Goal: Transaction & Acquisition: Purchase product/service

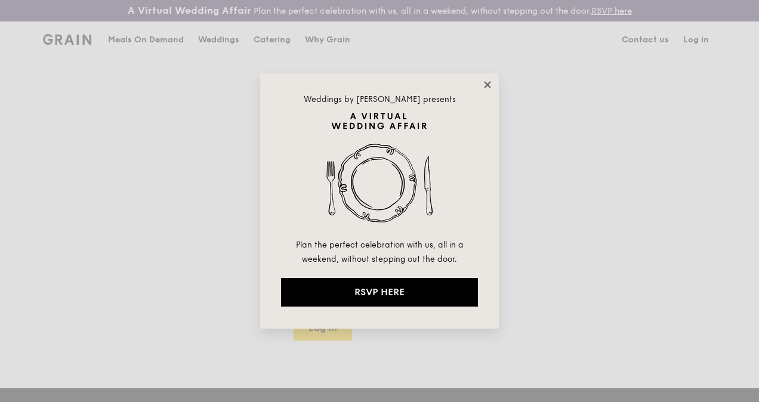
click at [485, 81] on icon at bounding box center [487, 84] width 7 height 7
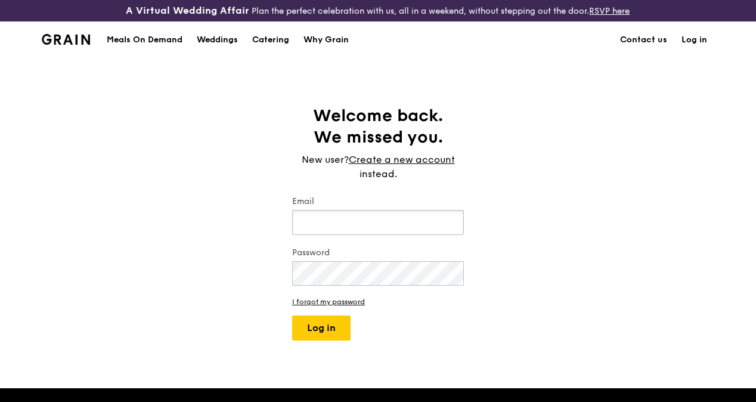
click at [342, 230] on input "Email" at bounding box center [378, 222] width 172 height 25
type input "sirennivlac@gmail.com"
click at [292, 316] on button "Log in" at bounding box center [321, 328] width 58 height 25
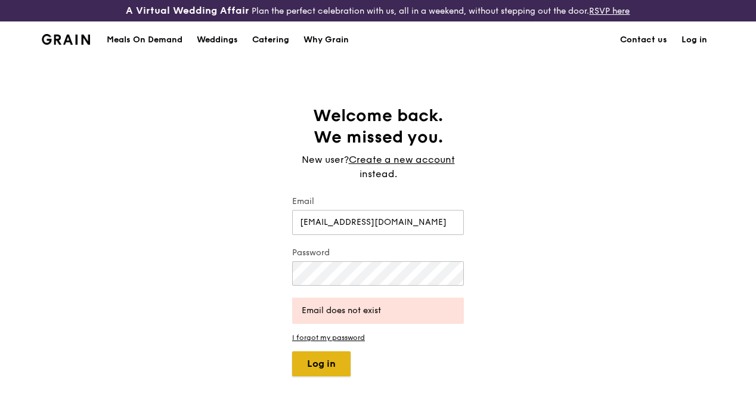
click at [321, 364] on button "Log in" at bounding box center [321, 363] width 58 height 25
click at [165, 269] on div "Welcome back. We missed you. New user? Create a new account instead. Email sire…" at bounding box center [378, 240] width 756 height 271
click at [431, 167] on link "Create a new account" at bounding box center [402, 160] width 106 height 14
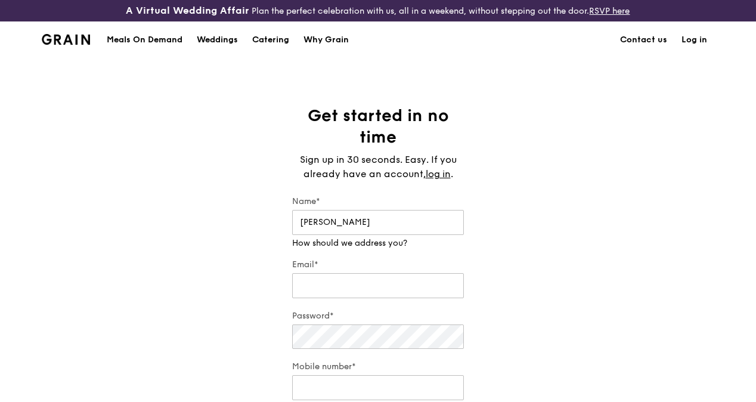
type input "Calvin Lee"
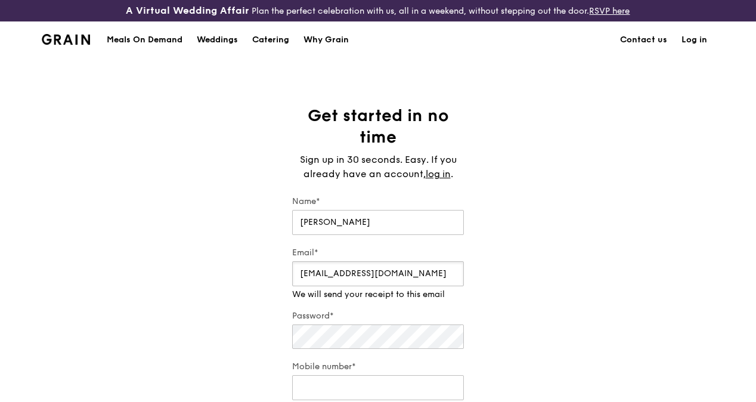
type input "sirennivlac@gmail.com"
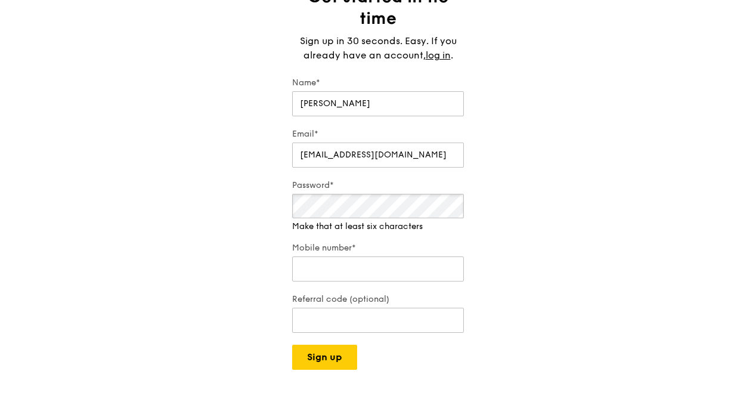
scroll to position [119, 0]
click at [358, 283] on div "Mobile number*" at bounding box center [378, 263] width 172 height 42
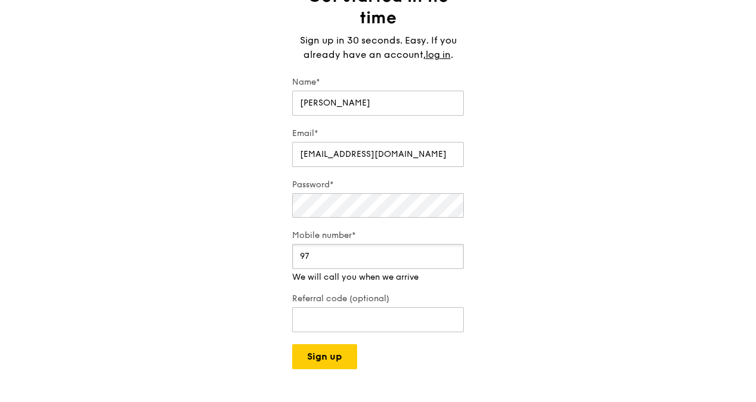
type input "9"
type input "96170586"
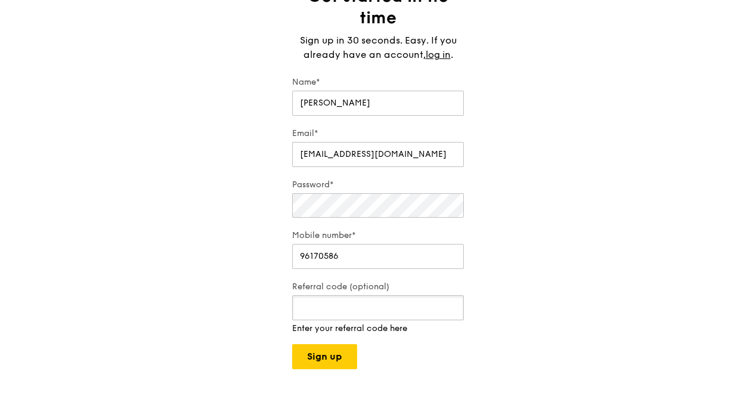
click at [362, 332] on div "Referral code (optional) Enter your referral code here" at bounding box center [378, 308] width 172 height 54
type input "RF3581659"
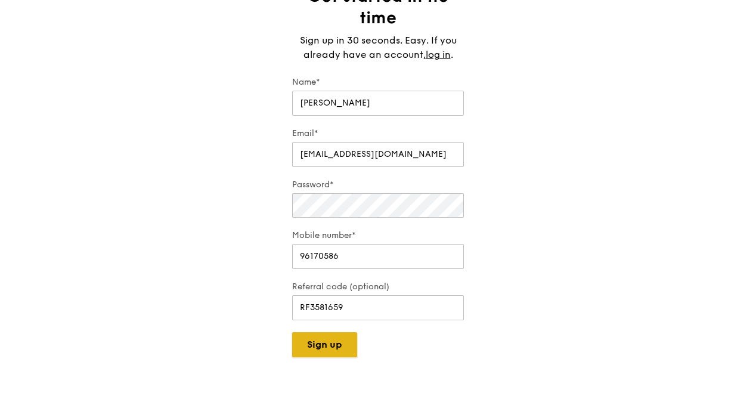
click at [330, 357] on button "Sign up" at bounding box center [324, 344] width 65 height 25
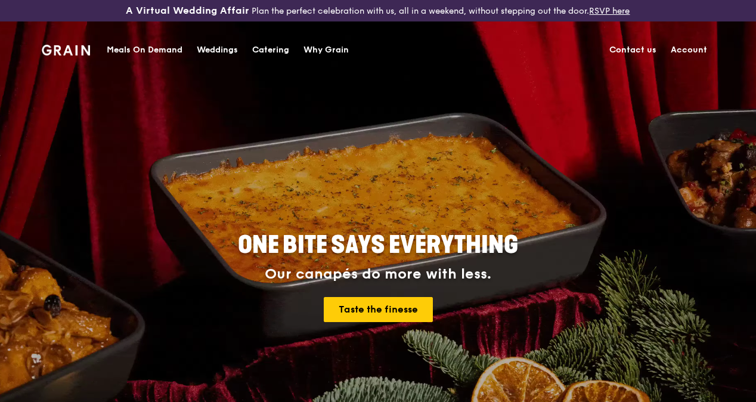
click at [262, 51] on div "Catering" at bounding box center [270, 50] width 37 height 36
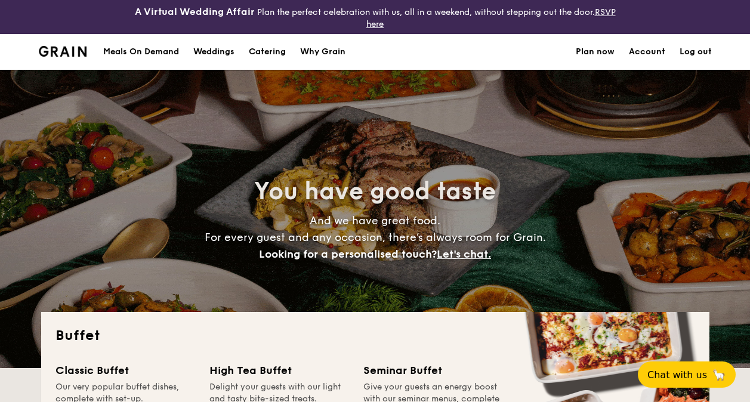
select select
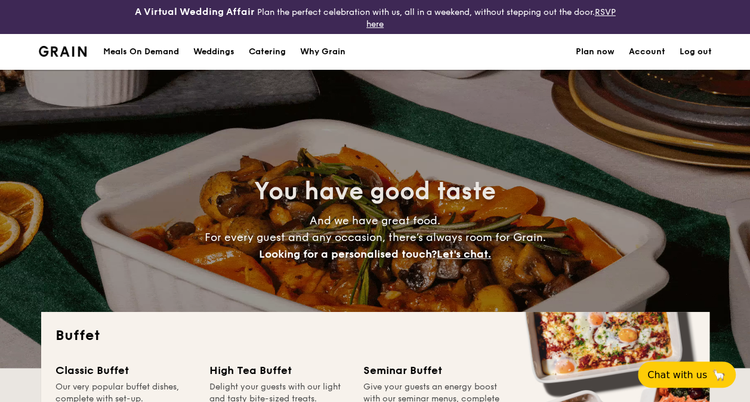
click at [167, 47] on div "Meals On Demand" at bounding box center [141, 52] width 76 height 36
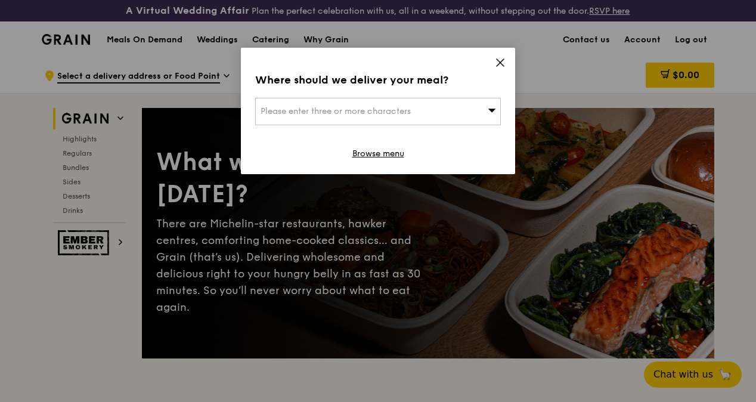
click at [436, 113] on div "Please enter three or more characters" at bounding box center [378, 111] width 246 height 27
click at [389, 112] on input "search" at bounding box center [378, 111] width 245 height 26
paste input "1 Shenton Way, #26-01, SGX Centre 1, Singapore 068804"
type input "1 Shenton Way, #26-01, SGX Centre 1, Singapore 068804"
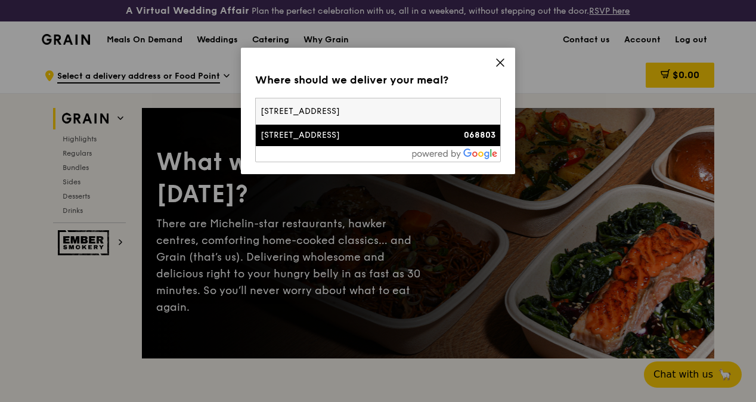
drag, startPoint x: 456, startPoint y: 111, endPoint x: 231, endPoint y: 113, distance: 224.3
click at [231, 113] on div "Where should we deliver your meal? Please enter three or more characters 1 Shen…" at bounding box center [378, 201] width 756 height 402
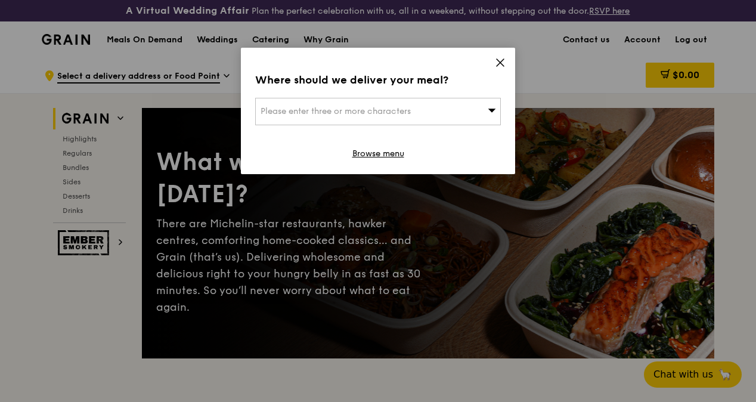
click at [302, 115] on span "Please enter three or more characters" at bounding box center [336, 111] width 150 height 10
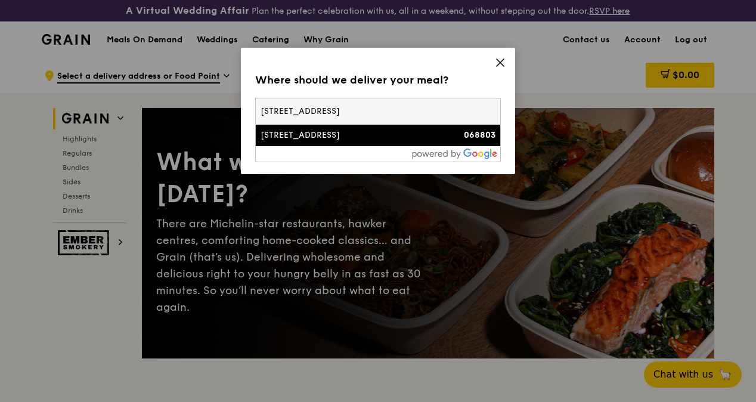
scroll to position [0, 2]
click at [490, 111] on input "1 Shenton Way, #26-01, SGX Centre 1, Singapore 068804" at bounding box center [378, 111] width 245 height 26
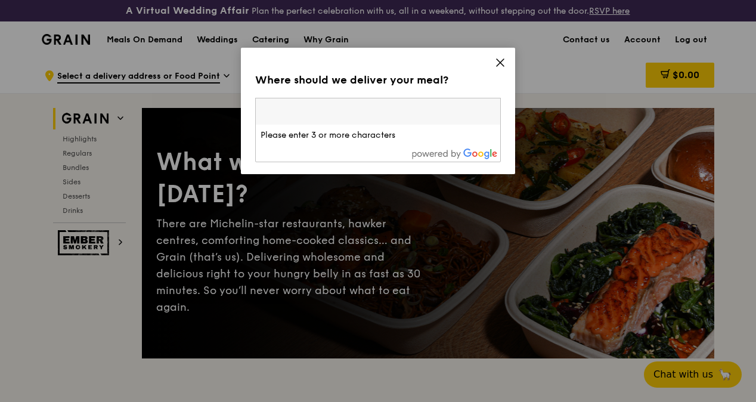
click at [404, 118] on input "search" at bounding box center [378, 111] width 245 height 26
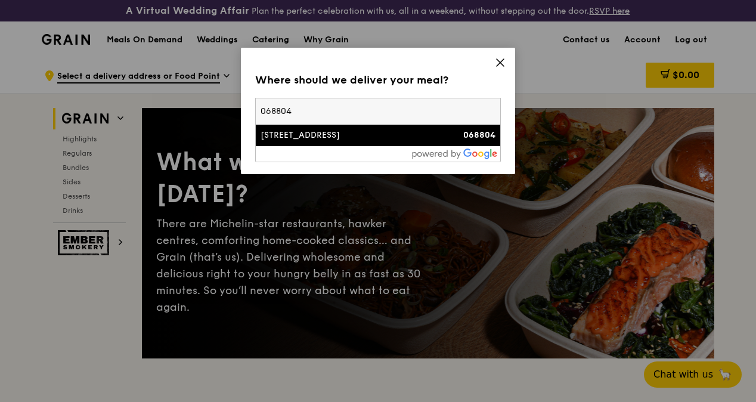
type input "068804"
click at [318, 135] on div "[STREET_ADDRESS]" at bounding box center [349, 135] width 177 height 12
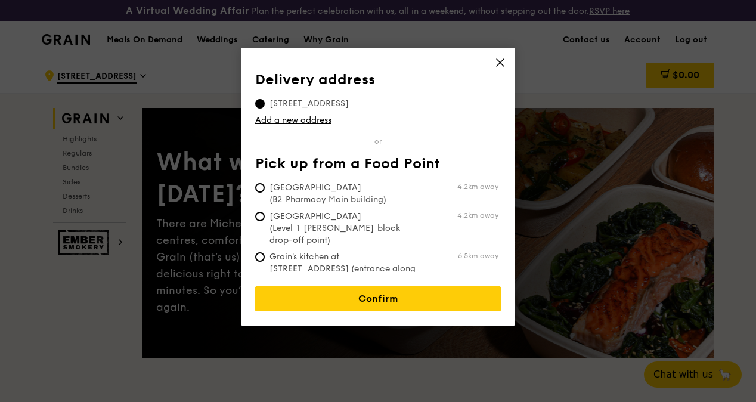
click at [315, 118] on link "Add a new address" at bounding box center [378, 121] width 246 height 12
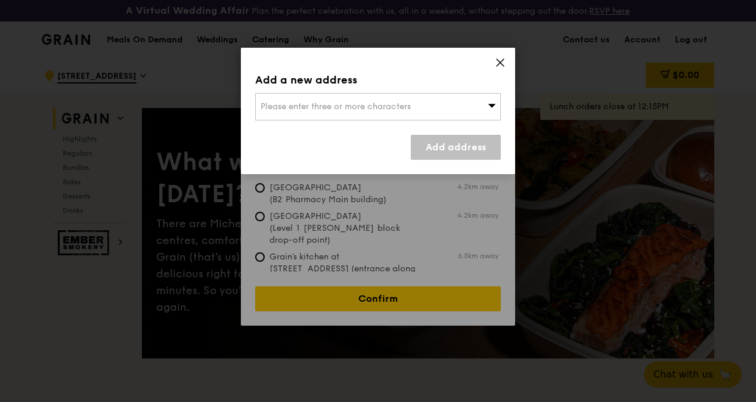
click at [506, 66] on div "Add a new address Please enter three or more characters Add address" at bounding box center [378, 111] width 274 height 126
click at [502, 64] on icon at bounding box center [500, 62] width 7 height 7
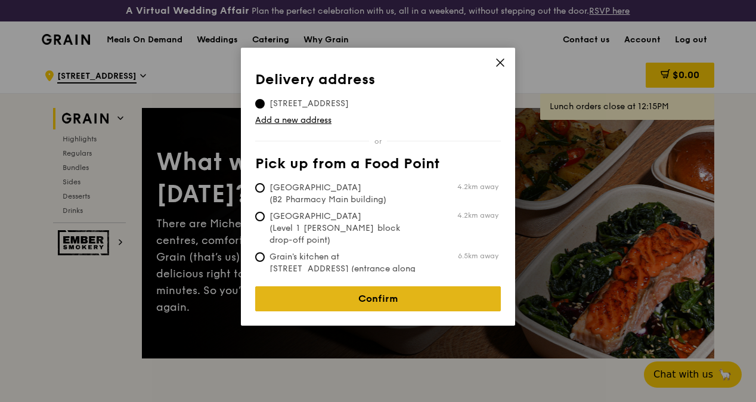
click at [381, 292] on link "Confirm" at bounding box center [378, 298] width 246 height 25
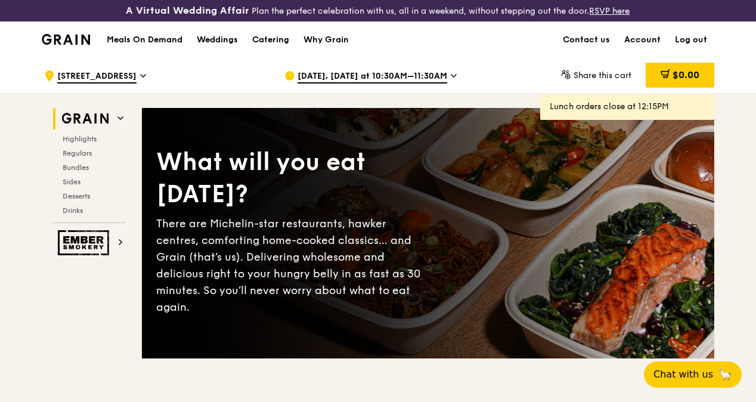
click at [431, 83] on span "Sep 22, Today at 10:30AM–11:30AM" at bounding box center [373, 76] width 150 height 13
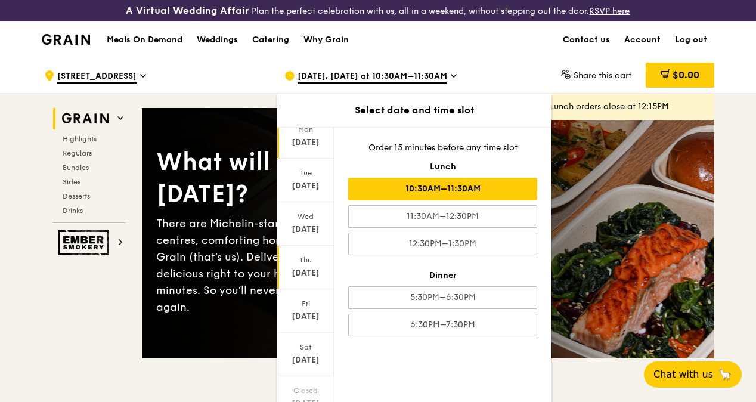
scroll to position [90, 0]
click at [305, 276] on div "Sep 26" at bounding box center [305, 270] width 53 height 12
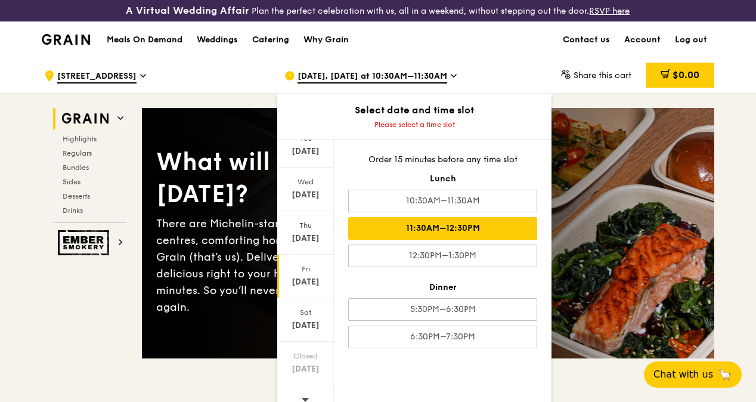
click at [459, 231] on div "11:30AM–12:30PM" at bounding box center [442, 228] width 189 height 23
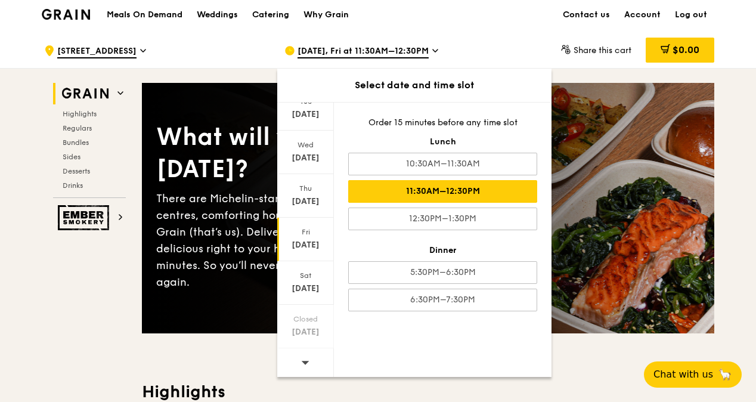
scroll to position [0, 0]
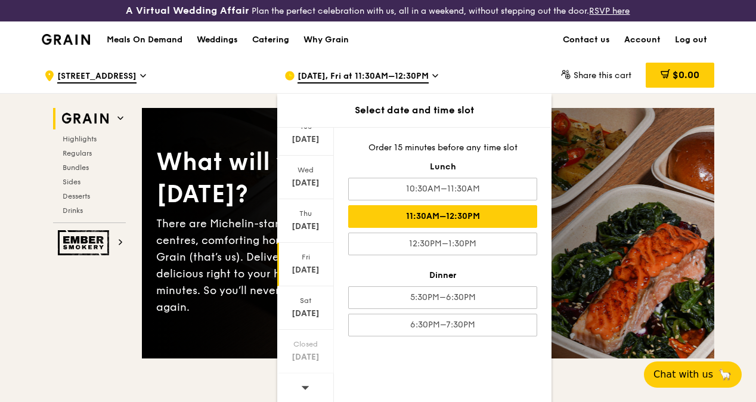
click at [521, 72] on div "Share this cart $0.00" at bounding box center [618, 76] width 206 height 36
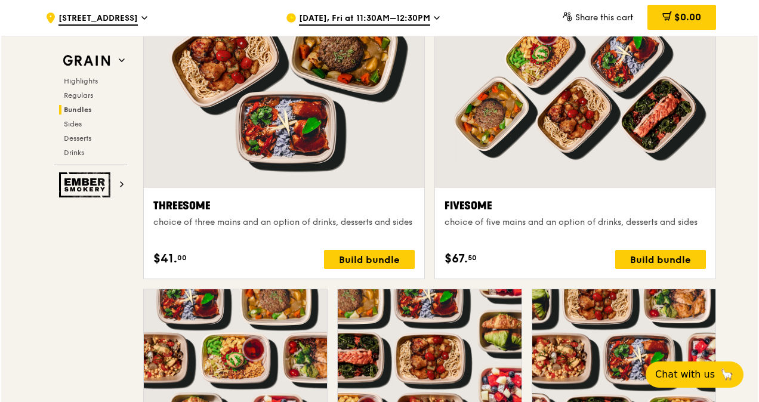
scroll to position [2147, 0]
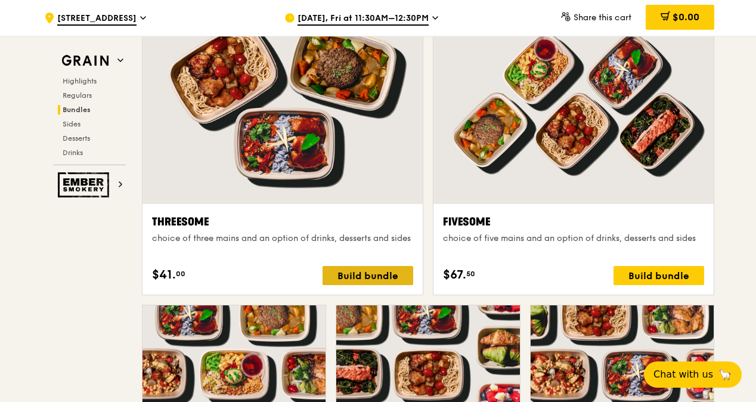
click at [383, 280] on div "Build bundle" at bounding box center [368, 275] width 91 height 19
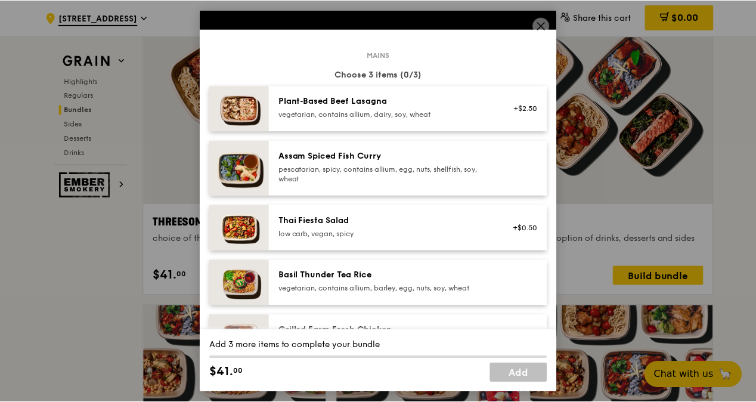
scroll to position [60, 0]
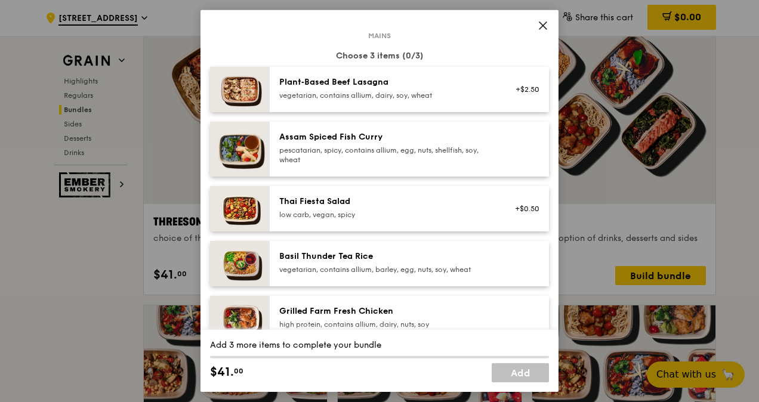
click at [536, 27] on span at bounding box center [542, 25] width 17 height 17
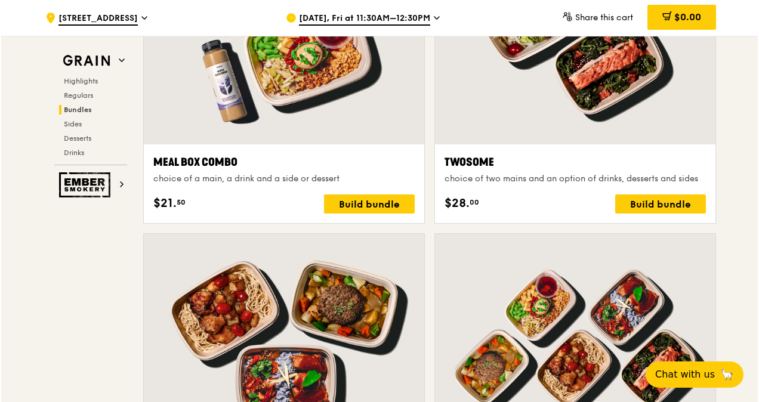
scroll to position [2087, 0]
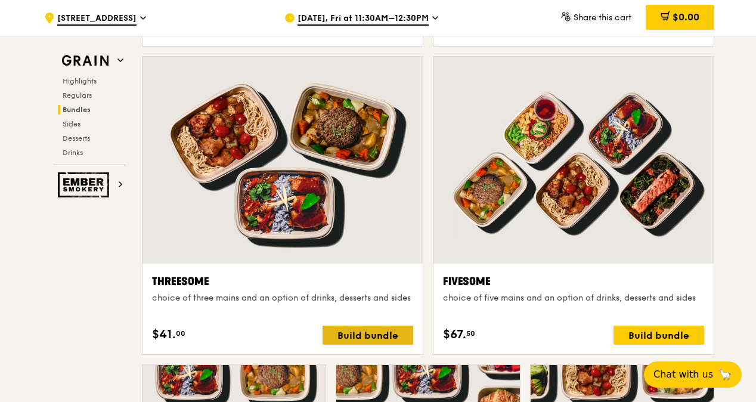
click at [369, 338] on div "Build bundle" at bounding box center [368, 335] width 91 height 19
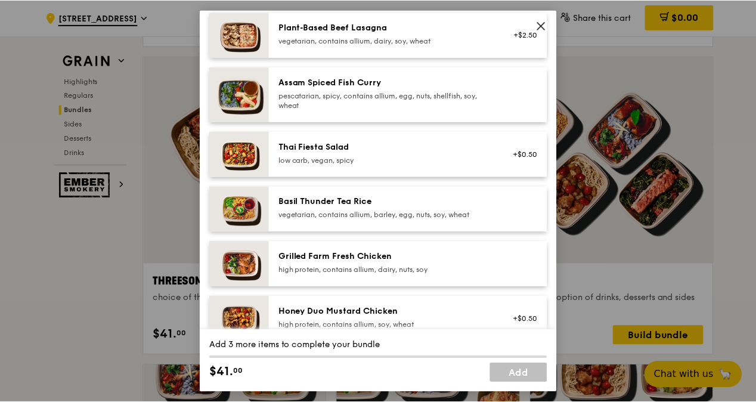
scroll to position [298, 0]
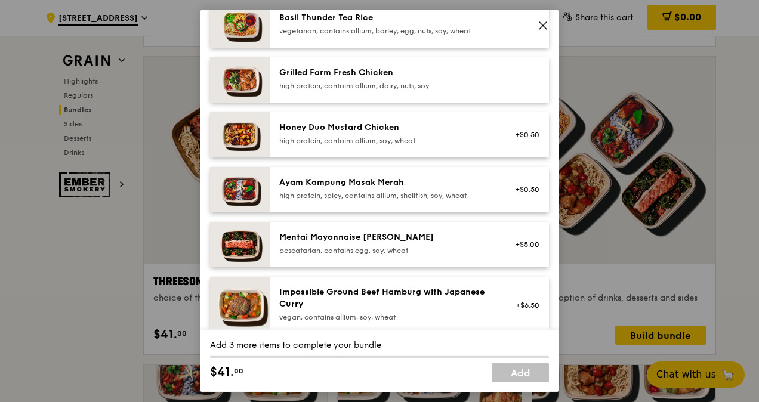
click at [546, 27] on icon at bounding box center [542, 25] width 11 height 11
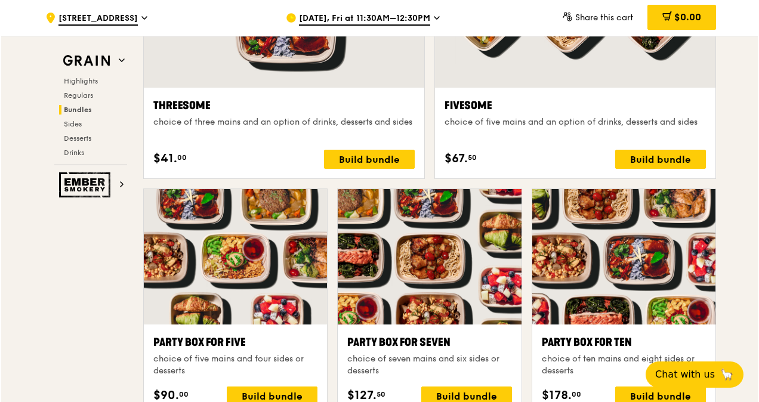
scroll to position [2207, 0]
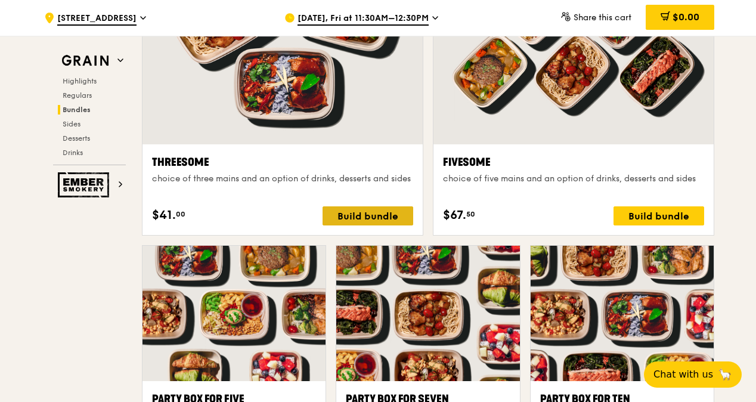
click at [355, 225] on div "Build bundle" at bounding box center [368, 215] width 91 height 19
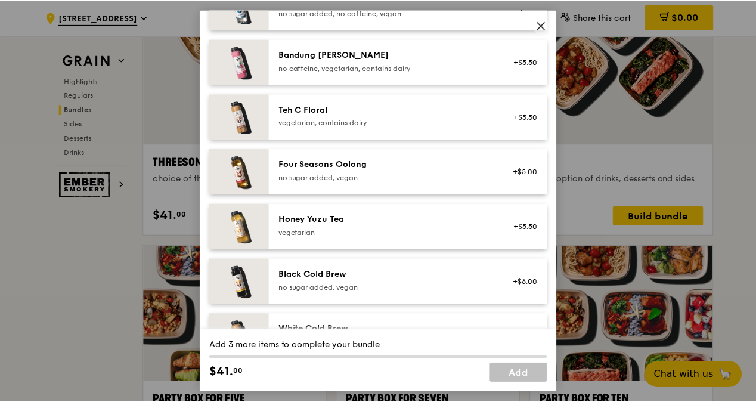
scroll to position [1460, 0]
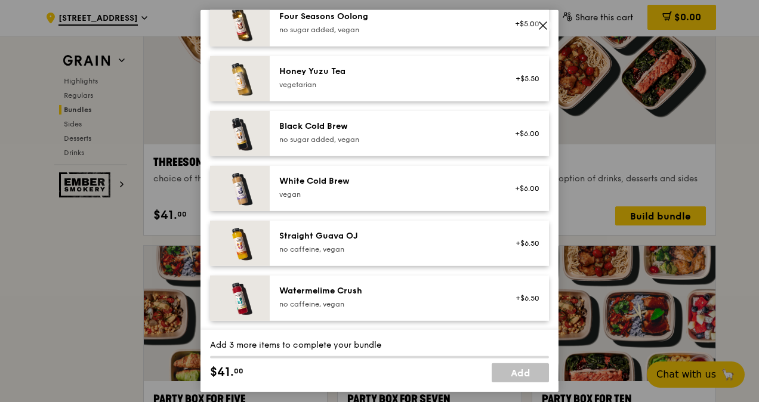
click at [545, 27] on icon at bounding box center [542, 25] width 7 height 7
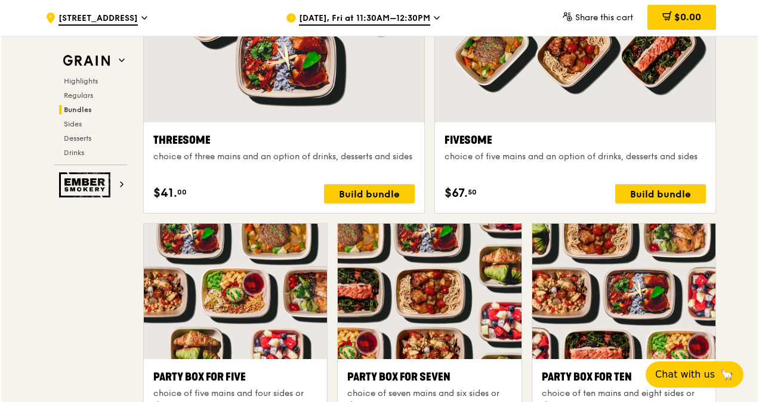
scroll to position [2087, 0]
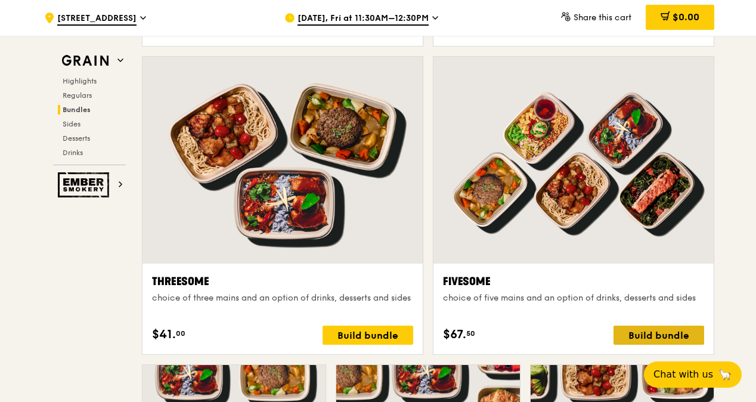
click at [655, 339] on div "Build bundle" at bounding box center [659, 335] width 91 height 19
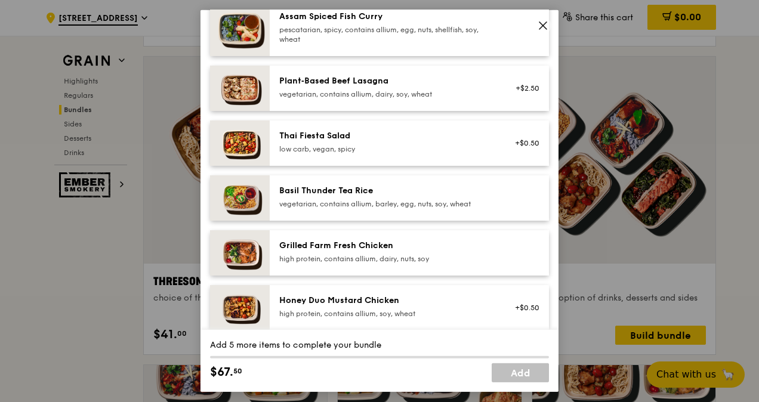
scroll to position [0, 0]
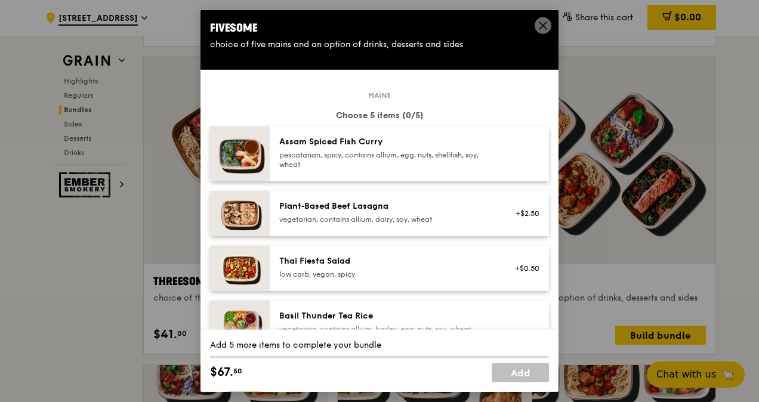
click at [394, 169] on div "Assam Spiced Fish Curry pescatarian, spicy, contains allium, egg, nuts, shellfi…" at bounding box center [386, 154] width 228 height 36
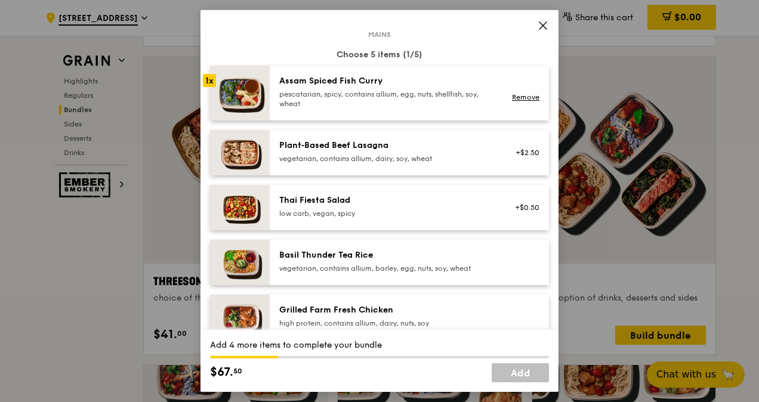
scroll to position [119, 0]
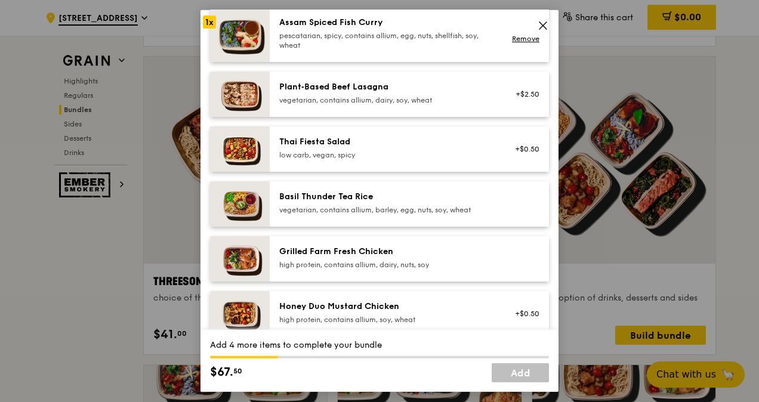
drag, startPoint x: 385, startPoint y: 191, endPoint x: 381, endPoint y: 204, distance: 13.0
click at [385, 191] on div "Basil Thunder Tea Rice" at bounding box center [386, 197] width 214 height 12
click at [366, 261] on div "high protein, contains allium, dairy, nuts, soy" at bounding box center [386, 265] width 214 height 10
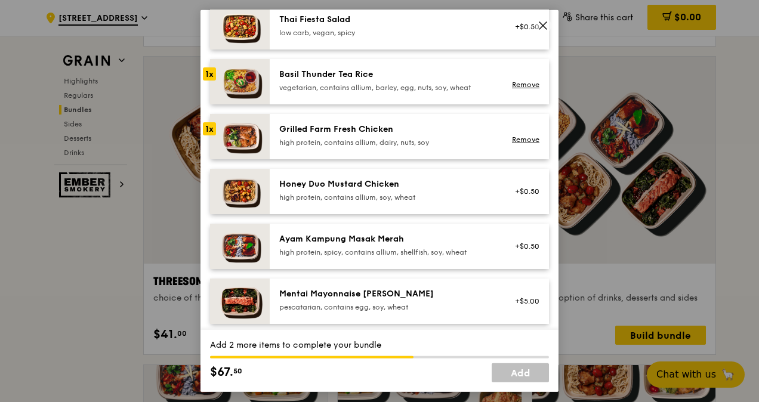
scroll to position [239, 0]
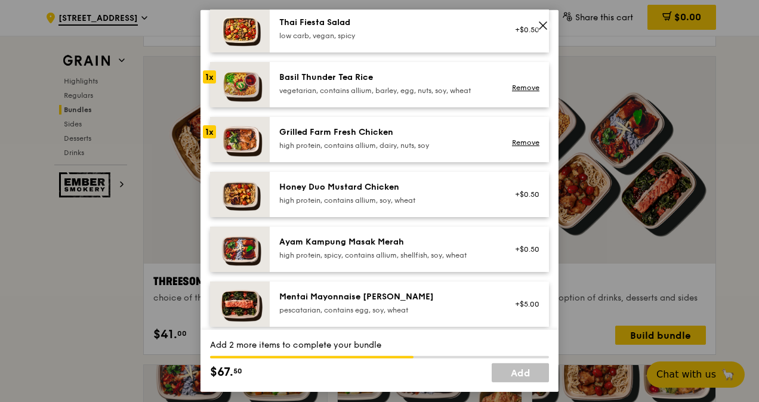
click at [394, 180] on div "Honey Duo Mustard Chicken high protein, contains allium, soy, wheat +$0.50" at bounding box center [409, 194] width 279 height 45
click at [381, 232] on div "Ayam Kampung Masak Merah high protein, spicy, contains allium, shellfish, soy, …" at bounding box center [409, 249] width 279 height 45
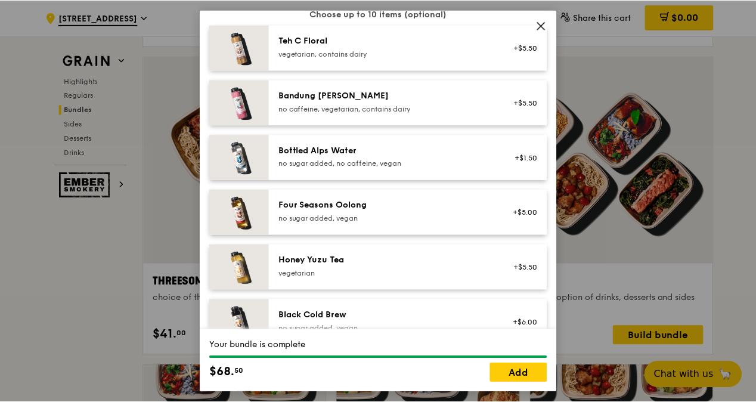
scroll to position [1460, 0]
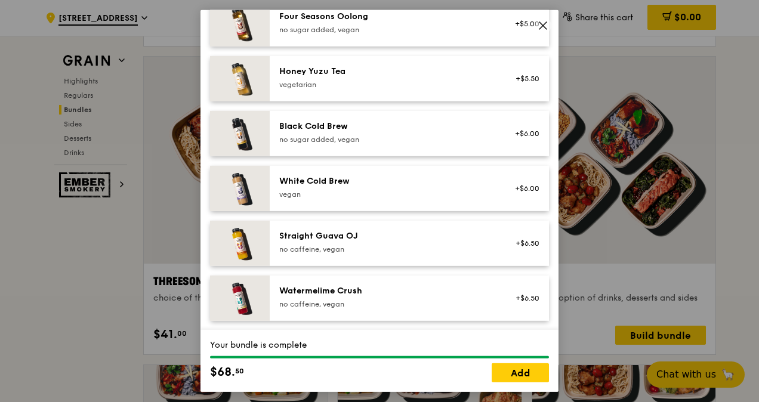
click at [544, 24] on icon at bounding box center [542, 25] width 7 height 7
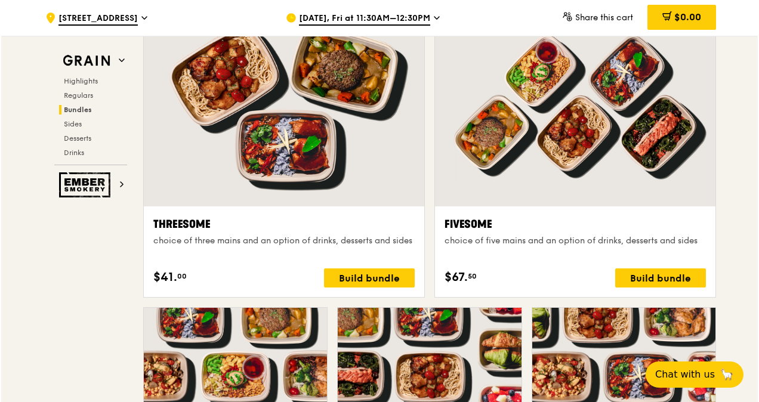
scroll to position [2147, 0]
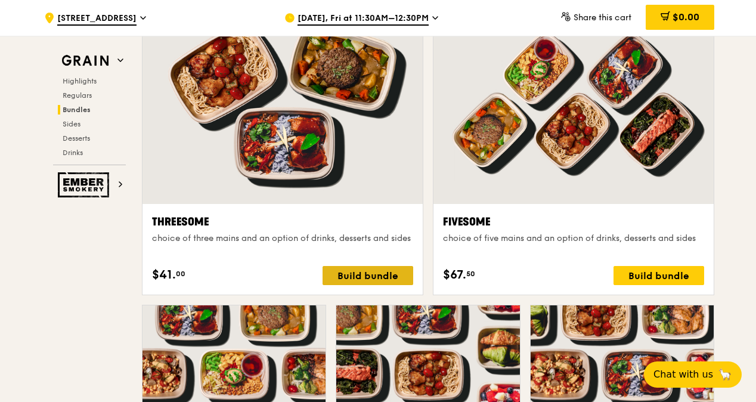
click at [399, 278] on div "Build bundle" at bounding box center [368, 275] width 91 height 19
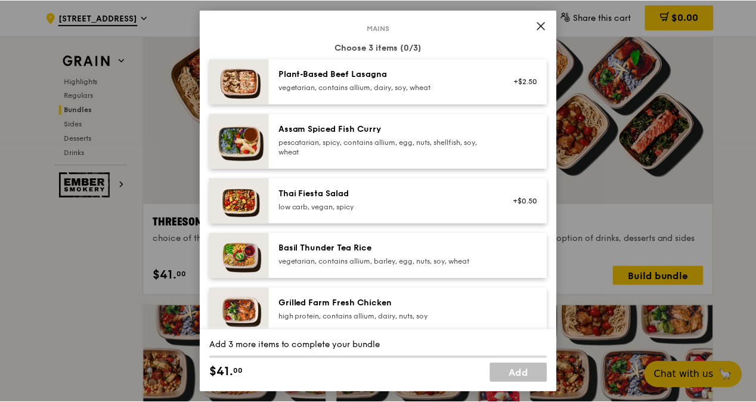
scroll to position [0, 0]
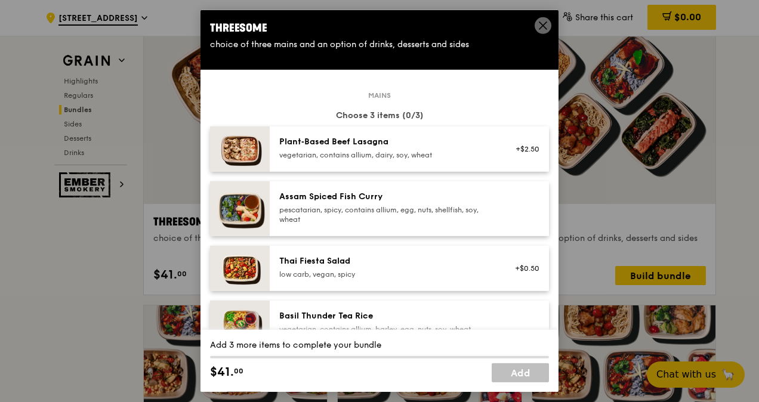
click at [542, 23] on icon at bounding box center [542, 25] width 11 height 11
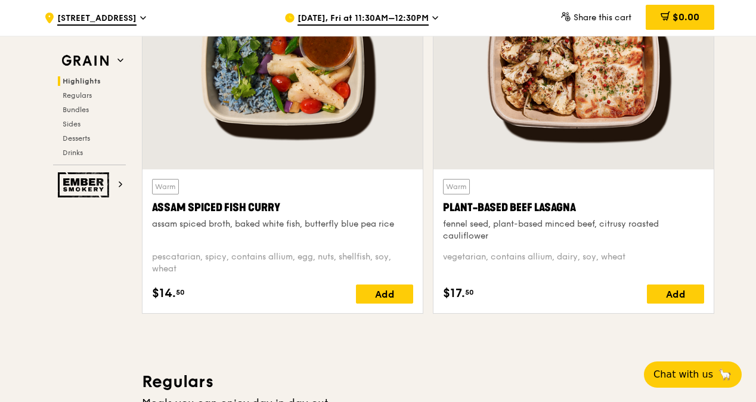
scroll to position [477, 0]
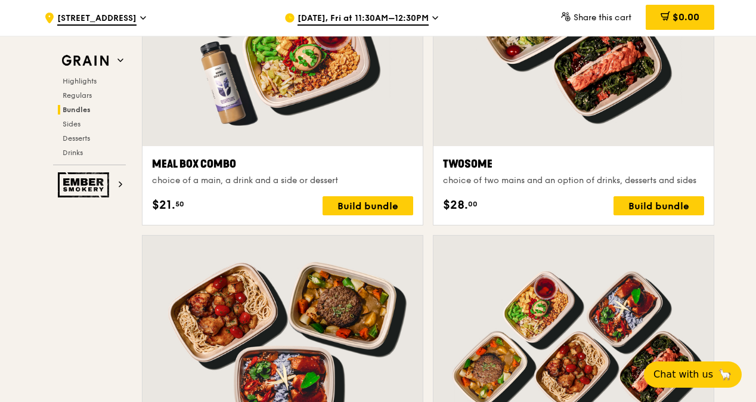
scroll to position [2326, 0]
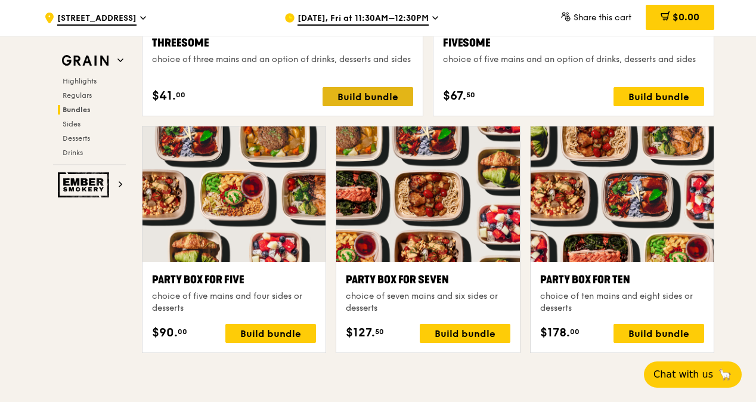
click at [360, 106] on div "Build bundle" at bounding box center [368, 96] width 91 height 19
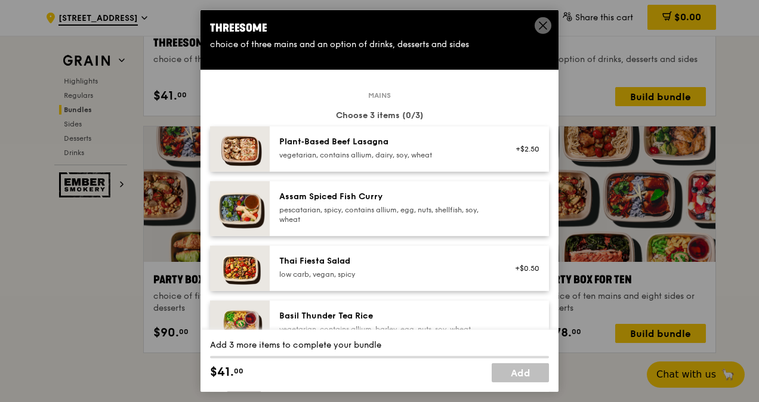
click at [410, 197] on div "Assam Spiced Fish Curry" at bounding box center [386, 197] width 214 height 12
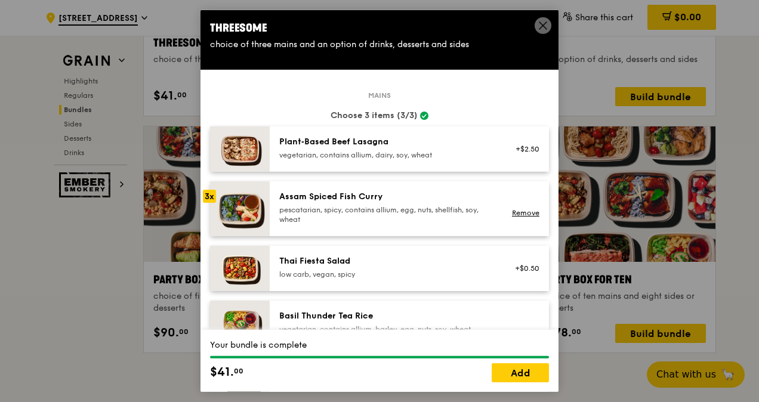
click at [543, 27] on icon at bounding box center [542, 25] width 11 height 11
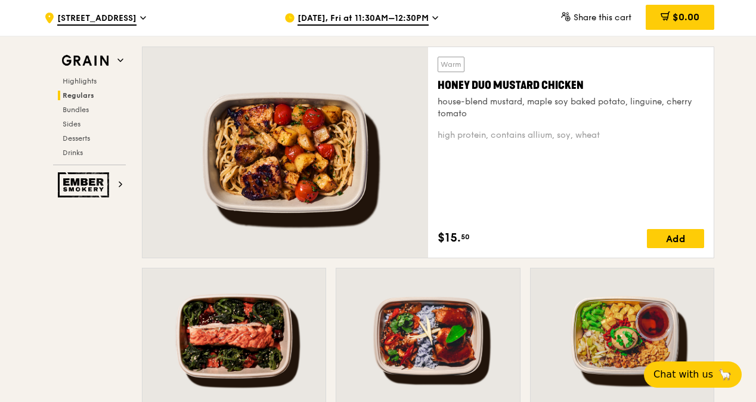
scroll to position [835, 0]
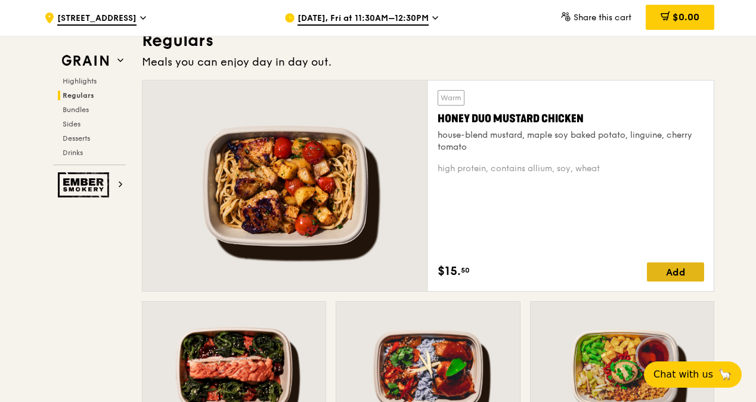
click at [662, 282] on div "Add" at bounding box center [675, 271] width 57 height 19
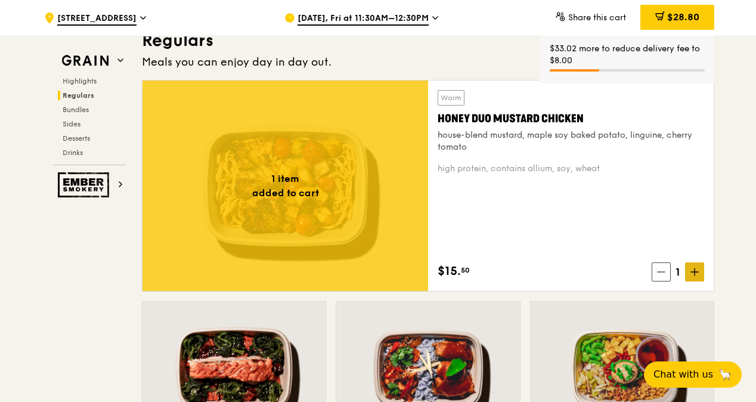
click at [693, 276] on icon at bounding box center [695, 272] width 8 height 8
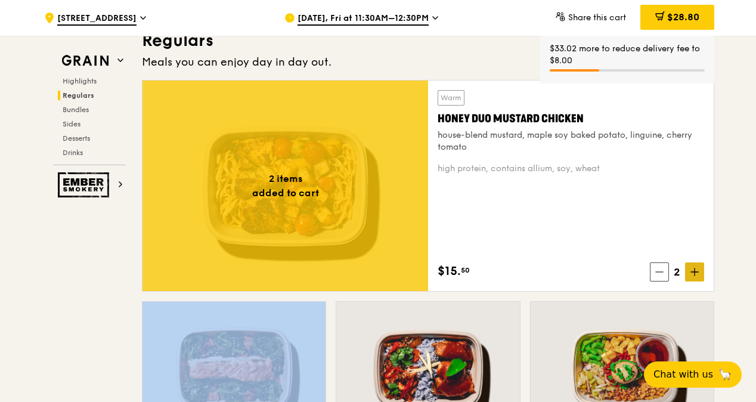
click at [693, 276] on icon at bounding box center [695, 272] width 8 height 8
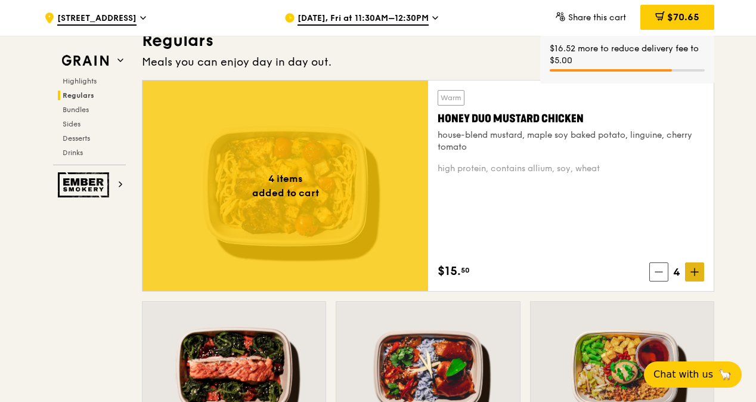
click at [694, 276] on icon at bounding box center [695, 272] width 8 height 8
click at [697, 276] on icon at bounding box center [695, 272] width 8 height 8
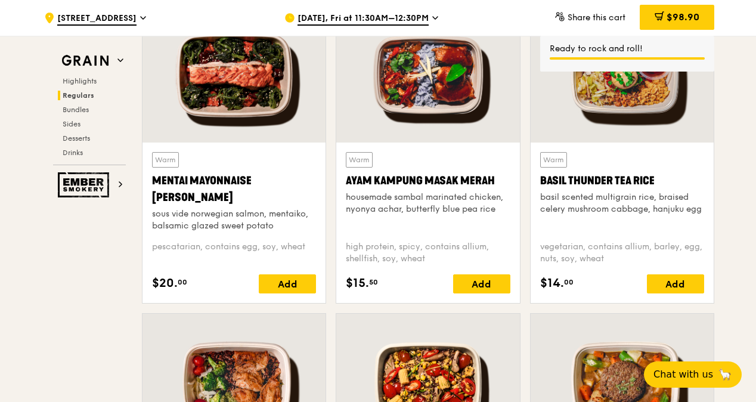
scroll to position [1133, 0]
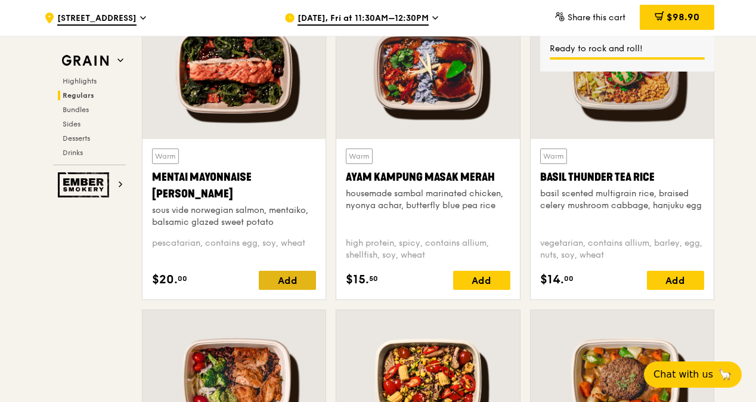
click at [289, 290] on div "Add" at bounding box center [287, 280] width 57 height 19
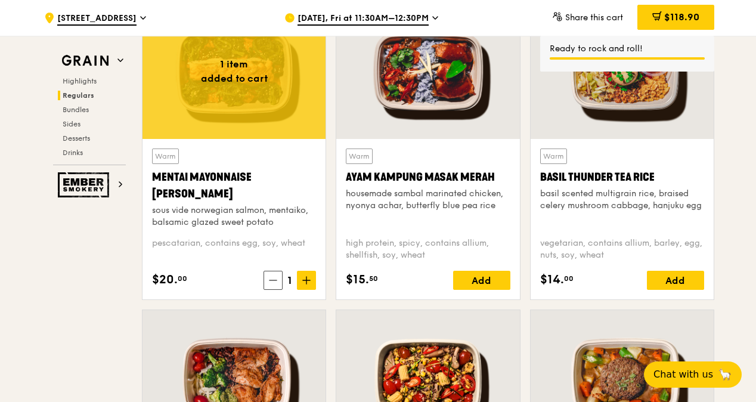
click at [307, 284] on icon at bounding box center [306, 280] width 8 height 8
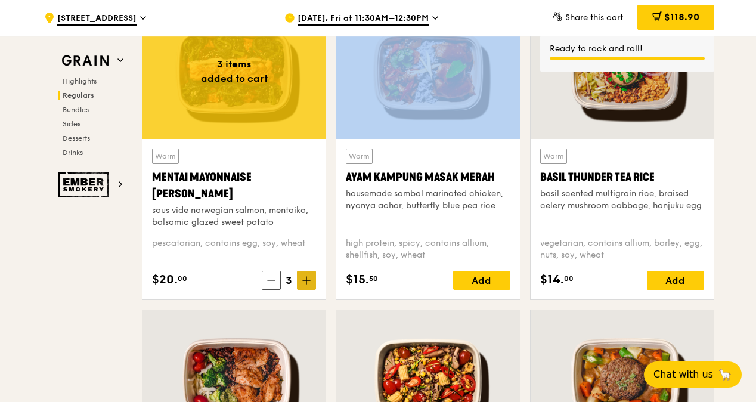
click at [307, 284] on icon at bounding box center [306, 280] width 8 height 8
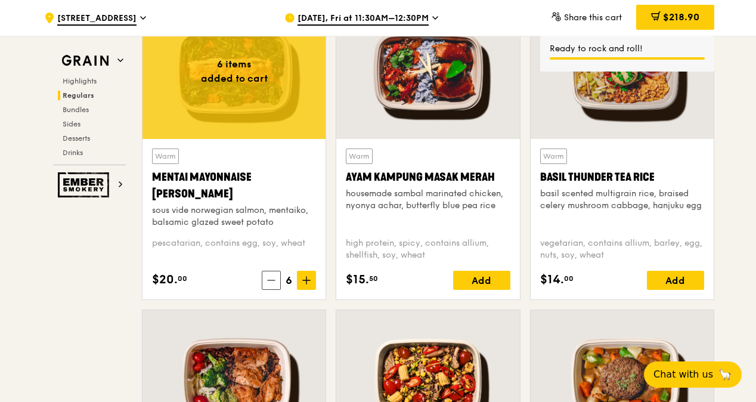
drag, startPoint x: 307, startPoint y: 287, endPoint x: 332, endPoint y: 311, distance: 35.0
click at [332, 310] on div "Warm Ayam Kampung Masak Merah housemade sambal marinated chicken, nyonya achar,…" at bounding box center [428, 156] width 194 height 307
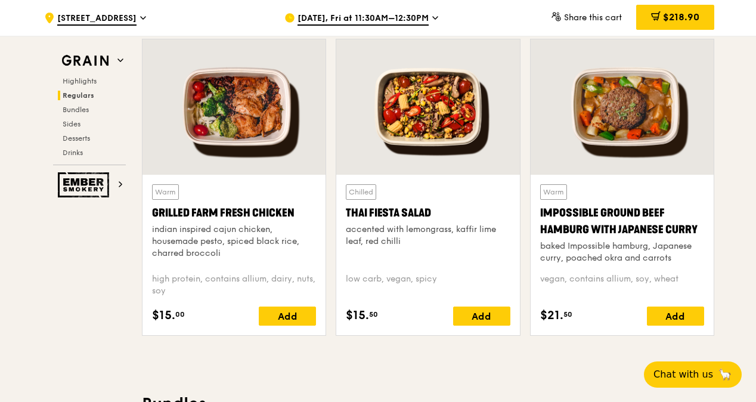
scroll to position [1431, 0]
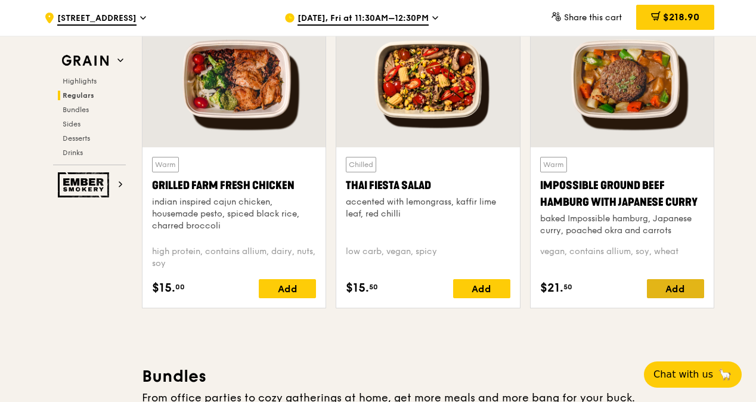
click at [665, 298] on div "Add" at bounding box center [675, 288] width 57 height 19
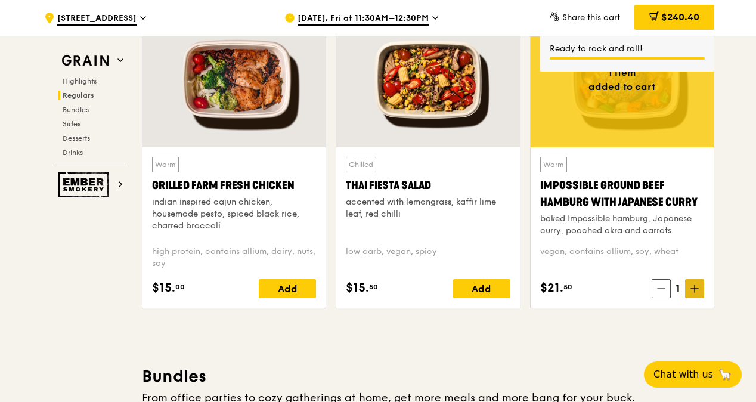
click at [692, 292] on span at bounding box center [694, 288] width 19 height 19
drag, startPoint x: 692, startPoint y: 292, endPoint x: 742, endPoint y: 299, distance: 50.6
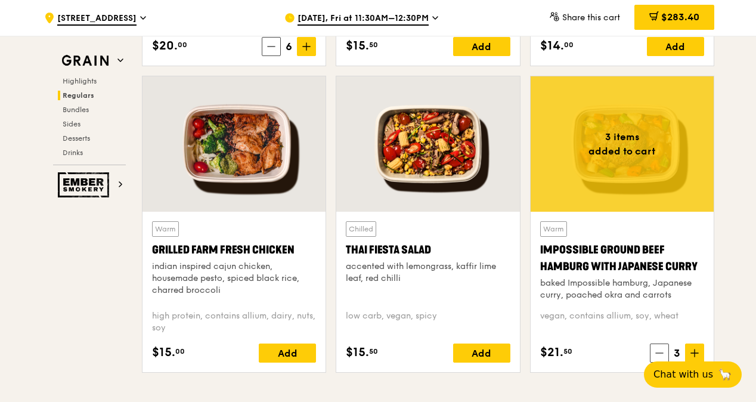
scroll to position [1372, 0]
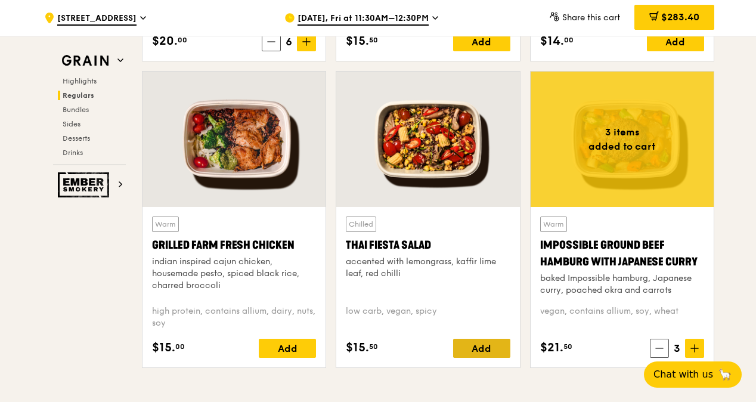
click at [491, 354] on div "Add" at bounding box center [481, 348] width 57 height 19
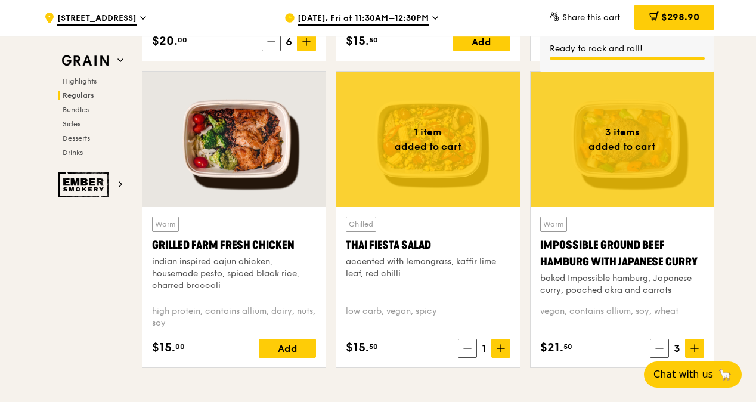
click at [497, 352] on span at bounding box center [500, 348] width 19 height 19
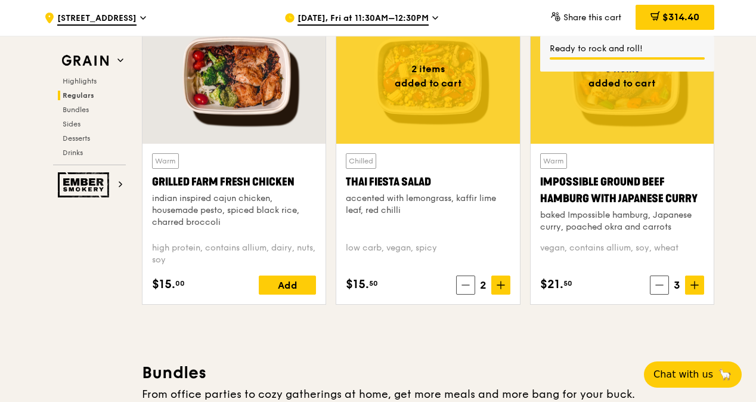
scroll to position [1551, 0]
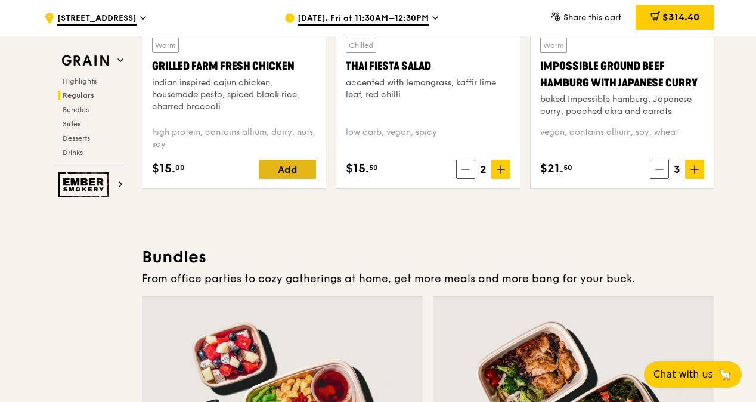
click at [292, 178] on div "Add" at bounding box center [287, 169] width 57 height 19
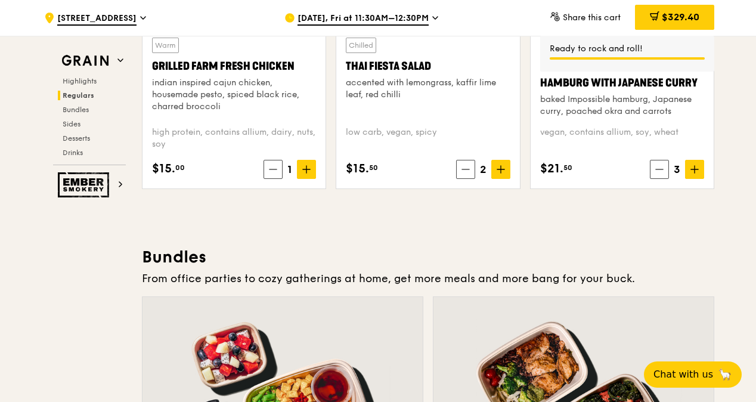
click at [304, 174] on icon at bounding box center [306, 169] width 8 height 8
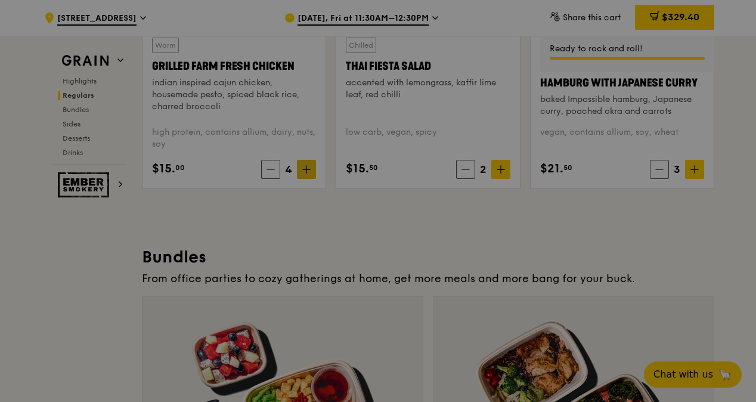
click at [304, 180] on div at bounding box center [378, 201] width 756 height 402
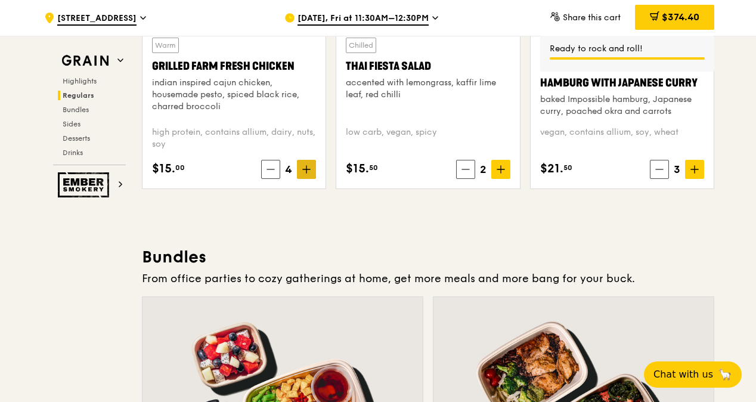
click at [305, 174] on icon at bounding box center [306, 169] width 8 height 8
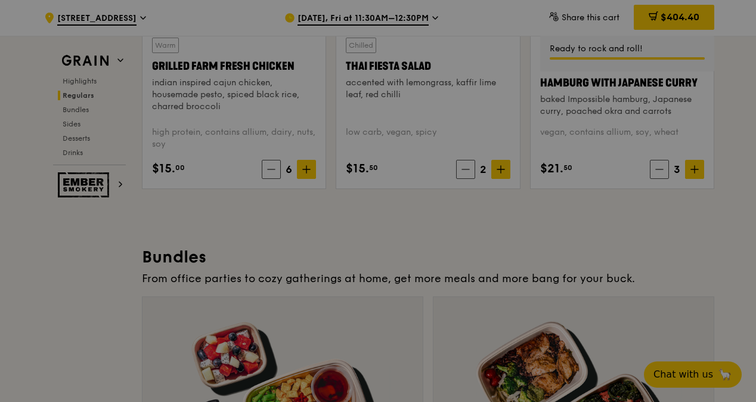
type input "6"
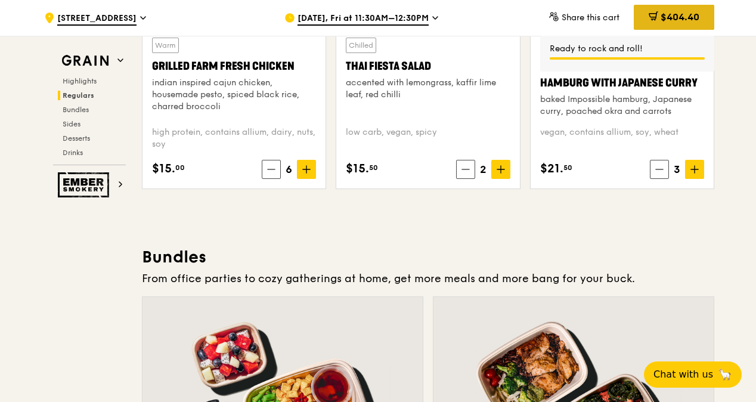
click at [681, 21] on span "$404.40" at bounding box center [680, 16] width 39 height 11
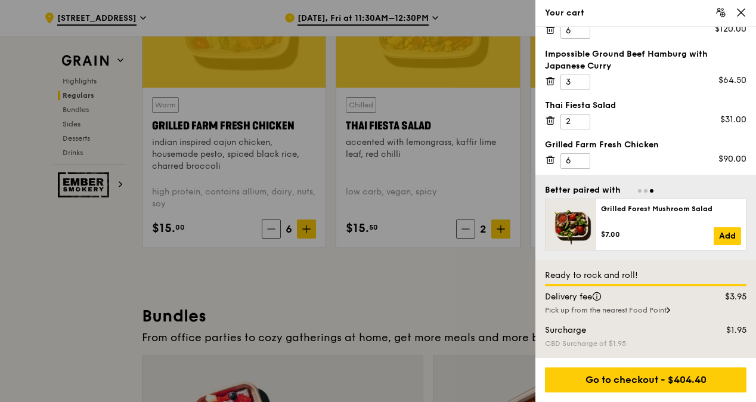
scroll to position [67, 0]
click at [427, 280] on div at bounding box center [378, 201] width 756 height 402
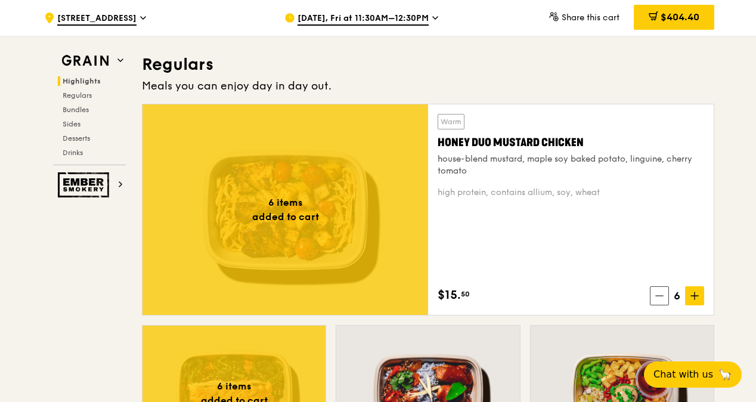
scroll to position [835, 0]
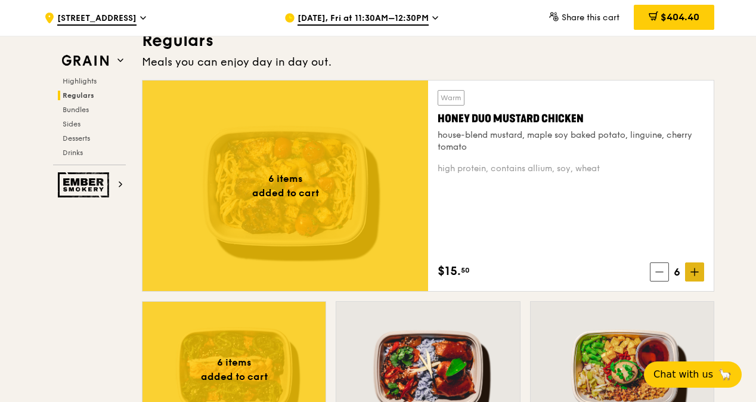
click at [695, 276] on icon at bounding box center [695, 272] width 8 height 8
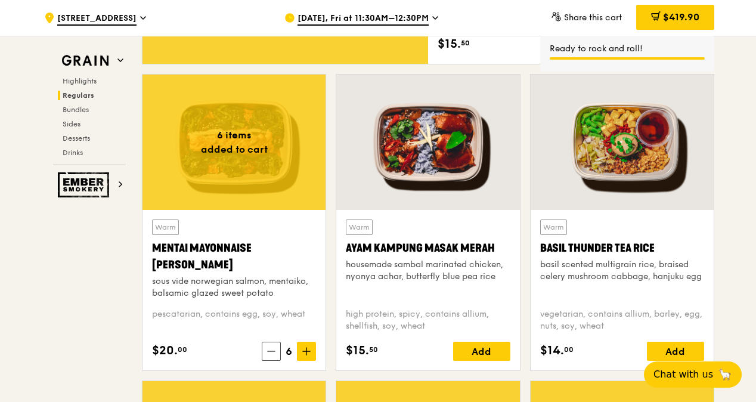
scroll to position [1074, 0]
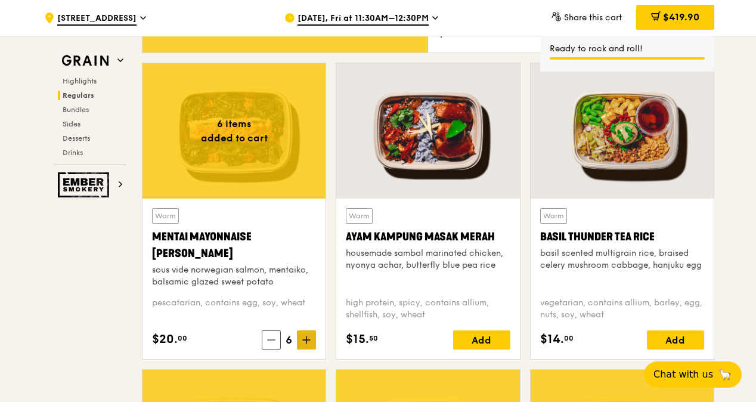
click at [308, 344] on icon at bounding box center [306, 340] width 8 height 8
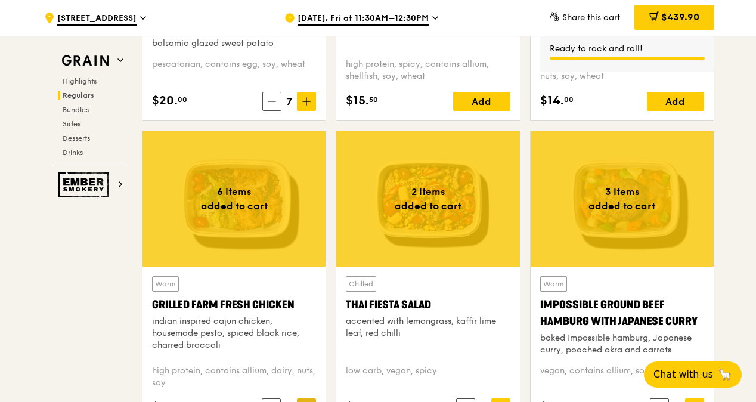
scroll to position [1431, 0]
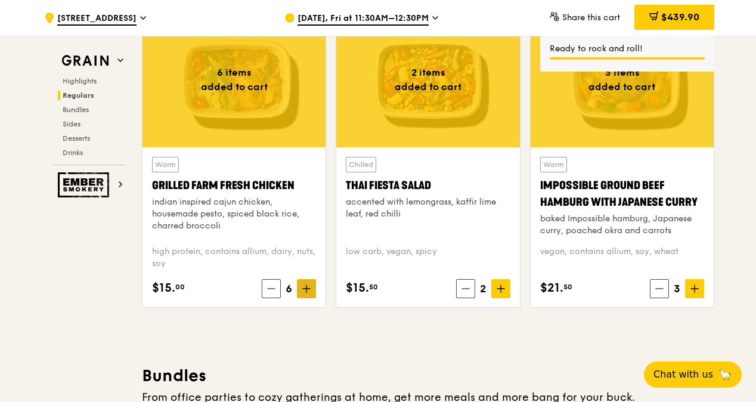
click at [308, 293] on icon at bounding box center [306, 288] width 8 height 8
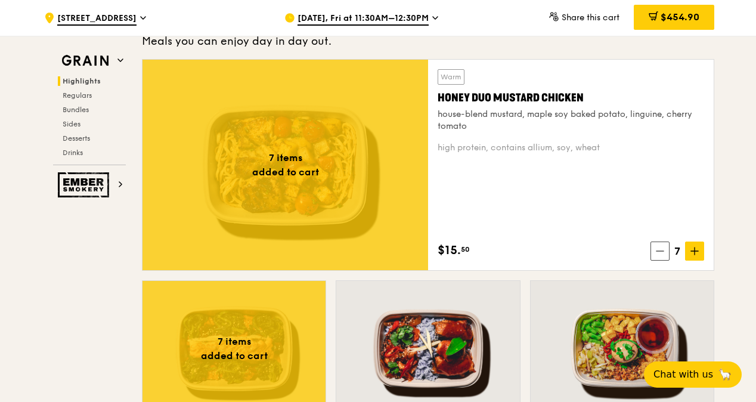
scroll to position [954, 0]
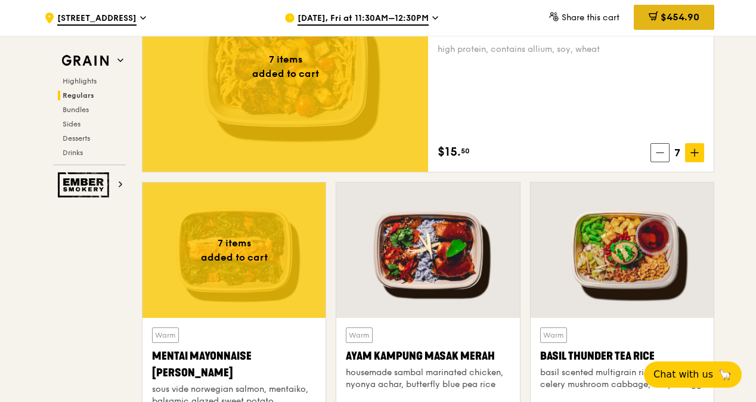
click at [674, 23] on div "$454.90" at bounding box center [674, 17] width 81 height 25
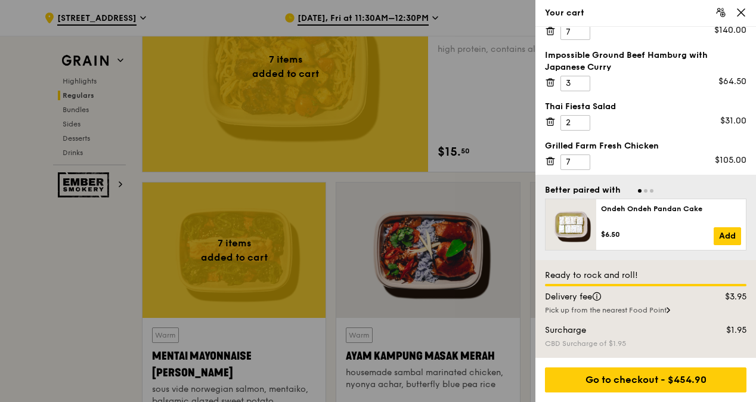
scroll to position [67, 0]
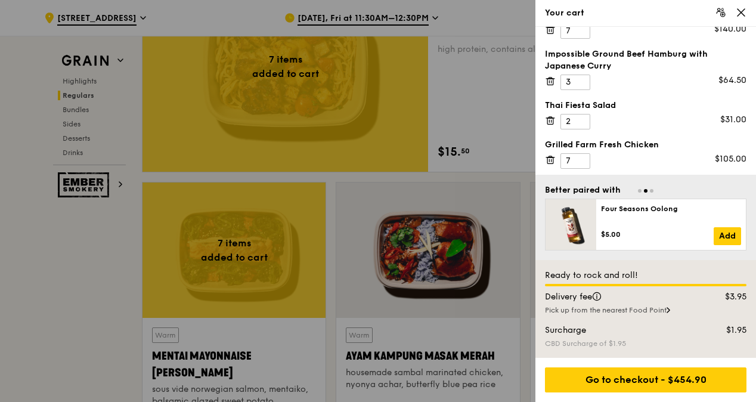
click at [500, 119] on div at bounding box center [378, 201] width 756 height 402
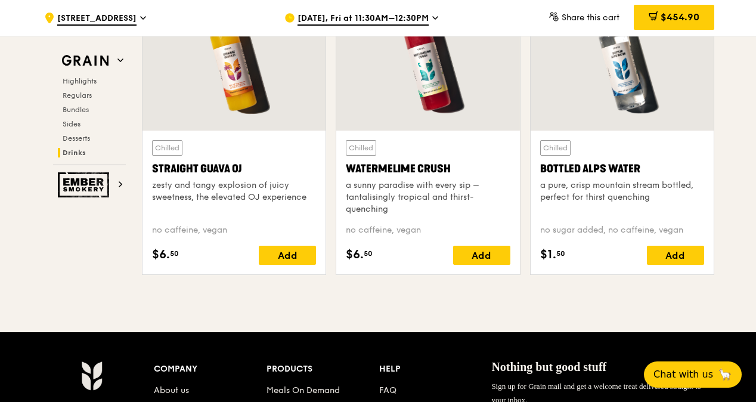
scroll to position [4771, 0]
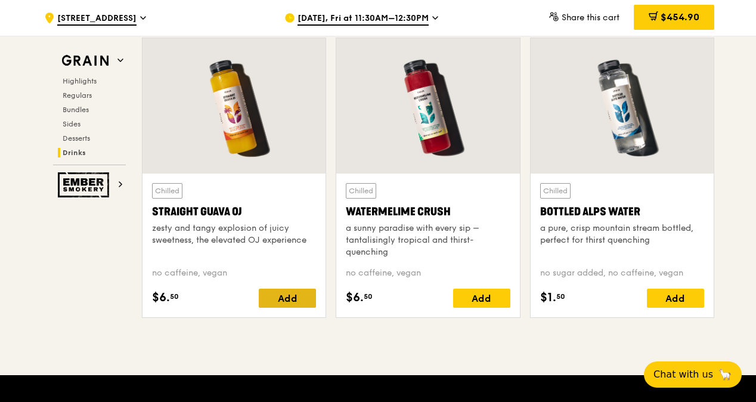
click at [283, 302] on div "Add" at bounding box center [287, 298] width 57 height 19
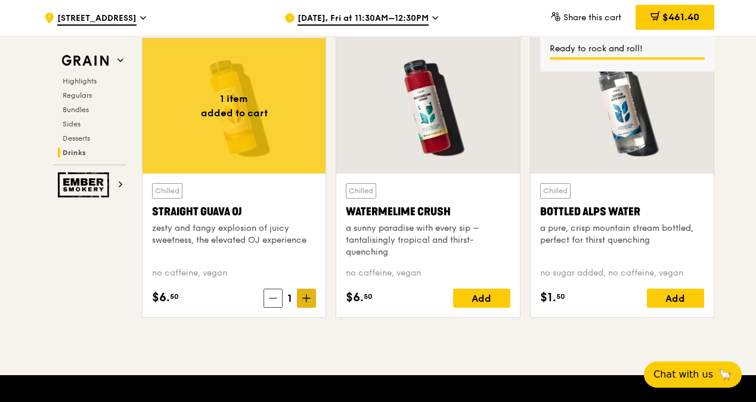
click at [308, 301] on icon at bounding box center [306, 298] width 8 height 8
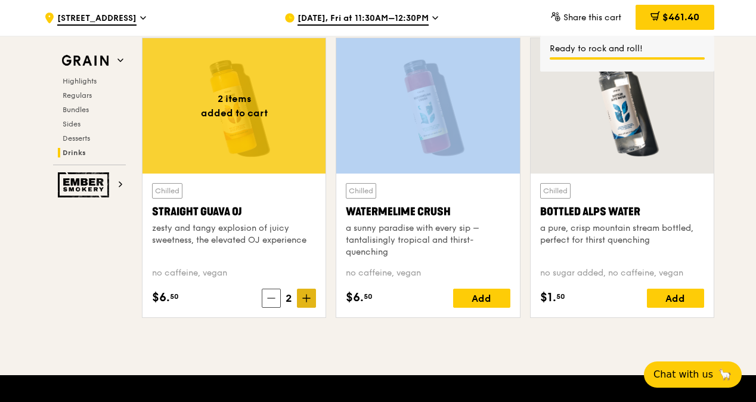
click at [308, 301] on icon at bounding box center [306, 298] width 8 height 8
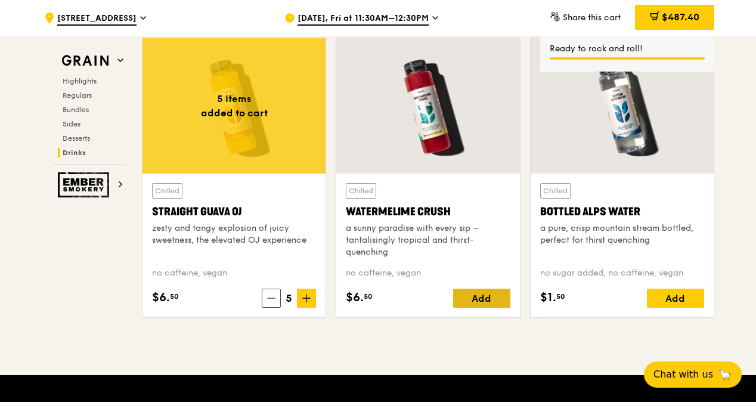
click at [474, 304] on div "Add" at bounding box center [481, 298] width 57 height 19
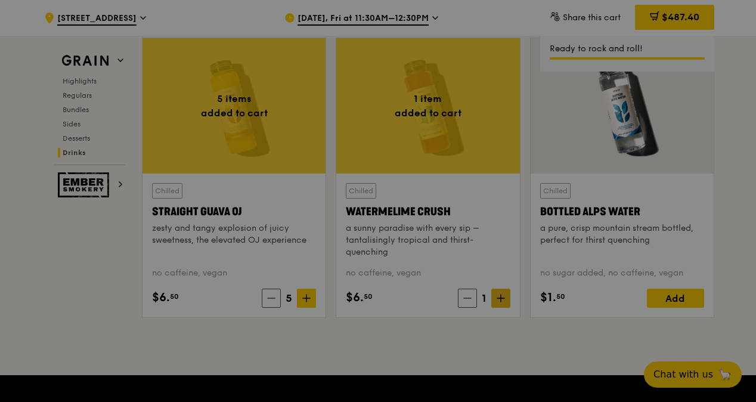
click at [499, 305] on div at bounding box center [378, 201] width 756 height 402
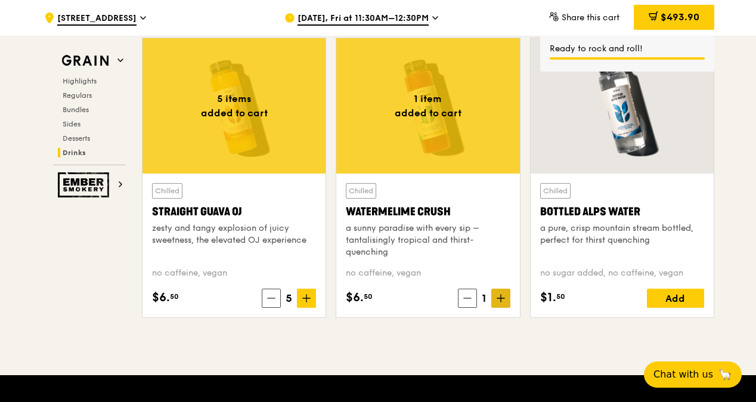
click at [500, 302] on icon at bounding box center [501, 298] width 8 height 8
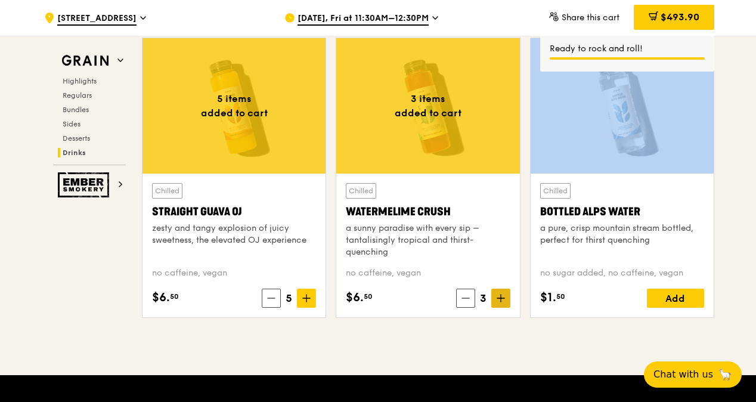
click at [499, 302] on icon at bounding box center [501, 298] width 8 height 8
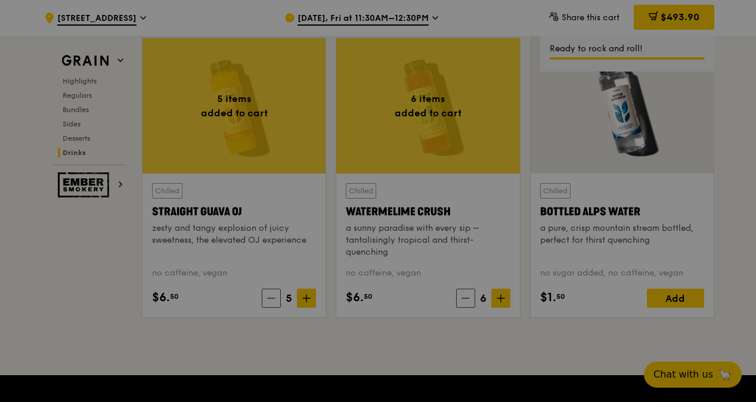
drag, startPoint x: 499, startPoint y: 305, endPoint x: 470, endPoint y: 304, distance: 29.2
click at [471, 304] on div at bounding box center [378, 201] width 756 height 402
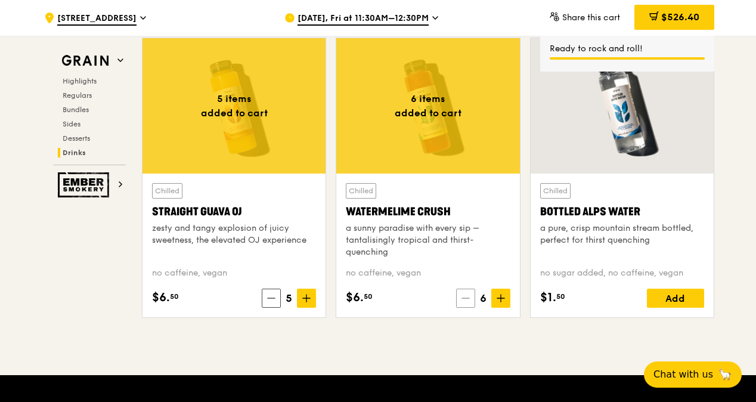
click at [467, 302] on icon at bounding box center [466, 298] width 8 height 8
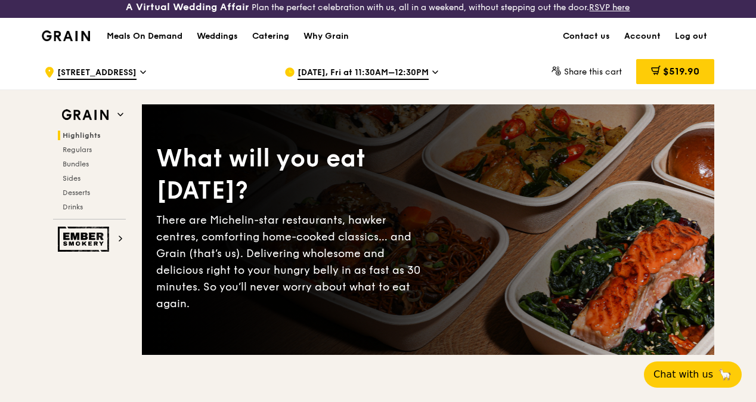
scroll to position [0, 0]
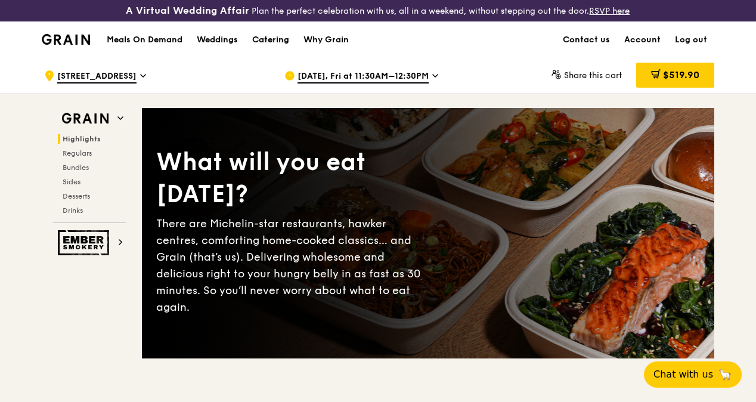
click at [281, 54] on div "Catering" at bounding box center [270, 40] width 37 height 36
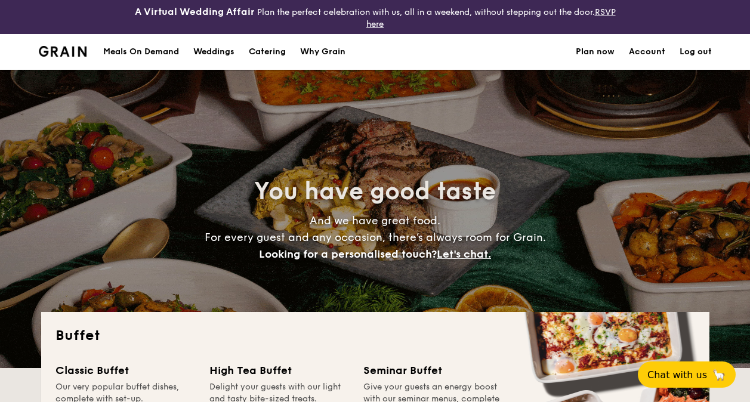
select select
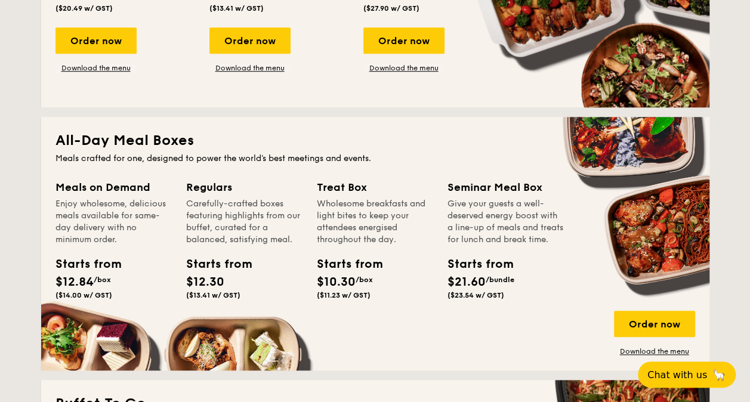
scroll to position [477, 0]
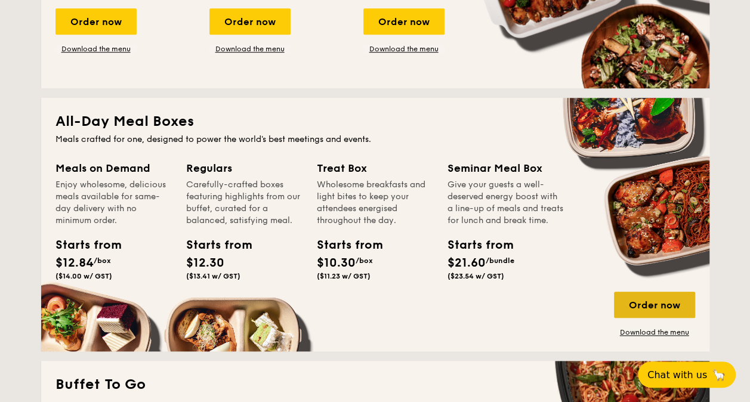
click at [654, 299] on div "Order now" at bounding box center [654, 305] width 81 height 26
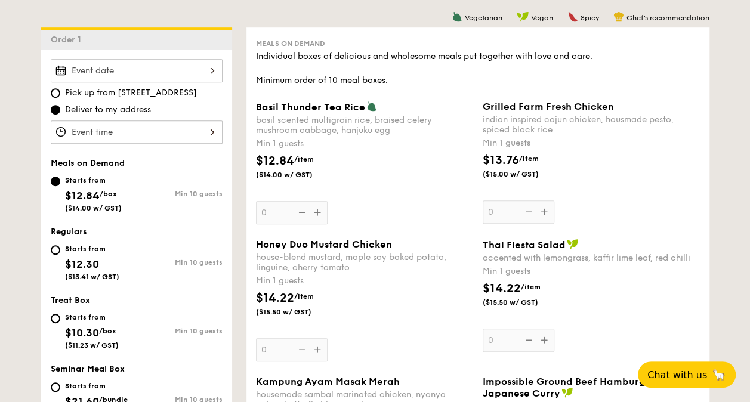
scroll to position [417, 0]
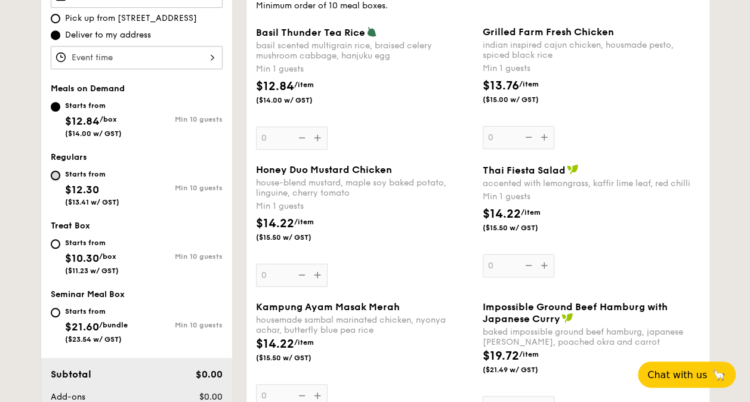
click at [57, 175] on input "Starts from $12.30 ($13.41 w/ GST) Min 10 guests" at bounding box center [56, 176] width 10 height 10
radio input "true"
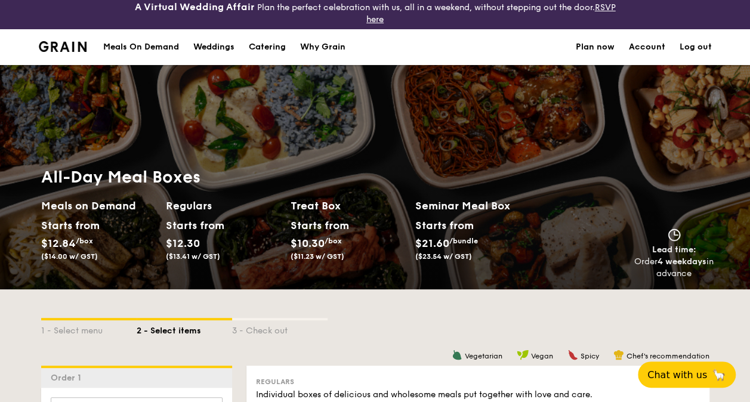
scroll to position [0, 0]
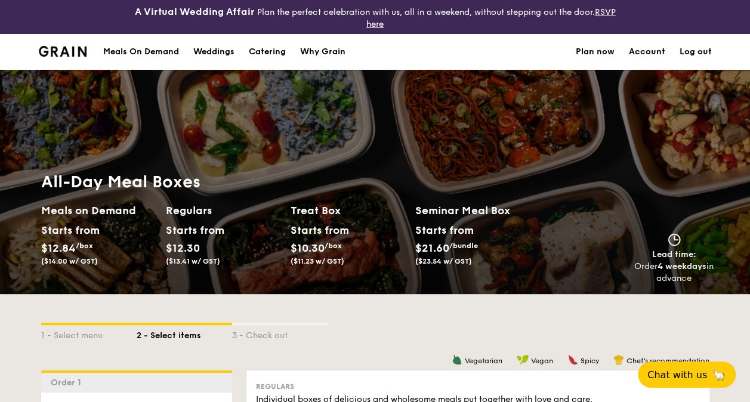
click at [434, 57] on section "Meals On Demand Weddings Catering Why Grain Plan now Account Log out" at bounding box center [375, 52] width 673 height 36
click at [73, 49] on img at bounding box center [63, 51] width 48 height 11
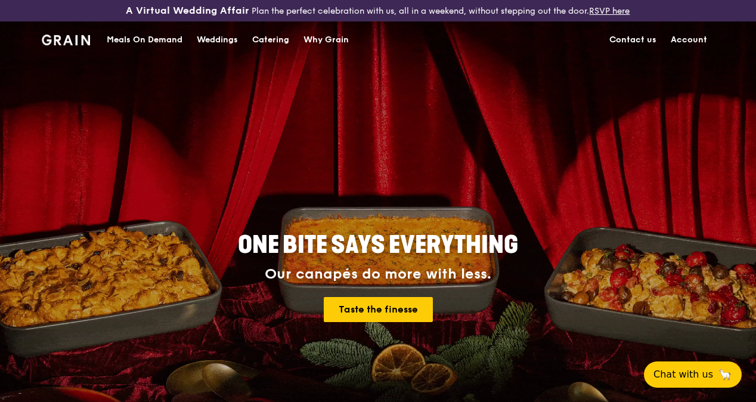
click at [256, 45] on div "Catering" at bounding box center [270, 40] width 37 height 36
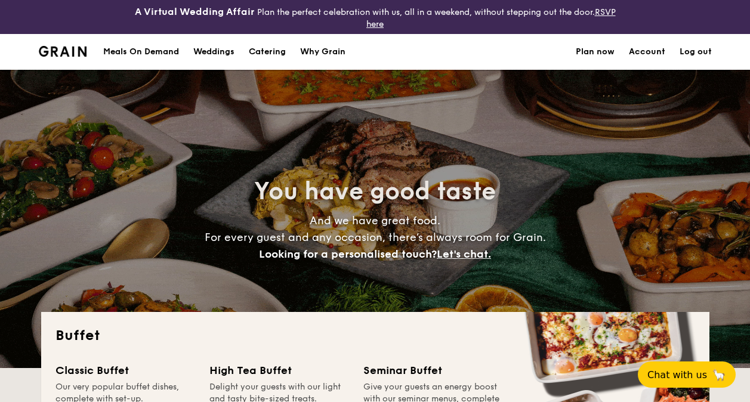
select select
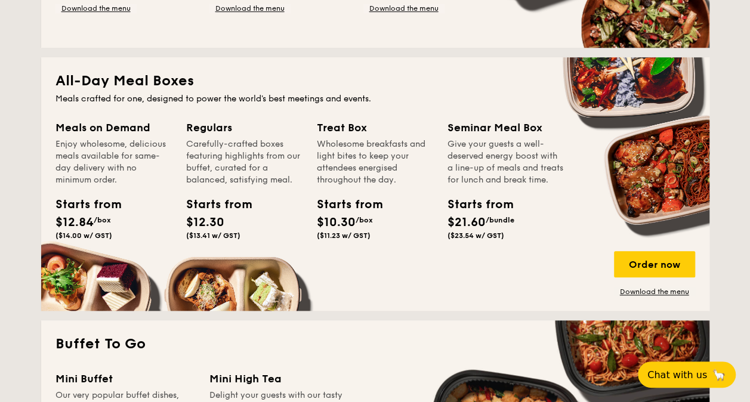
scroll to position [537, 0]
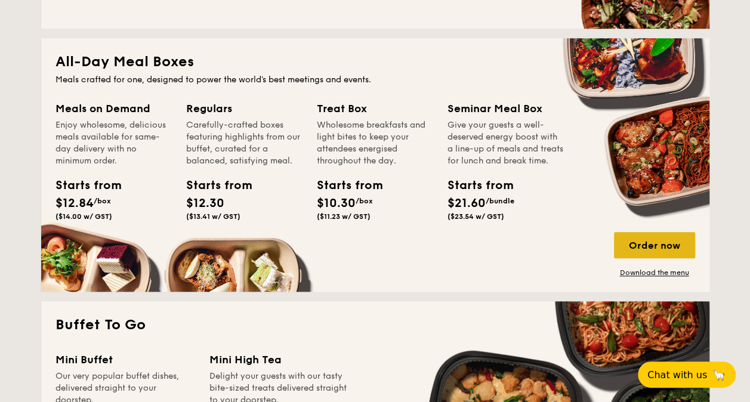
click at [649, 241] on div "Order now" at bounding box center [654, 245] width 81 height 26
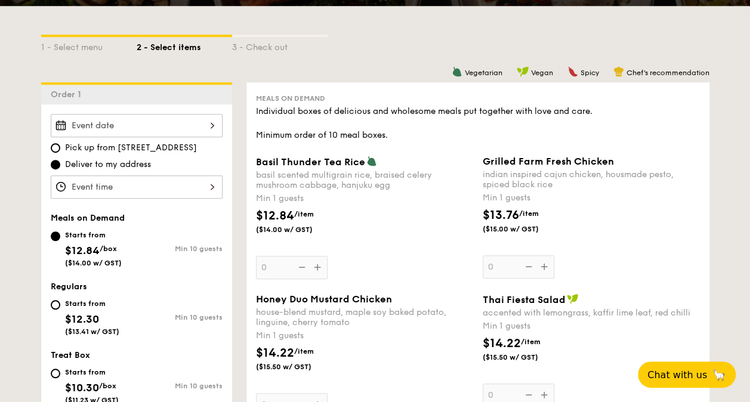
scroll to position [239, 0]
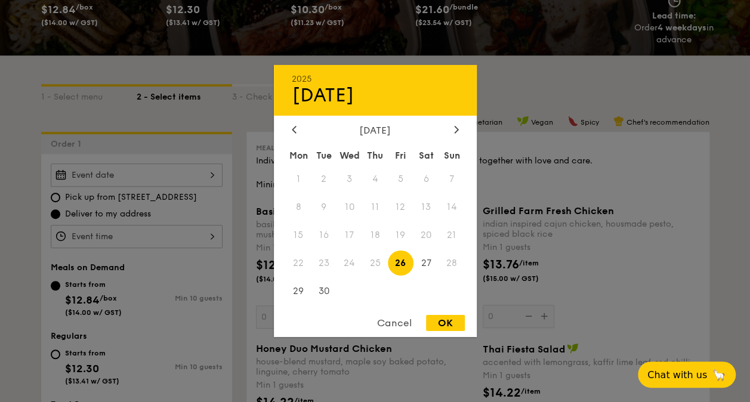
click at [188, 178] on div "2025 Sep [DATE] Tue Wed Thu Fri Sat Sun 1 2 3 4 5 6 7 8 9 10 11 12 13 14 15 16 …" at bounding box center [137, 174] width 172 height 23
click at [398, 264] on span "26" at bounding box center [401, 263] width 26 height 26
click at [219, 200] on div at bounding box center [375, 201] width 750 height 402
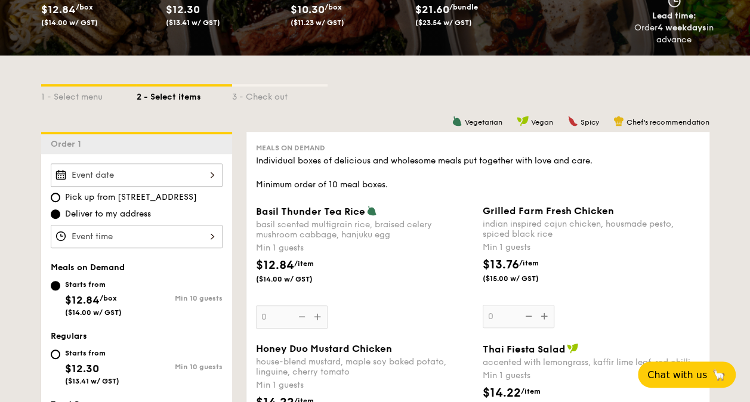
click at [156, 234] on div at bounding box center [137, 236] width 172 height 23
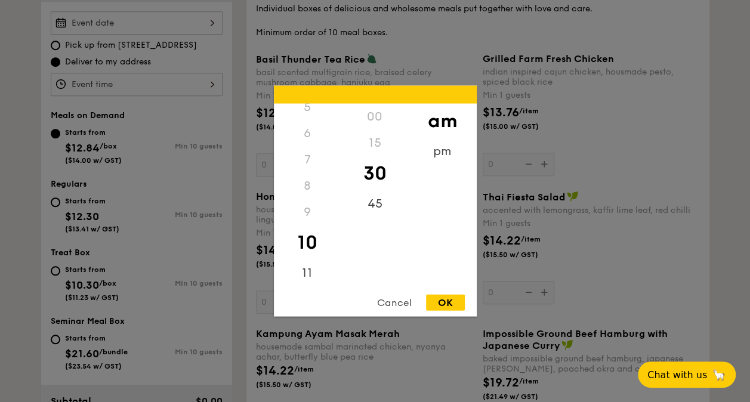
scroll to position [477, 0]
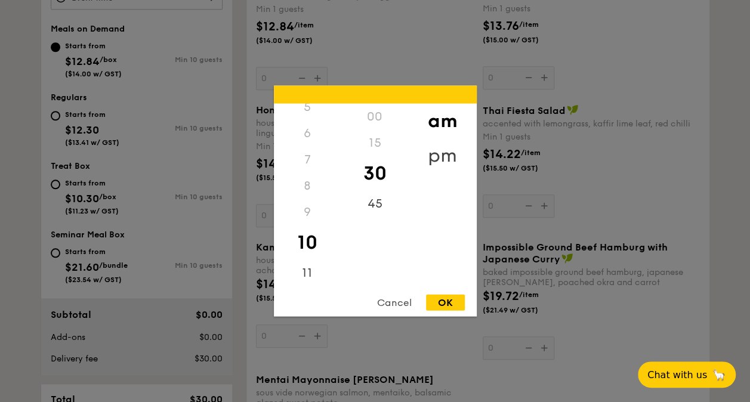
click at [446, 156] on div "pm" at bounding box center [442, 155] width 67 height 35
click at [307, 117] on div "12" at bounding box center [307, 121] width 67 height 35
click at [443, 125] on div "am" at bounding box center [442, 121] width 67 height 35
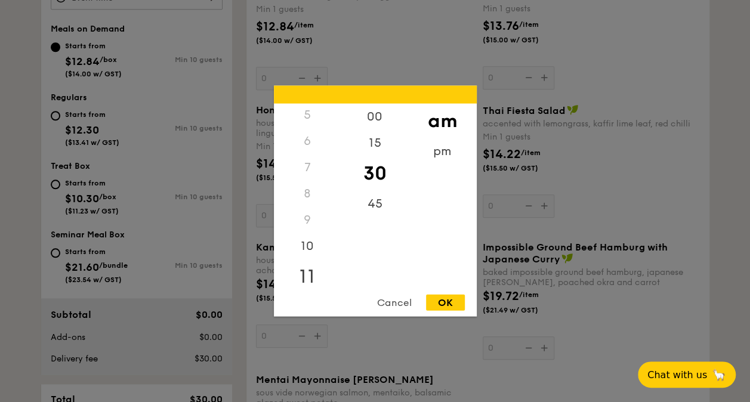
click at [310, 272] on div "11" at bounding box center [307, 276] width 67 height 35
click at [376, 202] on div "45" at bounding box center [374, 208] width 67 height 35
click at [299, 122] on div "12" at bounding box center [307, 117] width 67 height 26
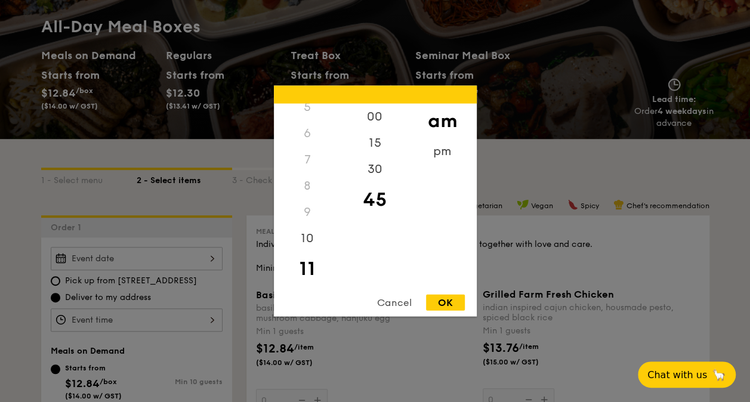
scroll to position [358, 0]
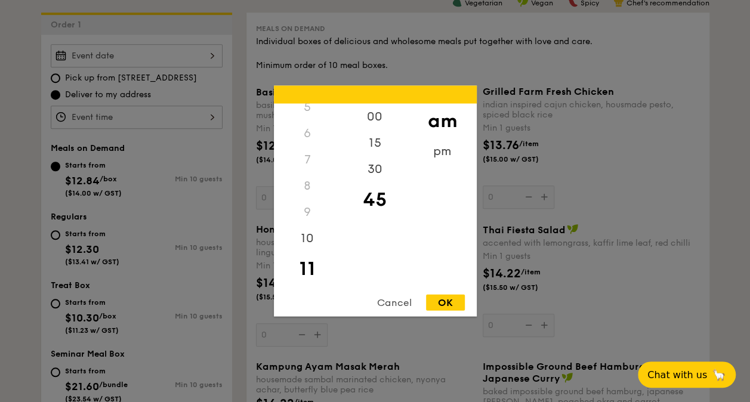
click at [446, 301] on div "OK" at bounding box center [445, 303] width 39 height 16
type input "11:45AM"
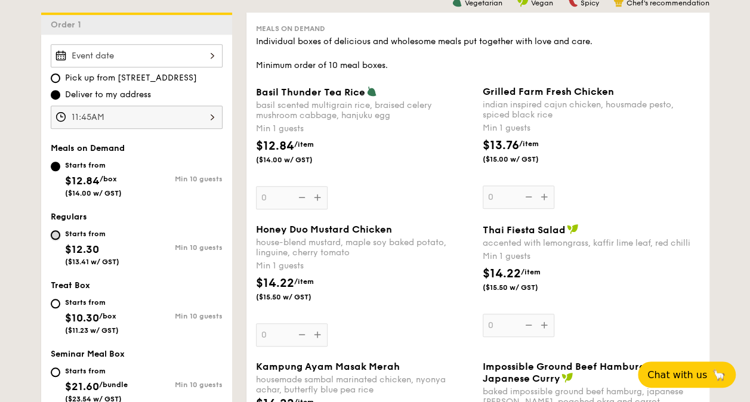
click at [58, 236] on input "Starts from $12.30 ($13.41 w/ GST) Min 10 guests" at bounding box center [56, 235] width 10 height 10
radio input "true"
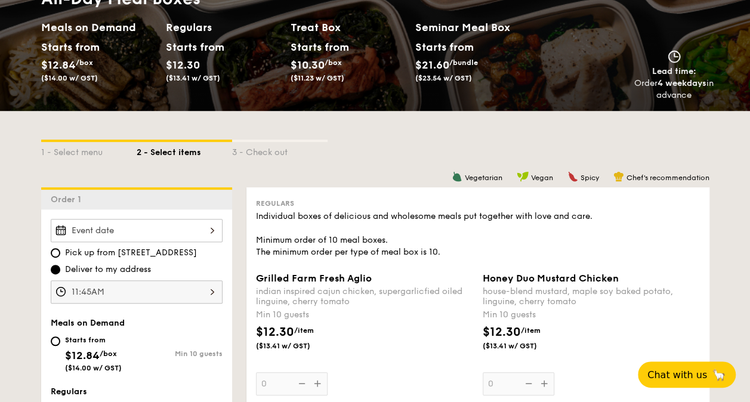
scroll to position [239, 0]
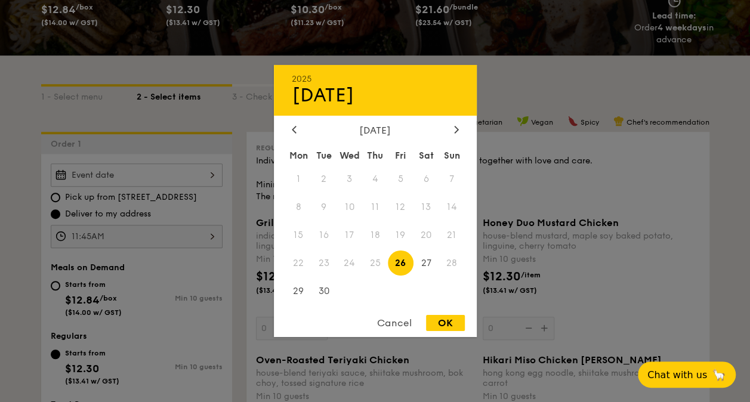
click at [188, 180] on div "2025 Sep 26 September 2025 Mon Tue Wed Thu Fri Sat Sun 1 2 3 4 5 6 7 8 9 10 11 …" at bounding box center [137, 174] width 172 height 23
click at [450, 327] on div "OK" at bounding box center [445, 323] width 39 height 16
type input "Sep 26, 2025"
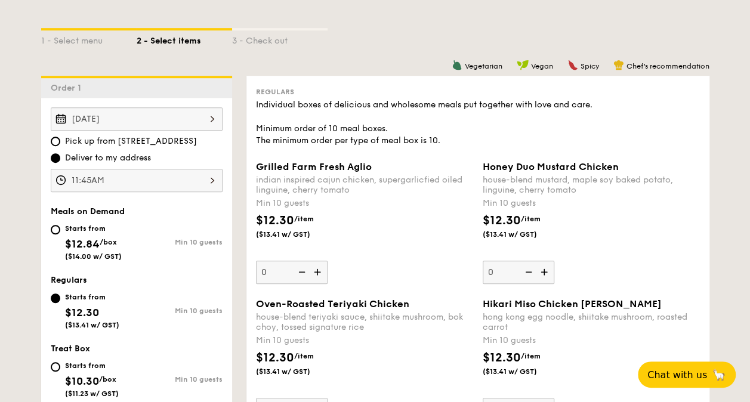
scroll to position [358, 0]
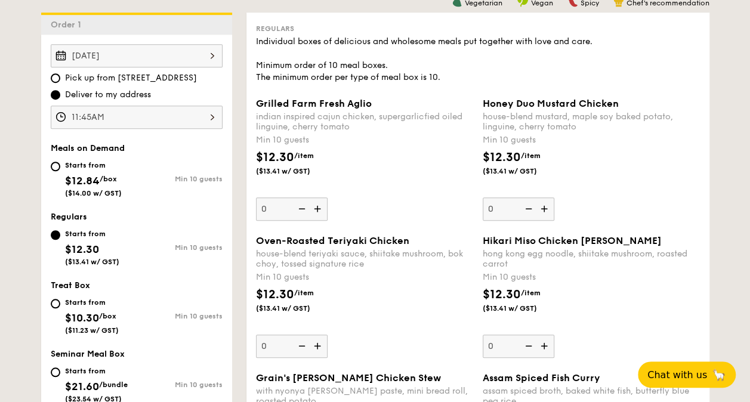
click at [321, 211] on img at bounding box center [319, 208] width 18 height 23
click at [321, 211] on input "0" at bounding box center [292, 208] width 72 height 23
click at [321, 211] on img at bounding box center [319, 208] width 18 height 23
click at [321, 211] on input "10" at bounding box center [292, 208] width 72 height 23
click at [321, 211] on img at bounding box center [319, 208] width 18 height 23
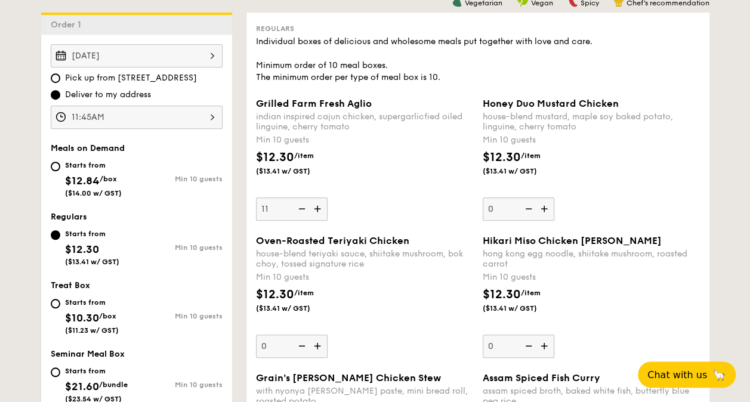
click at [321, 211] on input "11" at bounding box center [292, 208] width 72 height 23
click at [308, 211] on img at bounding box center [301, 208] width 18 height 23
click at [308, 211] on input "12" at bounding box center [292, 208] width 72 height 23
click at [307, 211] on img at bounding box center [301, 208] width 18 height 23
click at [307, 211] on input "11" at bounding box center [292, 208] width 72 height 23
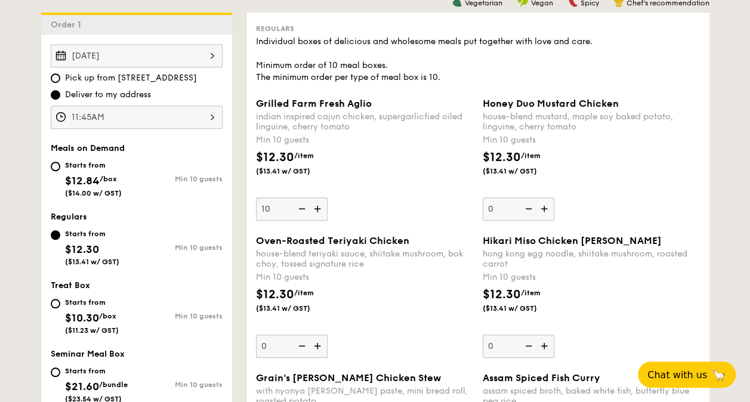
click at [304, 209] on img at bounding box center [301, 208] width 18 height 23
click at [304, 209] on input "10" at bounding box center [292, 208] width 72 height 23
click at [304, 209] on img at bounding box center [301, 208] width 18 height 23
click at [304, 209] on input "0" at bounding box center [292, 208] width 72 height 23
click at [304, 209] on img at bounding box center [301, 208] width 18 height 23
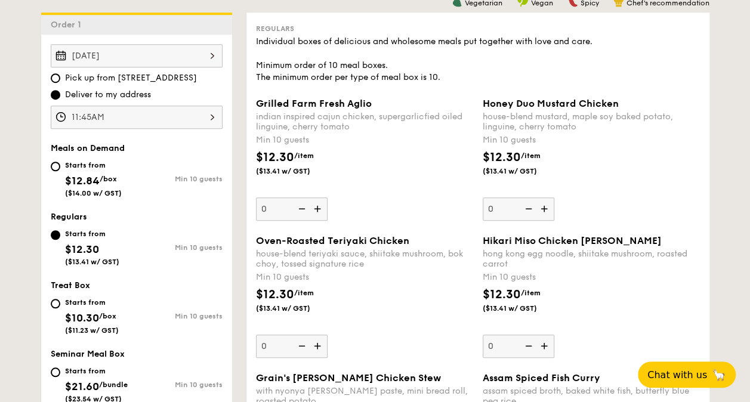
click at [304, 209] on input "0" at bounding box center [292, 208] width 72 height 23
click at [304, 209] on img at bounding box center [301, 208] width 18 height 23
click at [304, 209] on input "0" at bounding box center [292, 208] width 72 height 23
click at [316, 209] on img at bounding box center [319, 208] width 18 height 23
click at [316, 209] on input "0" at bounding box center [292, 208] width 72 height 23
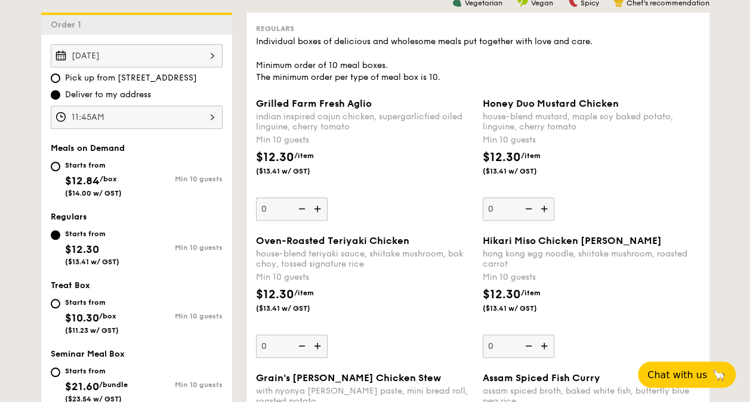
type input "10"
click at [549, 212] on img at bounding box center [545, 208] width 18 height 23
click at [549, 212] on input "0" at bounding box center [518, 208] width 72 height 23
click at [527, 211] on img at bounding box center [527, 208] width 18 height 23
click at [527, 211] on input "10" at bounding box center [518, 208] width 72 height 23
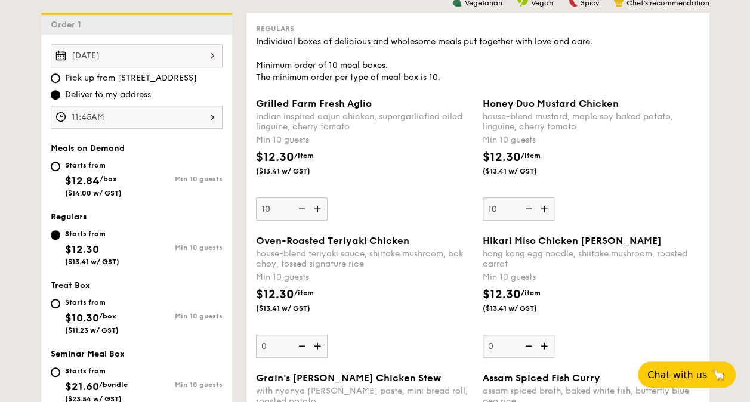
type input "0"
click at [303, 206] on img at bounding box center [301, 208] width 18 height 23
click at [303, 206] on input "10" at bounding box center [292, 208] width 72 height 23
type input "0"
click at [70, 165] on div "Starts from" at bounding box center [93, 165] width 57 height 10
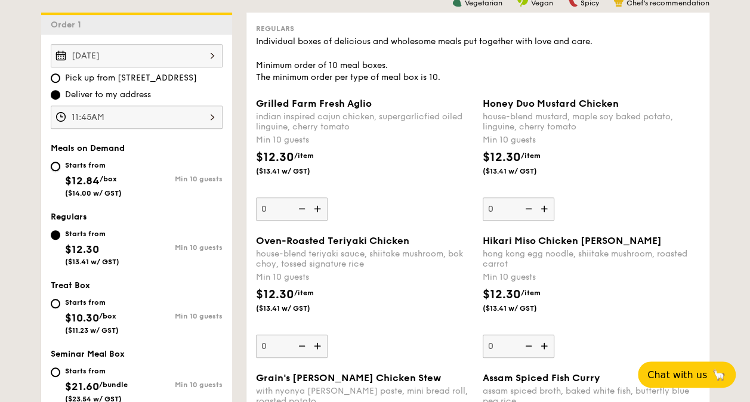
click at [60, 165] on input "Starts from $12.84 /box ($14.00 w/ GST) Min 10 guests" at bounding box center [56, 167] width 10 height 10
radio input "true"
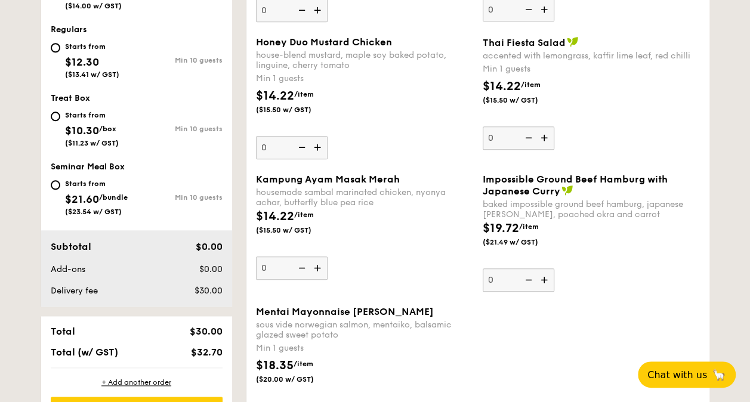
scroll to position [596, 0]
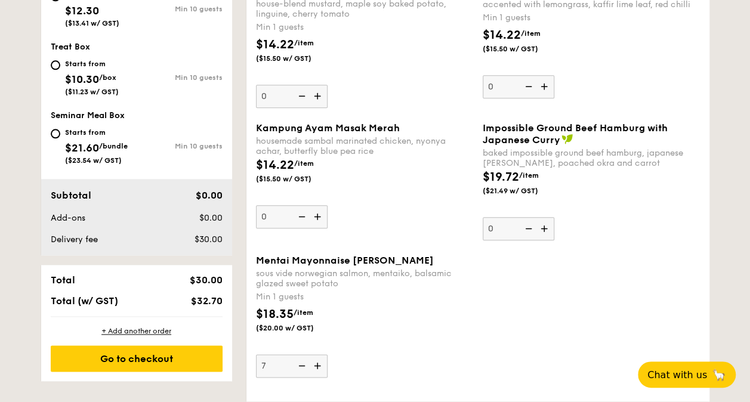
type input "7"
click at [519, 351] on div "Mentai Mayonnaise Aburi Salmon sous vide norwegian salmon, mentaiko, balsamic g…" at bounding box center [477, 323] width 453 height 137
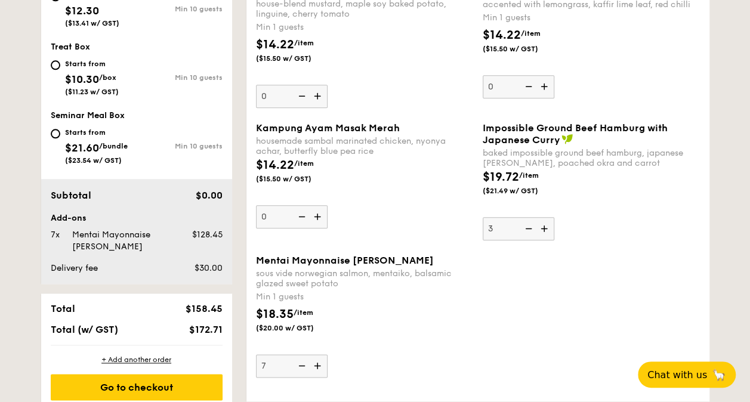
type input "3"
click at [483, 323] on div "Mentai Mayonnaise Aburi Salmon sous vide norwegian salmon, mentaiko, balsamic g…" at bounding box center [477, 323] width 453 height 137
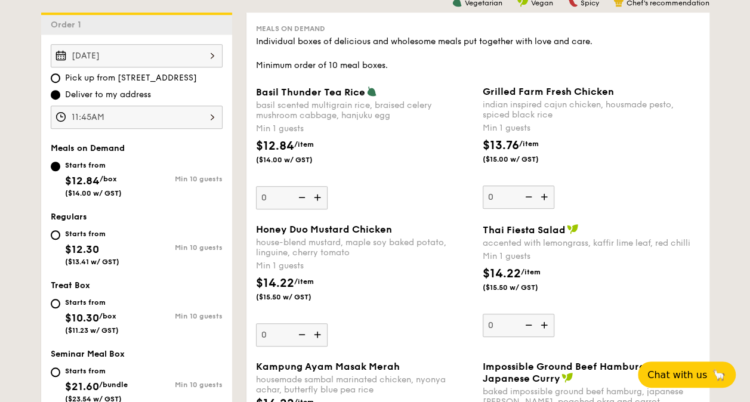
scroll to position [477, 0]
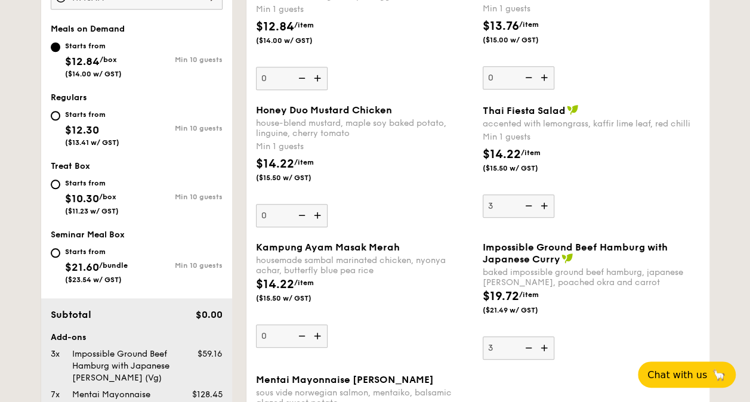
click at [598, 355] on div "Impossible Ground Beef Hamburg with Japanese Curry baked impossible ground beef…" at bounding box center [590, 301] width 217 height 118
click at [554, 355] on input "3" at bounding box center [518, 347] width 72 height 23
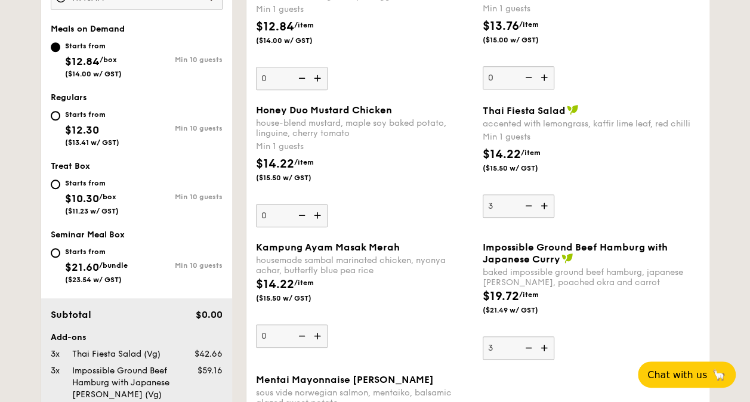
click at [447, 360] on div "Kampung Ayam Masak Merah housemade sambal marinated chicken, nyonya achar, butt…" at bounding box center [477, 308] width 453 height 132
type input "2"
click at [566, 330] on div "Impossible Ground Beef Hamburg with Japanese Curry baked impossible ground beef…" at bounding box center [590, 301] width 217 height 118
click at [554, 336] on input "2" at bounding box center [518, 347] width 72 height 23
click at [576, 349] on div "Impossible Ground Beef Hamburg with Japanese Curry baked impossible ground beef…" at bounding box center [590, 301] width 217 height 118
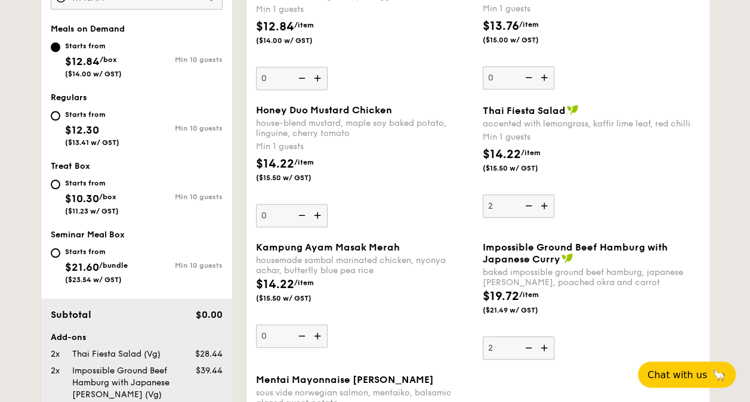
click at [554, 349] on input "2" at bounding box center [518, 347] width 72 height 23
click at [607, 311] on div "$19.72 /item ($21.49 w/ GST)" at bounding box center [591, 308] width 227 height 42
click at [554, 336] on input "2" at bounding box center [518, 347] width 72 height 23
click at [437, 309] on div "$14.22 /item ($15.50 w/ GST)" at bounding box center [364, 297] width 227 height 42
click at [327, 324] on input "0" at bounding box center [292, 335] width 72 height 23
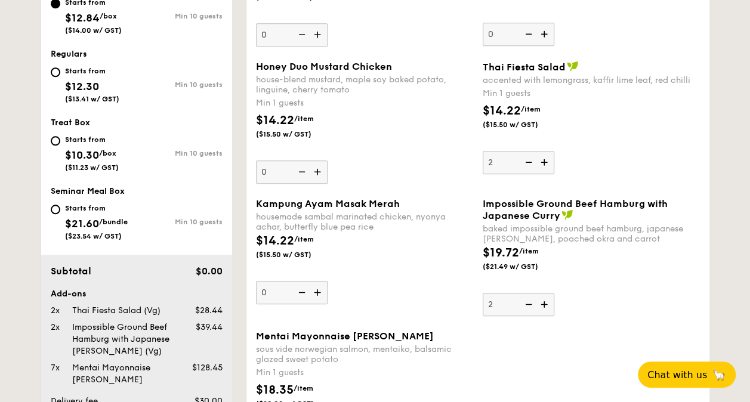
scroll to position [596, 0]
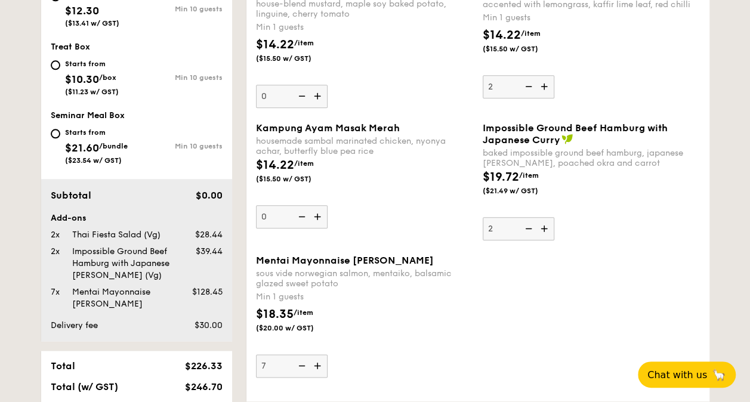
click at [443, 301] on div "Min 1 guests" at bounding box center [364, 297] width 217 height 12
click at [327, 354] on input "7" at bounding box center [292, 365] width 72 height 23
click at [351, 273] on div "sous vide norwegian salmon, mentaiko, balsamic glazed sweet potato" at bounding box center [364, 278] width 217 height 20
click at [327, 354] on input "7" at bounding box center [292, 365] width 72 height 23
click at [580, 255] on div "Mentai Mayonnaise Aburi Salmon sous vide norwegian salmon, mentaiko, balsamic g…" at bounding box center [477, 323] width 453 height 137
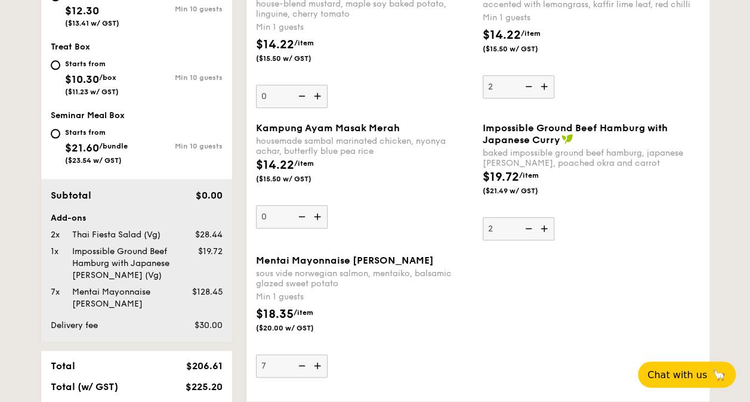
type input "2"
click at [447, 261] on div "Mentai Mayonnaise Aburi Salmon" at bounding box center [364, 260] width 217 height 11
click at [327, 354] on input "7" at bounding box center [292, 365] width 72 height 23
click at [401, 228] on div "Kampung Ayam Masak Merah housemade sambal marinated chicken, nyonya achar, butt…" at bounding box center [477, 188] width 453 height 132
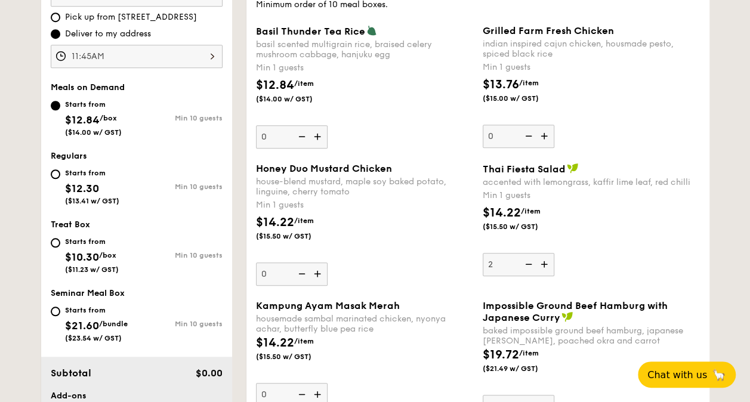
scroll to position [417, 0]
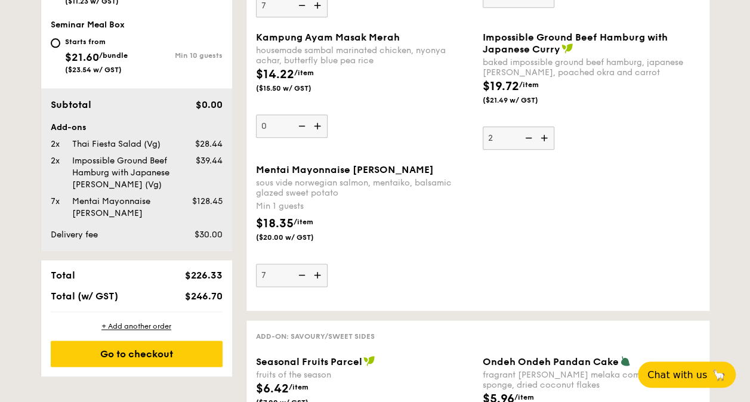
type input "7"
drag, startPoint x: 447, startPoint y: 272, endPoint x: 439, endPoint y: 269, distance: 8.9
click at [444, 271] on div "Mentai Mayonnaise Aburi Salmon sous vide norwegian salmon, mentaiko, balsamic g…" at bounding box center [364, 225] width 217 height 123
click at [327, 271] on input "7" at bounding box center [292, 275] width 72 height 23
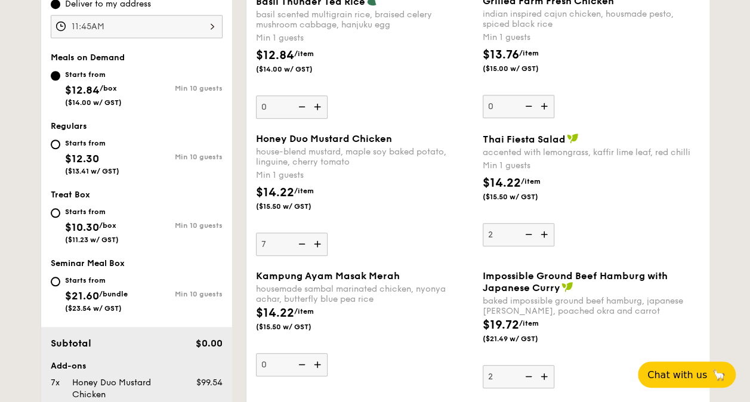
click at [400, 225] on div "Honey Duo Mustard Chicken house-blend mustard, maple soy baked potato, linguine…" at bounding box center [364, 194] width 217 height 123
click at [327, 233] on input "7" at bounding box center [292, 244] width 72 height 23
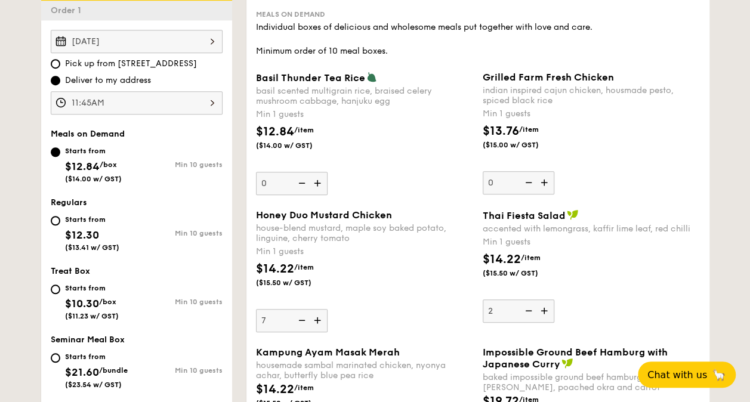
scroll to position [389, 0]
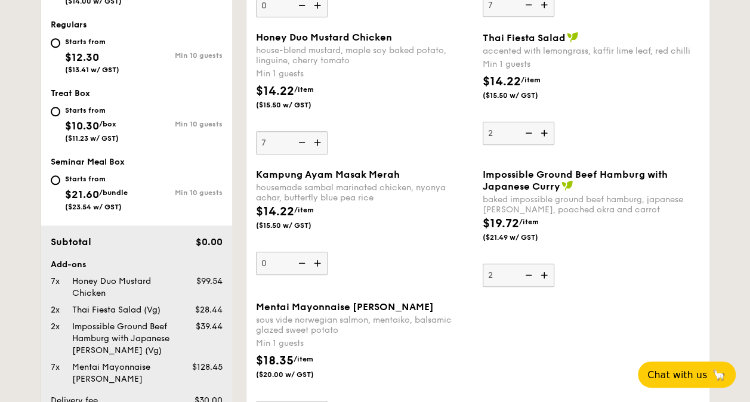
click at [682, 281] on div "Impossible Ground Beef Hamburg with Japanese Curry baked impossible ground beef…" at bounding box center [590, 228] width 217 height 118
click at [554, 281] on input "2" at bounding box center [518, 275] width 72 height 23
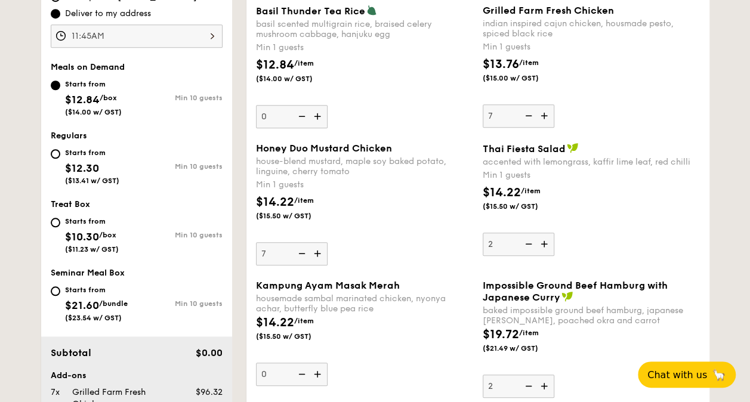
scroll to position [431, 0]
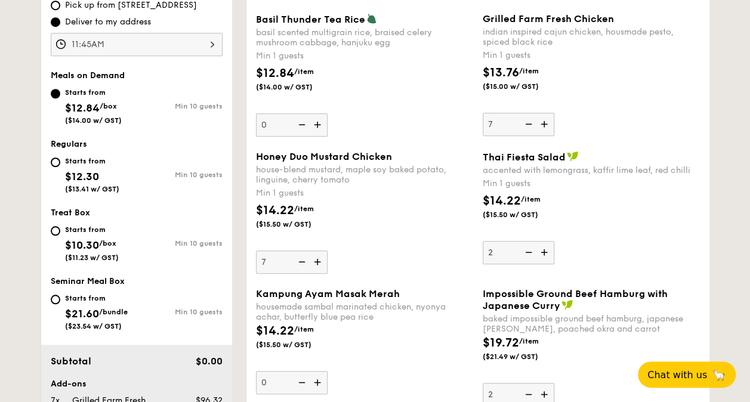
click at [705, 216] on div "Meals on Demand Individual boxes of delicious and wholesome meals put together …" at bounding box center [477, 253] width 463 height 627
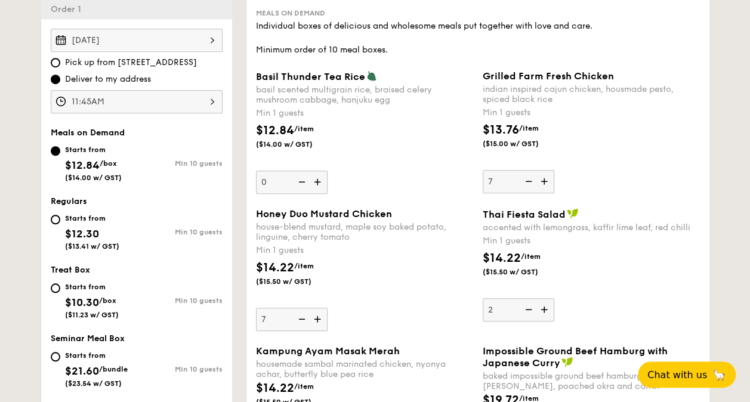
scroll to position [371, 0]
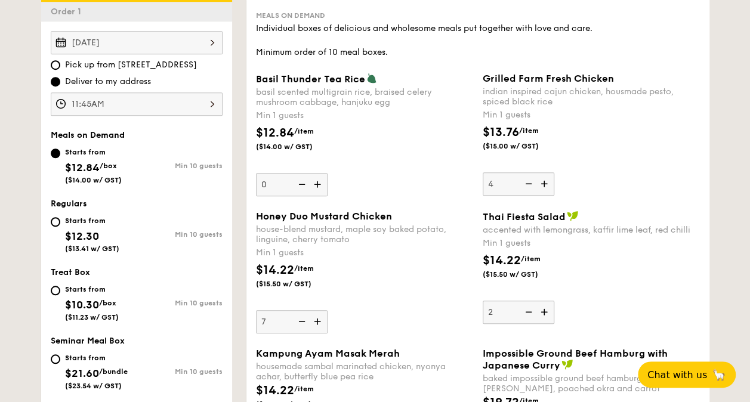
click at [682, 172] on div "Grilled Farm Fresh Chicken indian inspired cajun chicken, housmade pesto, spice…" at bounding box center [590, 134] width 217 height 123
click at [554, 172] on input "4" at bounding box center [518, 183] width 72 height 23
click at [502, 186] on input "4" at bounding box center [518, 183] width 72 height 23
click at [474, 183] on div "Basil Thunder Tea Rice basil scented multigrain rice, braised celery mushroom c…" at bounding box center [477, 142] width 453 height 138
type input "4"
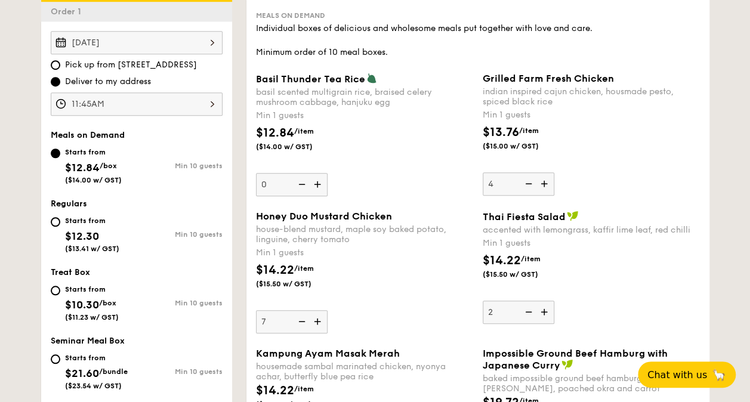
click at [620, 179] on div "Grilled Farm Fresh Chicken indian inspired cajun chicken, housmade pesto, spice…" at bounding box center [590, 134] width 217 height 123
click at [554, 179] on input "4" at bounding box center [518, 183] width 72 height 23
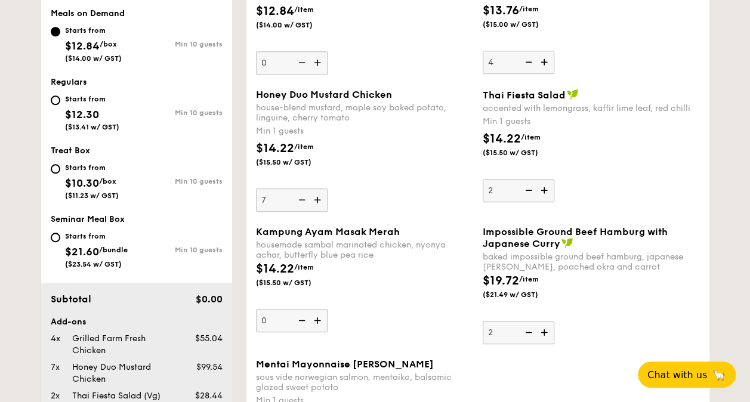
scroll to position [610, 0]
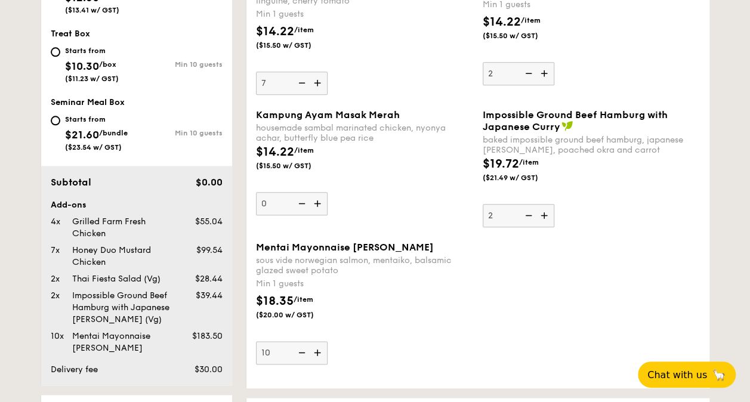
click at [537, 294] on div "Mentai Mayonnaise Aburi Salmon sous vide norwegian salmon, mentaiko, balsamic g…" at bounding box center [477, 310] width 453 height 137
click at [320, 349] on img at bounding box center [319, 352] width 18 height 23
click at [320, 349] on input "10" at bounding box center [292, 352] width 72 height 23
click at [391, 294] on div "$18.35 /item ($20.00 w/ GST)" at bounding box center [364, 313] width 227 height 42
click at [327, 341] on input "11" at bounding box center [292, 352] width 72 height 23
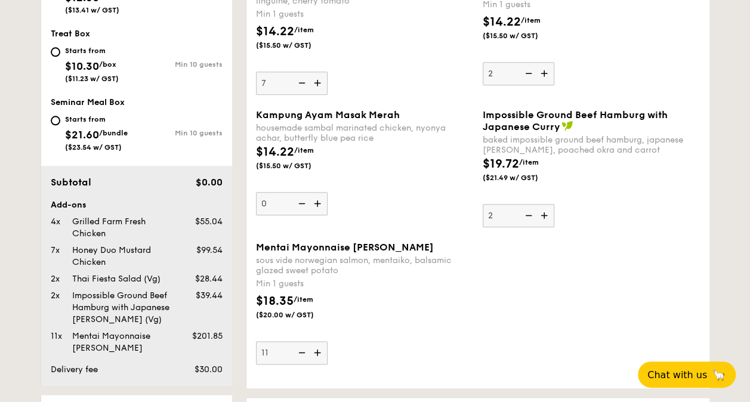
click at [378, 301] on div "$18.35 /item ($20.00 w/ GST)" at bounding box center [364, 313] width 227 height 42
click at [327, 341] on input "11" at bounding box center [292, 352] width 72 height 23
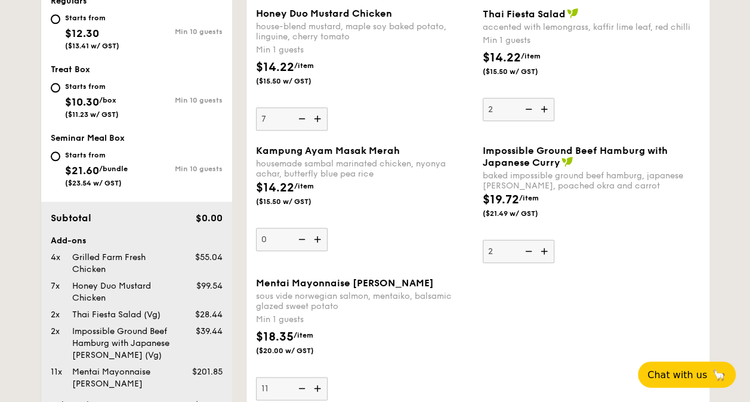
scroll to position [669, 0]
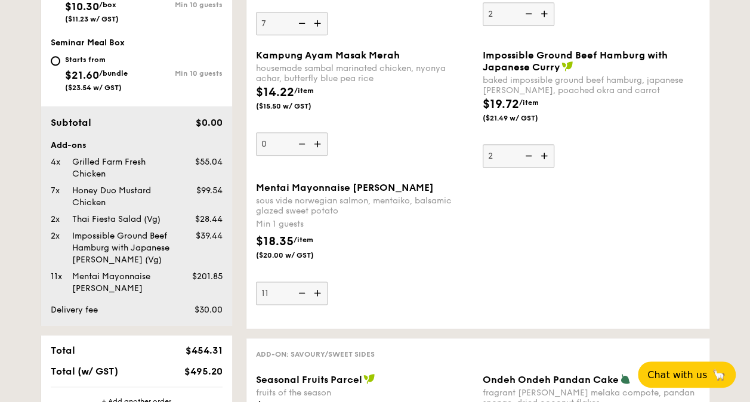
click at [302, 292] on img at bounding box center [301, 293] width 18 height 23
click at [302, 292] on input "11" at bounding box center [292, 293] width 72 height 23
click at [302, 292] on img at bounding box center [301, 293] width 18 height 23
click at [302, 292] on input "10" at bounding box center [292, 293] width 72 height 23
type input "9"
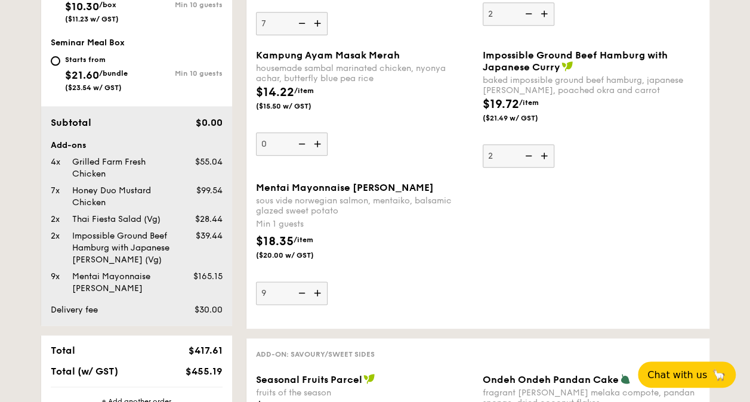
scroll to position [431, 0]
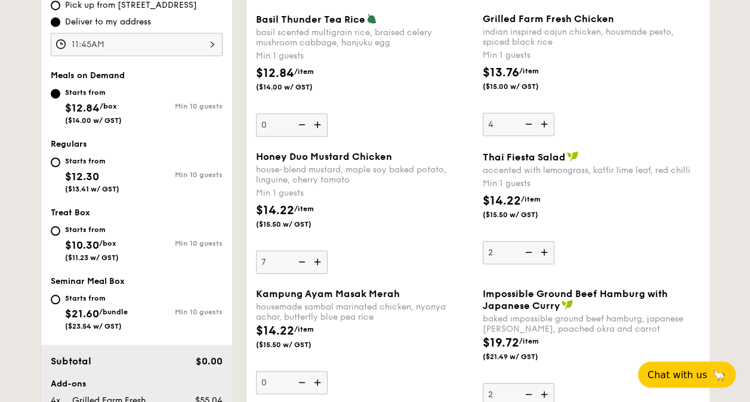
click at [316, 258] on img at bounding box center [319, 261] width 18 height 23
click at [316, 258] on input "7" at bounding box center [292, 261] width 72 height 23
type input "8"
click at [545, 124] on img at bounding box center [545, 124] width 18 height 23
click at [545, 124] on input "4" at bounding box center [518, 124] width 72 height 23
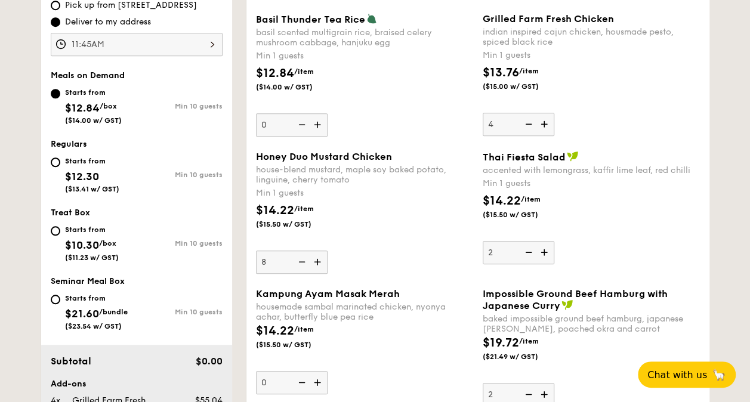
type input "5"
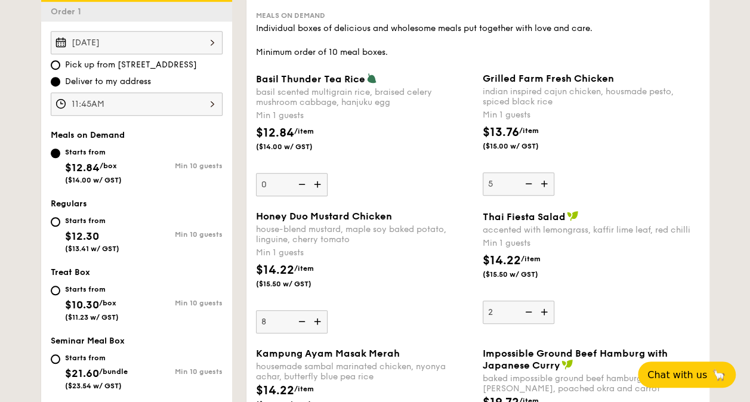
scroll to position [490, 0]
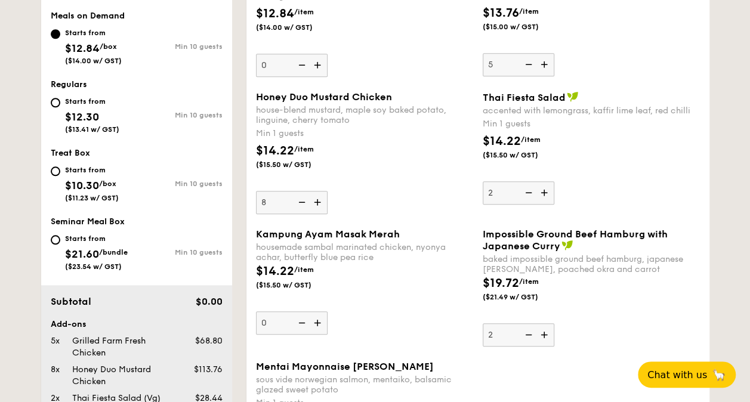
click at [388, 212] on div "Honey Duo Mustard Chicken house-blend mustard, maple soy baked potato, linguine…" at bounding box center [364, 152] width 217 height 123
click at [327, 212] on input "8" at bounding box center [292, 202] width 72 height 23
click at [324, 200] on img at bounding box center [319, 202] width 18 height 23
click at [324, 200] on input "8" at bounding box center [292, 202] width 72 height 23
click at [302, 206] on img at bounding box center [301, 202] width 18 height 23
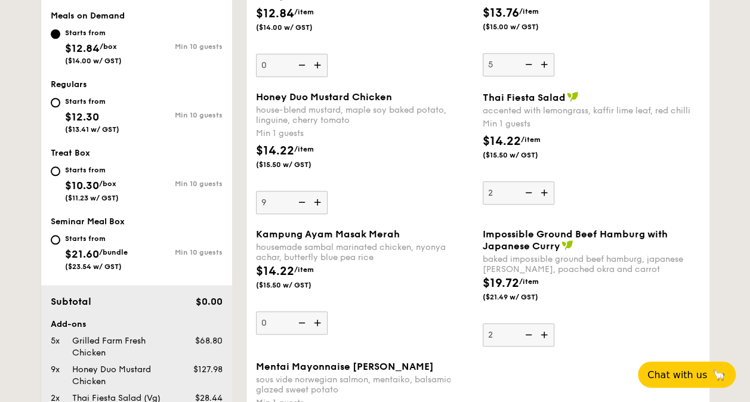
click at [302, 206] on input "9" at bounding box center [292, 202] width 72 height 23
type input "8"
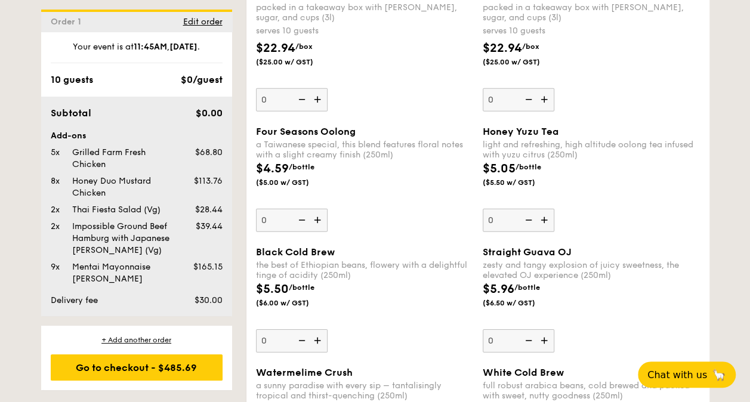
scroll to position [1623, 0]
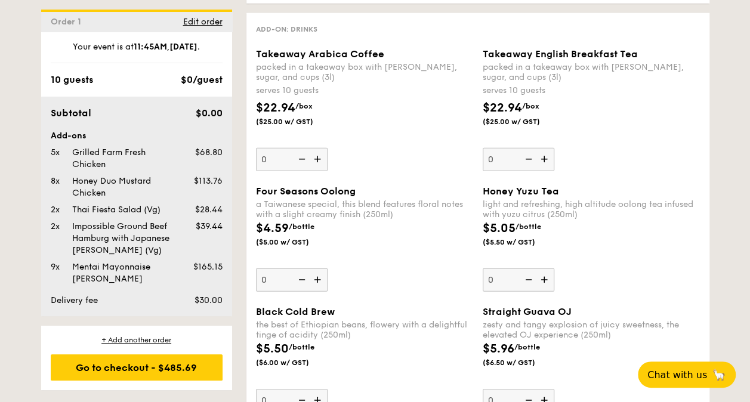
click at [317, 159] on img at bounding box center [319, 159] width 18 height 23
click at [317, 159] on input "0" at bounding box center [292, 159] width 72 height 23
type input "1"
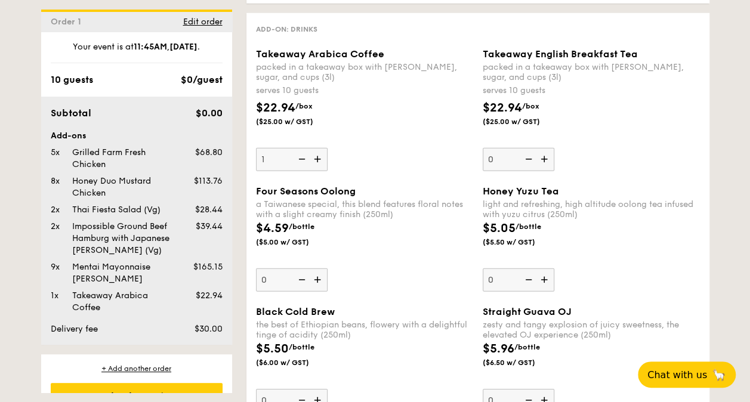
click at [545, 155] on img at bounding box center [545, 159] width 18 height 23
click at [545, 155] on input "0" at bounding box center [518, 159] width 72 height 23
type input "1"
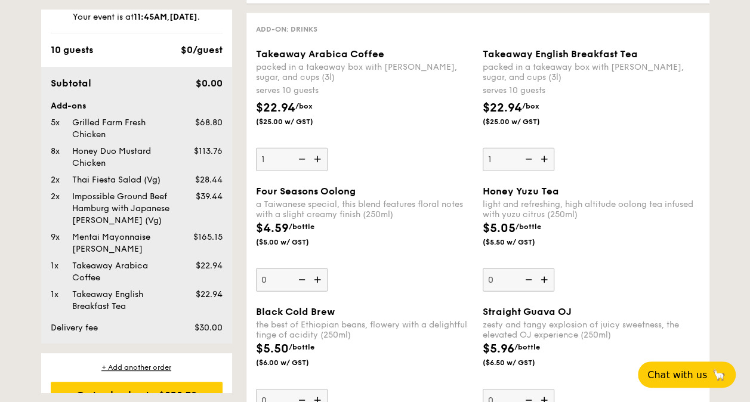
scroll to position [55, 0]
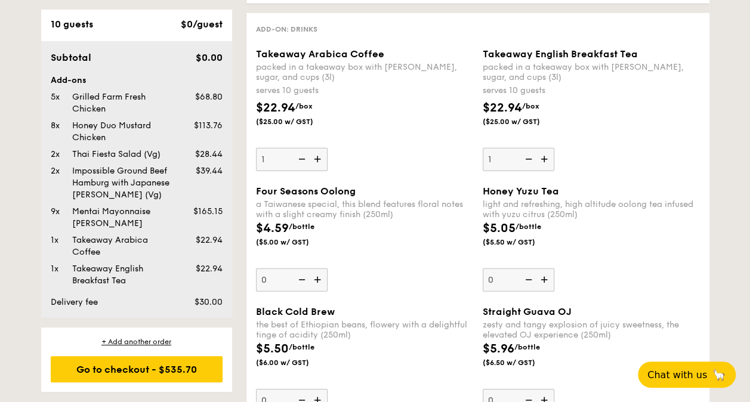
click at [440, 209] on div "a Taiwanese special, this blend features floral notes with a slight creamy fini…" at bounding box center [364, 209] width 217 height 20
click at [327, 268] on input "0" at bounding box center [292, 279] width 72 height 23
click at [406, 219] on div "$4.59 /bottle ($5.00 w/ GST)" at bounding box center [364, 240] width 227 height 42
click at [327, 268] on input "0" at bounding box center [292, 279] width 72 height 23
click at [279, 270] on input "0" at bounding box center [292, 279] width 72 height 23
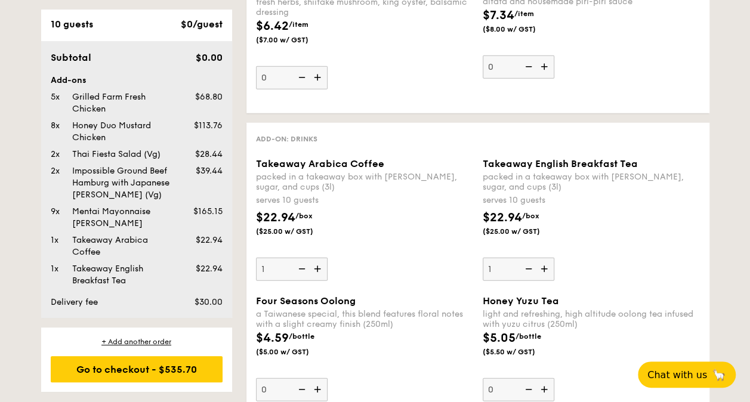
scroll to position [1578, 0]
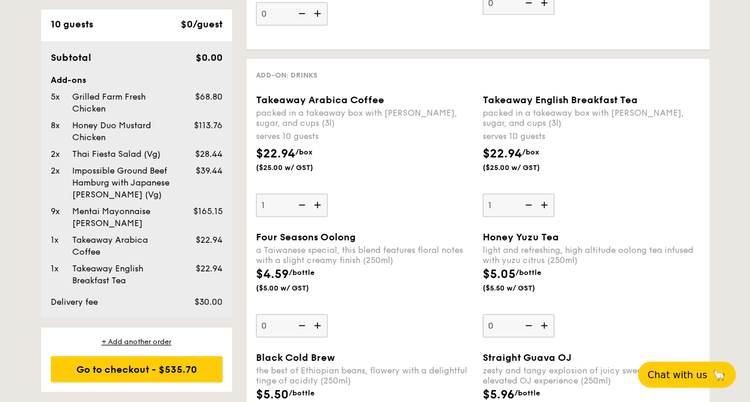
click at [299, 198] on img at bounding box center [301, 205] width 18 height 23
click at [299, 198] on input "1" at bounding box center [292, 205] width 72 height 23
type input "0"
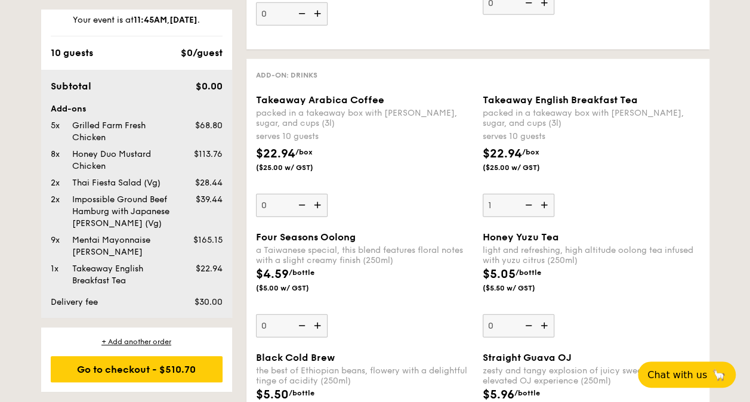
click at [522, 200] on img at bounding box center [527, 205] width 18 height 23
click at [522, 200] on input "1" at bounding box center [518, 205] width 72 height 23
type input "0"
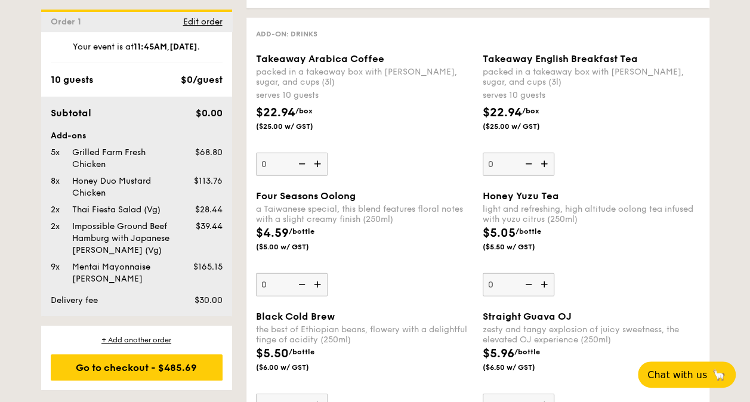
scroll to position [1637, 0]
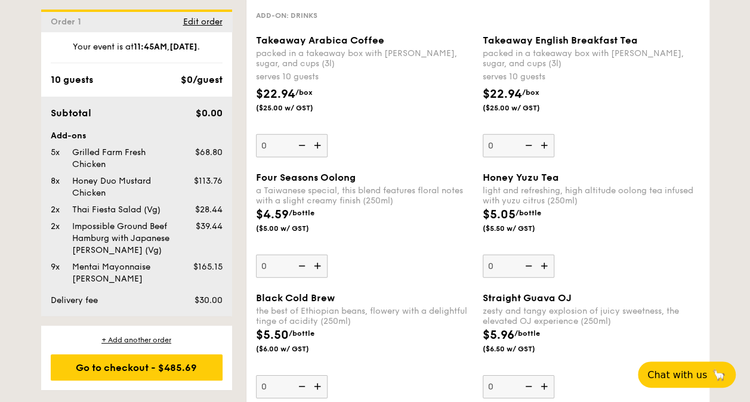
click at [410, 191] on div "a Taiwanese special, this blend features floral notes with a slight creamy fini…" at bounding box center [364, 195] width 217 height 20
click at [327, 255] on input "0" at bounding box center [292, 266] width 72 height 23
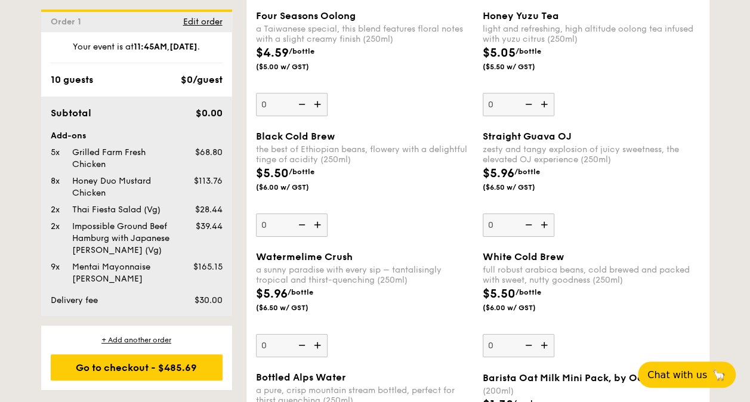
scroll to position [1756, 0]
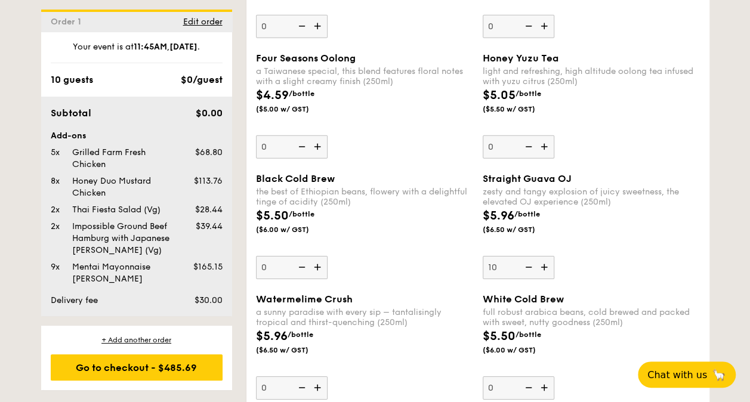
type input "10"
click at [596, 279] on div "Black Cold Brew the best of Ethiopian beans, flowery with a delightful tinge of…" at bounding box center [477, 233] width 453 height 120
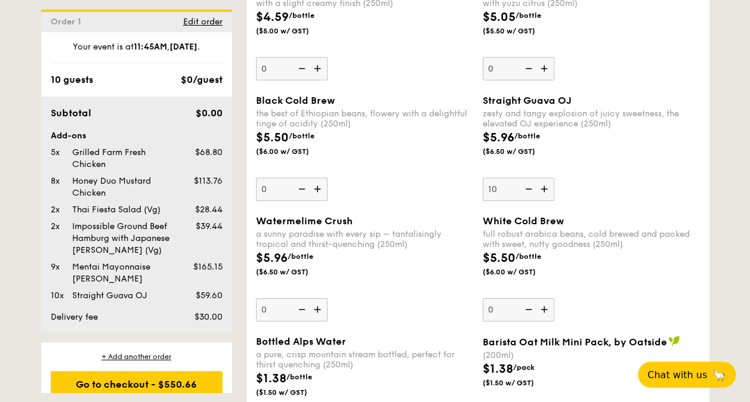
scroll to position [1816, 0]
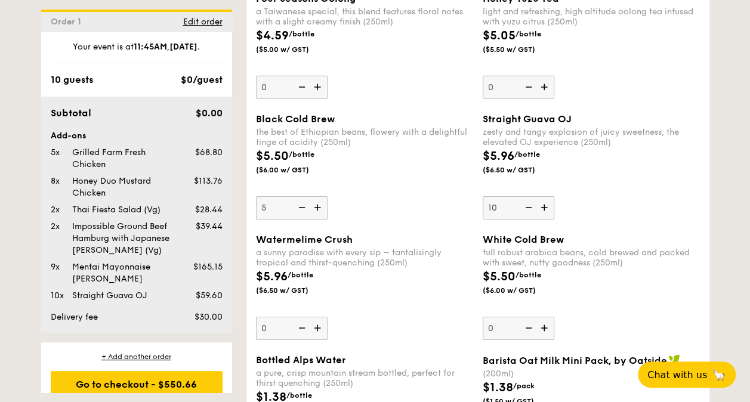
type input "5"
click at [454, 300] on div "$5.96 /bottle ($6.50 w/ GST)" at bounding box center [364, 289] width 227 height 42
click at [327, 317] on input "0" at bounding box center [292, 328] width 72 height 23
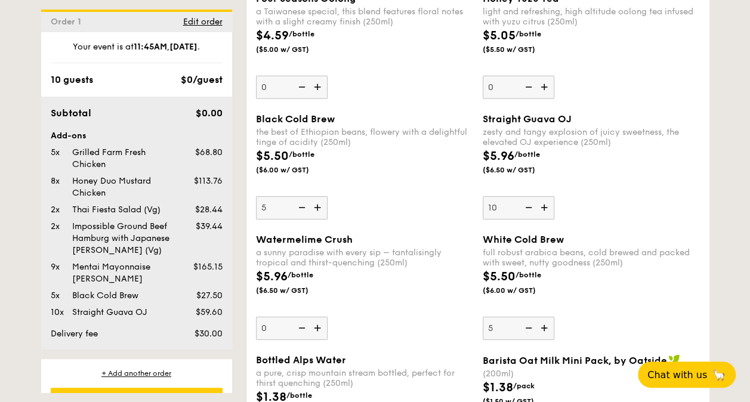
type input "5"
click at [419, 280] on div "$5.96 /bottle ($6.50 w/ GST)" at bounding box center [364, 289] width 227 height 42
click at [327, 317] on input "0" at bounding box center [292, 328] width 72 height 23
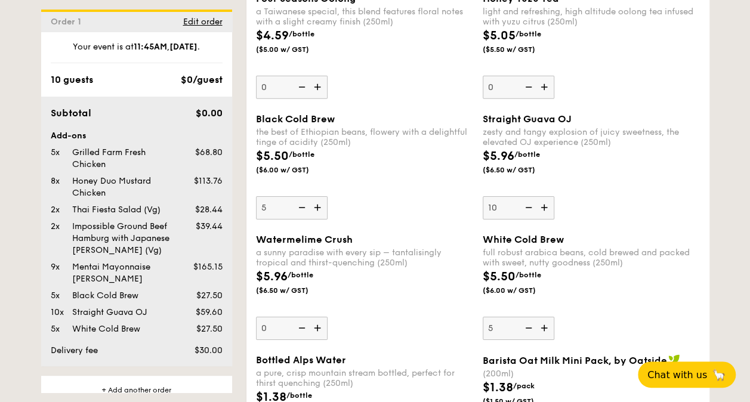
click at [420, 276] on div "$5.96 /bottle ($6.50 w/ GST)" at bounding box center [364, 289] width 227 height 42
click at [327, 317] on input "0" at bounding box center [292, 328] width 72 height 23
click at [398, 268] on div "$5.96 /bottle ($6.50 w/ GST)" at bounding box center [364, 289] width 227 height 42
click at [327, 317] on input "0" at bounding box center [292, 328] width 72 height 23
click at [395, 254] on div "a sunny paradise with every sip – tantalisingly tropical and thirst-quenching (…" at bounding box center [364, 258] width 217 height 20
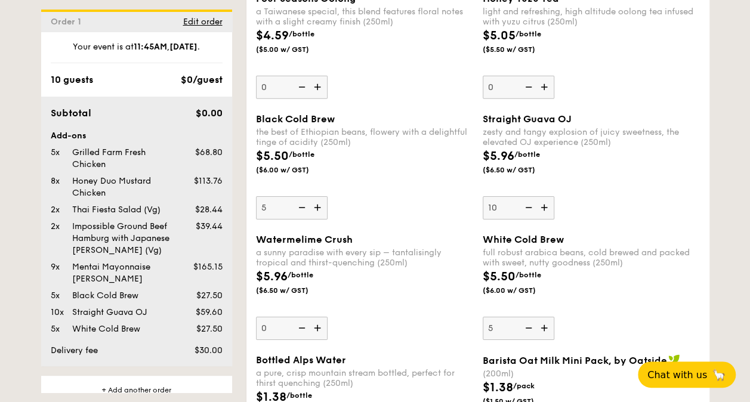
click at [327, 317] on input "0" at bounding box center [292, 328] width 72 height 23
click at [645, 180] on div "$5.96 /bottle ($6.50 w/ GST)" at bounding box center [591, 168] width 227 height 42
click at [554, 196] on input "10" at bounding box center [518, 207] width 72 height 23
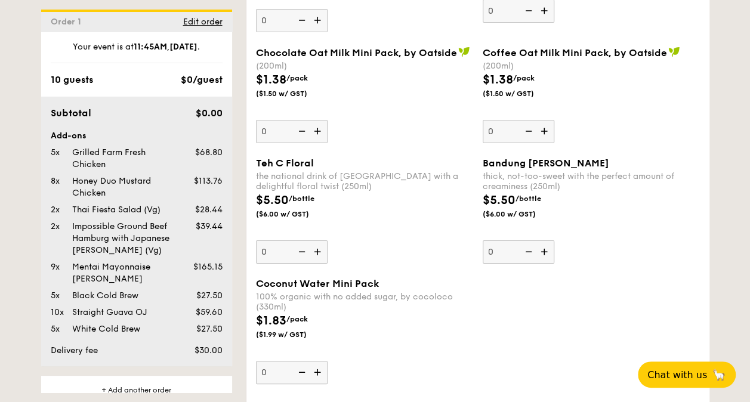
scroll to position [2353, 0]
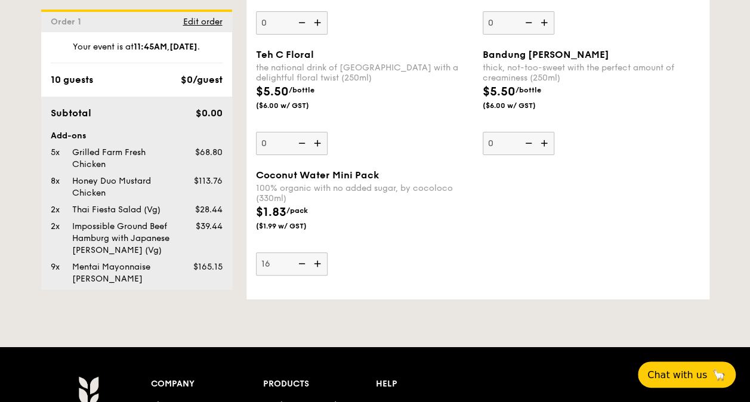
click at [439, 204] on div "$1.83 /pack ($1.99 w/ GST)" at bounding box center [364, 224] width 227 height 42
click at [327, 252] on input "16" at bounding box center [292, 263] width 72 height 23
click at [373, 183] on div "100% organic with no added sugar, by cocoloco (330ml)" at bounding box center [364, 193] width 217 height 20
click at [327, 252] on input "16" at bounding box center [292, 263] width 72 height 23
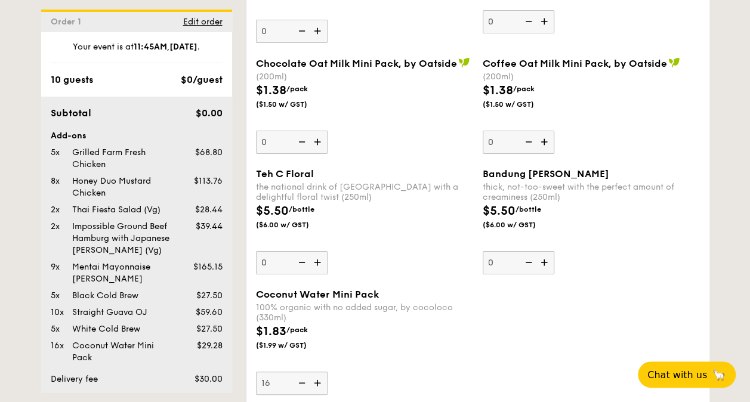
scroll to position [2346, 0]
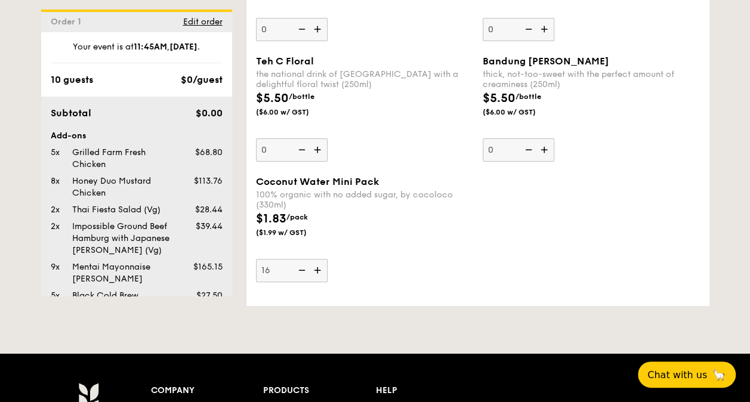
click at [303, 260] on img at bounding box center [301, 270] width 18 height 23
click at [303, 260] on input "16" at bounding box center [292, 270] width 72 height 23
click at [303, 260] on img at bounding box center [301, 270] width 18 height 23
click at [303, 260] on input "15" at bounding box center [292, 270] width 72 height 23
click at [303, 260] on img at bounding box center [301, 270] width 18 height 23
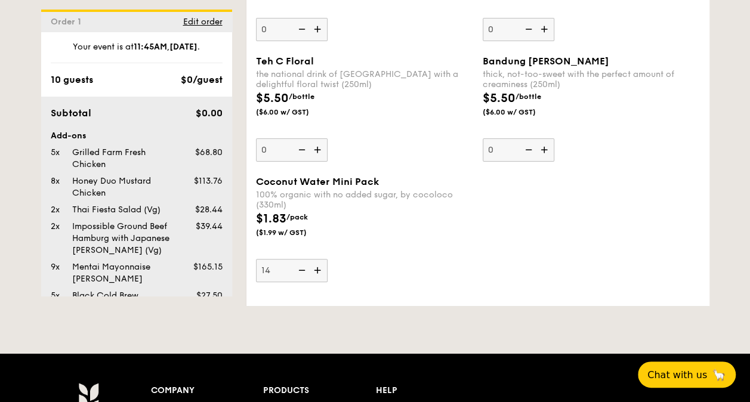
click at [303, 260] on input "14" at bounding box center [292, 270] width 72 height 23
click at [302, 260] on img at bounding box center [301, 270] width 18 height 23
click at [302, 260] on input "13" at bounding box center [292, 270] width 72 height 23
click at [302, 260] on img at bounding box center [301, 270] width 18 height 23
click at [302, 260] on input "12" at bounding box center [292, 270] width 72 height 23
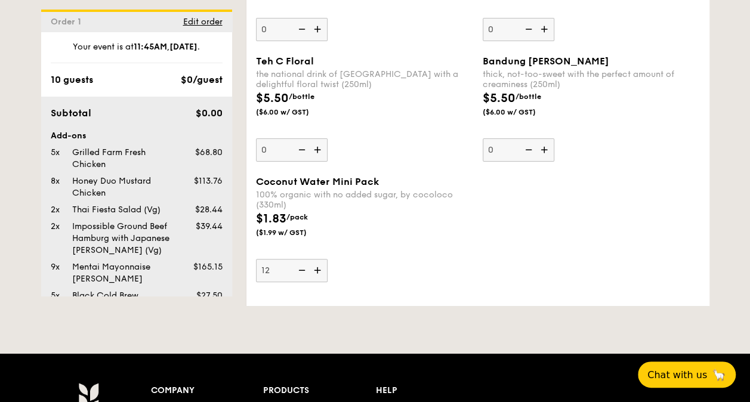
type input "11"
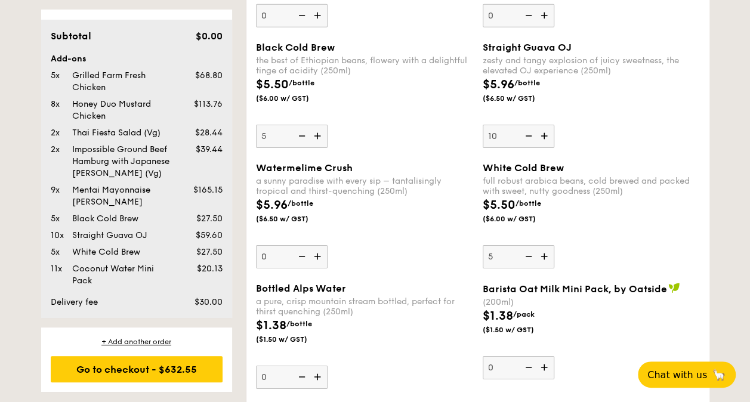
scroll to position [1869, 0]
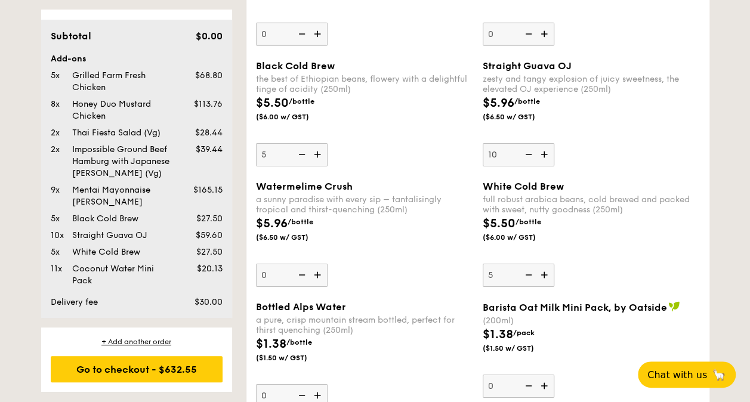
click at [526, 149] on img at bounding box center [527, 154] width 18 height 23
click at [526, 149] on input "10" at bounding box center [518, 154] width 72 height 23
click at [526, 149] on img at bounding box center [527, 154] width 18 height 23
click at [526, 149] on input "9" at bounding box center [518, 154] width 72 height 23
click at [543, 148] on img at bounding box center [545, 154] width 18 height 23
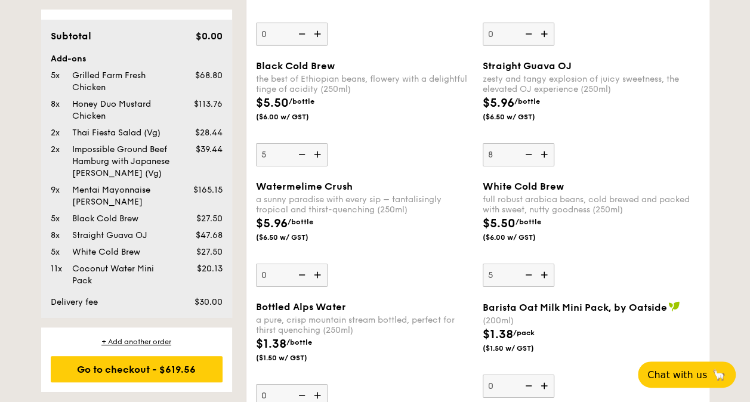
click at [543, 148] on input "8" at bounding box center [518, 154] width 72 height 23
click at [544, 148] on img at bounding box center [545, 154] width 18 height 23
click at [544, 148] on input "9" at bounding box center [518, 154] width 72 height 23
type input "10"
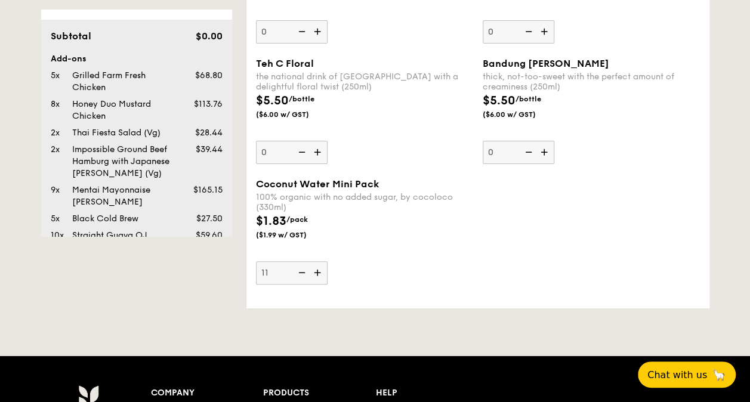
scroll to position [2287, 0]
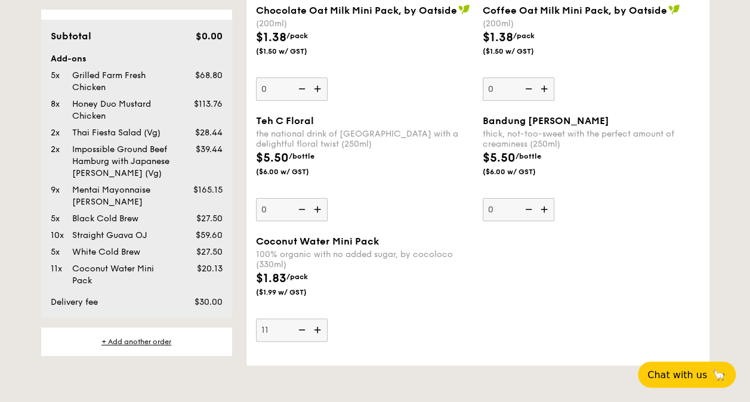
click at [293, 321] on img at bounding box center [301, 329] width 18 height 23
click at [293, 321] on input "11" at bounding box center [292, 329] width 72 height 23
type input "10"
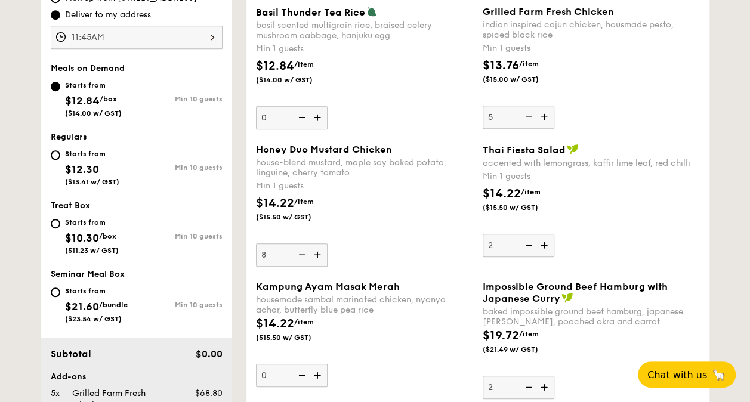
scroll to position [0, 0]
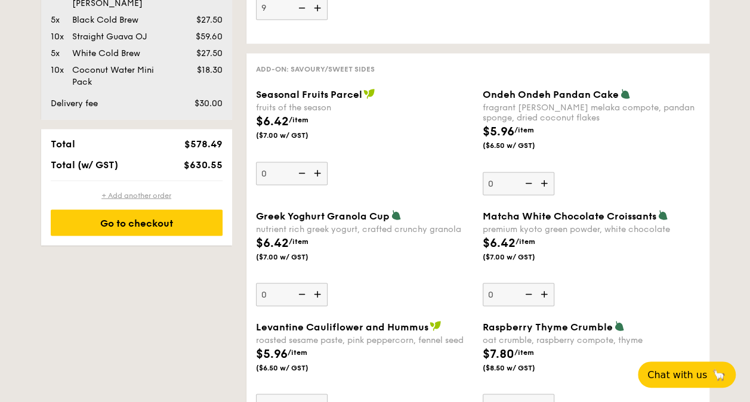
click at [139, 195] on div "+ Add another order" at bounding box center [137, 195] width 172 height 10
type input "0"
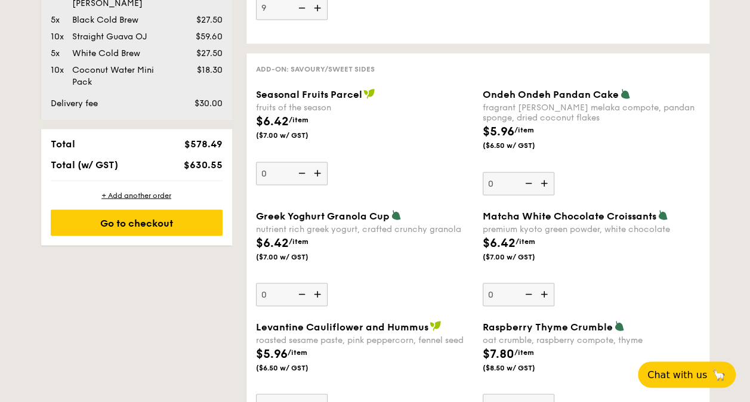
type input "0"
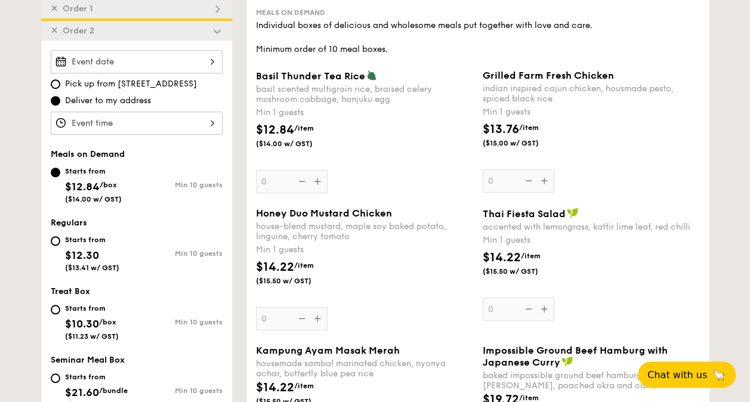
click at [168, 64] on div at bounding box center [137, 61] width 172 height 23
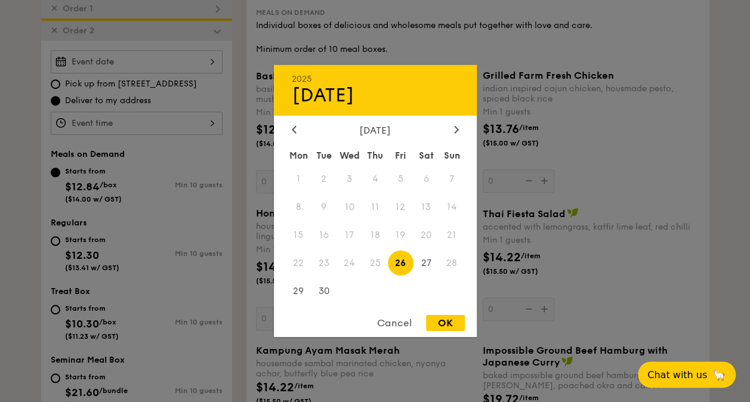
click at [440, 323] on div "OK" at bounding box center [445, 323] width 39 height 16
type input "Sep 26, 2025"
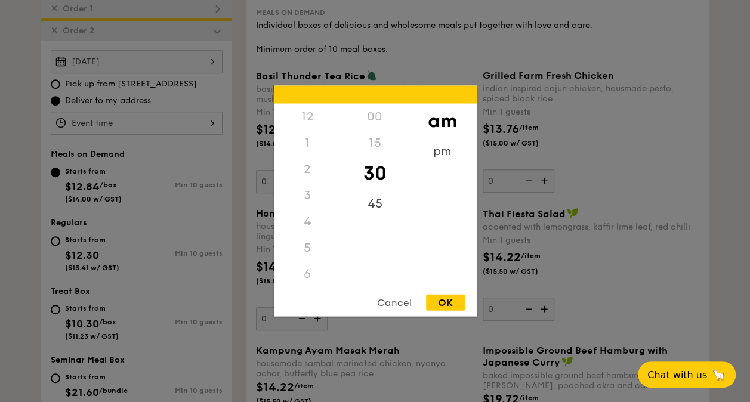
click at [160, 116] on div "12 1 2 3 4 5 6 7 8 9 10 11 00 15 30 45 am pm Cancel OK" at bounding box center [137, 123] width 172 height 23
click at [448, 157] on div "pm" at bounding box center [442, 155] width 67 height 35
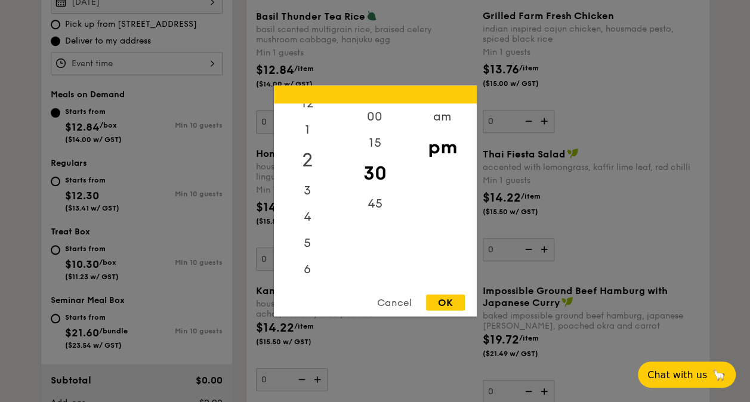
click at [309, 159] on div "2" at bounding box center [307, 160] width 67 height 35
click at [369, 202] on div "45" at bounding box center [374, 208] width 67 height 35
click at [452, 302] on div "OK" at bounding box center [445, 303] width 39 height 16
type input "2:45PM"
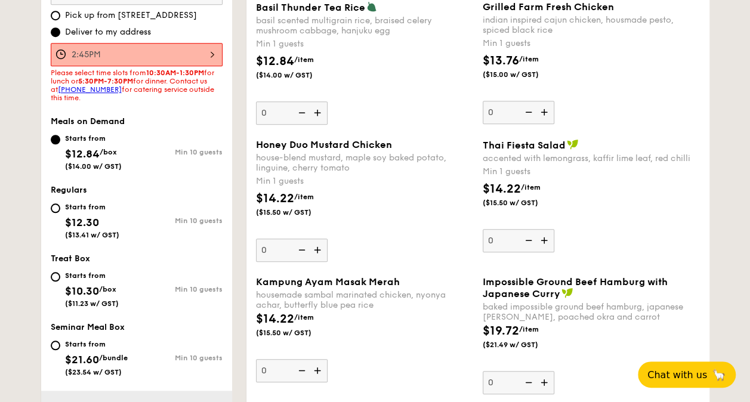
scroll to position [553, 0]
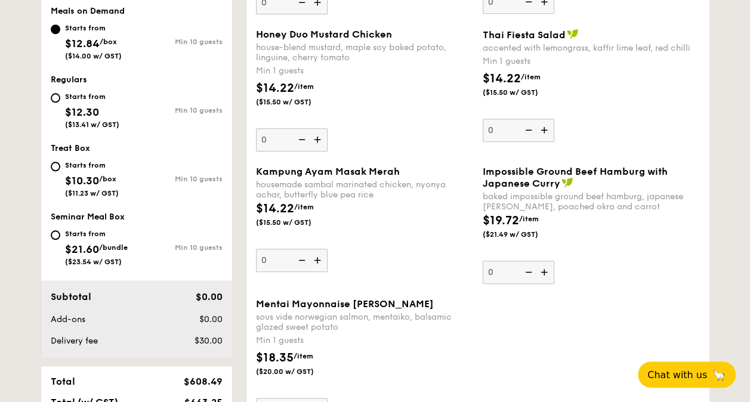
click at [63, 169] on div "Starts from $10.30 /box ($11.23 w/ GST)" at bounding box center [94, 177] width 86 height 39
click at [60, 169] on input "Starts from $10.30 /box ($11.23 w/ GST) Min 10 guests" at bounding box center [56, 167] width 10 height 10
radio input "true"
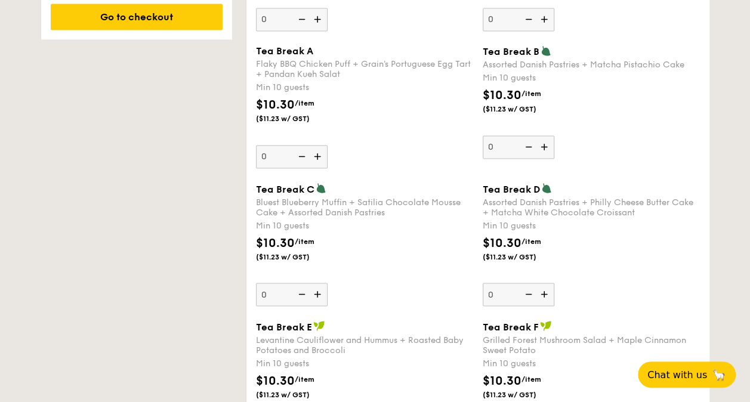
scroll to position [933, 0]
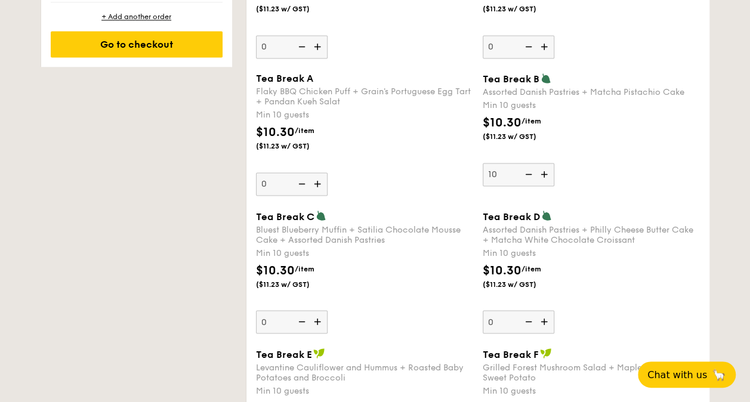
type input "10"
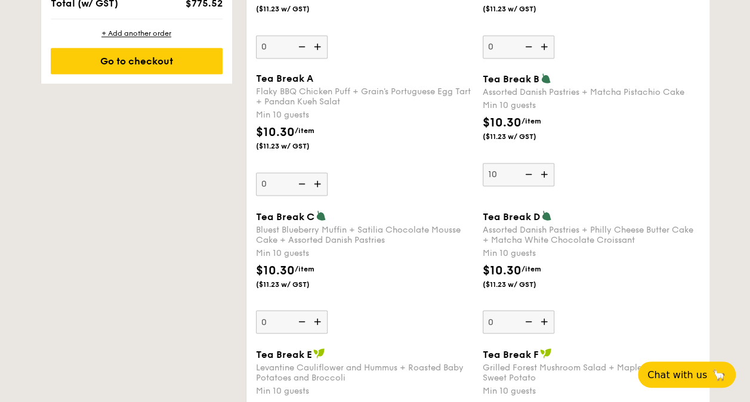
scroll to position [949, 0]
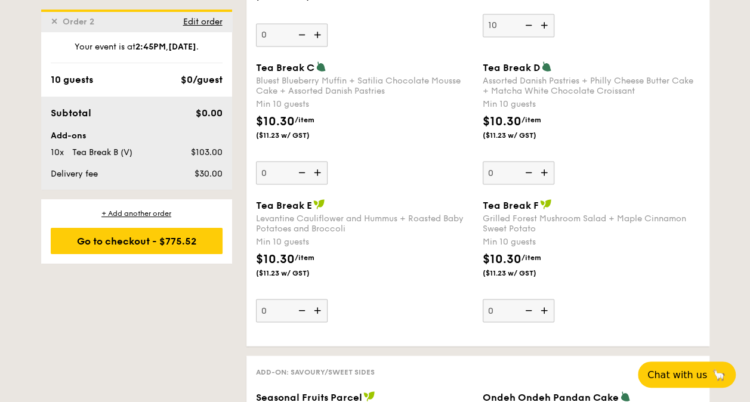
scroll to position [1069, 0]
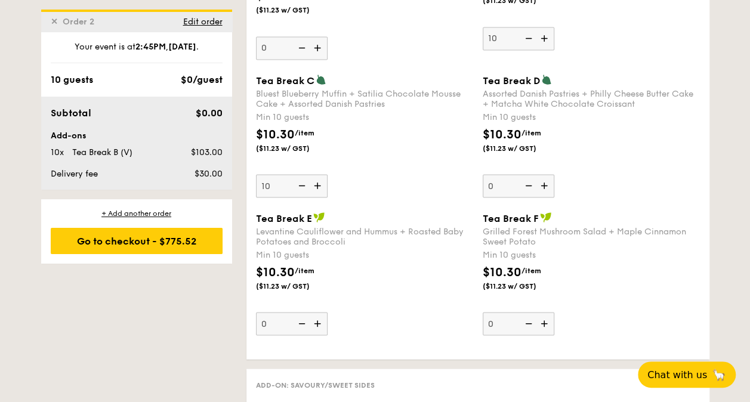
type input "10"
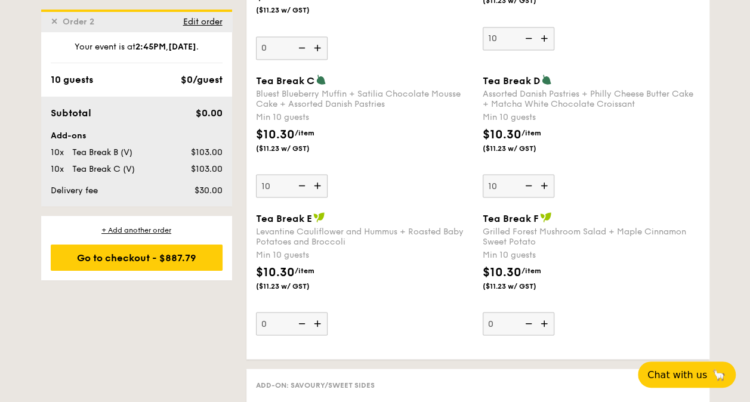
type input "10"
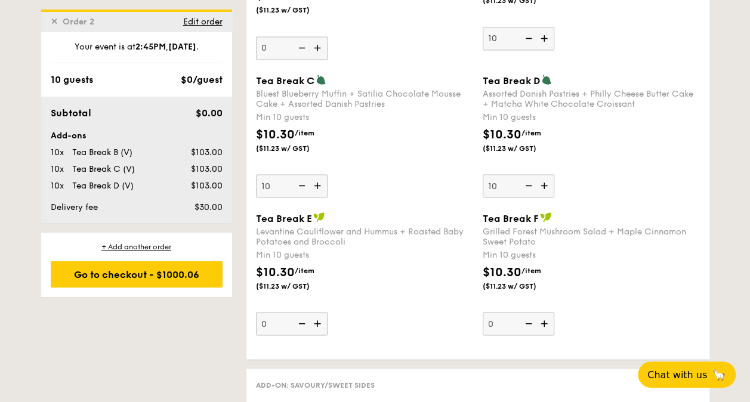
click at [678, 178] on div "Tea Break D Assorted Danish Pastries + Philly Cheese Butter Cake + Matcha White…" at bounding box center [590, 135] width 217 height 123
click at [554, 178] on input "10" at bounding box center [518, 185] width 72 height 23
click at [636, 183] on div "Tea Break D Assorted Danish Pastries + Philly Cheese Butter Cake + Matcha White…" at bounding box center [590, 135] width 217 height 123
click at [554, 183] on input "10" at bounding box center [518, 185] width 72 height 23
click at [626, 184] on div "Tea Break D Assorted Danish Pastries + Philly Cheese Butter Cake + Matcha White…" at bounding box center [590, 135] width 217 height 123
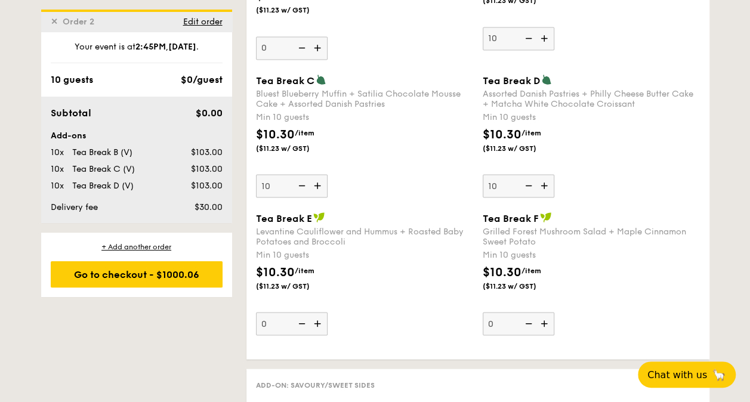
click at [554, 184] on input "10" at bounding box center [518, 185] width 72 height 23
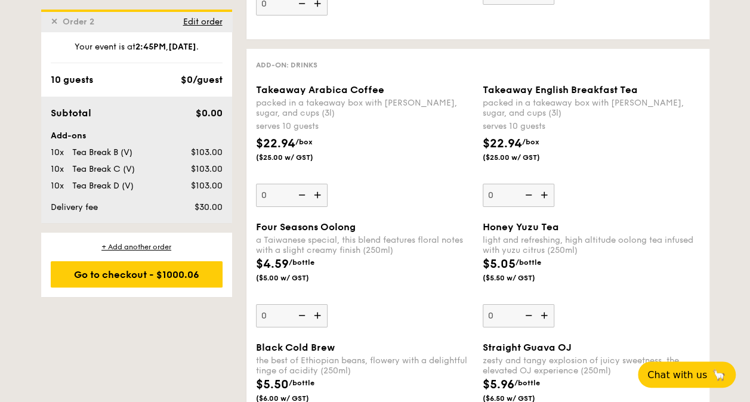
scroll to position [1963, 0]
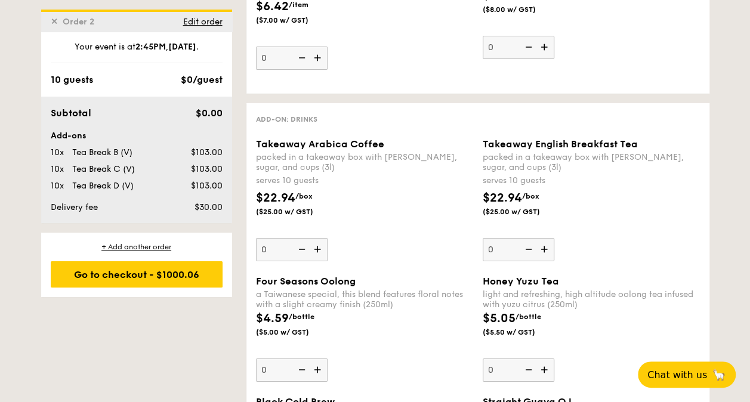
click at [321, 241] on img at bounding box center [319, 249] width 18 height 23
click at [321, 241] on input "0" at bounding box center [292, 249] width 72 height 23
type input "1"
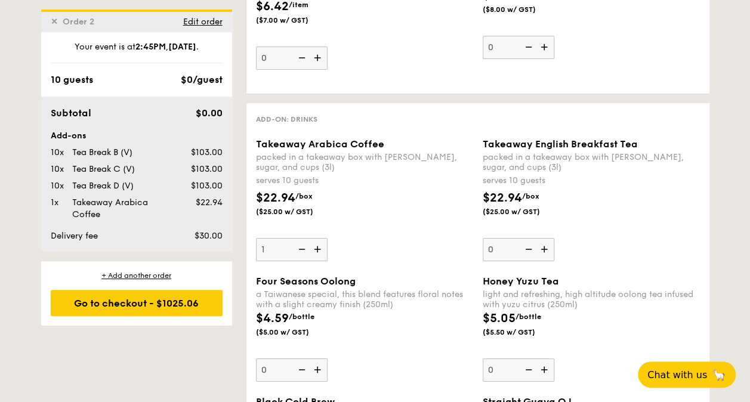
click at [543, 242] on img at bounding box center [545, 249] width 18 height 23
click at [543, 242] on input "0" at bounding box center [518, 249] width 72 height 23
type input "1"
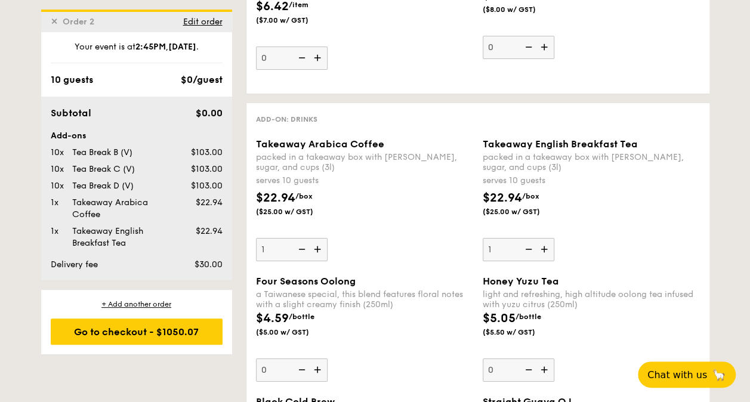
click at [423, 221] on div "$22.94 /box ($25.00 w/ GST)" at bounding box center [364, 210] width 227 height 42
click at [327, 238] on input "1" at bounding box center [292, 249] width 72 height 23
click at [265, 242] on input "1" at bounding box center [292, 249] width 72 height 23
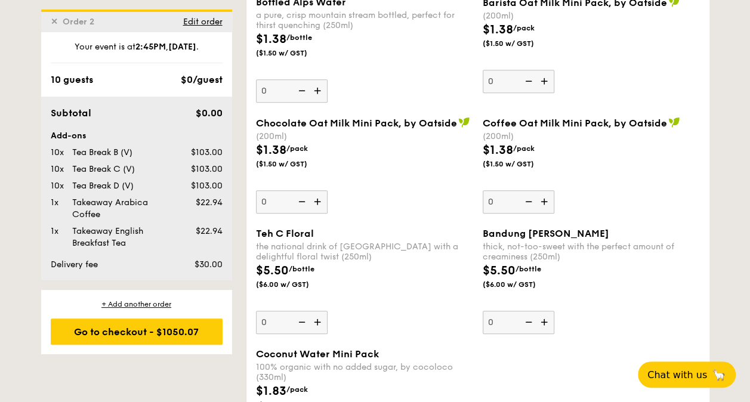
scroll to position [2679, 0]
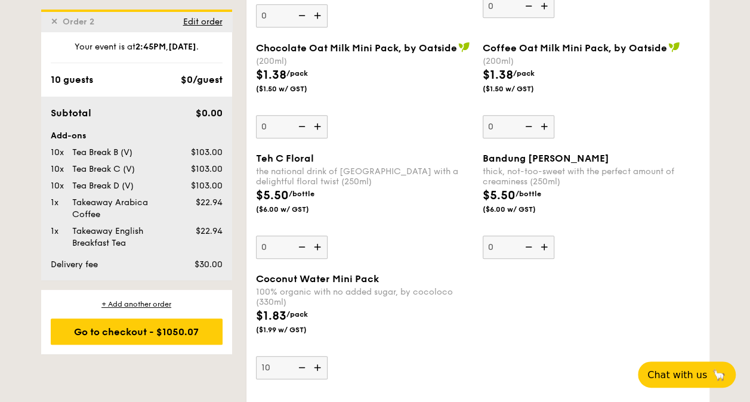
type input "10"
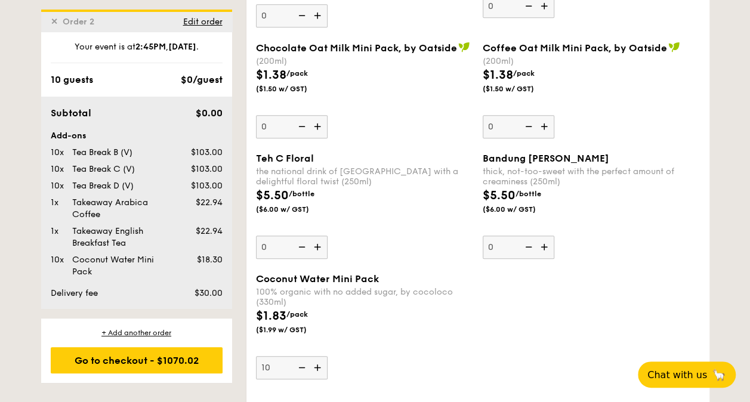
click at [392, 323] on div "$1.83 /pack ($1.99 w/ GST)" at bounding box center [364, 328] width 227 height 42
click at [327, 356] on input "10" at bounding box center [292, 367] width 72 height 23
click at [392, 317] on div "$1.83 /pack ($1.99 w/ GST)" at bounding box center [364, 328] width 227 height 42
click at [327, 356] on input "10" at bounding box center [292, 367] width 72 height 23
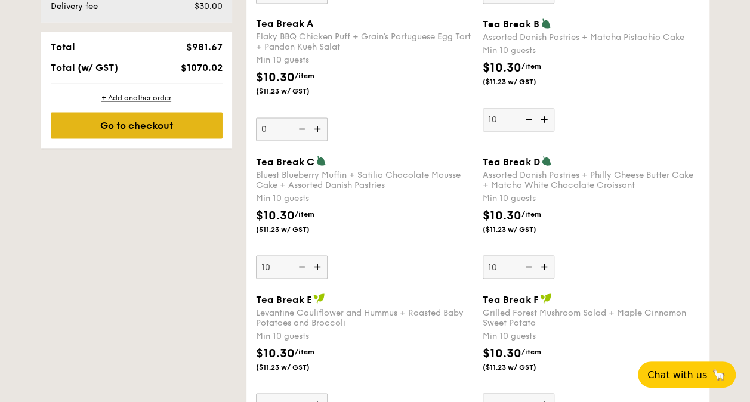
scroll to position [895, 0]
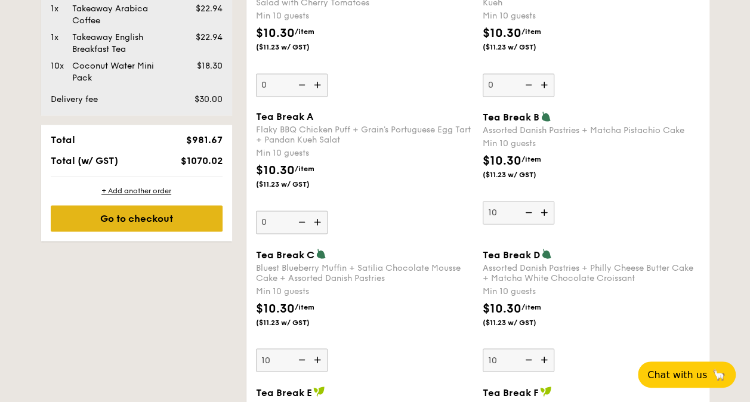
click at [141, 222] on div "Go to checkout" at bounding box center [137, 218] width 172 height 26
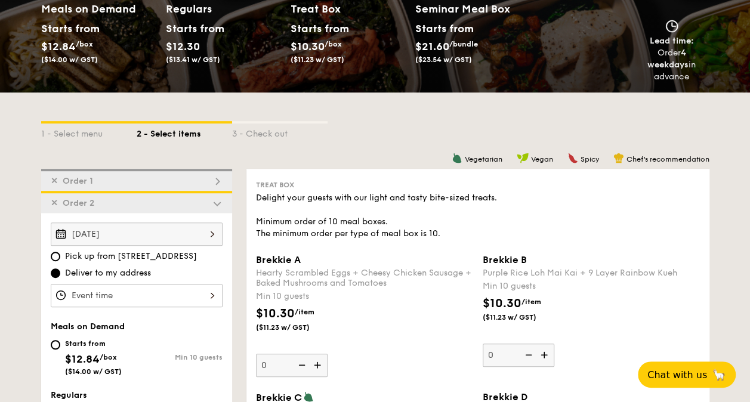
drag, startPoint x: 131, startPoint y: 174, endPoint x: 167, endPoint y: 185, distance: 37.4
click at [130, 175] on div "✕ Order 1" at bounding box center [136, 180] width 191 height 22
type input "0"
type input "5"
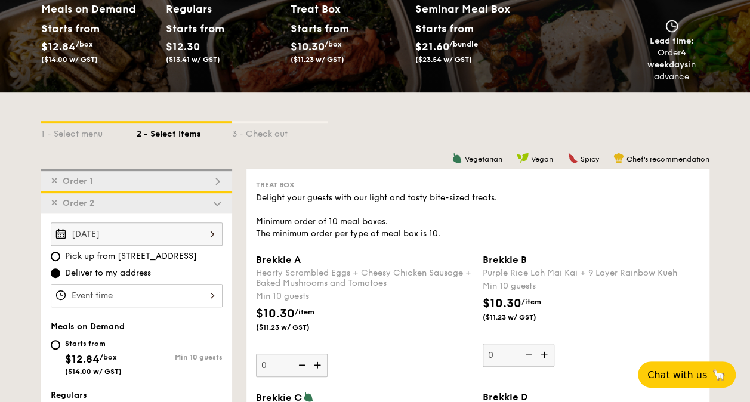
type input "10"
type input "5"
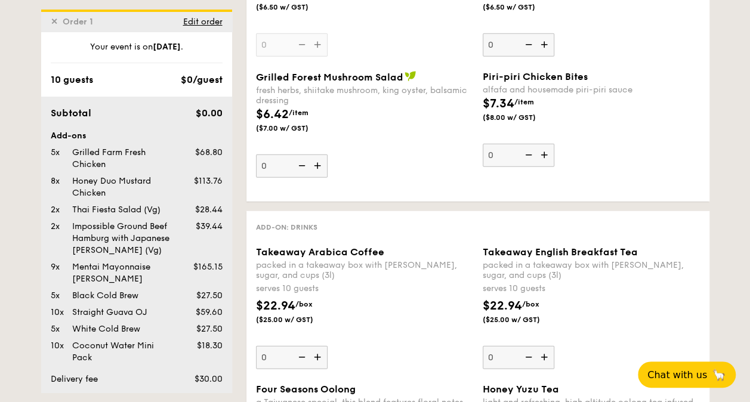
click at [187, 57] on div "Your event is on Sep 26, 2025 ." at bounding box center [137, 52] width 172 height 22
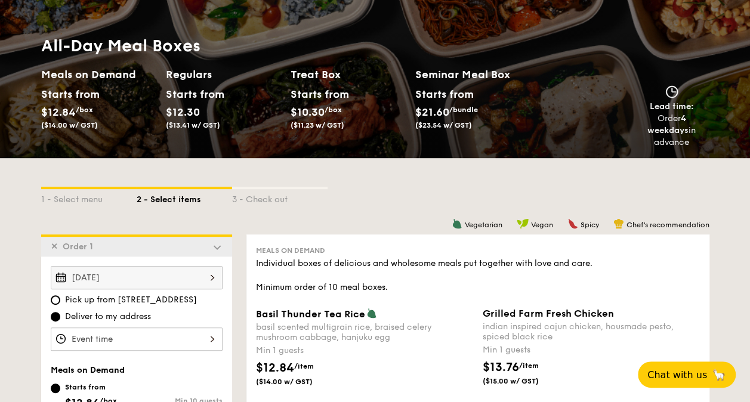
scroll to position [233, 0]
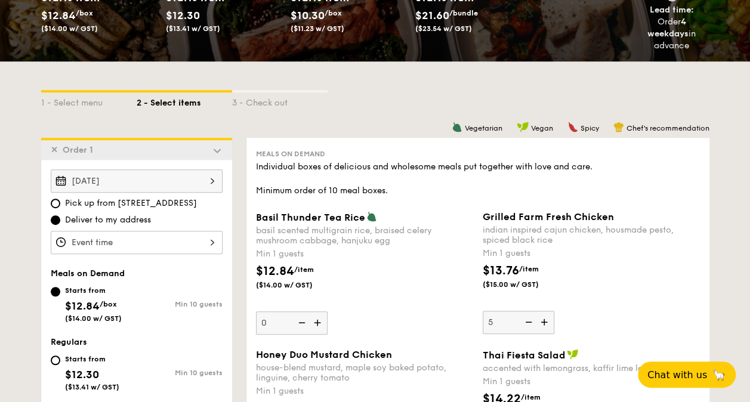
click at [218, 151] on img at bounding box center [217, 150] width 11 height 11
click at [215, 150] on img at bounding box center [217, 150] width 11 height 11
click at [176, 148] on div "✕ Order 1" at bounding box center [136, 149] width 191 height 22
click at [379, 105] on div "1 - Select menu 2 - Select items 3 - Check out" at bounding box center [375, 99] width 668 height 19
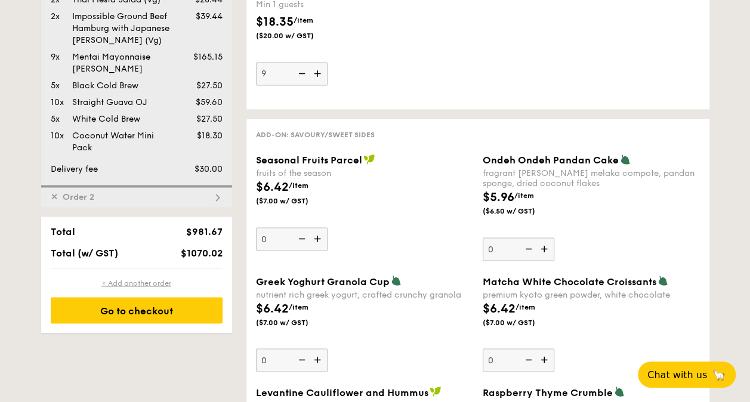
drag, startPoint x: 78, startPoint y: 194, endPoint x: 130, endPoint y: 200, distance: 52.8
click at [78, 194] on span "Order 2" at bounding box center [78, 197] width 41 height 10
type input "1"
type input "0"
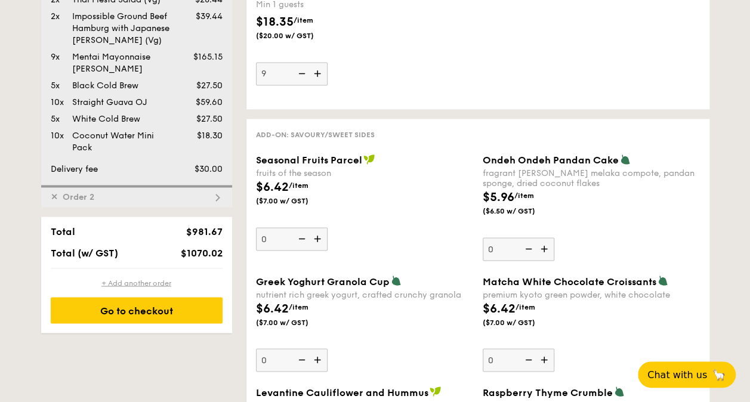
type input "0"
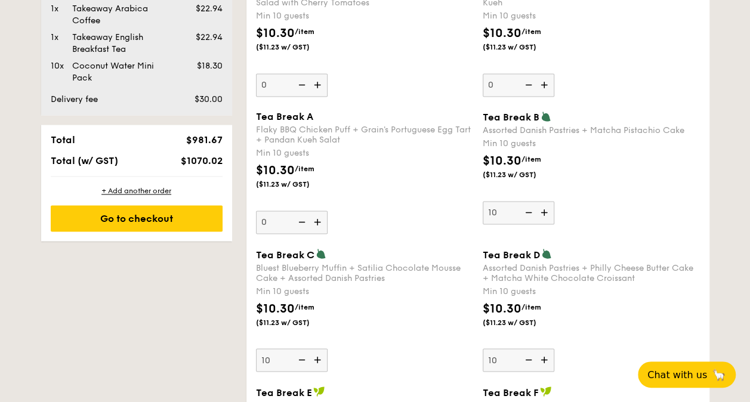
scroll to position [970, 0]
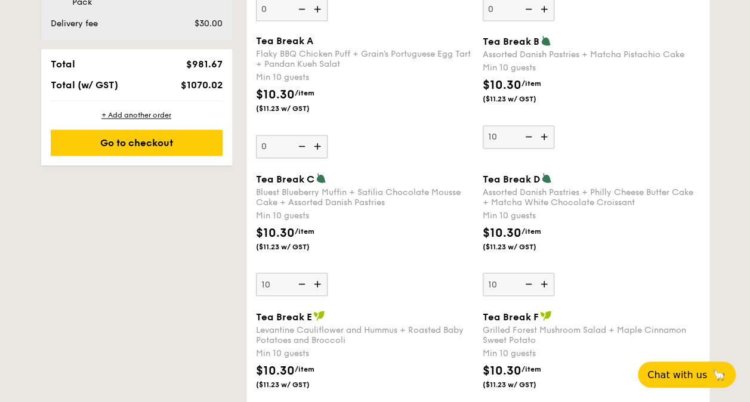
click at [530, 280] on img at bounding box center [527, 284] width 18 height 23
click at [530, 280] on input "10" at bounding box center [518, 284] width 72 height 23
type input "0"
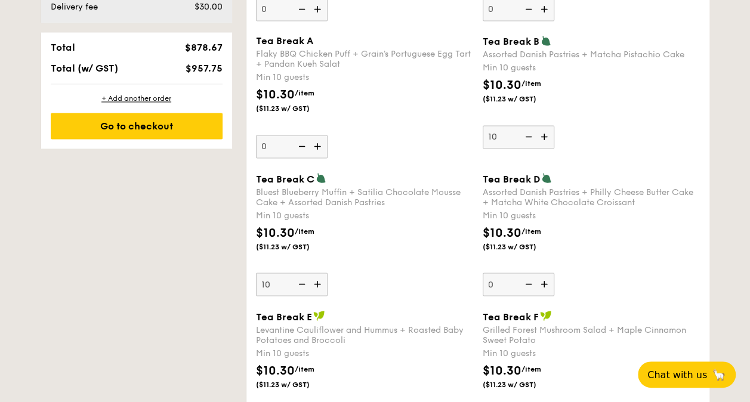
click at [530, 280] on img at bounding box center [527, 284] width 18 height 23
click at [530, 280] on input "0" at bounding box center [518, 284] width 72 height 23
click at [317, 282] on img at bounding box center [319, 284] width 18 height 23
click at [317, 282] on input "10" at bounding box center [292, 284] width 72 height 23
click at [304, 281] on img at bounding box center [301, 284] width 18 height 23
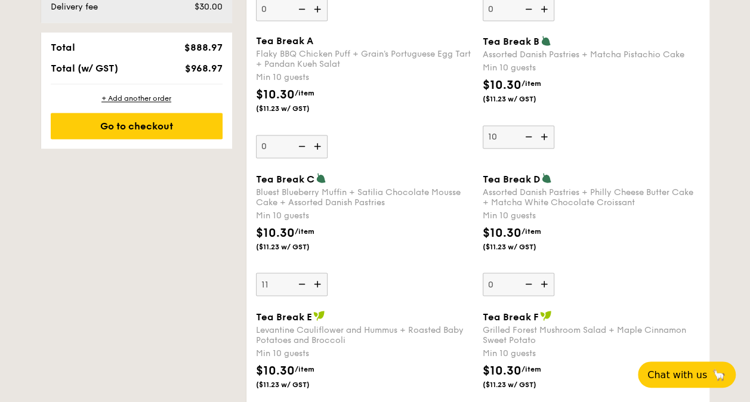
click at [304, 281] on input "11" at bounding box center [292, 284] width 72 height 23
type input "10"
click at [363, 267] on div "Tea Break C Bluest Blueberry Muffin + Satilia Chocolate Mousse Cake + Assorted …" at bounding box center [364, 233] width 217 height 123
click at [327, 273] on input "10" at bounding box center [292, 284] width 72 height 23
click at [373, 224] on div "$10.30 /item ($11.23 w/ GST)" at bounding box center [364, 245] width 227 height 42
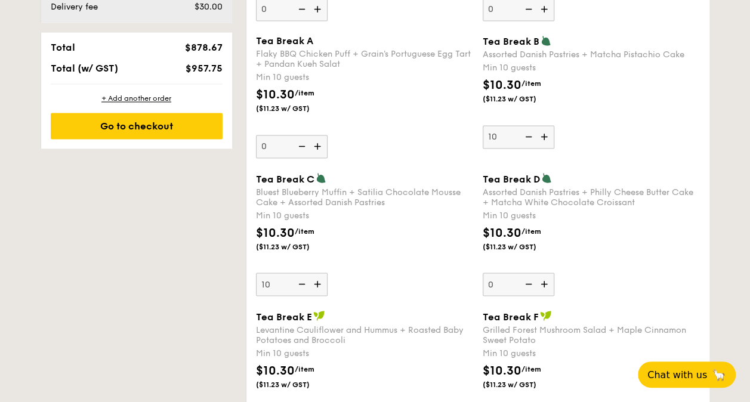
click at [327, 273] on input "10" at bounding box center [292, 284] width 72 height 23
click at [344, 228] on div "$10.30 /item ($11.23 w/ GST)" at bounding box center [364, 245] width 227 height 42
click at [327, 273] on input "10" at bounding box center [292, 284] width 72 height 23
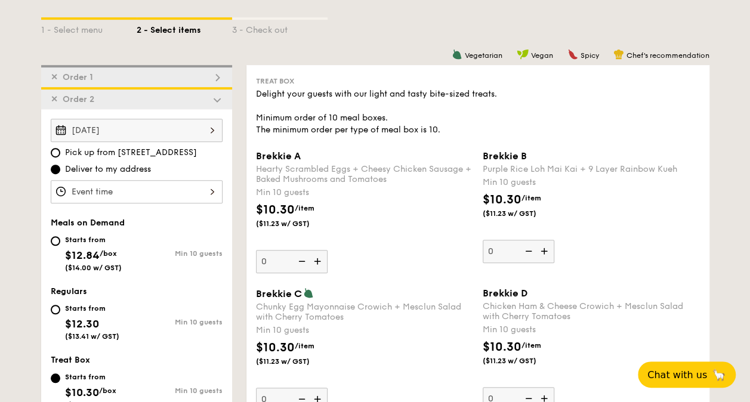
scroll to position [255, 0]
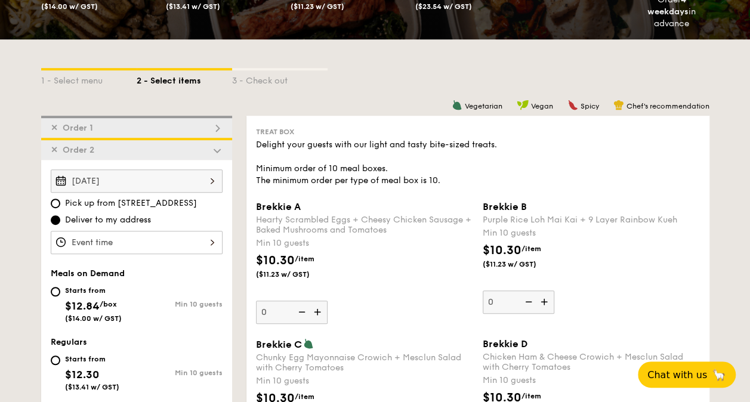
click at [194, 124] on div "✕ Order 1" at bounding box center [136, 127] width 191 height 22
type input "0"
type input "5"
type input "10"
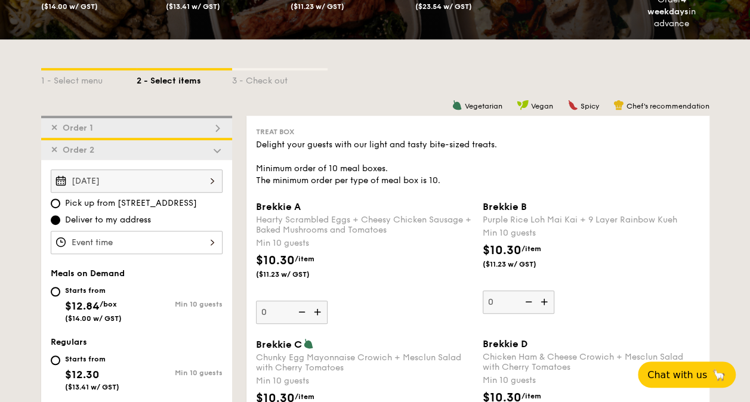
type input "5"
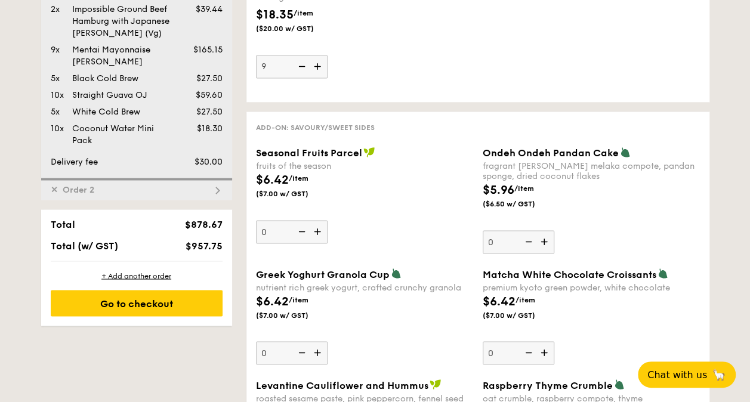
scroll to position [948, 0]
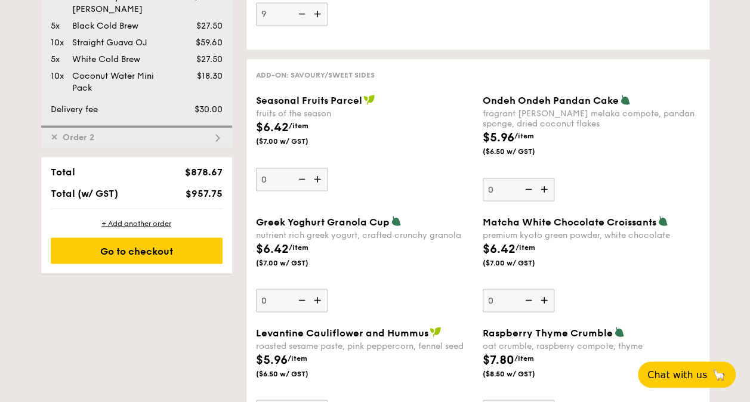
click at [209, 130] on div "✕ Order 2" at bounding box center [136, 136] width 191 height 22
type input "1"
type input "0"
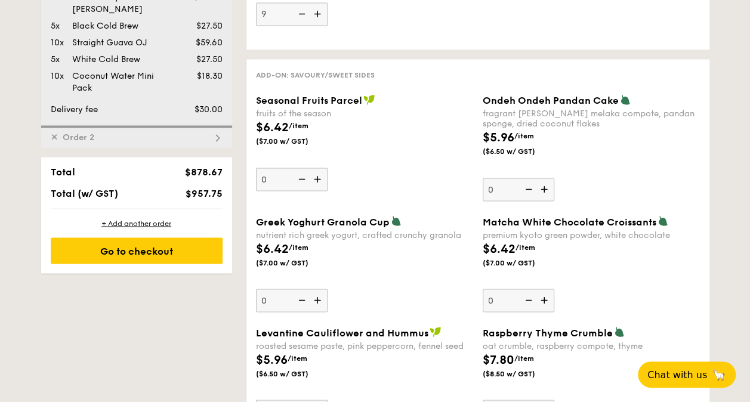
type input "0"
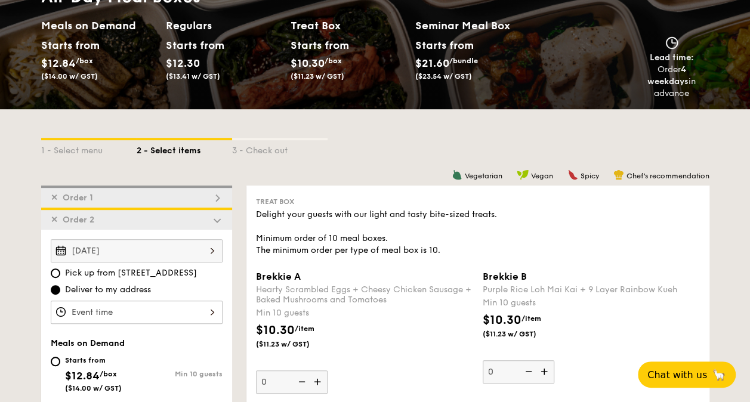
scroll to position [255, 0]
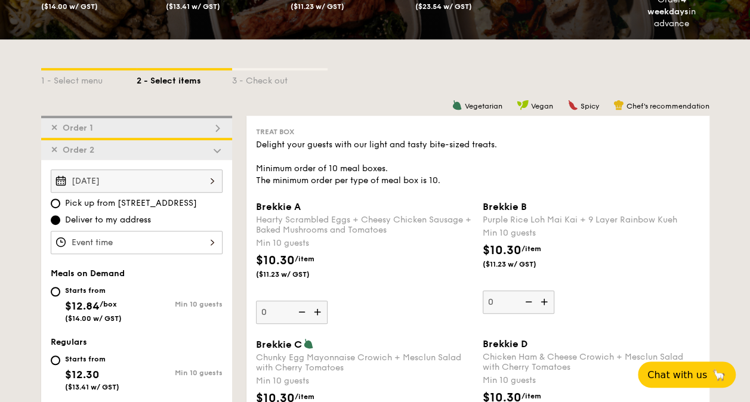
click at [176, 120] on div "✕ Order 1" at bounding box center [136, 127] width 191 height 22
type input "0"
type input "5"
type input "10"
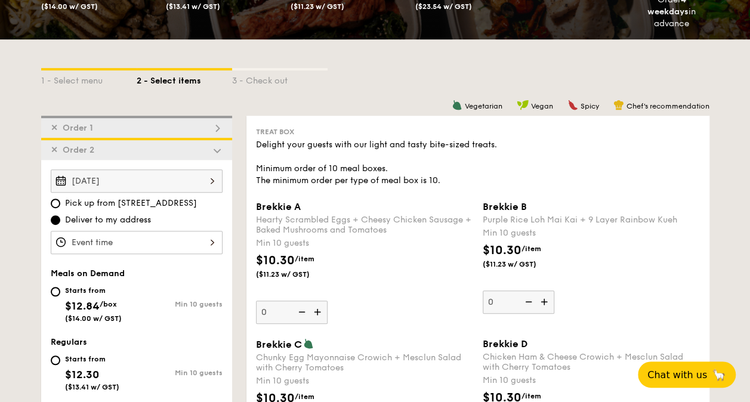
type input "5"
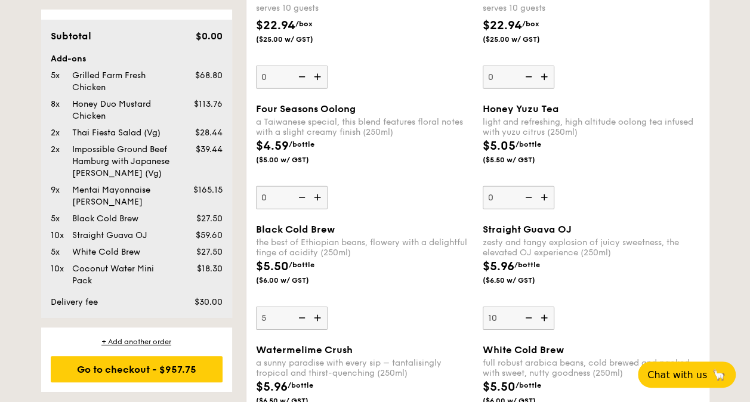
scroll to position [1724, 0]
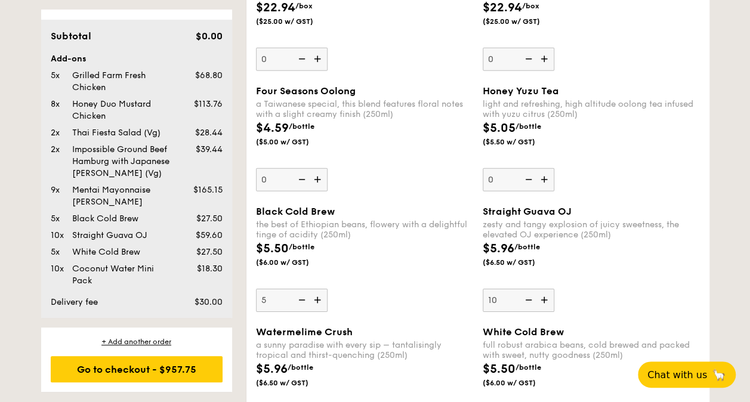
click at [529, 295] on img at bounding box center [527, 300] width 18 height 23
click at [529, 295] on input "10" at bounding box center [518, 300] width 72 height 23
click at [528, 295] on img at bounding box center [527, 300] width 18 height 23
click at [528, 295] on input "9" at bounding box center [518, 300] width 72 height 23
click at [527, 295] on img at bounding box center [527, 300] width 18 height 23
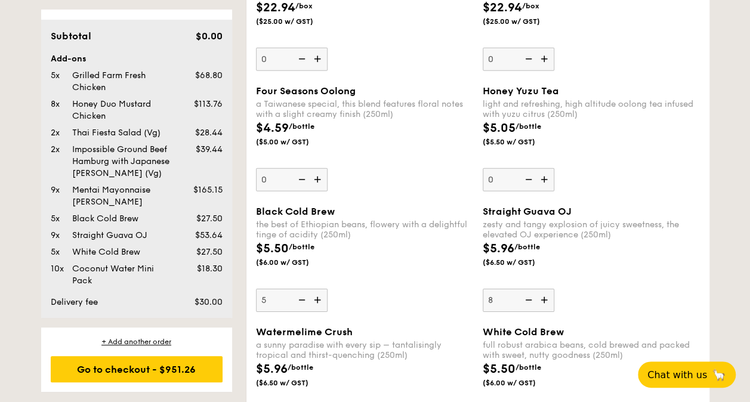
click at [527, 295] on input "8" at bounding box center [518, 300] width 72 height 23
click at [526, 294] on img at bounding box center [527, 300] width 18 height 23
click at [526, 294] on input "7" at bounding box center [518, 300] width 72 height 23
click at [526, 294] on img at bounding box center [527, 300] width 18 height 23
click at [526, 294] on input "6" at bounding box center [518, 300] width 72 height 23
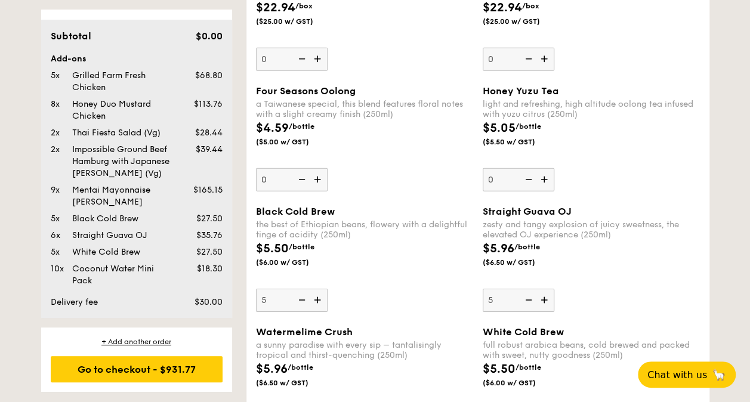
click at [526, 294] on img at bounding box center [527, 300] width 18 height 23
click at [526, 294] on input "5" at bounding box center [518, 300] width 72 height 23
click at [526, 294] on img at bounding box center [527, 300] width 18 height 23
click at [526, 294] on input "4" at bounding box center [518, 300] width 72 height 23
click at [526, 294] on img at bounding box center [527, 300] width 18 height 23
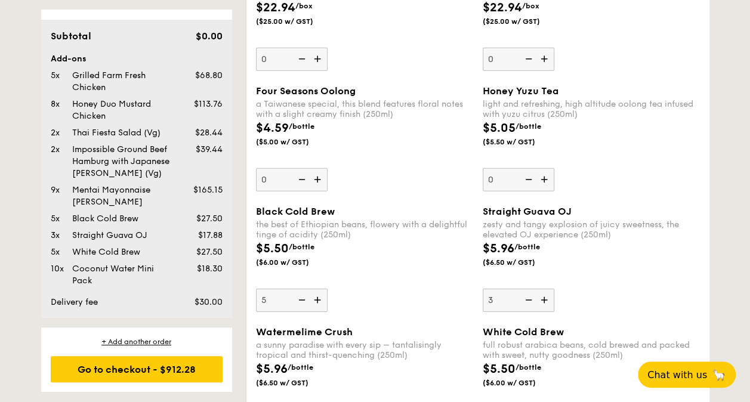
click at [526, 294] on input "3" at bounding box center [518, 300] width 72 height 23
click at [526, 294] on img at bounding box center [527, 300] width 18 height 23
click at [526, 294] on input "2" at bounding box center [518, 300] width 72 height 23
click at [526, 294] on img at bounding box center [527, 300] width 18 height 23
click at [526, 294] on input "1" at bounding box center [518, 300] width 72 height 23
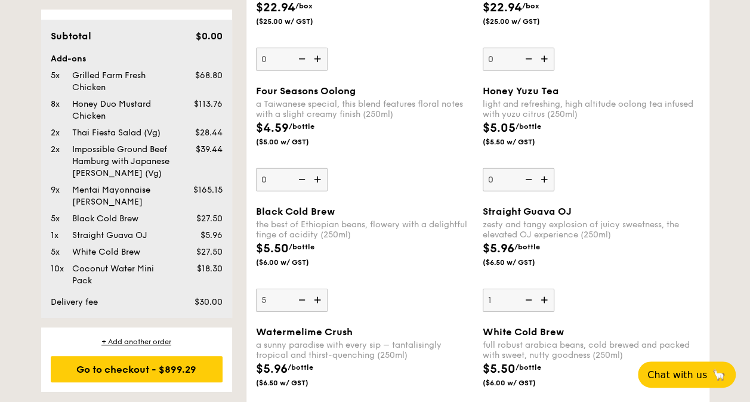
type input "0"
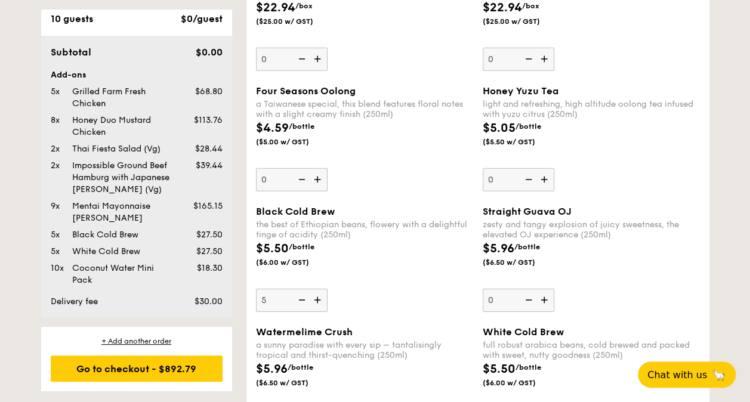
scroll to position [60, 0]
click at [306, 291] on img at bounding box center [301, 300] width 18 height 23
click at [306, 291] on input "5" at bounding box center [292, 300] width 72 height 23
click at [305, 291] on img at bounding box center [301, 300] width 18 height 23
click at [305, 291] on input "4" at bounding box center [292, 300] width 72 height 23
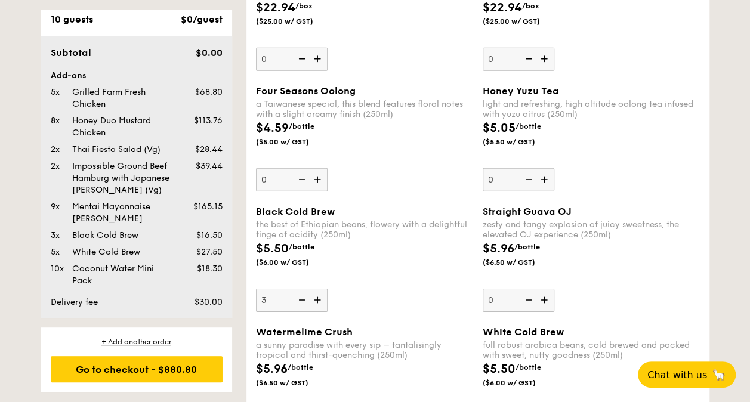
click at [304, 291] on img at bounding box center [301, 300] width 18 height 23
click at [304, 291] on input "3" at bounding box center [292, 300] width 72 height 23
click at [304, 291] on img at bounding box center [301, 300] width 18 height 23
click at [304, 291] on input "2" at bounding box center [292, 300] width 72 height 23
click at [304, 291] on img at bounding box center [301, 300] width 18 height 23
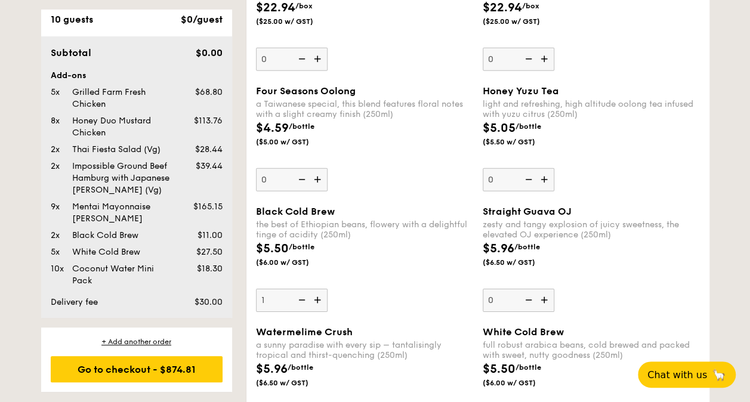
click at [304, 291] on input "1" at bounding box center [292, 300] width 72 height 23
type input "0"
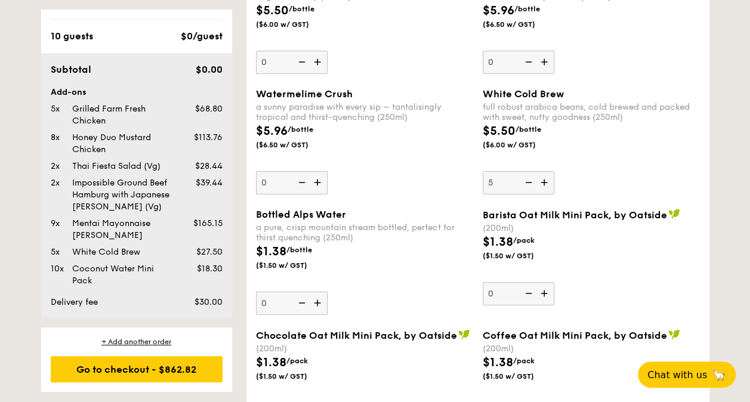
scroll to position [1962, 0]
click at [525, 179] on img at bounding box center [527, 182] width 18 height 23
click at [525, 179] on input "5" at bounding box center [518, 182] width 72 height 23
click at [525, 179] on img at bounding box center [527, 182] width 18 height 23
click at [525, 179] on input "4" at bounding box center [518, 182] width 72 height 23
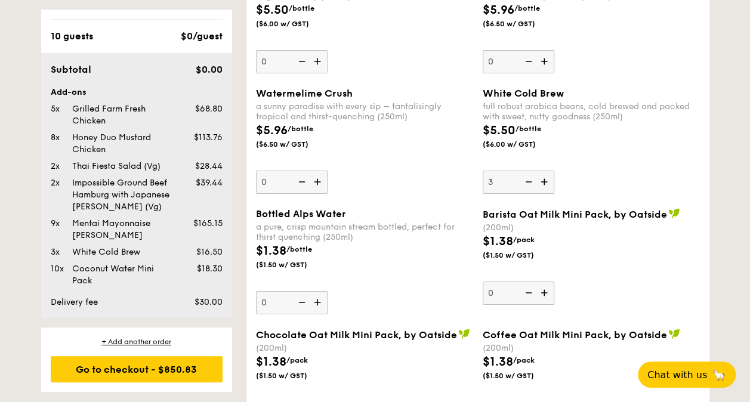
click at [525, 179] on img at bounding box center [527, 182] width 18 height 23
click at [525, 179] on input "3" at bounding box center [518, 182] width 72 height 23
click at [525, 179] on img at bounding box center [527, 182] width 18 height 23
click at [525, 179] on input "2" at bounding box center [518, 182] width 72 height 23
click at [525, 179] on img at bounding box center [527, 182] width 18 height 23
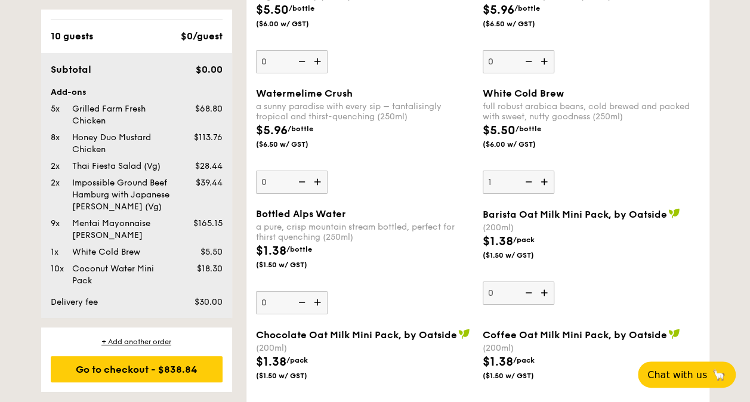
click at [525, 179] on input "1" at bounding box center [518, 182] width 72 height 23
type input "0"
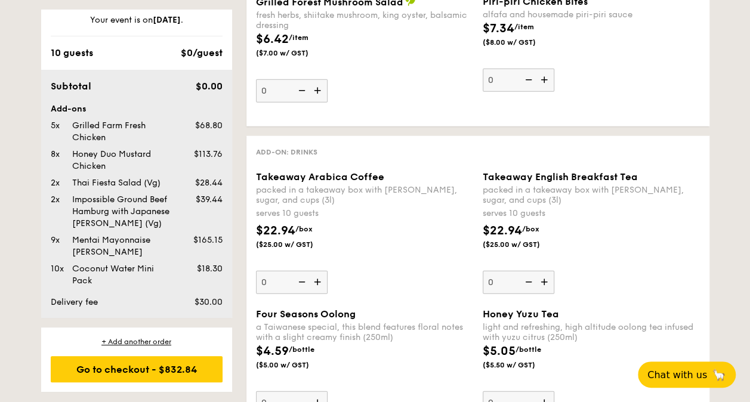
scroll to position [1485, 0]
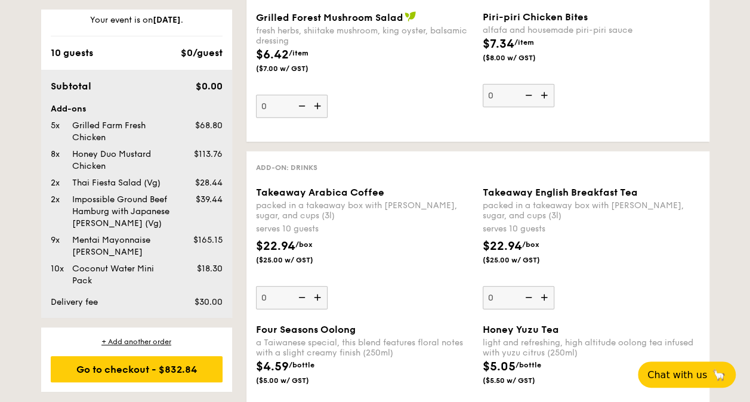
click at [319, 292] on img at bounding box center [319, 297] width 18 height 23
click at [319, 292] on input "0" at bounding box center [292, 297] width 72 height 23
type input "1"
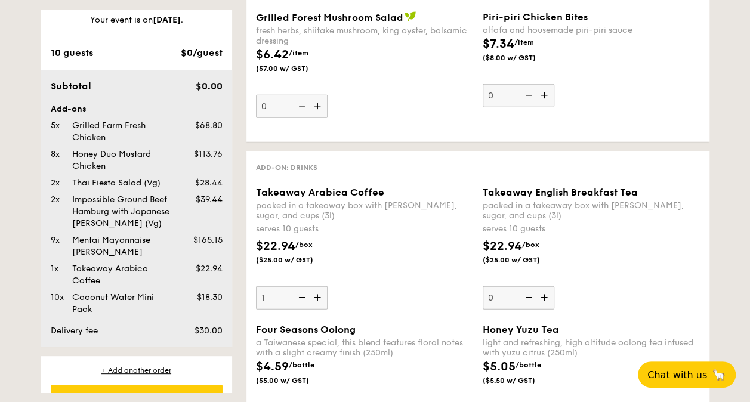
click at [548, 290] on img at bounding box center [545, 297] width 18 height 23
click at [548, 290] on input "0" at bounding box center [518, 297] width 72 height 23
type input "1"
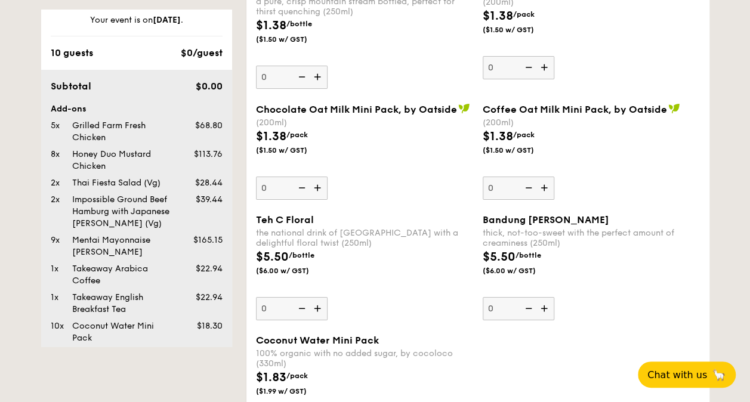
scroll to position [2320, 0]
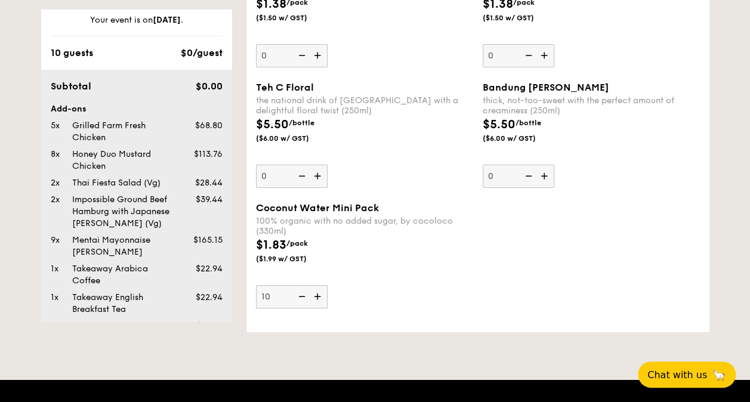
click at [584, 248] on div "Coconut Water Mini Pack 100% organic with no added sugar, by cocoloco (330ml) $…" at bounding box center [477, 262] width 453 height 120
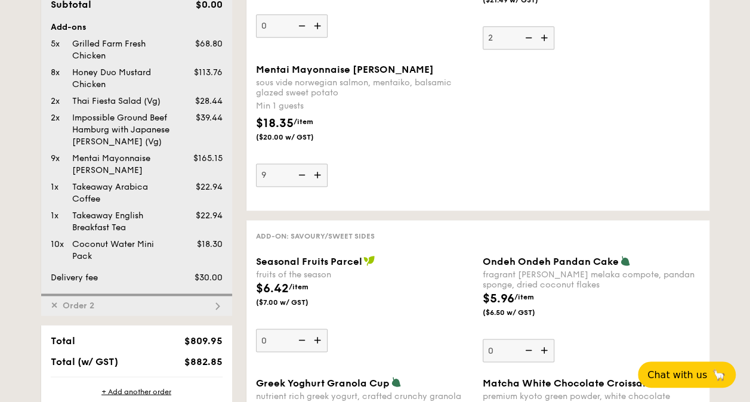
scroll to position [954, 0]
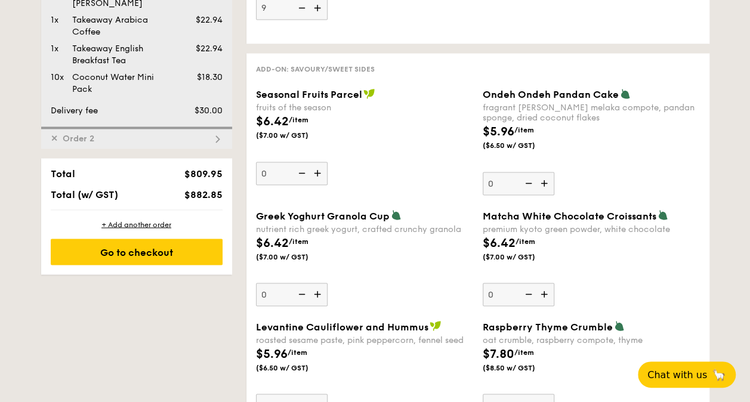
click at [218, 143] on img at bounding box center [217, 139] width 11 height 11
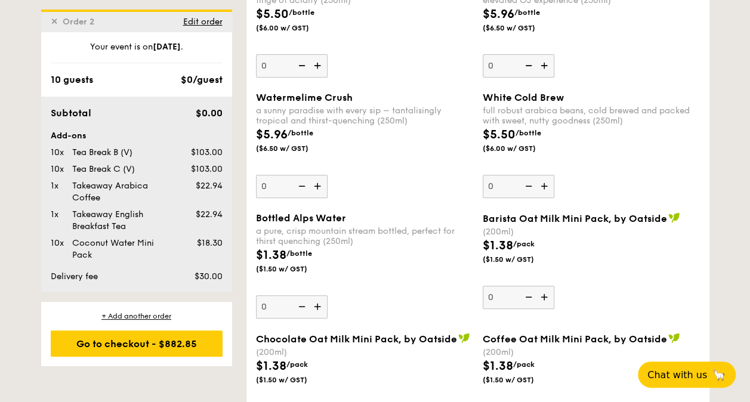
scroll to position [2461, 0]
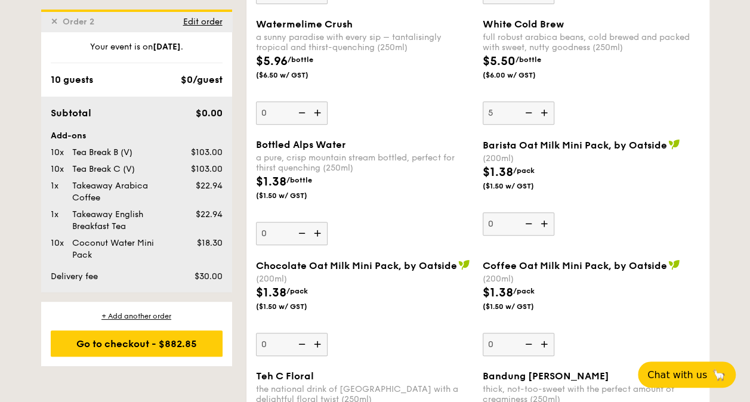
type input "5"
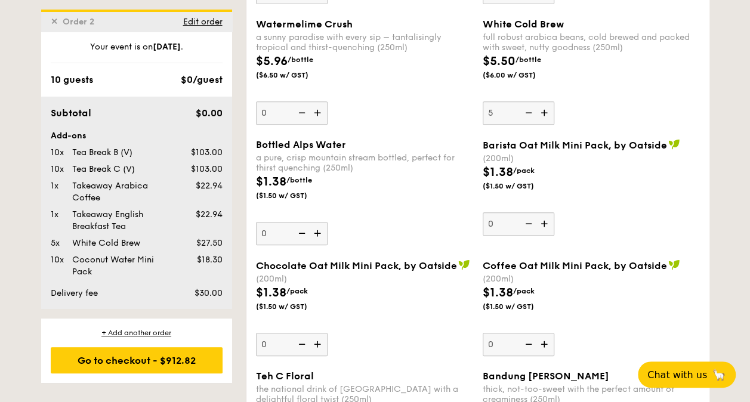
drag, startPoint x: 602, startPoint y: 108, endPoint x: 596, endPoint y: 111, distance: 6.7
click at [600, 109] on div "White Cold Brew full robust arabica beans, cold brewed and packed with sweet, n…" at bounding box center [590, 71] width 217 height 106
click at [554, 109] on input "5" at bounding box center [518, 112] width 72 height 23
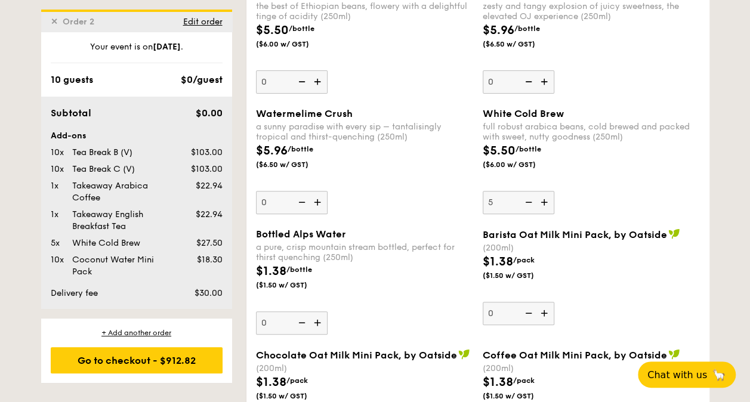
scroll to position [2282, 0]
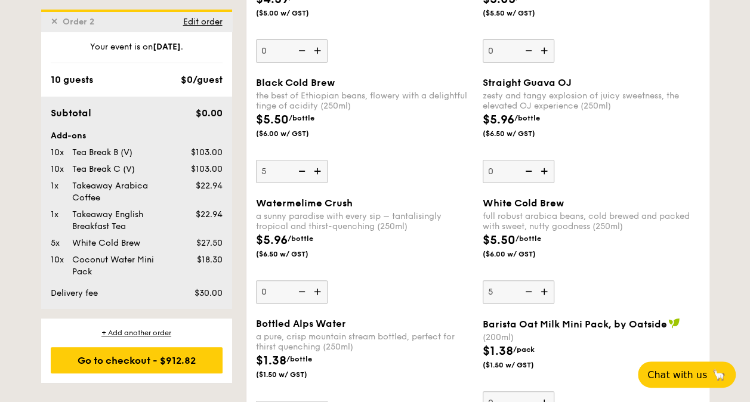
type input "5"
click at [406, 178] on div "Black Cold Brew the best of Ethiopian beans, flowery with a delightful tinge of…" at bounding box center [477, 137] width 453 height 120
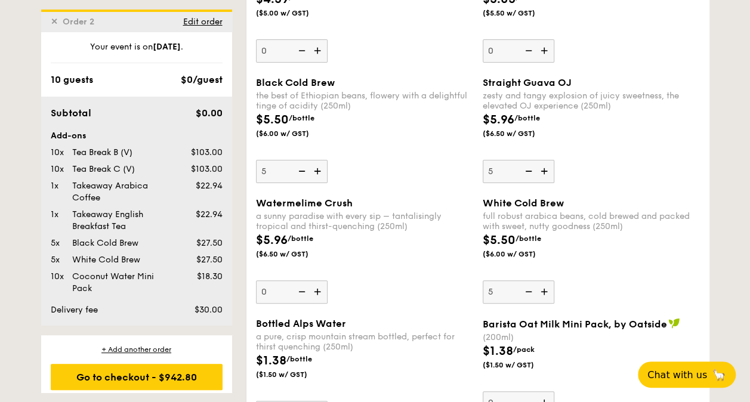
click at [596, 165] on div "Straight Guava OJ zesty and tangy explosion of juicy sweetness, the elevated OJ…" at bounding box center [590, 130] width 217 height 106
click at [554, 165] on input "5" at bounding box center [518, 171] width 72 height 23
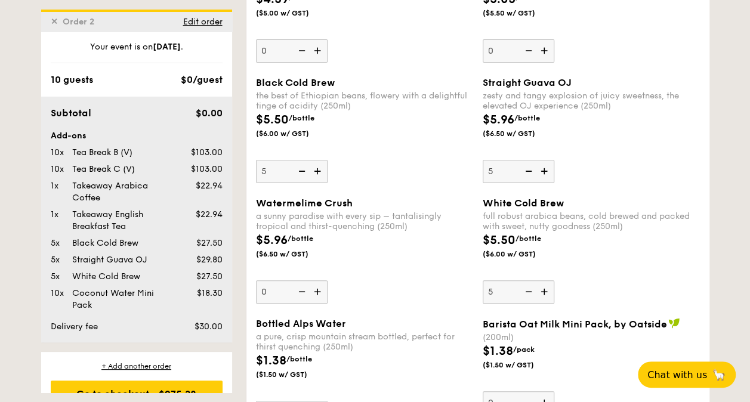
click at [355, 171] on div "Black Cold Brew the best of Ethiopian beans, flowery with a delightful tinge of…" at bounding box center [364, 130] width 217 height 106
click at [327, 171] on input "5" at bounding box center [292, 171] width 72 height 23
type input "10"
click at [612, 159] on div "Straight Guava OJ zesty and tangy explosion of juicy sweetness, the elevated OJ…" at bounding box center [590, 130] width 217 height 106
click at [554, 160] on input "10" at bounding box center [518, 171] width 72 height 23
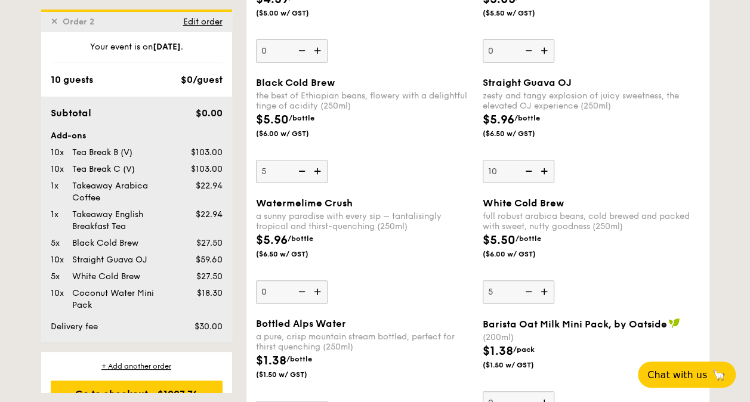
click at [662, 177] on div "Black Cold Brew the best of Ethiopian beans, flowery with a delightful tinge of…" at bounding box center [477, 137] width 453 height 120
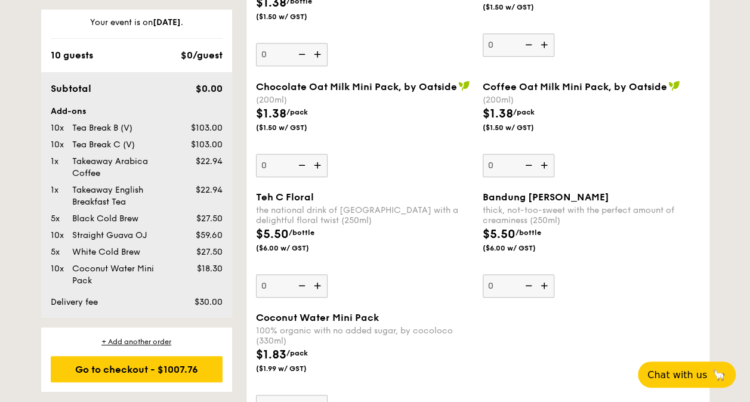
scroll to position [2700, 0]
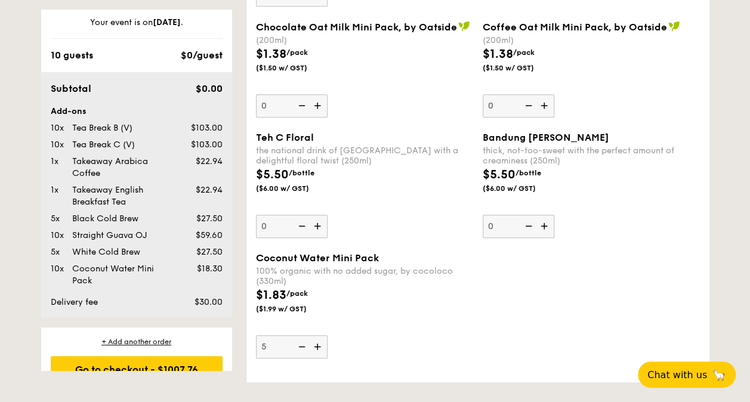
click at [396, 309] on div "$1.83 /pack ($1.99 w/ GST)" at bounding box center [364, 307] width 227 height 42
click at [327, 335] on input "5" at bounding box center [292, 346] width 72 height 23
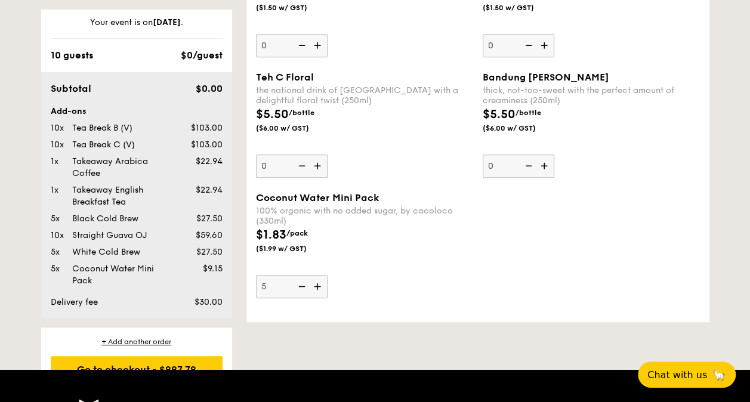
scroll to position [2819, 0]
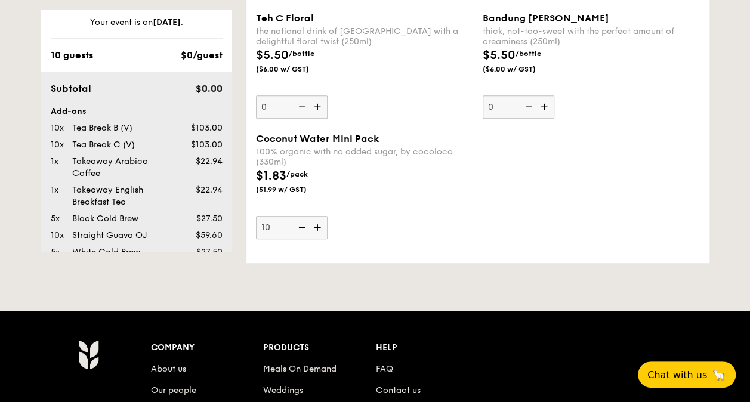
type input "10"
click at [421, 234] on div "Coconut Water Mini Pack 100% organic with no added sugar, by cocoloco (330ml) $…" at bounding box center [477, 193] width 453 height 120
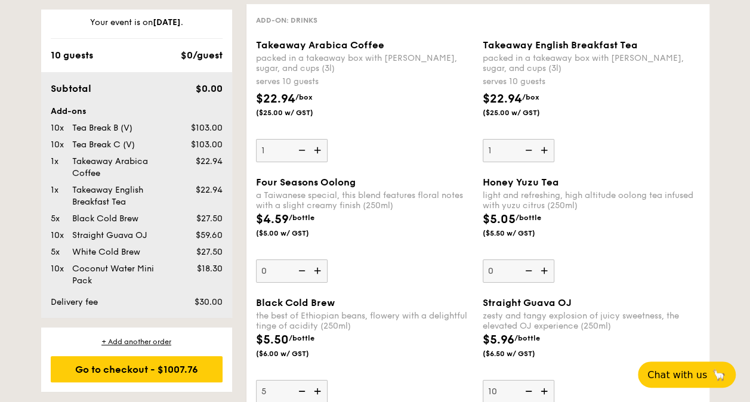
scroll to position [2044, 0]
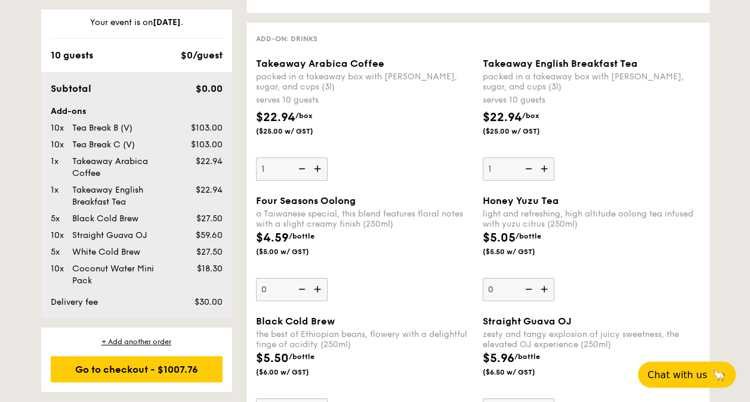
click at [299, 162] on img at bounding box center [301, 168] width 18 height 23
click at [299, 162] on input "1" at bounding box center [292, 168] width 72 height 23
type input "0"
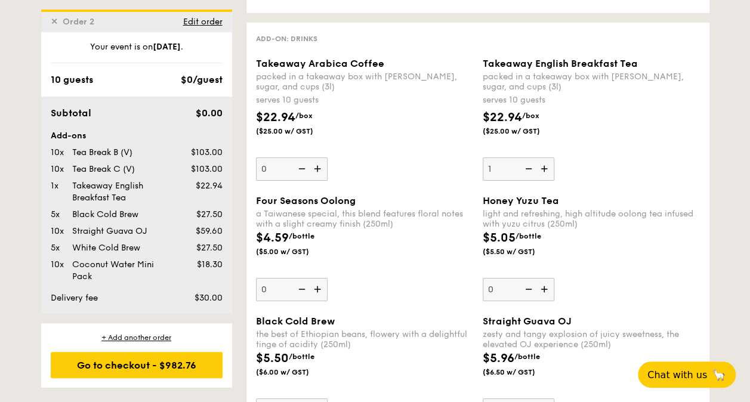
click at [530, 162] on img at bounding box center [527, 168] width 18 height 23
click at [530, 162] on input "1" at bounding box center [518, 168] width 72 height 23
type input "0"
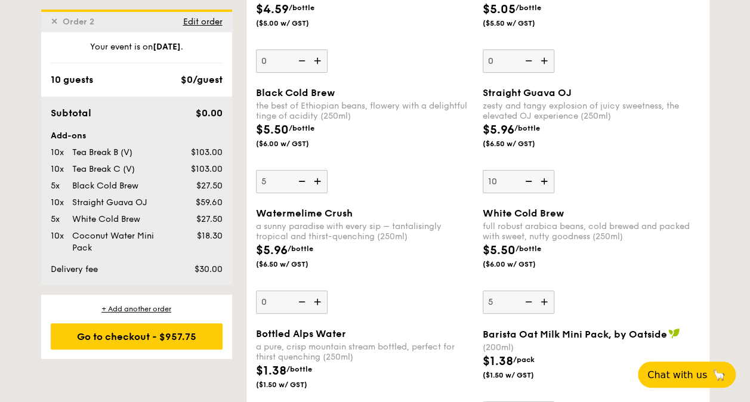
scroll to position [2282, 0]
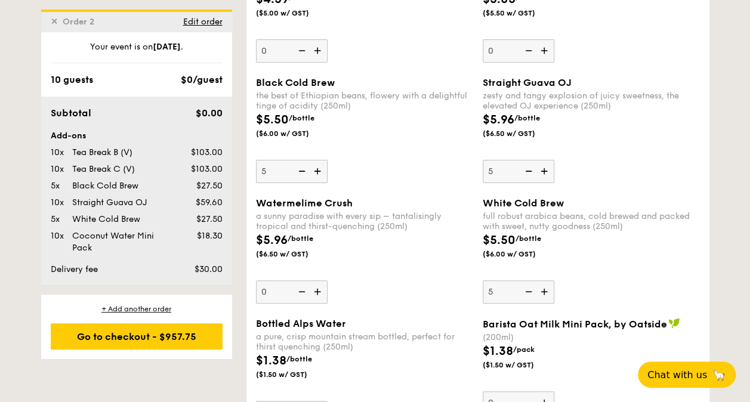
type input "5"
click at [403, 258] on div "$5.96 /bottle ($6.50 w/ GST)" at bounding box center [364, 252] width 227 height 42
click at [327, 280] on input "5" at bounding box center [292, 291] width 72 height 23
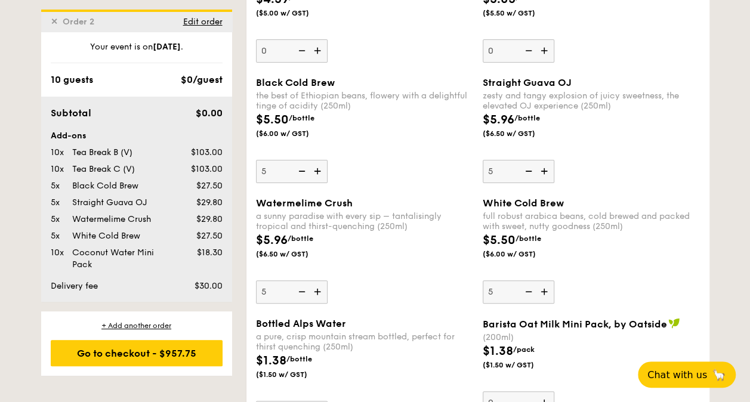
click at [400, 254] on div "$5.96 /bottle ($6.50 w/ GST)" at bounding box center [364, 252] width 227 height 42
click at [327, 280] on input "5" at bounding box center [292, 291] width 72 height 23
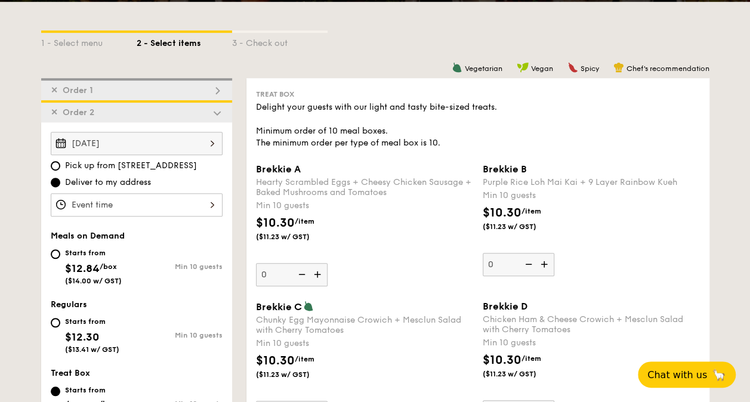
scroll to position [298, 0]
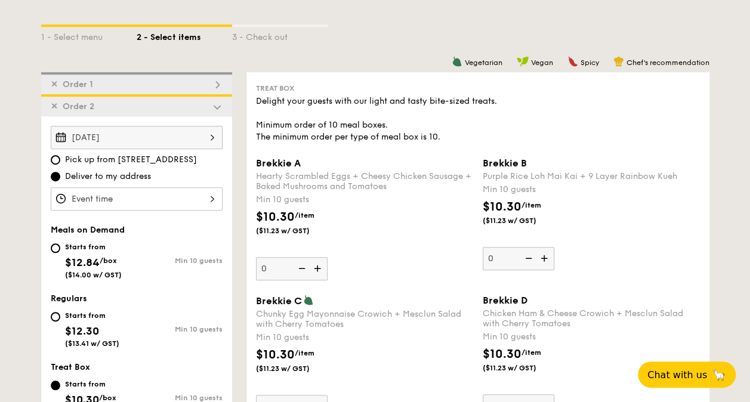
click at [216, 101] on img at bounding box center [217, 106] width 11 height 11
click at [216, 104] on img at bounding box center [217, 106] width 11 height 11
click at [143, 81] on div "✕ Order 1" at bounding box center [136, 83] width 191 height 22
type input "1"
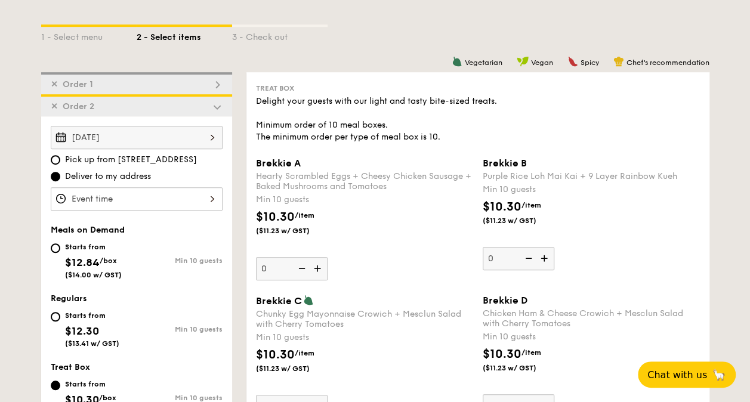
type input "0"
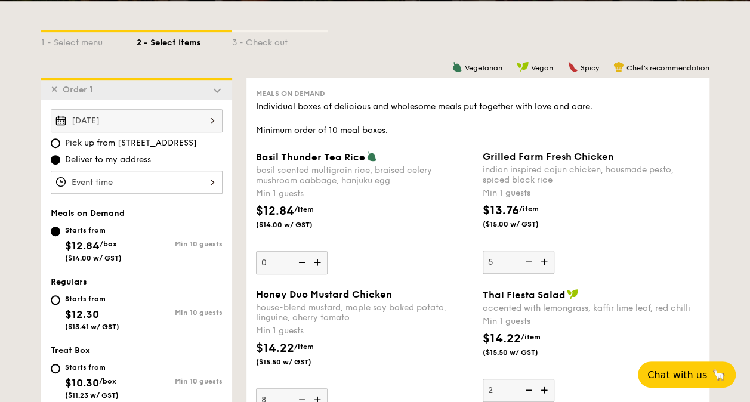
scroll to position [292, 0]
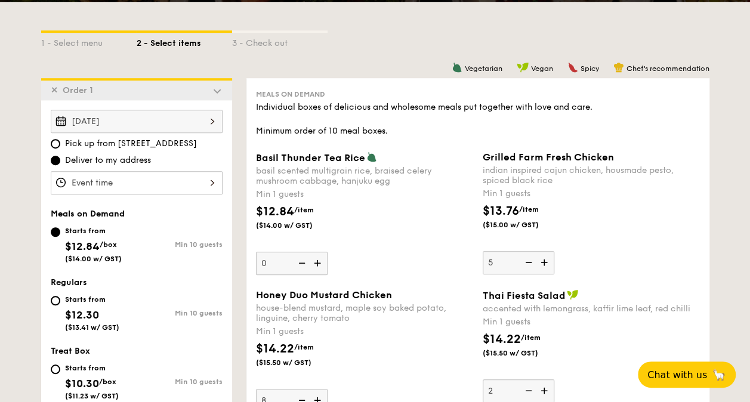
click at [215, 93] on img at bounding box center [217, 90] width 11 height 11
click at [216, 90] on img at bounding box center [217, 90] width 11 height 11
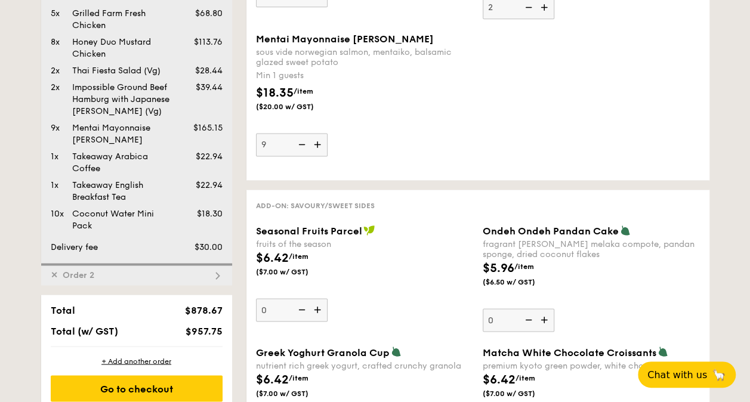
scroll to position [889, 0]
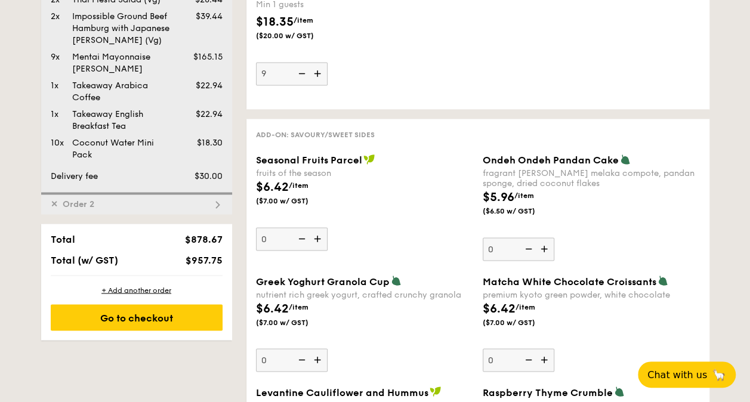
click at [216, 200] on img at bounding box center [217, 204] width 11 height 11
type input "0"
type input "5"
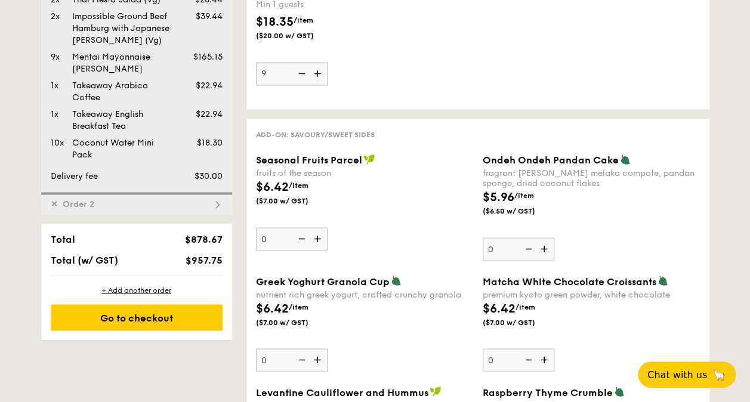
type input "5"
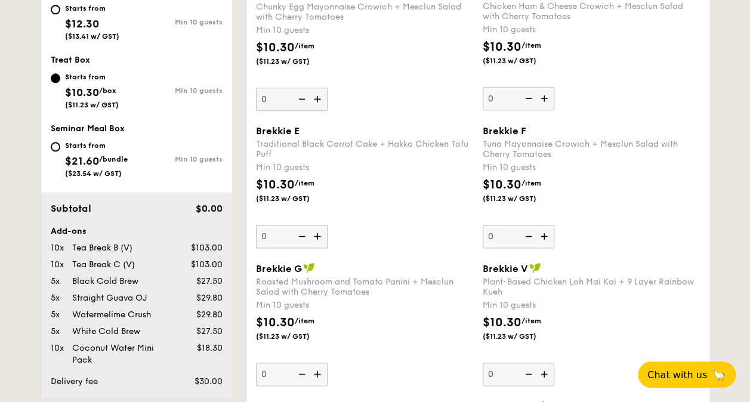
click at [212, 202] on div "Sep 26, 2025 Pick up from 5 Burn Road #05-01 Deliver to my address Meals on Dem…" at bounding box center [136, 103] width 191 height 588
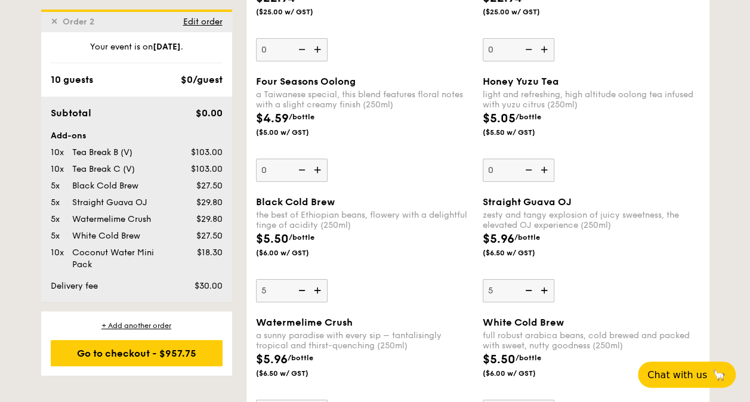
scroll to position [2282, 0]
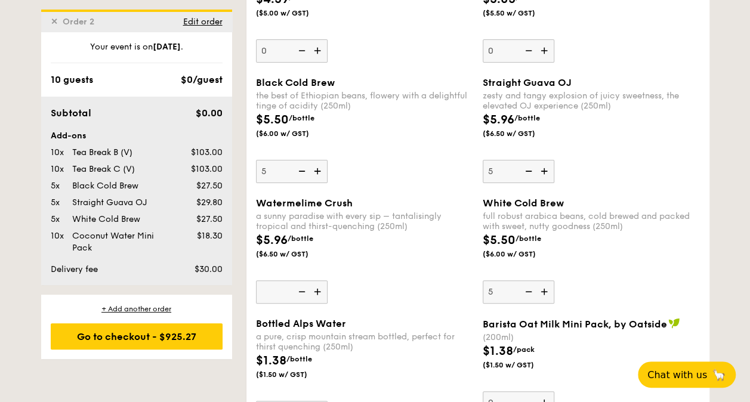
type input "0"
click at [378, 271] on div "Watermelime Crush a sunny paradise with every sip – tantalisingly tropical and …" at bounding box center [364, 250] width 217 height 106
click at [327, 280] on input "0" at bounding box center [292, 291] width 72 height 23
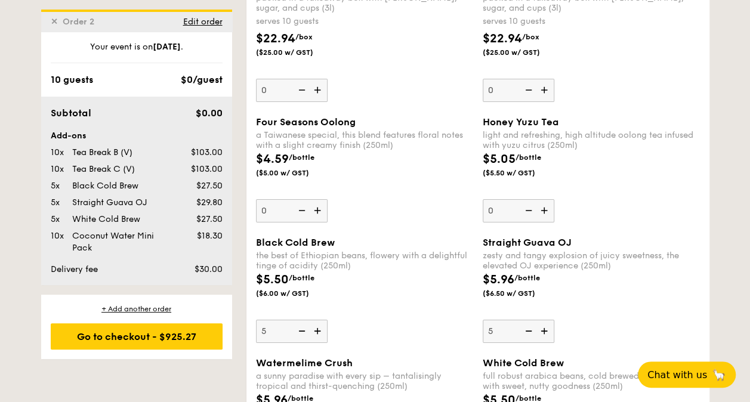
scroll to position [2104, 0]
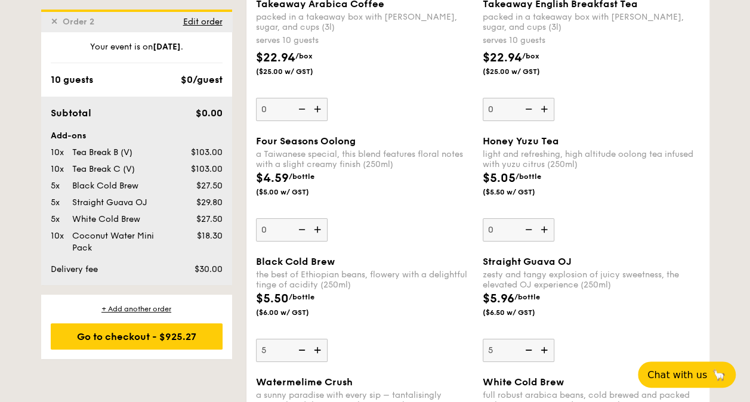
click at [418, 223] on div "Four Seasons Oolong a Taiwanese special, this blend features floral notes with …" at bounding box center [364, 188] width 217 height 106
click at [327, 223] on input "0" at bounding box center [292, 229] width 72 height 23
click at [401, 221] on div "Four Seasons Oolong a Taiwanese special, this blend features floral notes with …" at bounding box center [364, 188] width 217 height 106
click at [327, 221] on input "0" at bounding box center [292, 229] width 72 height 23
type input "5"
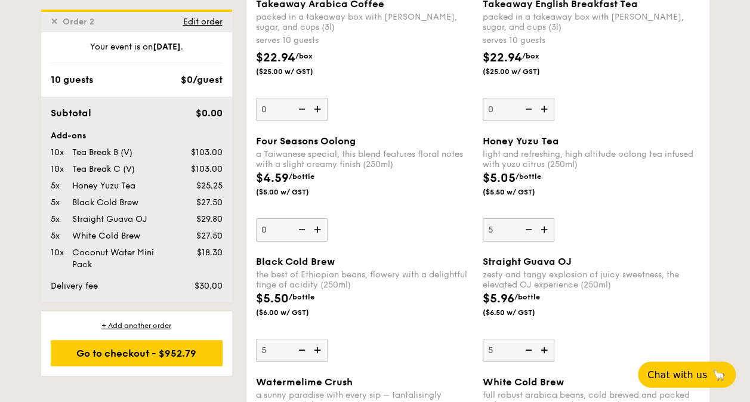
click at [408, 224] on div "Four Seasons Oolong a Taiwanese special, this blend features floral notes with …" at bounding box center [364, 188] width 217 height 106
click at [327, 224] on input "0" at bounding box center [292, 229] width 72 height 23
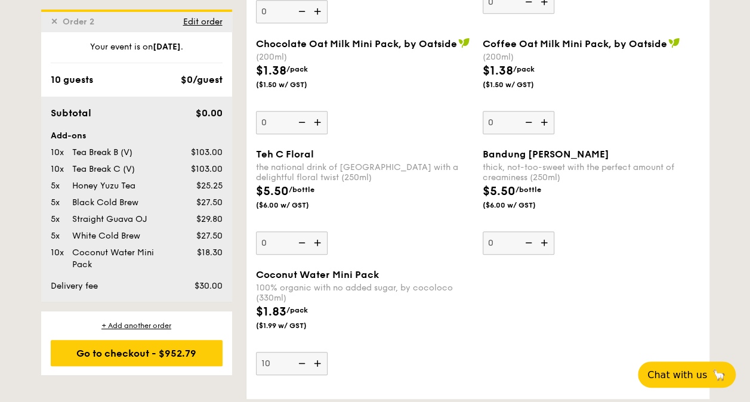
scroll to position [2700, 0]
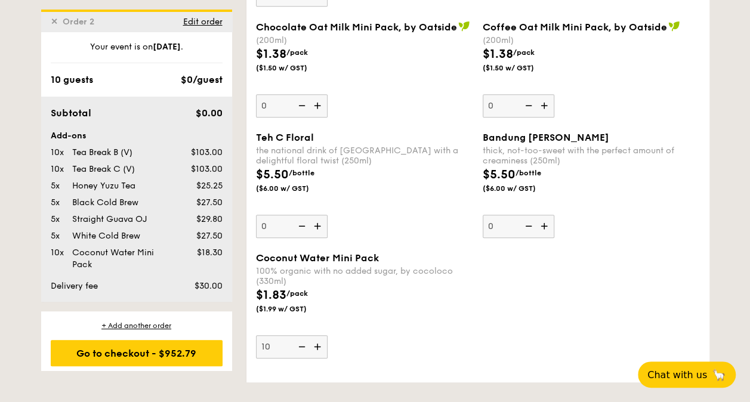
click at [401, 290] on div "$1.83 /pack ($1.99 w/ GST)" at bounding box center [364, 307] width 227 height 42
click at [327, 335] on input "10" at bounding box center [292, 346] width 72 height 23
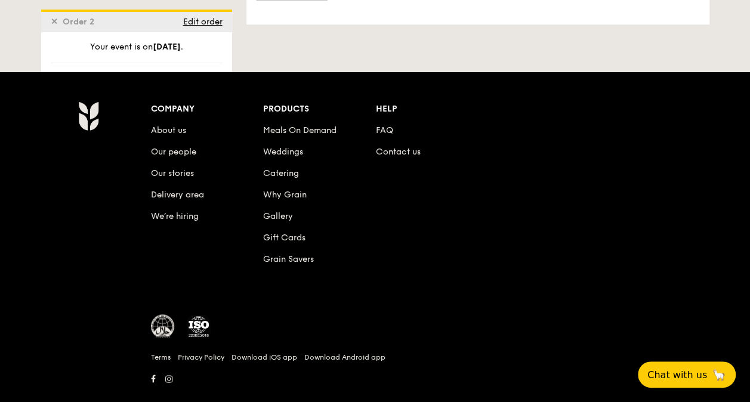
scroll to position [2879, 0]
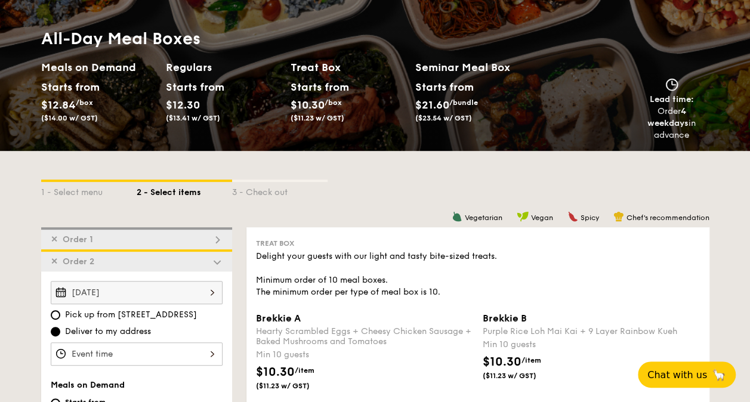
scroll to position [206, 0]
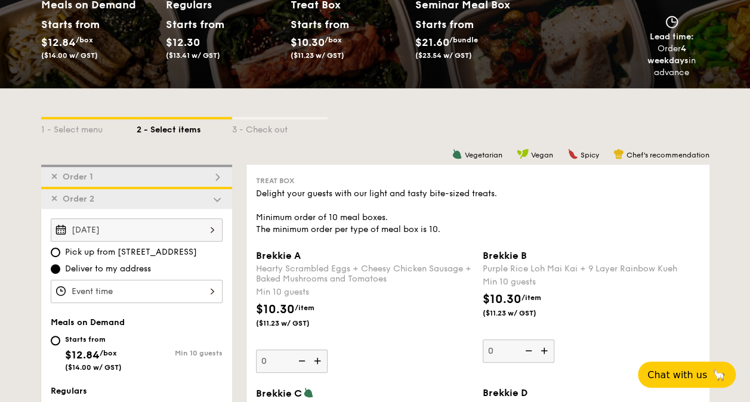
click at [217, 198] on img at bounding box center [217, 199] width 11 height 11
click at [212, 199] on img at bounding box center [217, 199] width 11 height 11
click at [216, 178] on img at bounding box center [217, 177] width 11 height 11
type input "1"
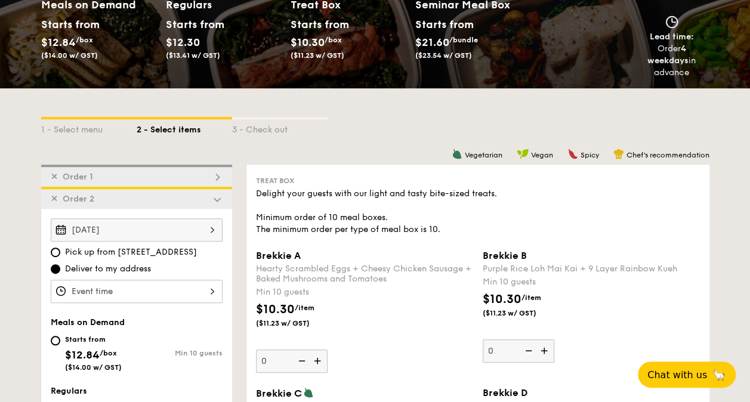
type input "0"
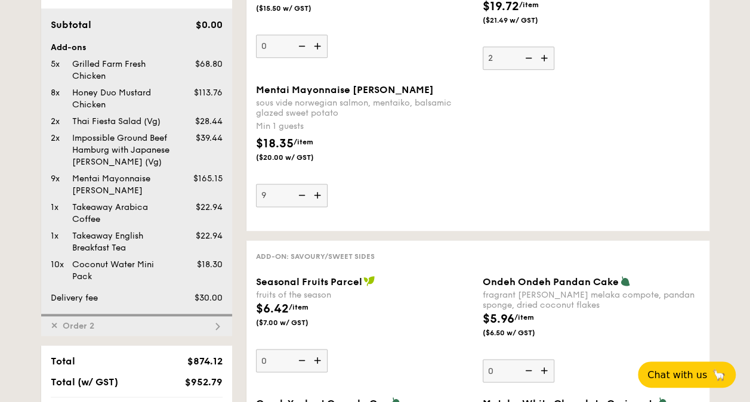
scroll to position [769, 0]
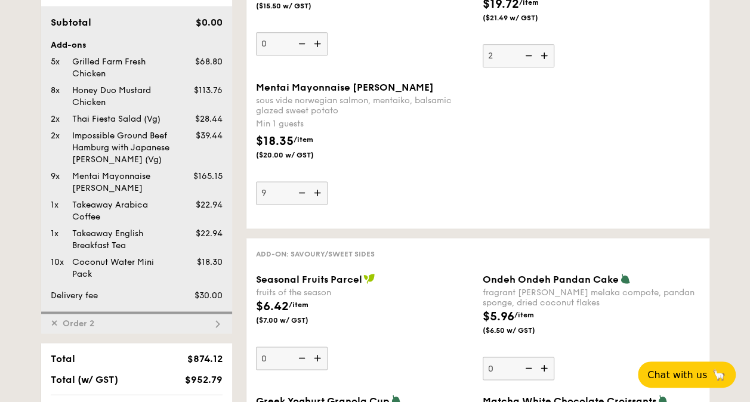
click at [217, 318] on img at bounding box center [217, 323] width 11 height 11
type input "0"
type input "5"
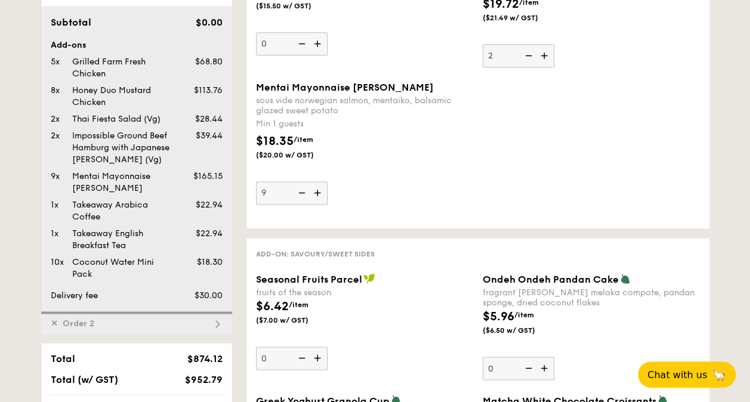
type input "5"
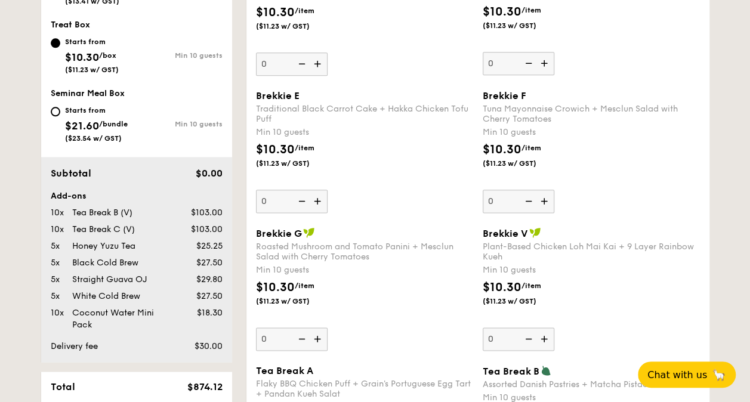
scroll to position [732, 0]
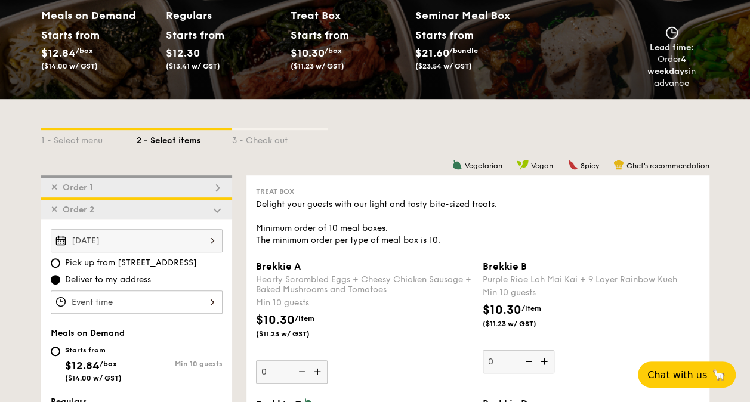
click at [216, 181] on div "✕ Order 1" at bounding box center [136, 186] width 191 height 22
type input "1"
type input "0"
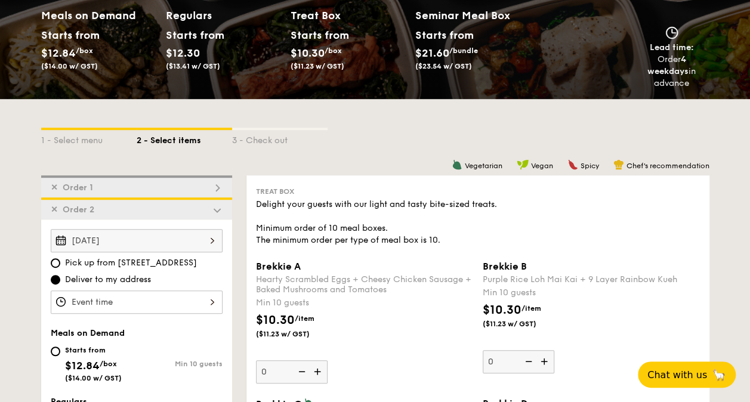
type input "0"
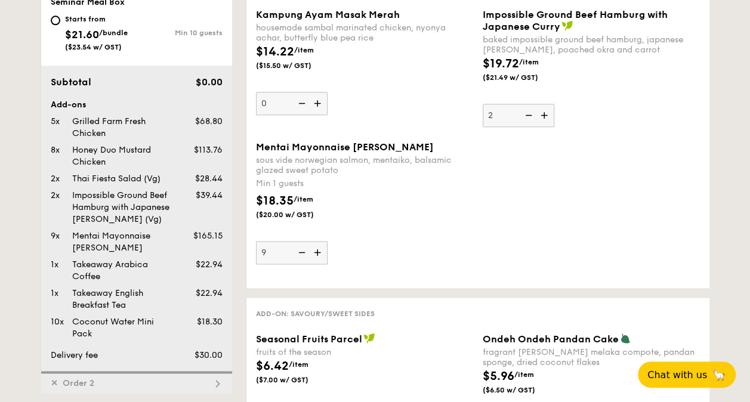
scroll to position [889, 0]
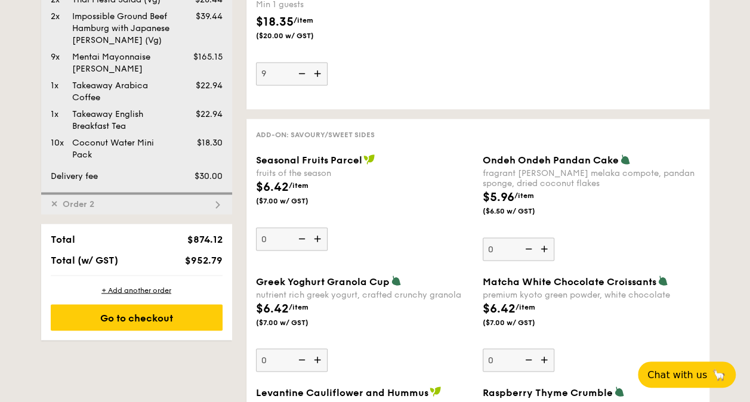
click at [215, 205] on img at bounding box center [217, 204] width 11 height 11
type input "0"
type input "5"
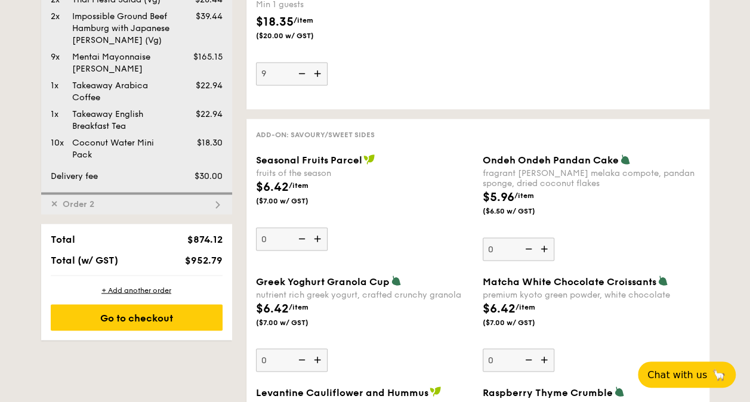
type input "5"
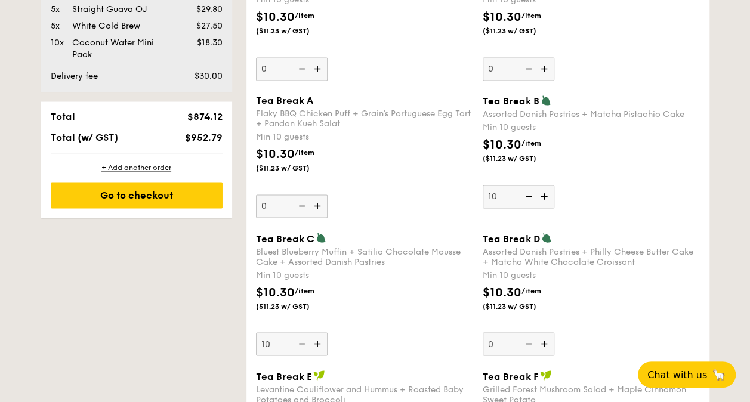
scroll to position [732, 0]
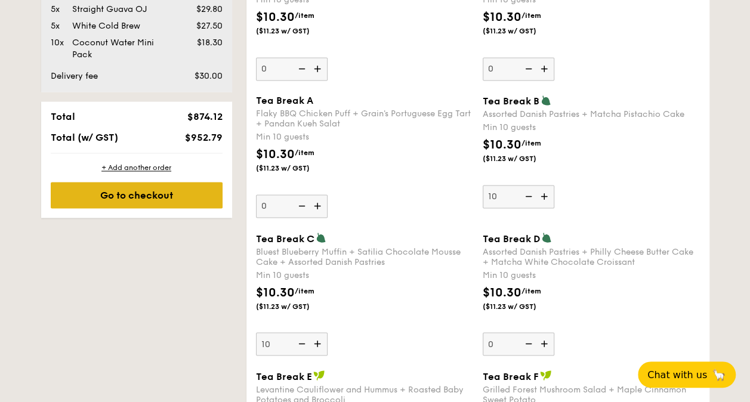
click at [161, 196] on div "Go to checkout" at bounding box center [137, 195] width 172 height 26
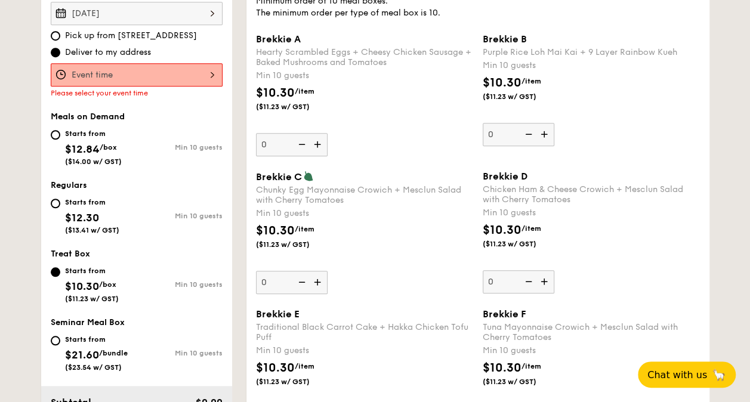
scroll to position [352, 0]
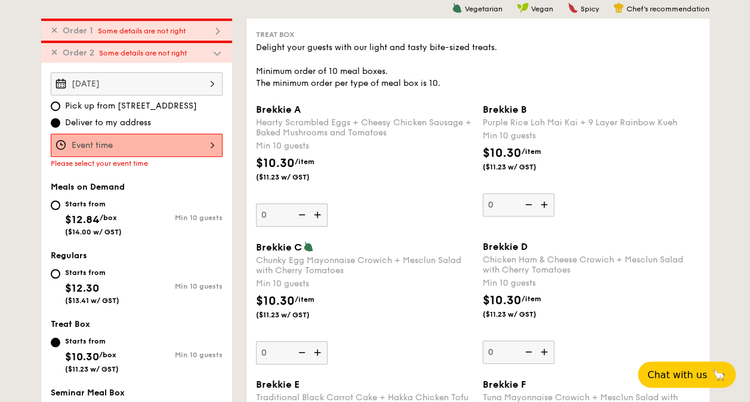
click at [193, 33] on div "✕ Order 1 Some details are not right" at bounding box center [136, 29] width 191 height 22
type input "1"
type input "0"
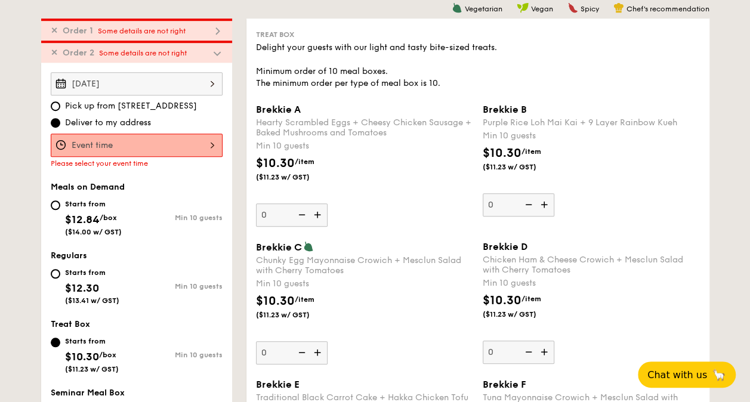
type input "0"
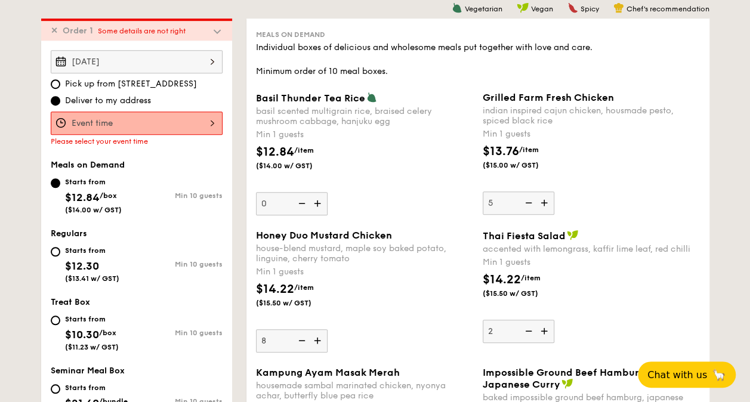
click at [142, 125] on div at bounding box center [137, 123] width 172 height 23
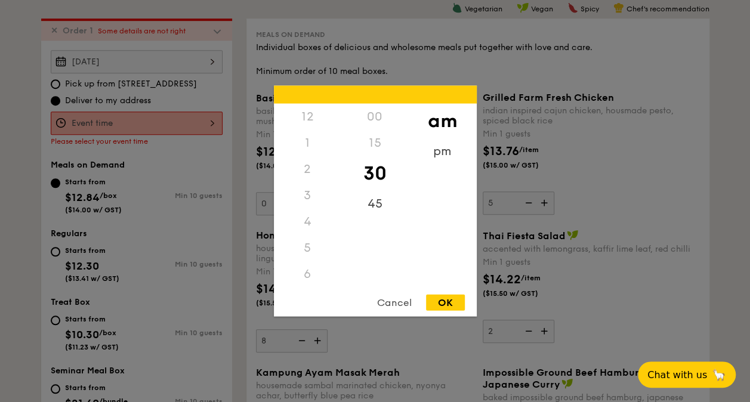
scroll to position [131, 0]
click at [308, 270] on div "11" at bounding box center [307, 287] width 67 height 35
click at [375, 206] on div "45" at bounding box center [374, 208] width 67 height 35
click at [449, 299] on div "OK" at bounding box center [445, 303] width 39 height 16
type input "11:45AM"
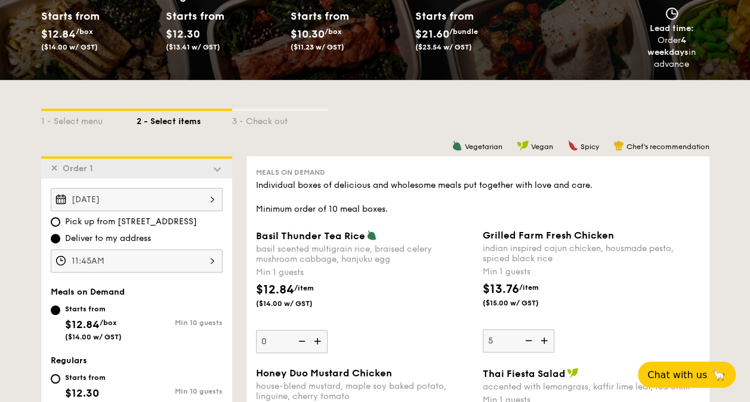
scroll to position [233, 0]
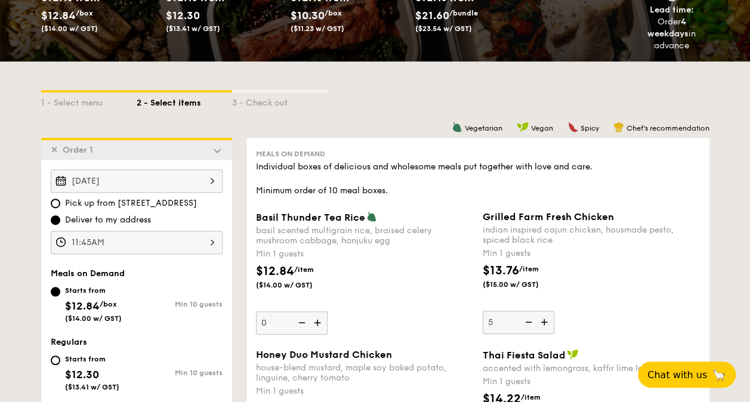
click at [199, 240] on div "11:45AM" at bounding box center [137, 242] width 172 height 23
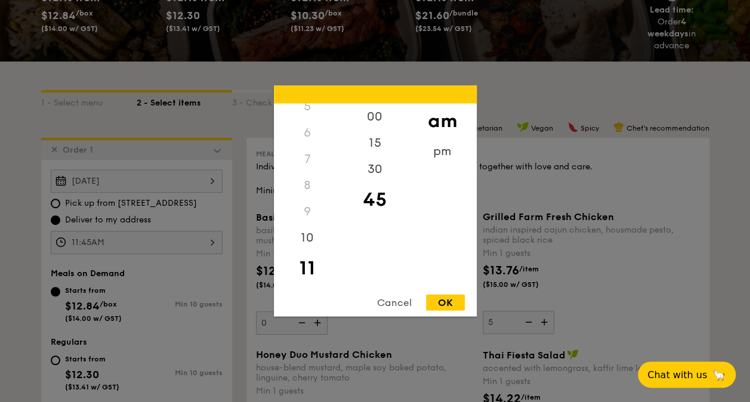
scroll to position [141, 0]
click at [440, 307] on div "OK" at bounding box center [445, 303] width 39 height 16
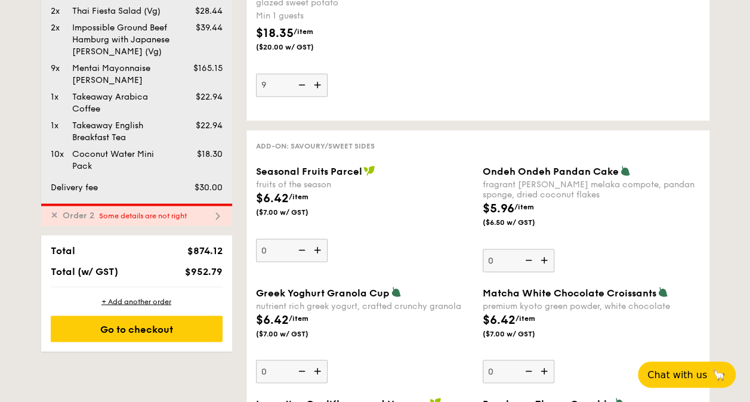
scroll to position [1008, 0]
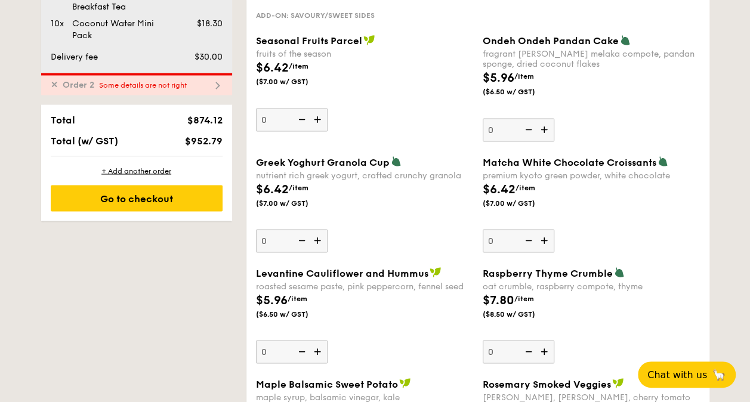
click at [202, 80] on div "✕ Order 2 Some details are not right" at bounding box center [136, 84] width 191 height 22
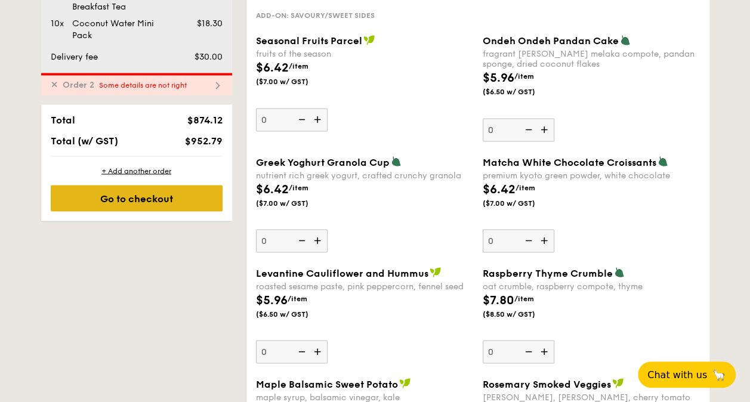
type input "0"
type input "5"
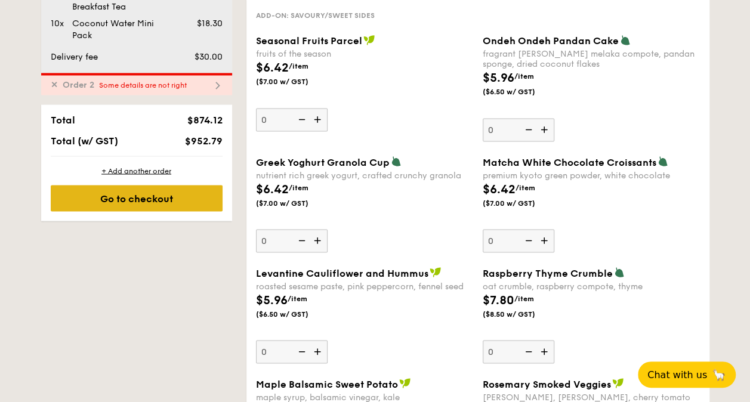
type input "5"
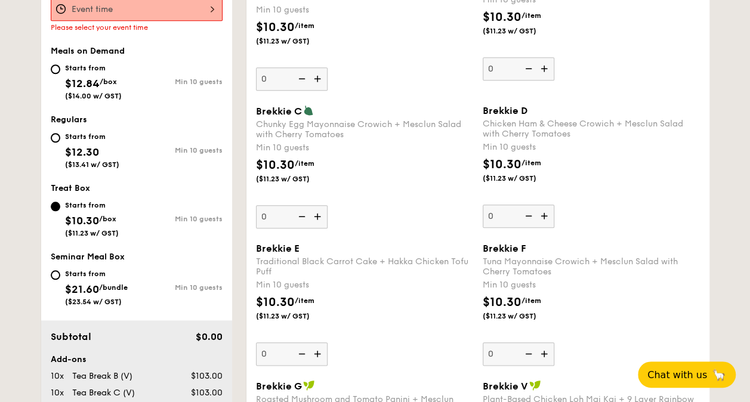
scroll to position [374, 0]
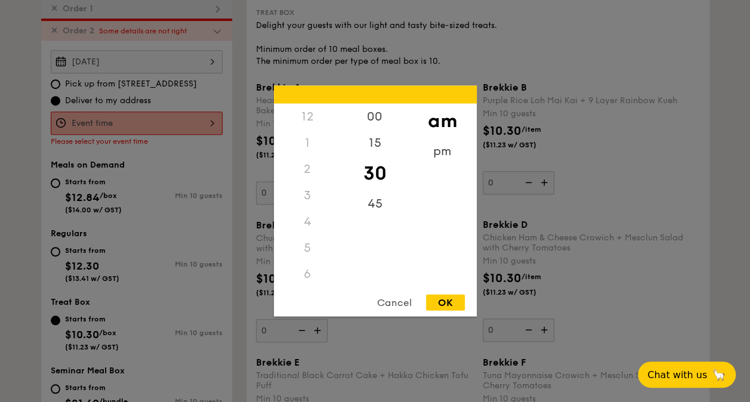
click at [149, 117] on div "12 1 2 3 4 5 6 7 8 9 10 11 00 15 30 45 am pm Cancel OK" at bounding box center [137, 123] width 172 height 23
click at [438, 148] on div "pm" at bounding box center [442, 155] width 67 height 35
drag, startPoint x: 304, startPoint y: 175, endPoint x: 313, endPoint y: 180, distance: 9.3
click at [305, 175] on div "2" at bounding box center [307, 173] width 67 height 35
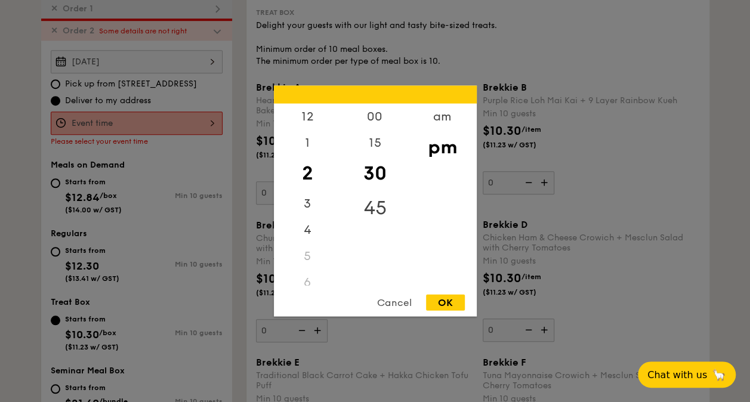
click at [366, 204] on div "45" at bounding box center [374, 208] width 67 height 35
click at [311, 192] on div "3" at bounding box center [307, 208] width 67 height 35
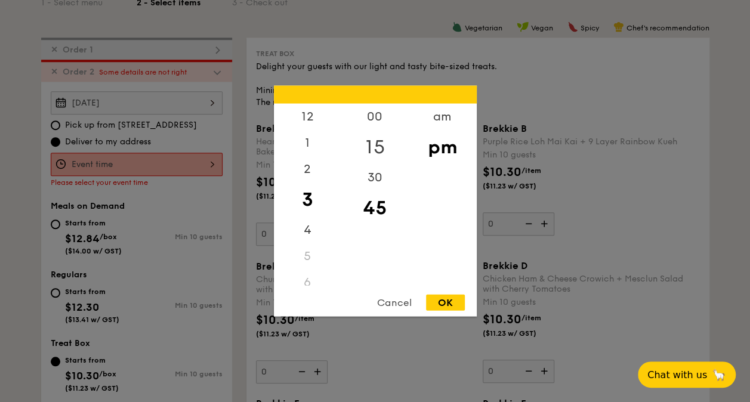
scroll to position [314, 0]
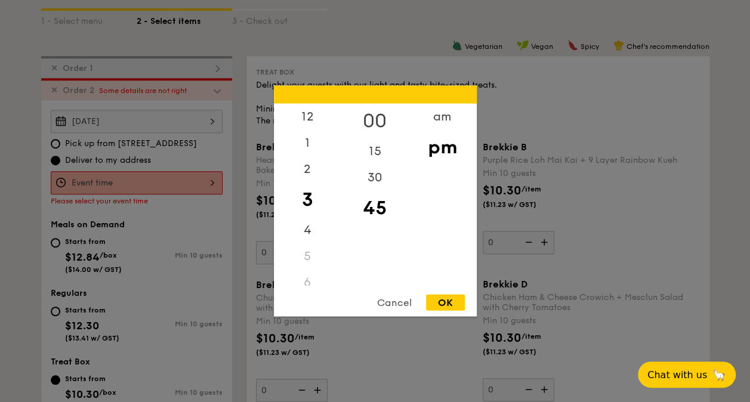
click at [375, 115] on div "00" at bounding box center [374, 121] width 67 height 35
click at [441, 296] on div "OK" at bounding box center [445, 303] width 39 height 16
type input "3:00PM"
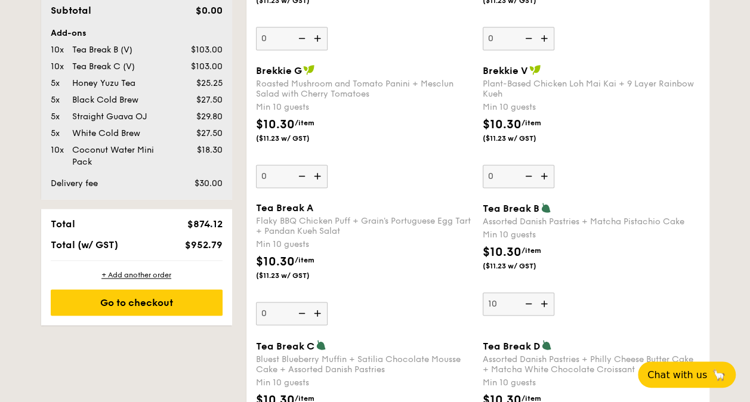
scroll to position [970, 0]
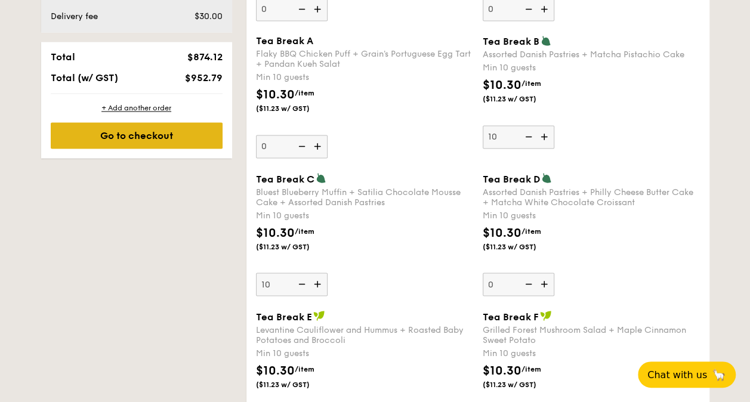
click at [184, 140] on div "Go to checkout" at bounding box center [137, 135] width 172 height 26
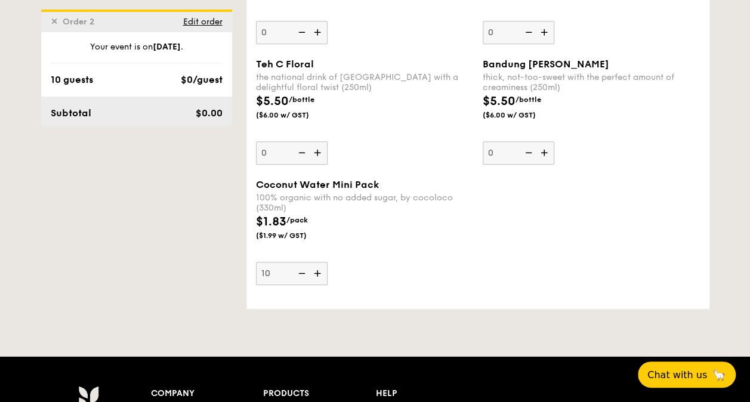
scroll to position [2707, 0]
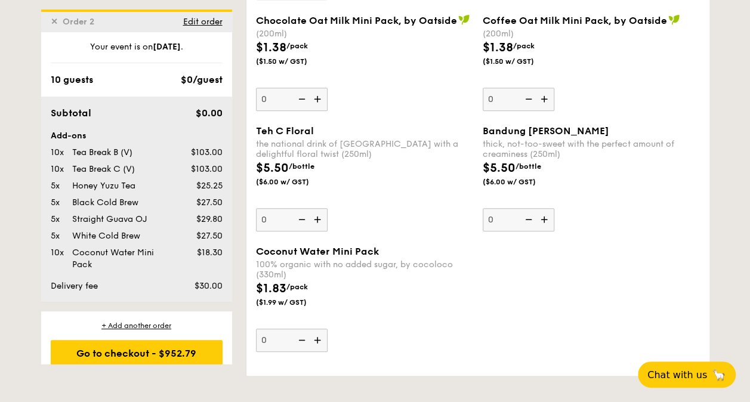
type input "0"
click at [433, 302] on div "$1.83 /pack ($1.99 w/ GST)" at bounding box center [364, 301] width 227 height 42
click at [327, 329] on input "0" at bounding box center [292, 340] width 72 height 23
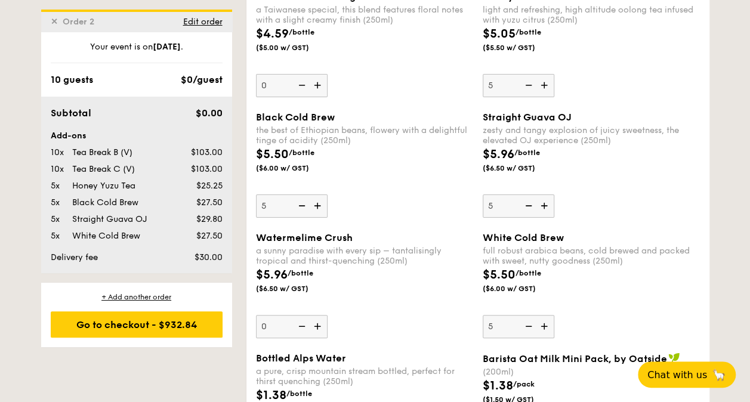
scroll to position [2229, 0]
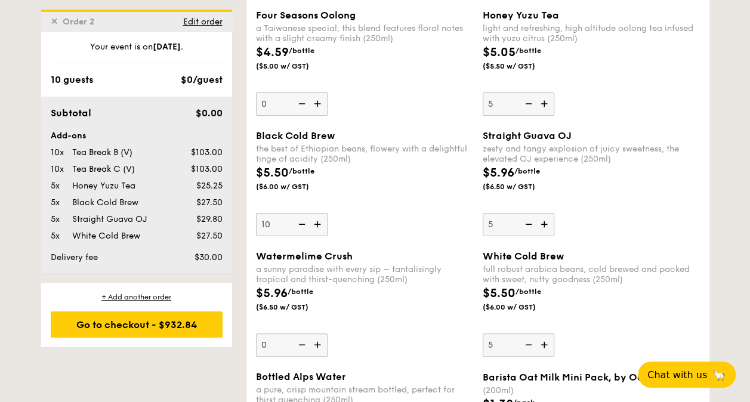
type input "10"
click at [378, 212] on div "Black Cold Brew the best of Ethiopian beans, flowery with a delightful tinge of…" at bounding box center [364, 183] width 217 height 106
click at [327, 213] on input "10" at bounding box center [292, 224] width 72 height 23
click at [383, 238] on div "Black Cold Brew the best of Ethiopian beans, flowery with a delightful tinge of…" at bounding box center [477, 190] width 453 height 120
type input "10"
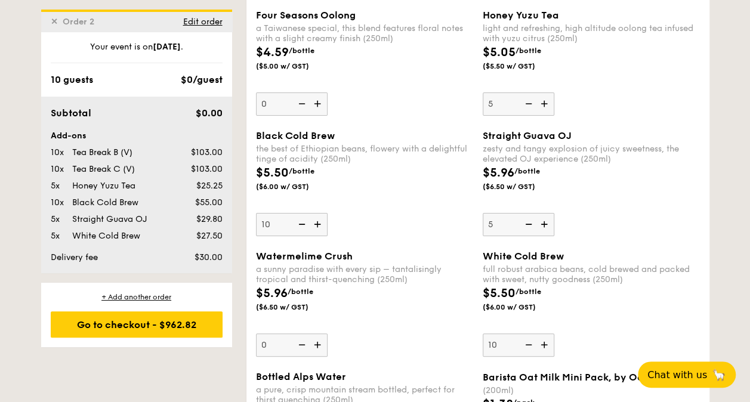
click at [425, 316] on div "$5.96 /bottle ($6.50 w/ GST)" at bounding box center [364, 305] width 227 height 42
click at [327, 333] on input "0" at bounding box center [292, 344] width 72 height 23
click at [583, 315] on div "$5.50 /bottle ($6.00 w/ GST)" at bounding box center [591, 305] width 227 height 42
click at [554, 333] on input "10" at bounding box center [518, 344] width 72 height 23
click at [565, 307] on div "$5.50 /bottle ($6.00 w/ GST)" at bounding box center [591, 305] width 227 height 42
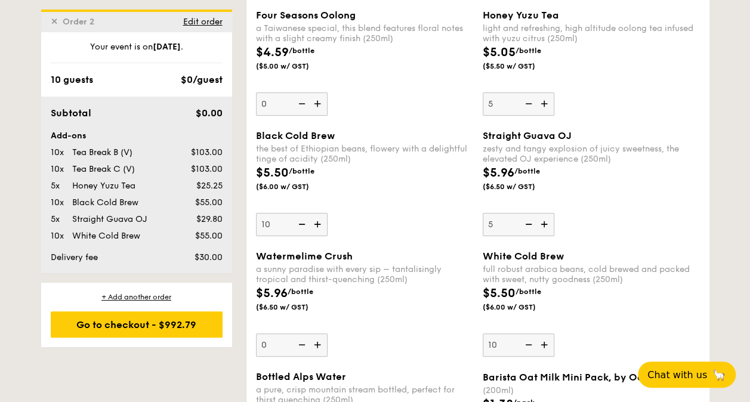
click at [554, 333] on input "10" at bounding box center [518, 344] width 72 height 23
click at [412, 284] on div "$5.96 /bottle ($6.50 w/ GST)" at bounding box center [364, 305] width 227 height 42
click at [327, 333] on input "0" at bounding box center [292, 344] width 72 height 23
click at [412, 274] on div "a sunny paradise with every sip – tantalisingly tropical and thirst-quenching (…" at bounding box center [364, 274] width 217 height 20
click at [327, 333] on input "0" at bounding box center [292, 344] width 72 height 23
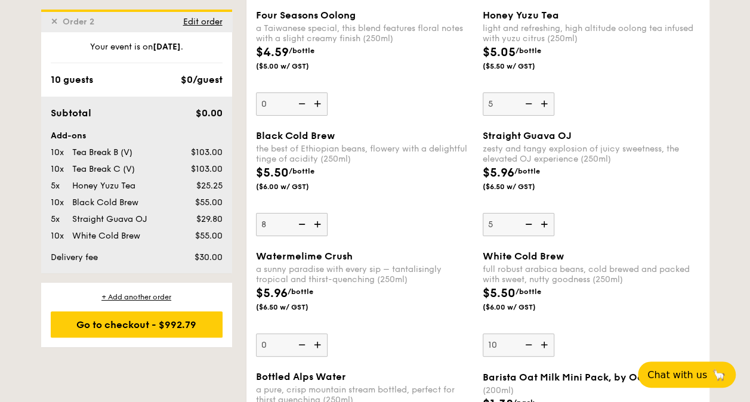
type input "8"
click at [440, 299] on div "$5.96 /bottle ($6.50 w/ GST)" at bounding box center [364, 305] width 227 height 42
click at [327, 333] on input "0" at bounding box center [292, 344] width 72 height 23
type input "8"
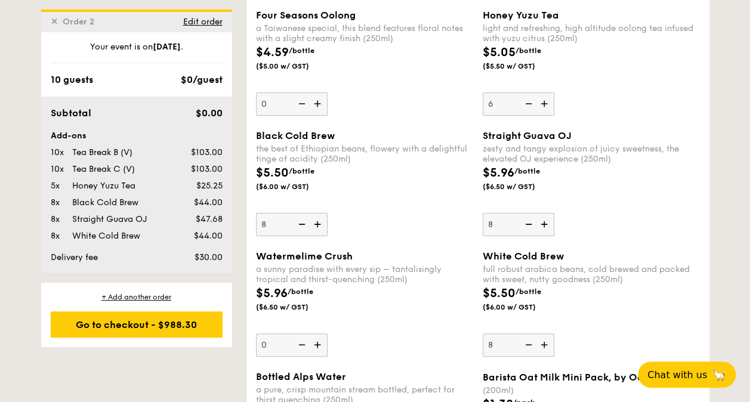
type input "6"
click at [629, 144] on div "zesty and tangy explosion of juicy sweetness, the elevated OJ experience (250ml)" at bounding box center [590, 154] width 217 height 20
click at [554, 213] on input "8" at bounding box center [518, 224] width 72 height 23
click at [426, 187] on div "$5.50 /bottle ($6.00 w/ GST)" at bounding box center [364, 185] width 227 height 42
click at [327, 213] on input "8" at bounding box center [292, 224] width 72 height 23
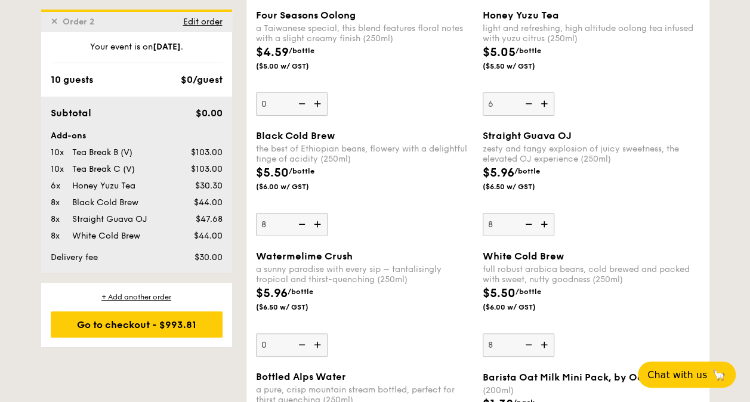
click at [629, 190] on div "$5.96 /bottle ($6.50 w/ GST)" at bounding box center [591, 185] width 227 height 42
click at [554, 213] on input "8" at bounding box center [518, 224] width 72 height 23
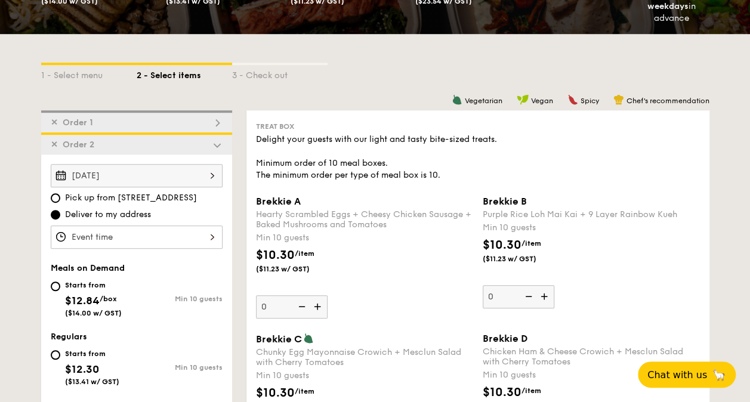
scroll to position [261, 0]
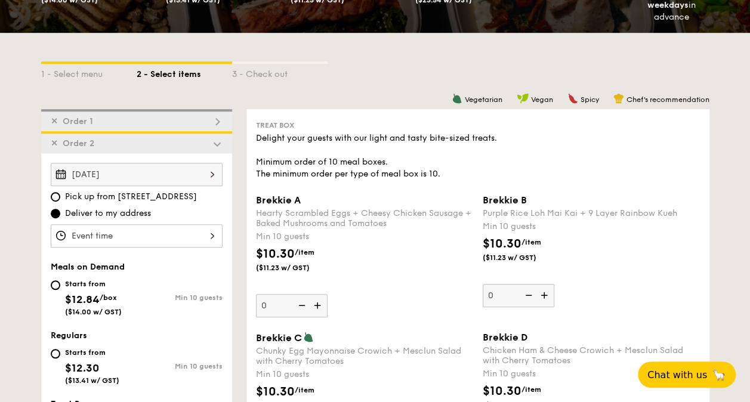
click at [215, 120] on img at bounding box center [217, 121] width 11 height 11
type input "1"
type input "0"
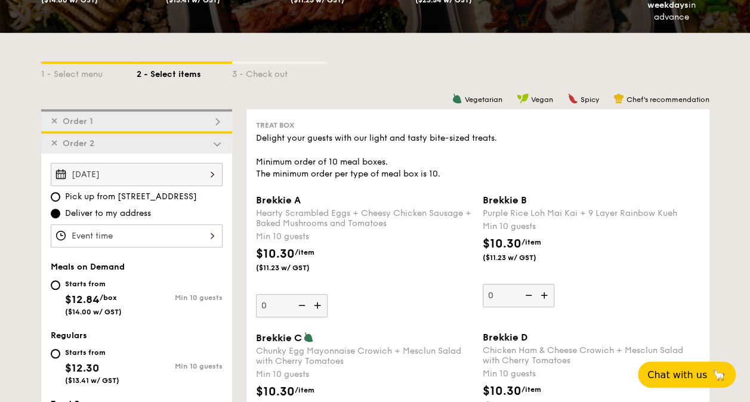
type input "0"
type input "10"
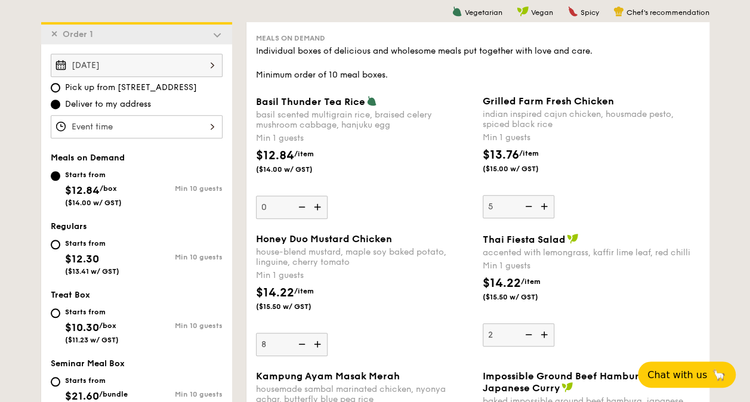
scroll to position [352, 0]
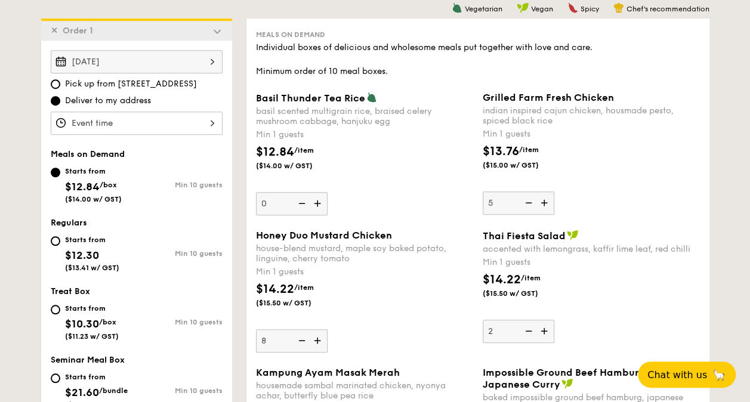
click at [193, 120] on div at bounding box center [137, 123] width 172 height 23
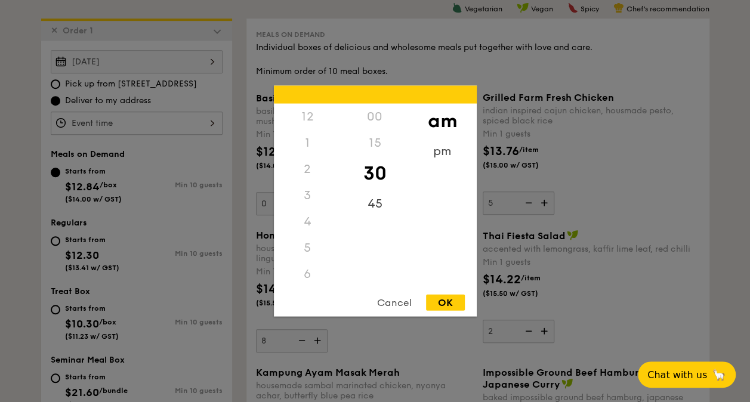
scroll to position [131, 0]
click at [311, 277] on div "11" at bounding box center [307, 287] width 67 height 35
click at [376, 203] on div "45" at bounding box center [374, 208] width 67 height 35
click at [437, 300] on div "OK" at bounding box center [445, 303] width 39 height 16
type input "11:45AM"
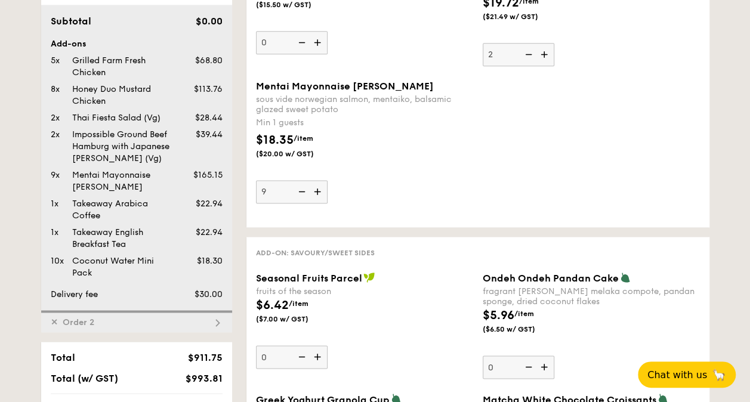
scroll to position [1008, 0]
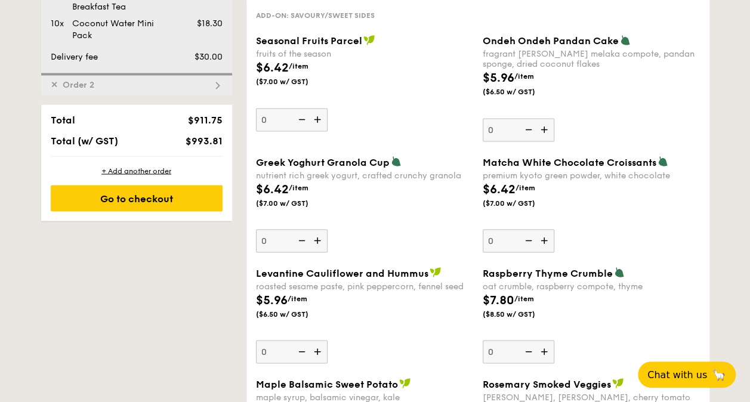
click at [221, 83] on img at bounding box center [217, 85] width 11 height 11
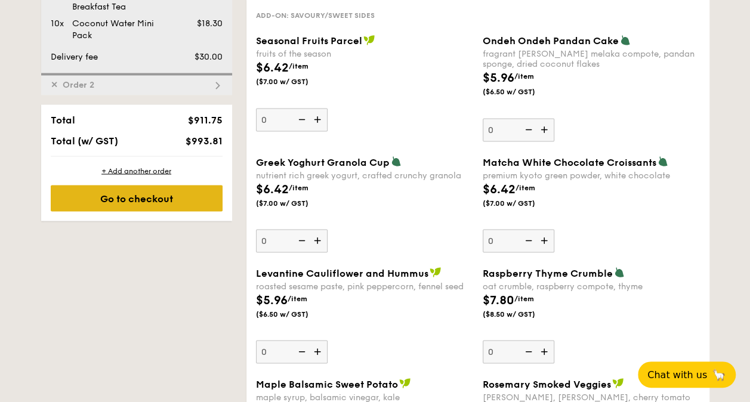
type input "0"
type input "6"
type input "8"
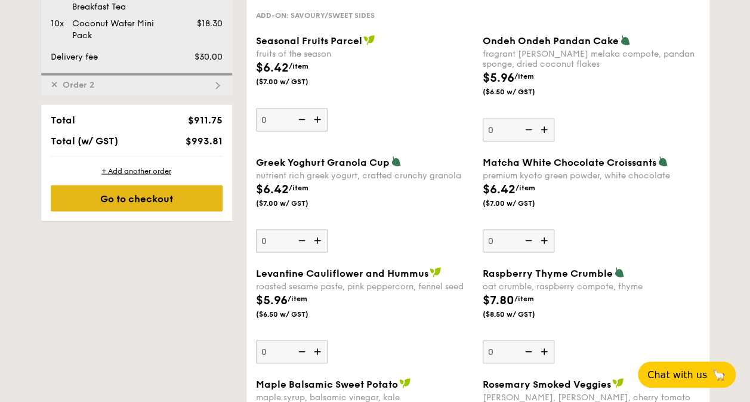
type input "8"
type input "0"
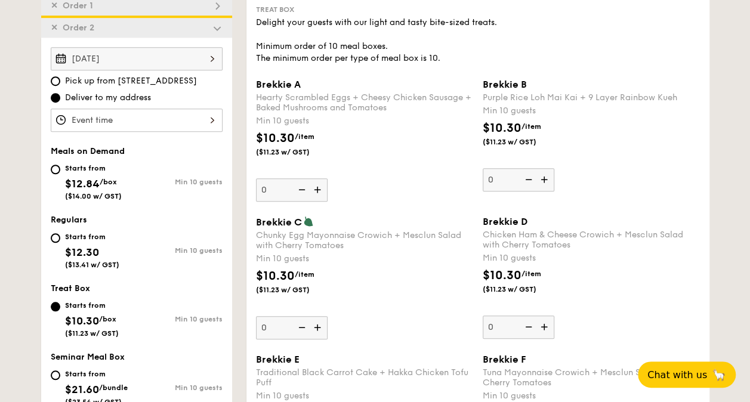
scroll to position [374, 0]
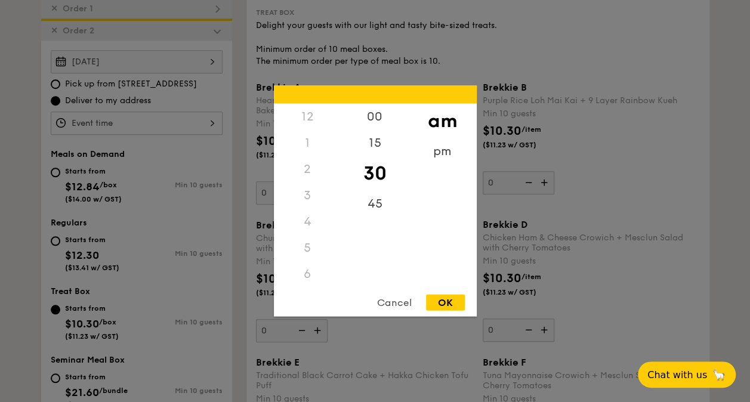
click at [190, 125] on div "12 1 2 3 4 5 6 7 8 9 10 11 00 15 30 45 am pm Cancel OK" at bounding box center [137, 123] width 172 height 23
click at [443, 151] on div "pm" at bounding box center [442, 155] width 67 height 35
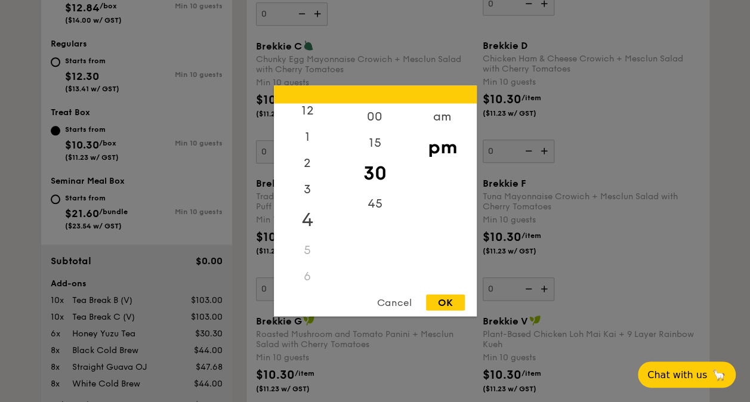
scroll to position [0, 0]
click at [309, 194] on div "3" at bounding box center [307, 200] width 67 height 35
click at [378, 119] on div "00" at bounding box center [374, 121] width 67 height 35
click at [447, 298] on div "OK" at bounding box center [445, 303] width 39 height 16
type input "3:00PM"
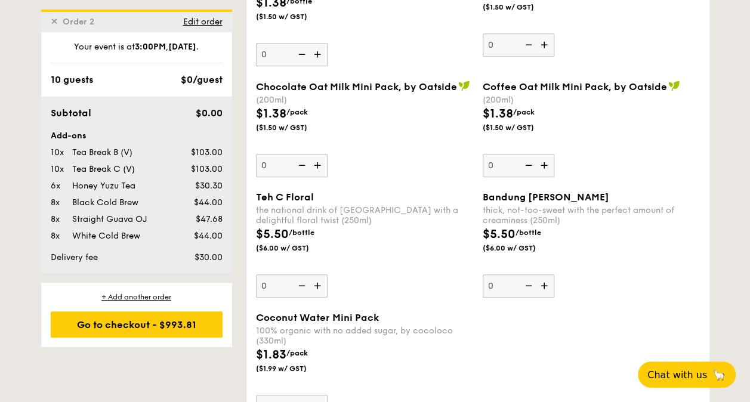
scroll to position [2282, 0]
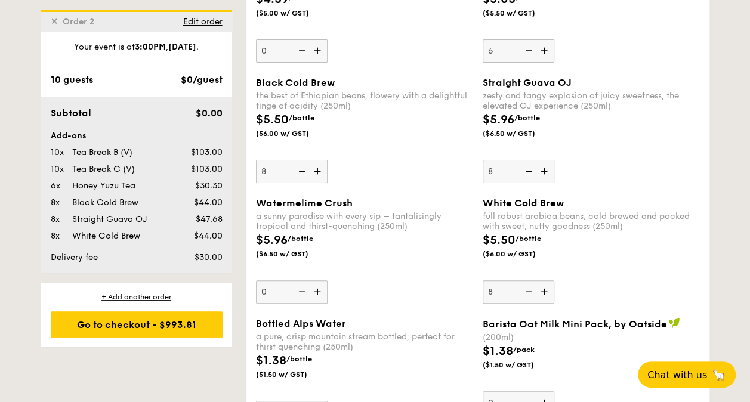
click at [299, 162] on img at bounding box center [301, 171] width 18 height 23
click at [299, 162] on input "8" at bounding box center [292, 171] width 72 height 23
type input "7"
click at [531, 166] on img at bounding box center [527, 171] width 18 height 23
click at [531, 166] on input "8" at bounding box center [518, 171] width 72 height 23
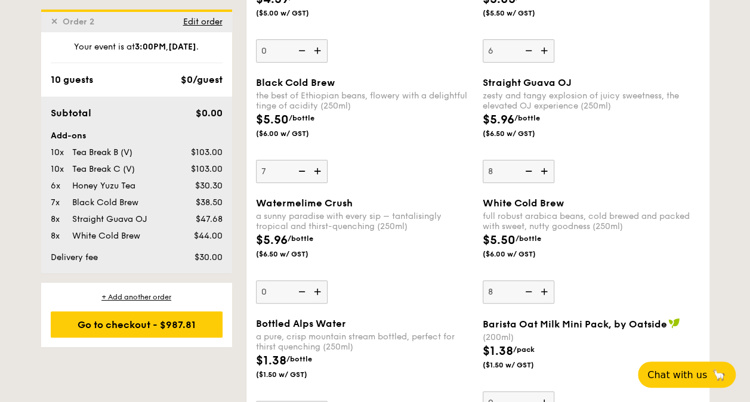
type input "7"
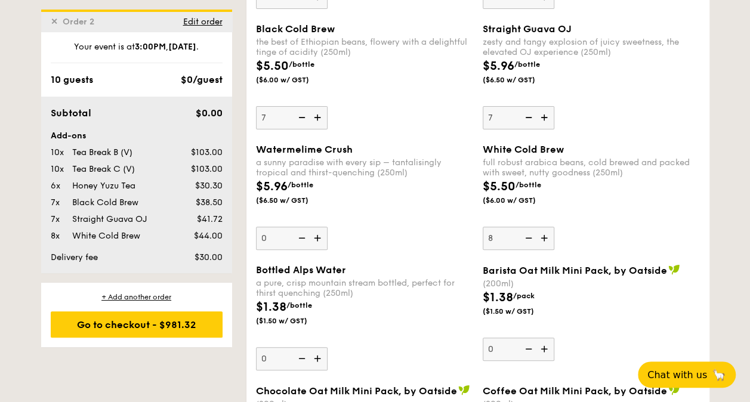
scroll to position [2342, 0]
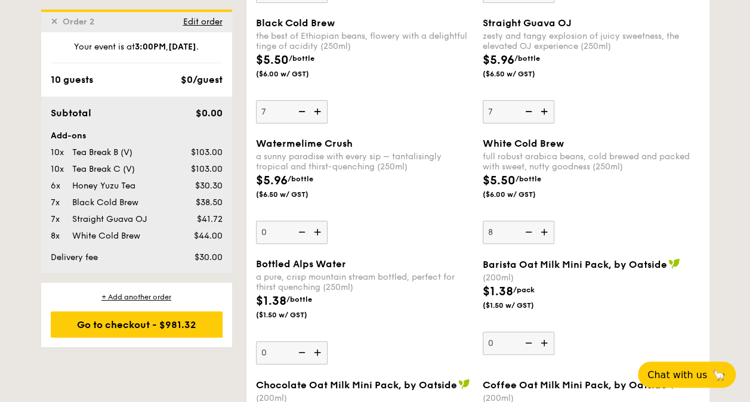
click at [531, 221] on img at bounding box center [527, 232] width 18 height 23
click at [531, 221] on input "8" at bounding box center [518, 232] width 72 height 23
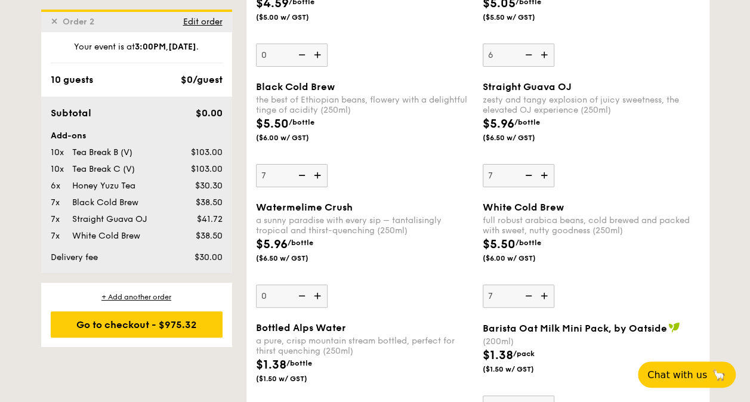
scroll to position [2282, 0]
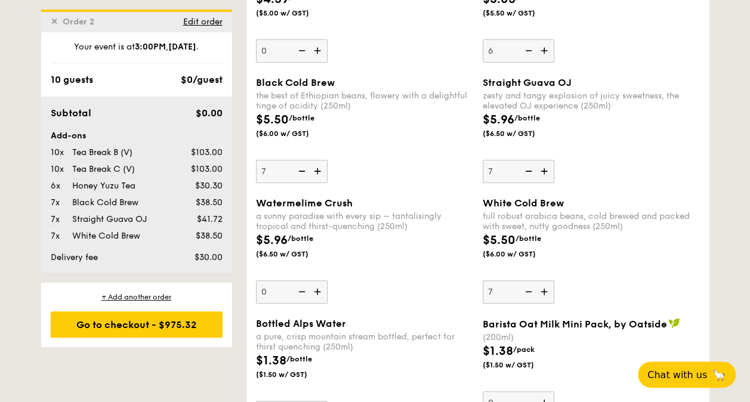
click at [613, 197] on div "White Cold Brew" at bounding box center [590, 202] width 217 height 11
click at [554, 280] on input "7" at bounding box center [518, 291] width 72 height 23
click at [570, 234] on div "$5.50 /bottle ($6.00 w/ GST)" at bounding box center [591, 252] width 227 height 42
click at [554, 280] on input "7" at bounding box center [518, 291] width 72 height 23
click at [495, 282] on input "7" at bounding box center [518, 291] width 72 height 23
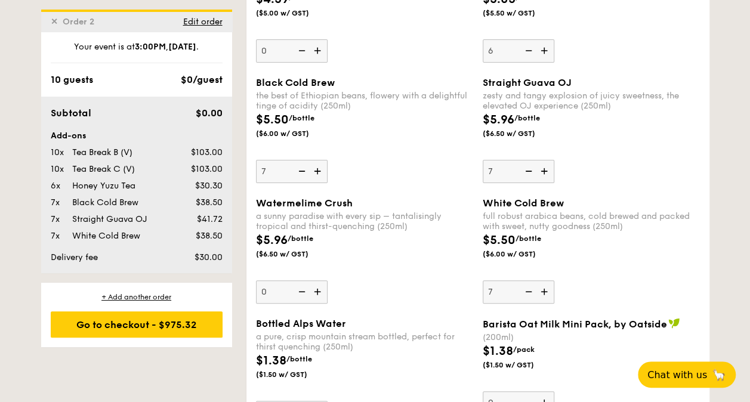
scroll to position [2223, 0]
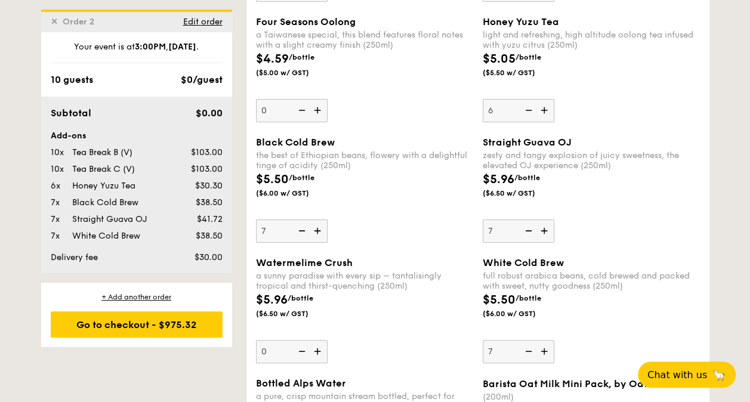
click at [530, 341] on img at bounding box center [527, 351] width 18 height 23
click at [530, 341] on input "7" at bounding box center [518, 351] width 72 height 23
click at [530, 341] on img at bounding box center [527, 351] width 18 height 23
click at [530, 341] on input "6" at bounding box center [518, 351] width 72 height 23
type input "5"
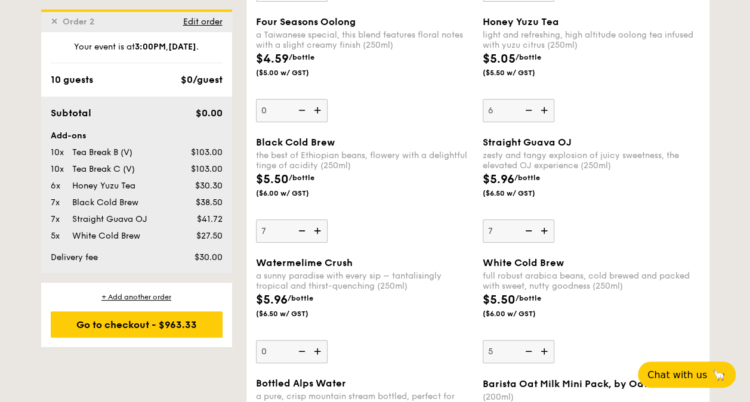
click at [598, 299] on div "$5.50 /bottle ($6.00 w/ GST)" at bounding box center [591, 312] width 227 height 42
click at [554, 340] on input "5" at bounding box center [518, 351] width 72 height 23
click at [425, 304] on div "$5.96 /bottle ($6.50 w/ GST)" at bounding box center [364, 312] width 227 height 42
click at [327, 340] on input "0" at bounding box center [292, 351] width 72 height 23
click at [398, 282] on div "a sunny paradise with every sip – tantalisingly tropical and thirst-quenching (…" at bounding box center [364, 281] width 217 height 20
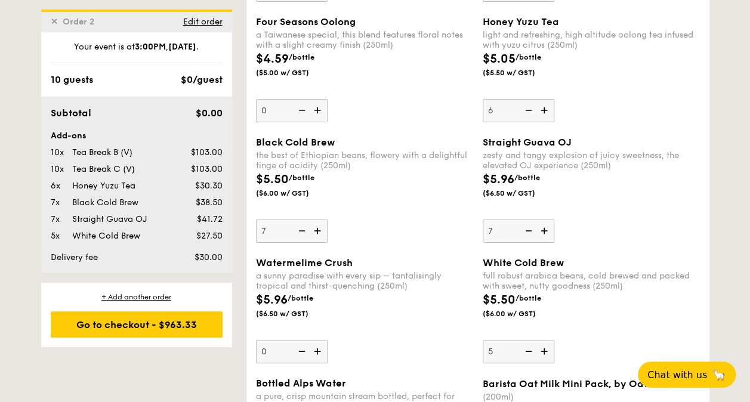
click at [327, 340] on input "0" at bounding box center [292, 351] width 72 height 23
click at [307, 225] on img at bounding box center [301, 230] width 18 height 23
click at [307, 225] on input "7" at bounding box center [292, 230] width 72 height 23
type input "6"
click at [549, 344] on img at bounding box center [545, 351] width 18 height 23
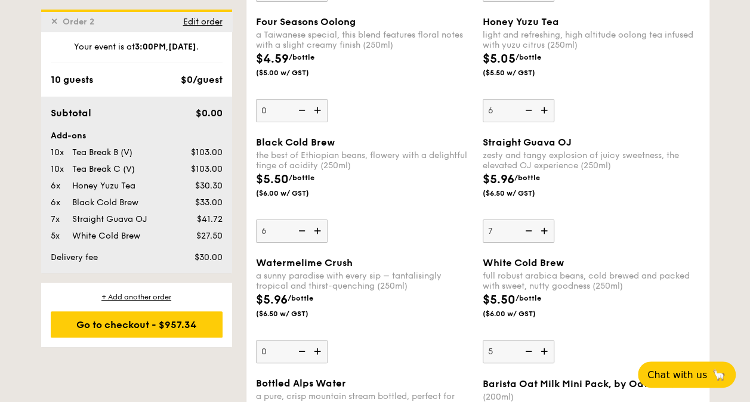
click at [549, 344] on input "5" at bounding box center [518, 351] width 72 height 23
click at [530, 341] on img at bounding box center [527, 351] width 18 height 23
click at [530, 341] on input "6" at bounding box center [518, 351] width 72 height 23
type input "5"
click at [317, 224] on img at bounding box center [319, 230] width 18 height 23
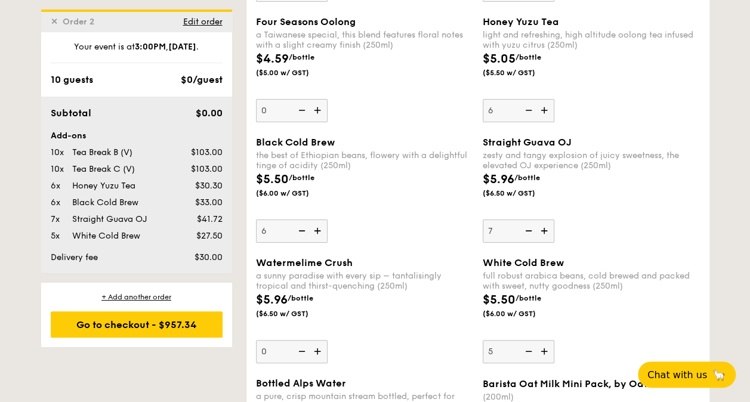
click at [317, 224] on input "6" at bounding box center [292, 230] width 72 height 23
click at [317, 224] on img at bounding box center [319, 230] width 18 height 23
click at [317, 224] on input "7" at bounding box center [292, 230] width 72 height 23
type input "8"
click at [530, 222] on img at bounding box center [527, 230] width 18 height 23
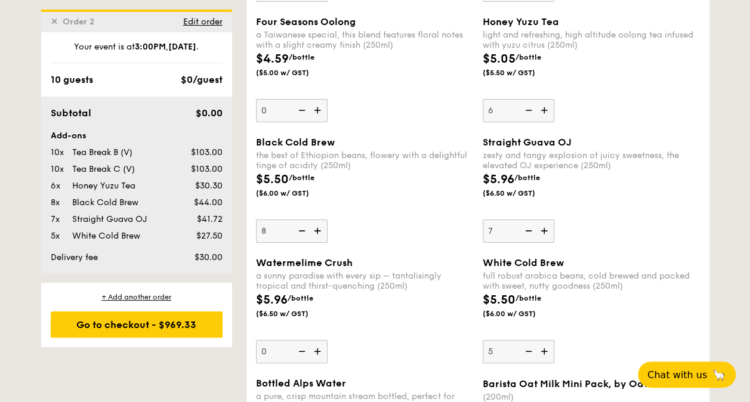
click at [530, 222] on input "7" at bounding box center [518, 230] width 72 height 23
click at [530, 222] on img at bounding box center [527, 230] width 18 height 23
click at [530, 222] on input "6" at bounding box center [518, 230] width 72 height 23
click at [530, 222] on img at bounding box center [527, 230] width 18 height 23
click at [530, 222] on input "5" at bounding box center [518, 230] width 72 height 23
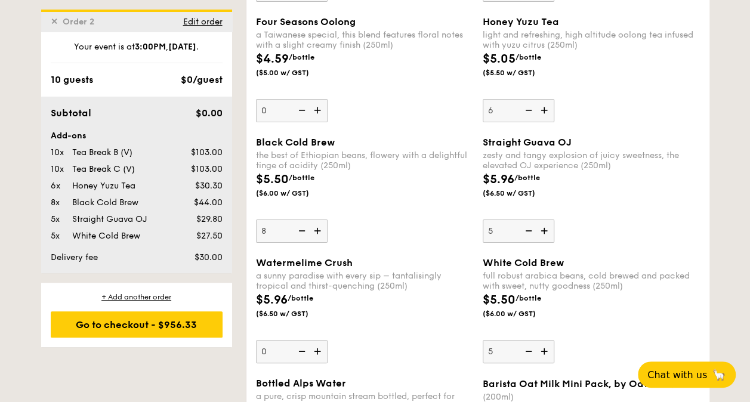
type input "4"
click at [316, 101] on img at bounding box center [319, 110] width 18 height 23
click at [316, 101] on input "0" at bounding box center [292, 110] width 72 height 23
click at [316, 101] on img at bounding box center [319, 110] width 18 height 23
click at [316, 101] on input "1" at bounding box center [292, 110] width 72 height 23
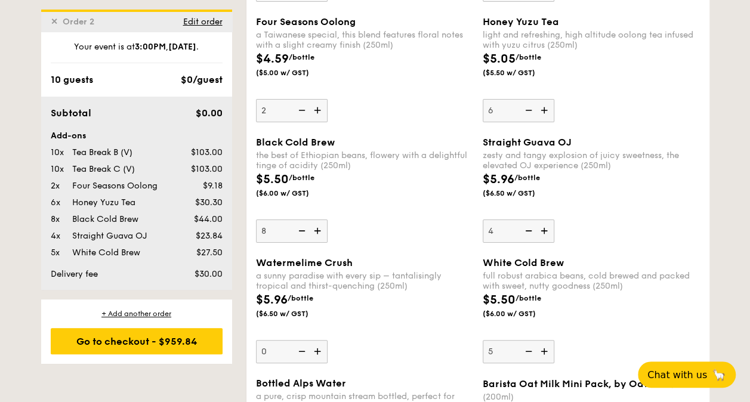
click at [316, 101] on img at bounding box center [319, 110] width 18 height 23
click at [316, 101] on input "2" at bounding box center [292, 110] width 72 height 23
click at [316, 101] on img at bounding box center [319, 110] width 18 height 23
click at [316, 101] on input "3" at bounding box center [292, 110] width 72 height 23
click at [315, 101] on img at bounding box center [319, 110] width 18 height 23
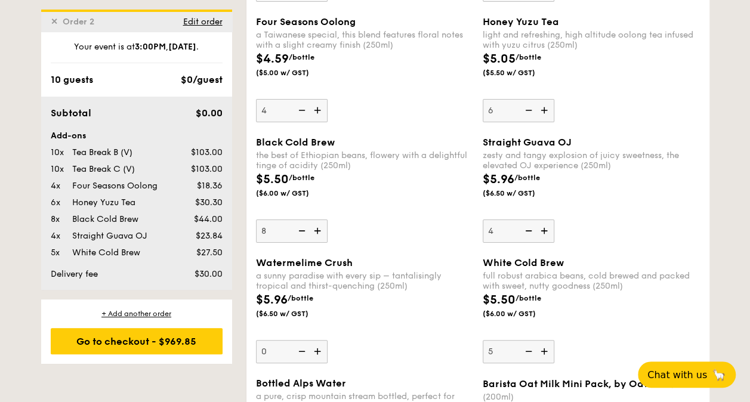
click at [315, 101] on input "4" at bounding box center [292, 110] width 72 height 23
type input "5"
click at [529, 101] on img at bounding box center [527, 110] width 18 height 23
click at [529, 101] on input "6" at bounding box center [518, 110] width 72 height 23
type input "5"
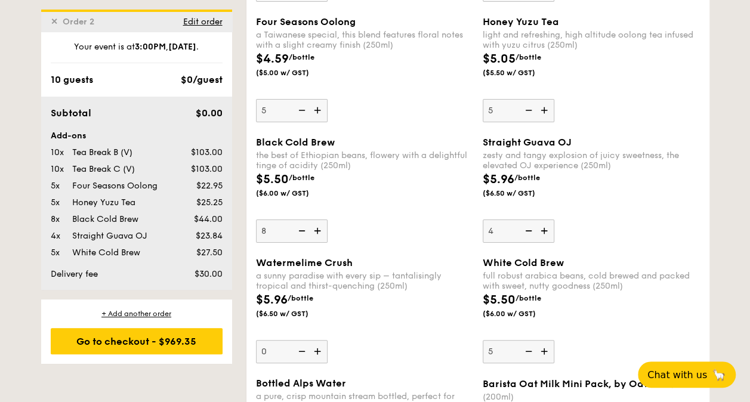
click at [404, 154] on div "the best of Ethiopian beans, flowery with a delightful tinge of acidity (250ml)" at bounding box center [364, 160] width 217 height 20
click at [327, 219] on input "8" at bounding box center [292, 230] width 72 height 23
click at [543, 222] on img at bounding box center [545, 230] width 18 height 23
click at [543, 222] on input "4" at bounding box center [518, 230] width 72 height 23
type input "5"
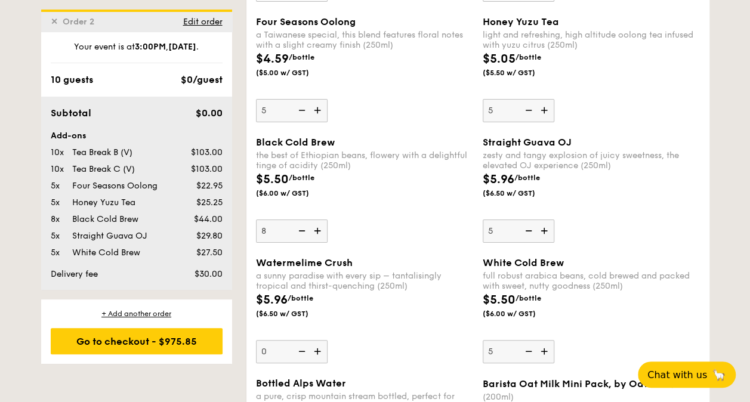
click at [301, 223] on img at bounding box center [301, 230] width 18 height 23
click at [301, 223] on input "8" at bounding box center [292, 230] width 72 height 23
click at [301, 223] on img at bounding box center [301, 230] width 18 height 23
click at [301, 223] on input "7" at bounding box center [292, 230] width 72 height 23
click at [301, 223] on img at bounding box center [301, 230] width 18 height 23
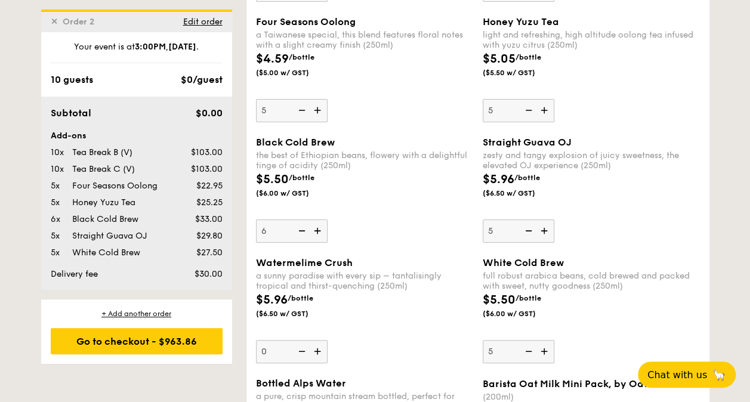
click at [301, 223] on input "6" at bounding box center [292, 230] width 72 height 23
type input "5"
click at [621, 242] on div "Black Cold Brew the best of Ethiopian beans, flowery with a delightful tinge of…" at bounding box center [477, 197] width 453 height 120
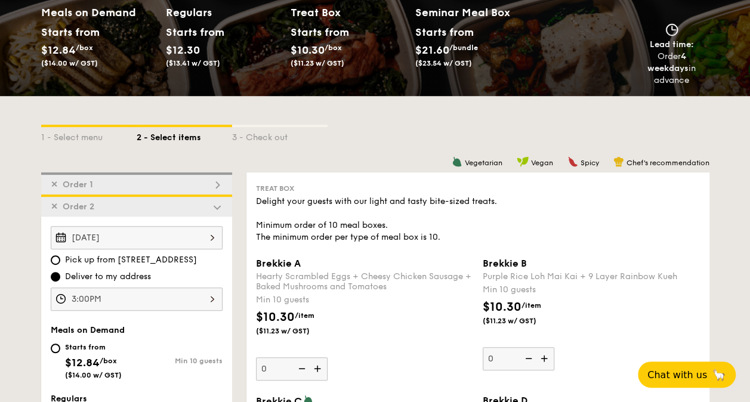
scroll to position [195, 0]
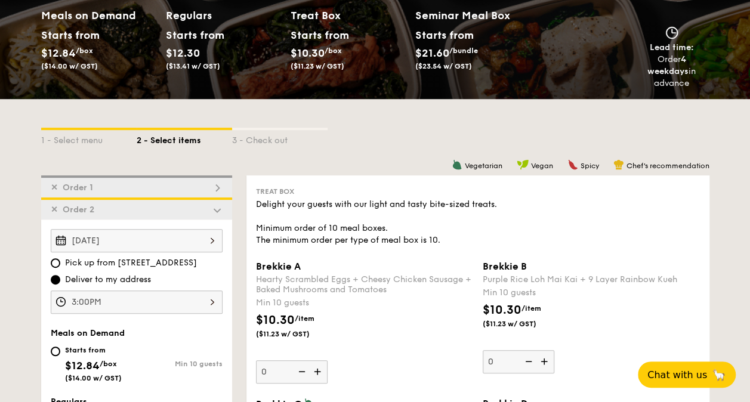
click at [205, 184] on div "✕ Order 1" at bounding box center [136, 186] width 191 height 22
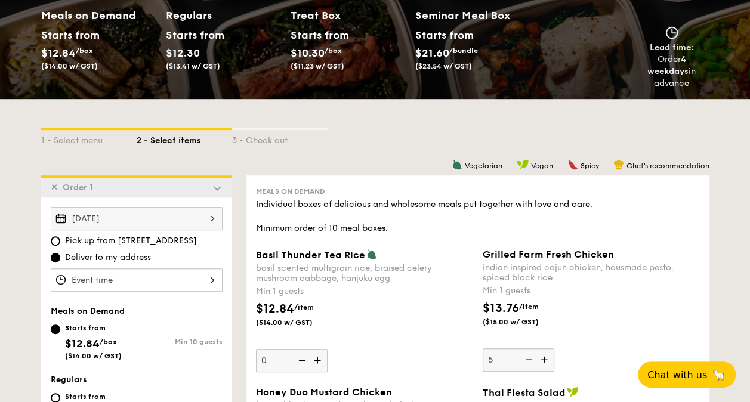
type input "1"
type input "0"
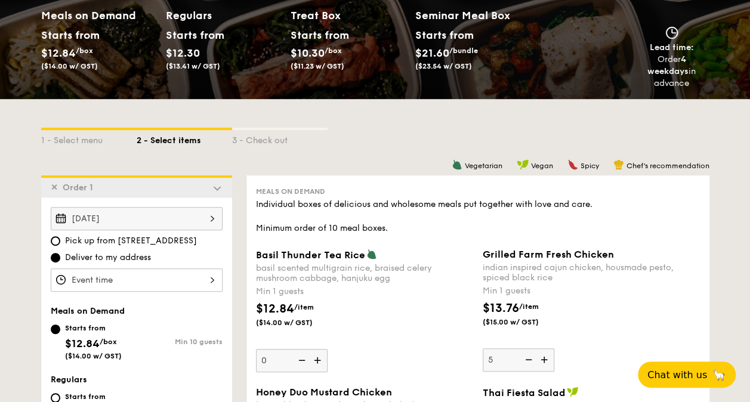
type input "0"
type input "10"
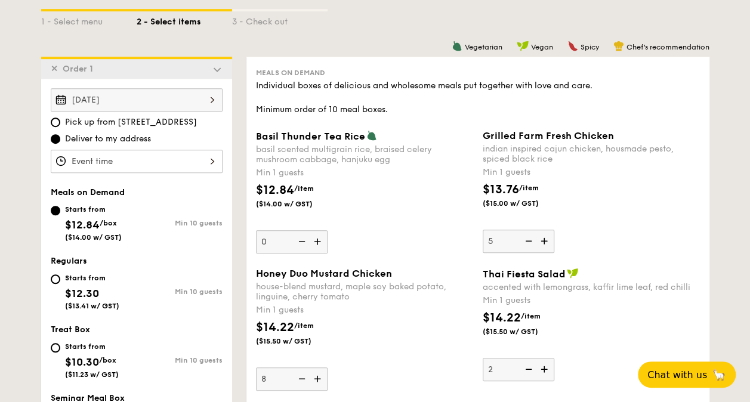
scroll to position [352, 0]
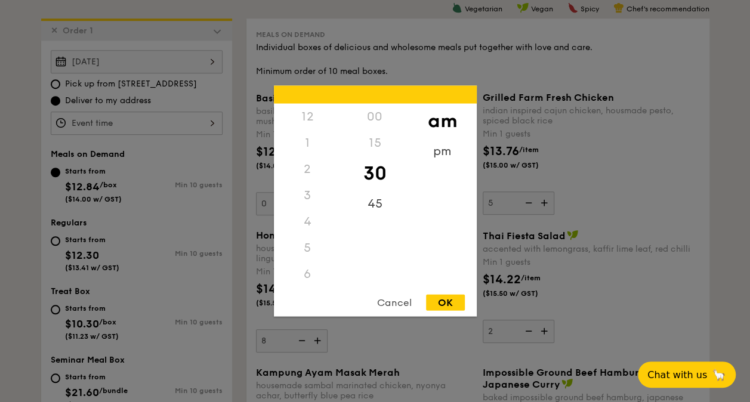
click at [208, 131] on div "12 1 2 3 4 5 6 7 8 9 10 11 00 15 30 45 am pm Cancel OK" at bounding box center [137, 123] width 172 height 23
click at [316, 274] on div "11" at bounding box center [307, 277] width 67 height 35
click at [372, 217] on div "00 15 30 45" at bounding box center [374, 195] width 67 height 182
click at [375, 213] on div "45" at bounding box center [374, 208] width 67 height 35
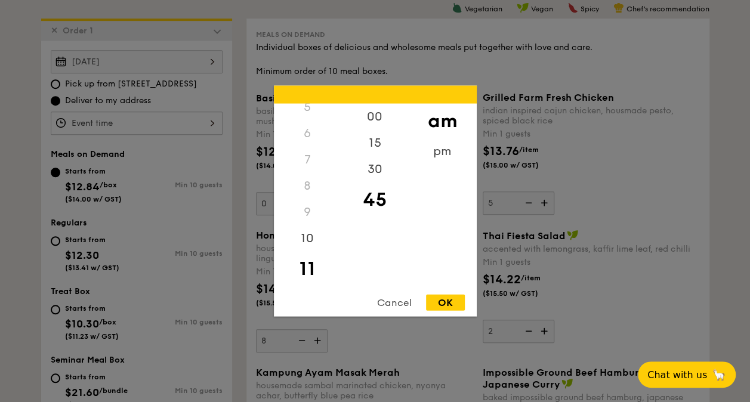
click at [445, 296] on div "OK" at bounding box center [445, 303] width 39 height 16
type input "11:45AM"
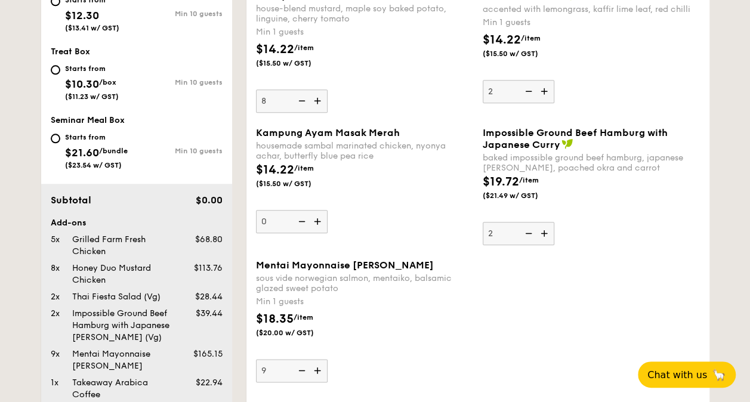
scroll to position [948, 0]
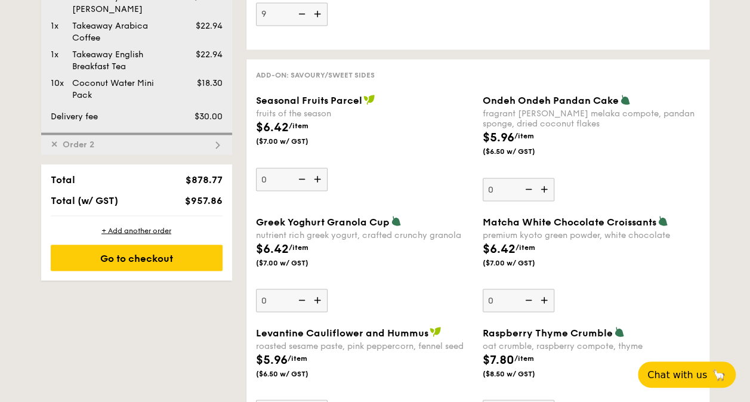
click at [217, 146] on img at bounding box center [217, 145] width 11 height 11
type input "0"
type input "5"
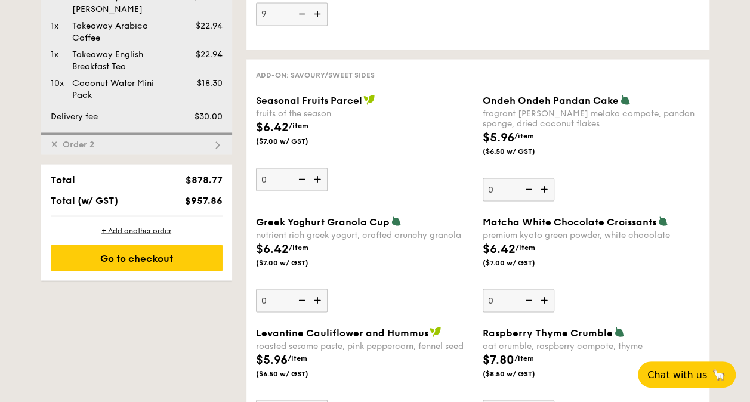
type input "5"
type input "0"
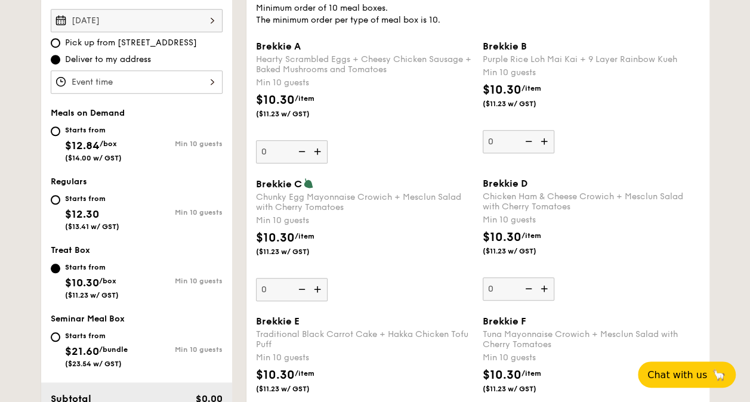
scroll to position [434, 0]
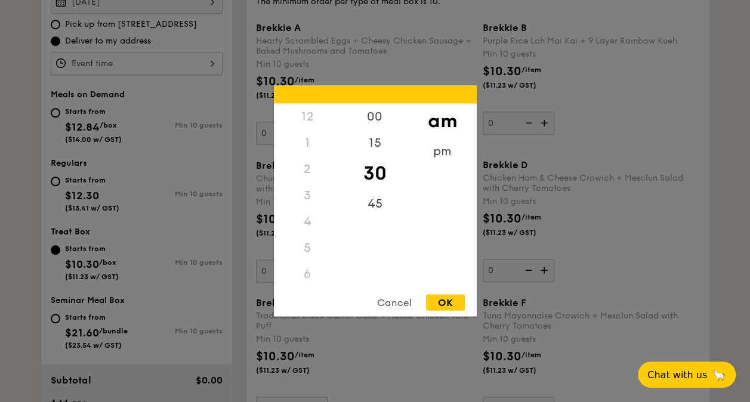
click at [202, 60] on div "12 1 2 3 4 5 6 7 8 9 10 11 00 15 30 45 am pm Cancel OK" at bounding box center [137, 63] width 172 height 23
click at [444, 151] on div "pm" at bounding box center [442, 155] width 67 height 35
click at [307, 199] on div "3" at bounding box center [307, 200] width 67 height 35
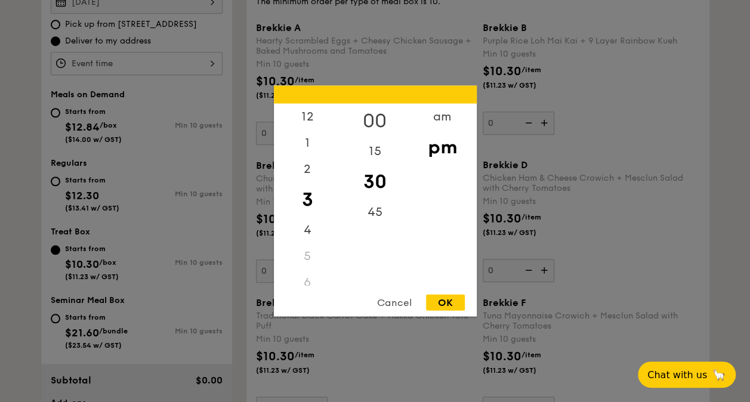
click at [378, 119] on div "00" at bounding box center [374, 121] width 67 height 35
click at [438, 304] on div "OK" at bounding box center [445, 303] width 39 height 16
type input "3:00PM"
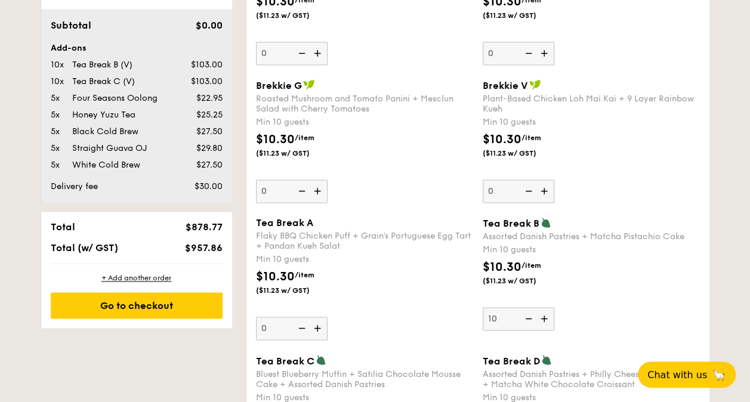
scroll to position [970, 0]
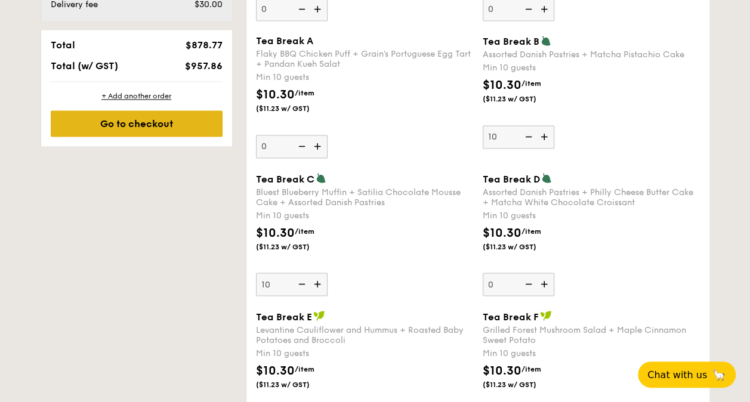
click at [180, 128] on div "Go to checkout" at bounding box center [137, 123] width 172 height 26
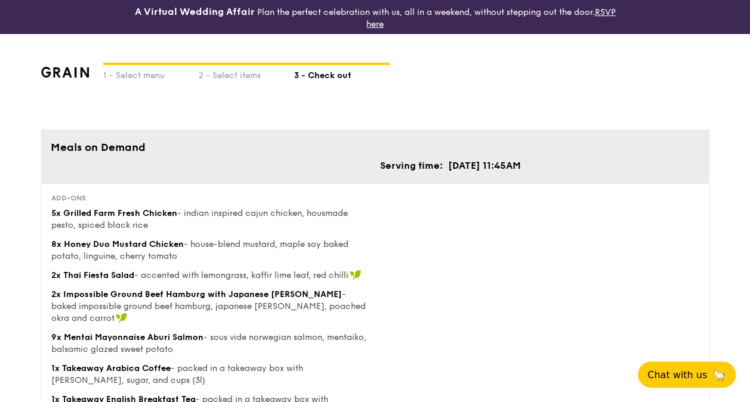
click at [416, 243] on div "Add-ons 5x Grilled Farm Fresh Chicken - indian inspired cajun chicken, housmade…" at bounding box center [375, 320] width 657 height 255
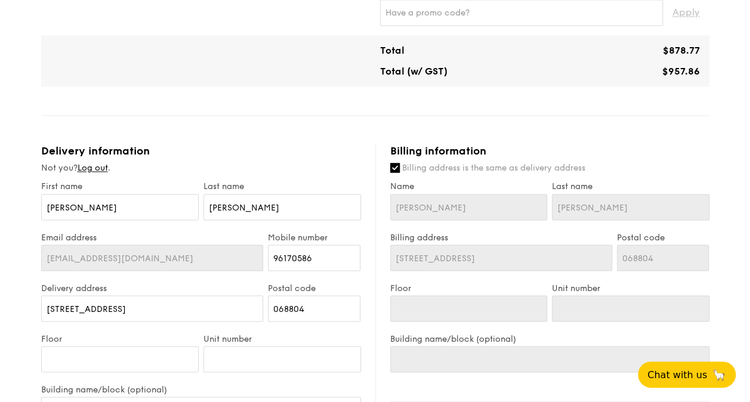
scroll to position [954, 0]
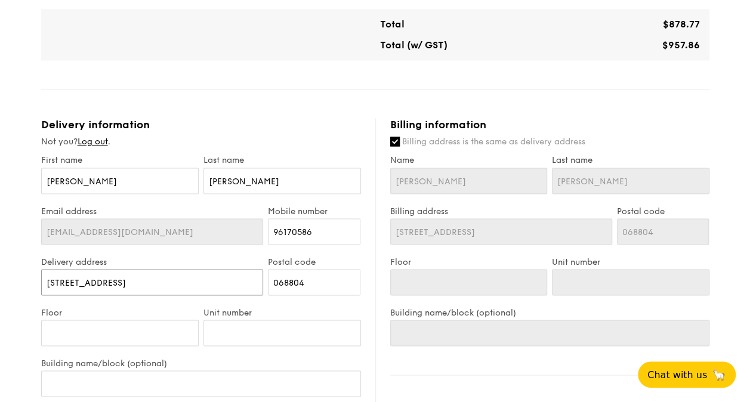
click at [141, 271] on input "2 Shenton Way" at bounding box center [152, 282] width 222 height 26
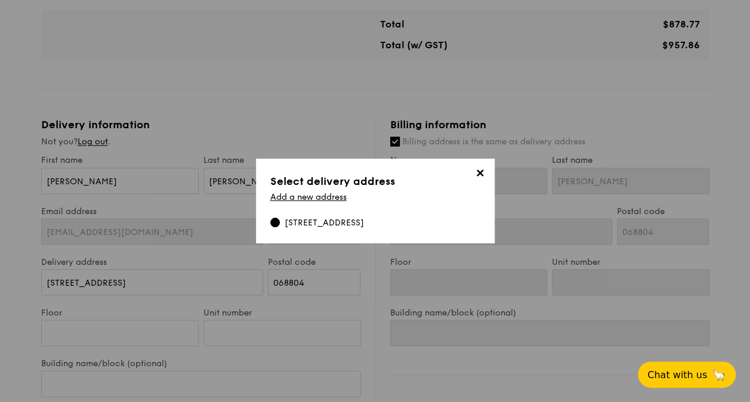
click at [480, 174] on span "✕" at bounding box center [480, 175] width 17 height 17
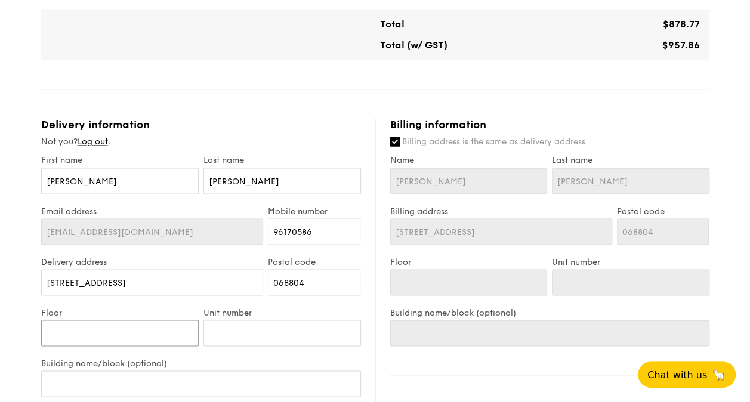
click at [137, 321] on input "Floor" at bounding box center [119, 333] width 157 height 26
type input "2"
type input "26"
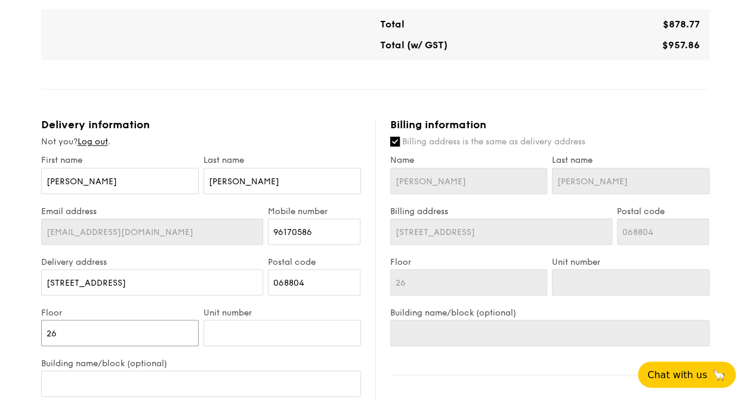
type input "26"
click at [162, 307] on label "Floor" at bounding box center [119, 312] width 157 height 10
click at [162, 320] on input "26" at bounding box center [119, 333] width 157 height 26
click at [236, 320] on input "Unit number" at bounding box center [281, 333] width 157 height 26
type input "0"
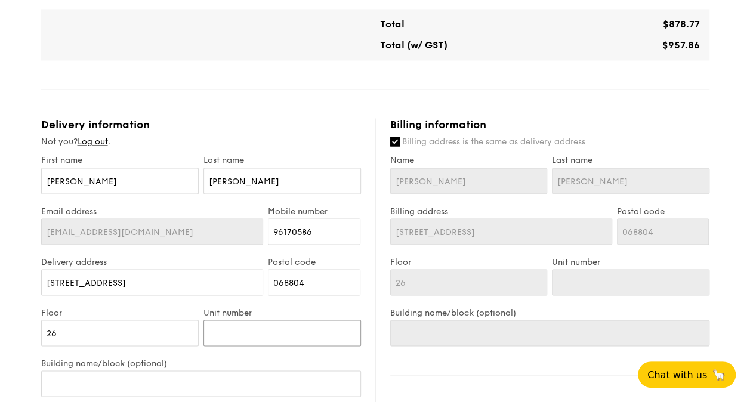
type input "0"
type input "01"
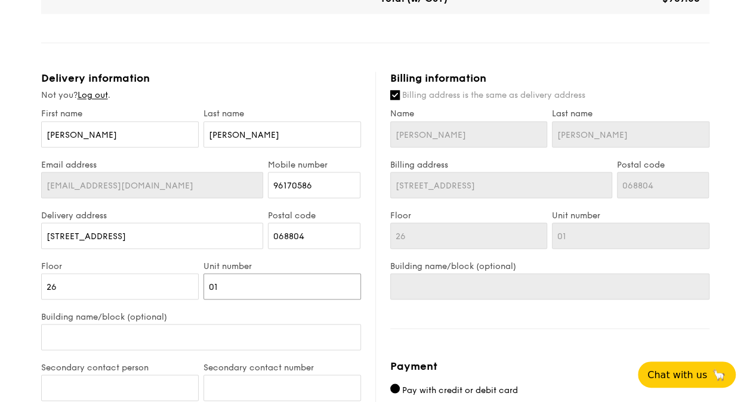
scroll to position [1074, 0]
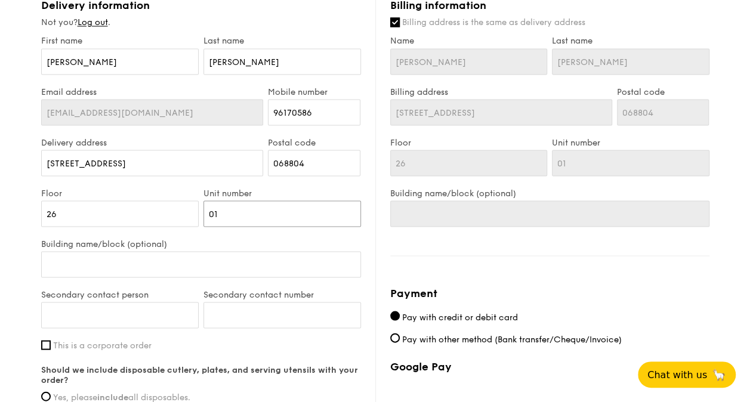
type input "01"
click at [138, 257] on input "Building name/block (optional)" at bounding box center [201, 264] width 320 height 26
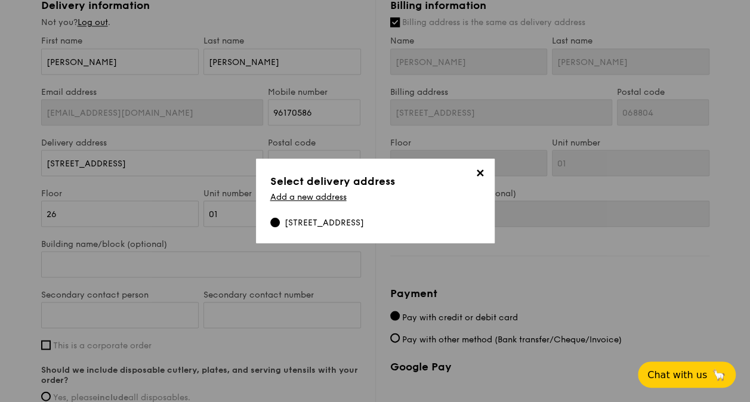
click at [476, 170] on span "✕" at bounding box center [480, 175] width 17 height 17
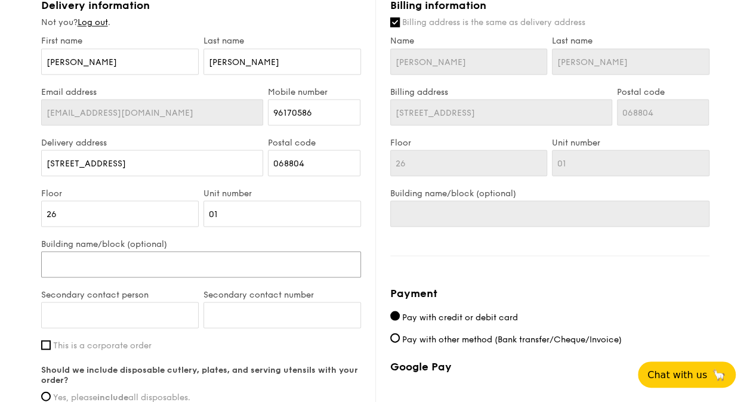
click at [134, 251] on input "Building name/block (optional)" at bounding box center [201, 264] width 320 height 26
click at [138, 252] on input "Building name/block (optional)" at bounding box center [201, 264] width 320 height 26
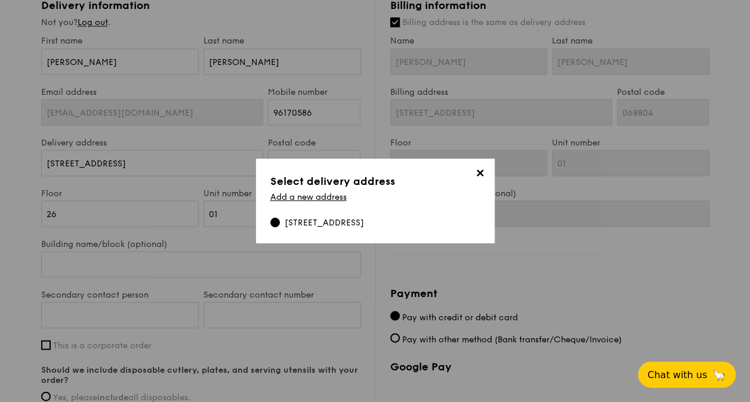
click at [470, 173] on h3 "Select delivery address" at bounding box center [375, 181] width 210 height 17
click at [480, 172] on span "✕" at bounding box center [480, 175] width 17 height 17
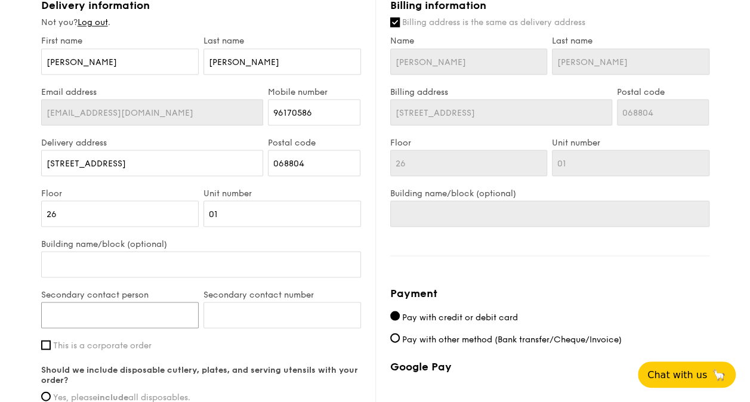
click at [103, 302] on input "Secondary contact person" at bounding box center [119, 315] width 157 height 26
click at [260, 304] on input "Secondary contact number" at bounding box center [281, 315] width 157 height 26
paste input "82249382"
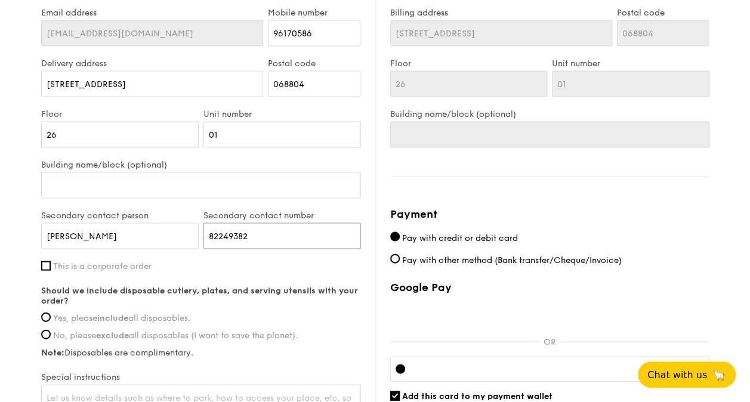
scroll to position [1193, 0]
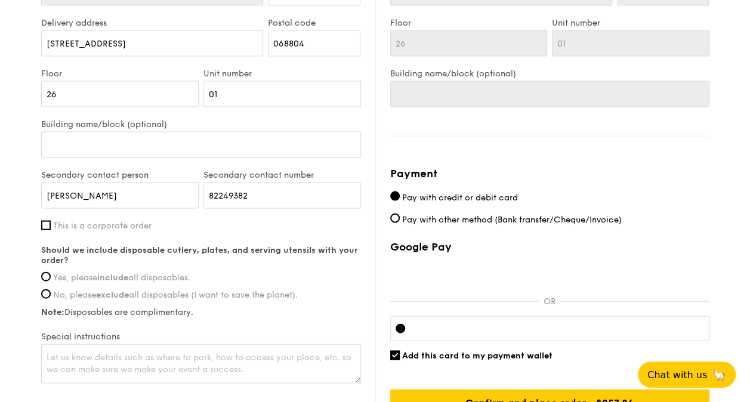
click at [44, 221] on label "This is a corporate order" at bounding box center [201, 226] width 320 height 10
click at [44, 221] on input "This is a corporate order" at bounding box center [46, 226] width 10 height 10
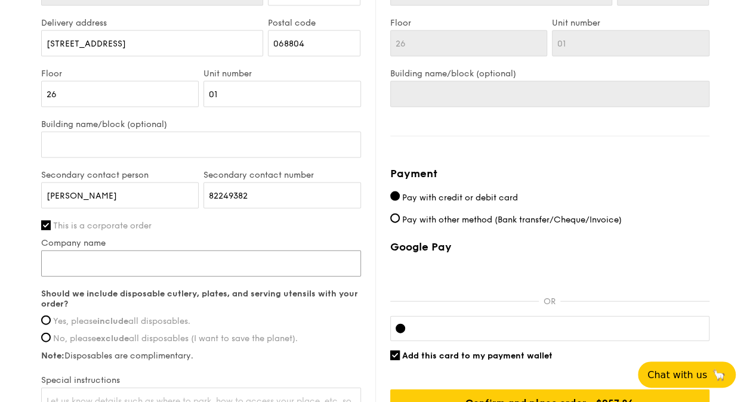
click at [77, 254] on input "Company name" at bounding box center [201, 263] width 320 height 26
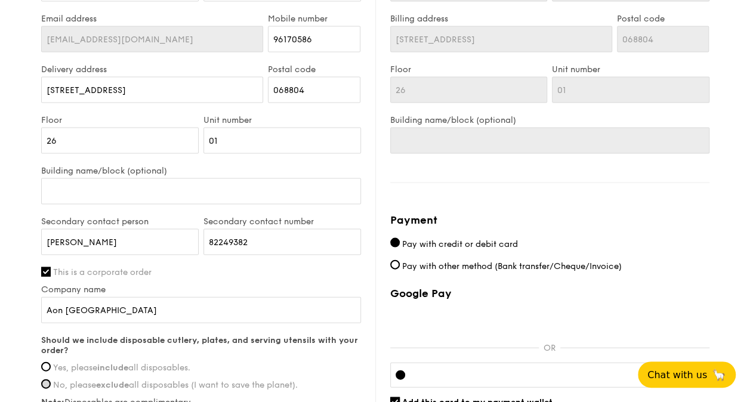
scroll to position [1252, 0]
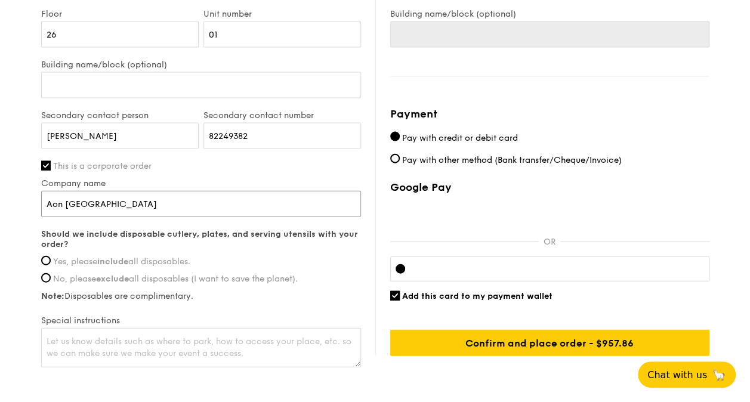
click at [127, 191] on input "Aon Singapore" at bounding box center [201, 204] width 320 height 26
click at [45, 256] on input "Yes, please include all disposables." at bounding box center [46, 261] width 10 height 10
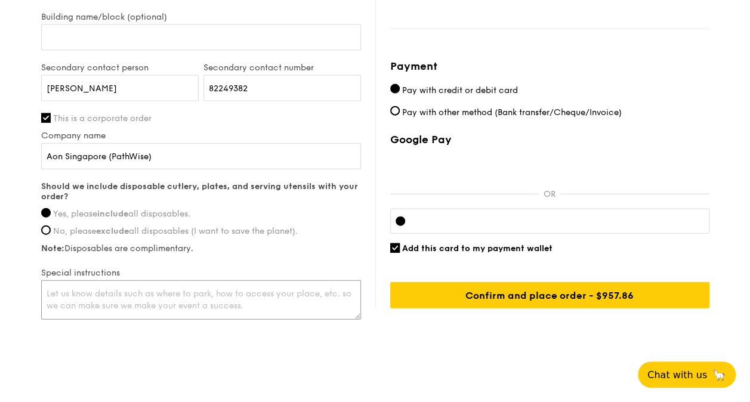
click at [234, 281] on textarea at bounding box center [201, 299] width 320 height 39
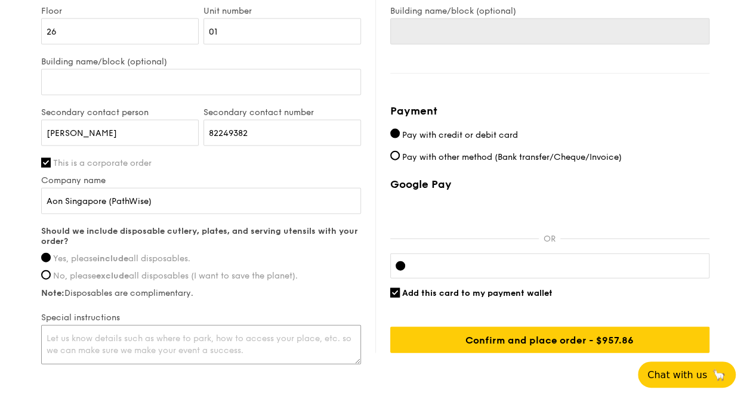
scroll to position [1241, 0]
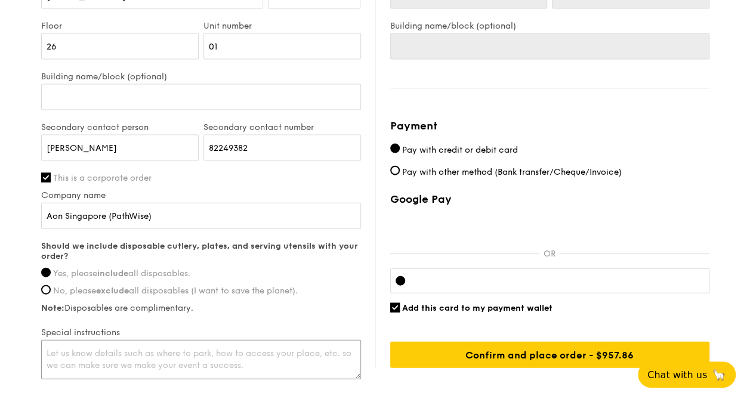
click at [215, 345] on textarea at bounding box center [201, 359] width 320 height 39
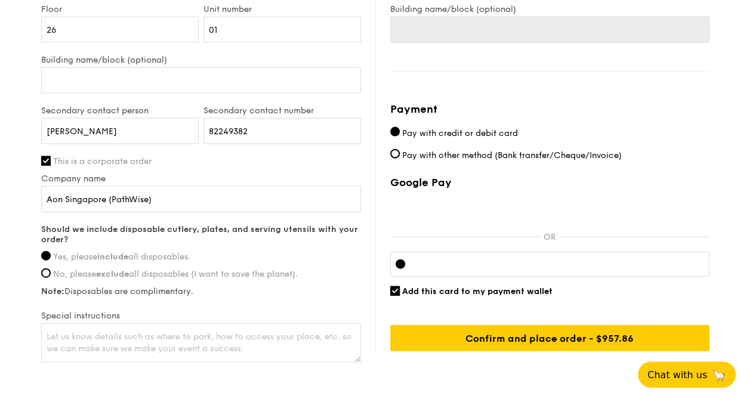
scroll to position [1300, 0]
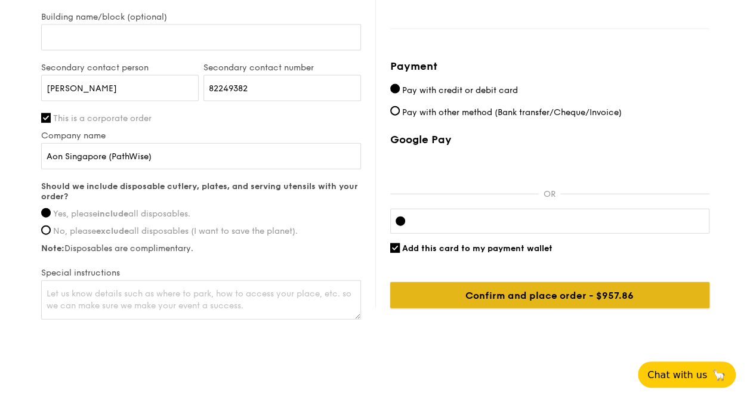
click at [573, 289] on input "Confirm and place order - $957.86" at bounding box center [549, 295] width 319 height 26
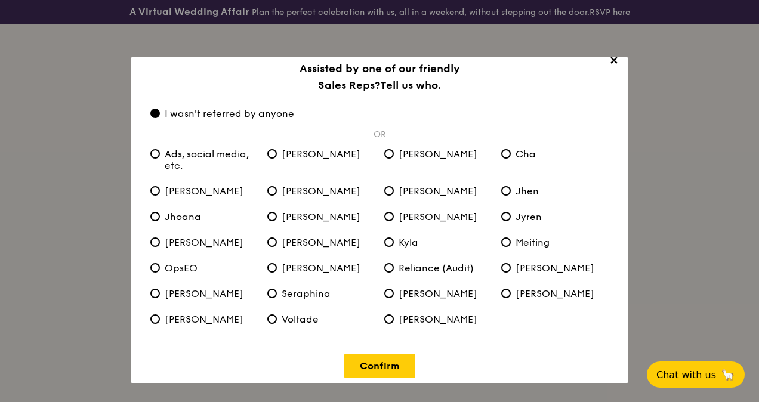
scroll to position [22, 0]
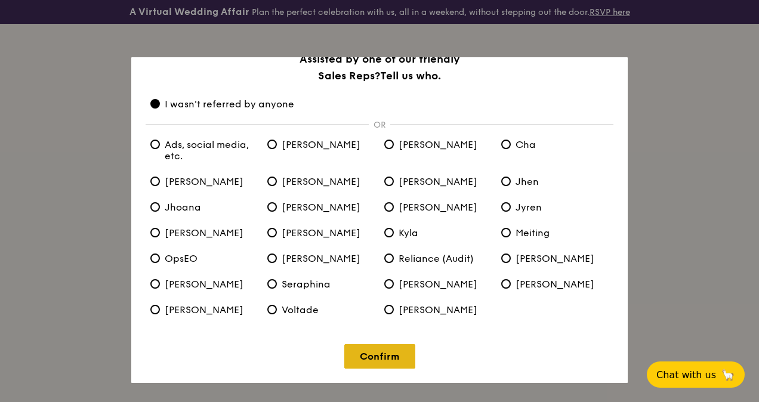
click at [371, 355] on link "Confirm" at bounding box center [379, 356] width 71 height 24
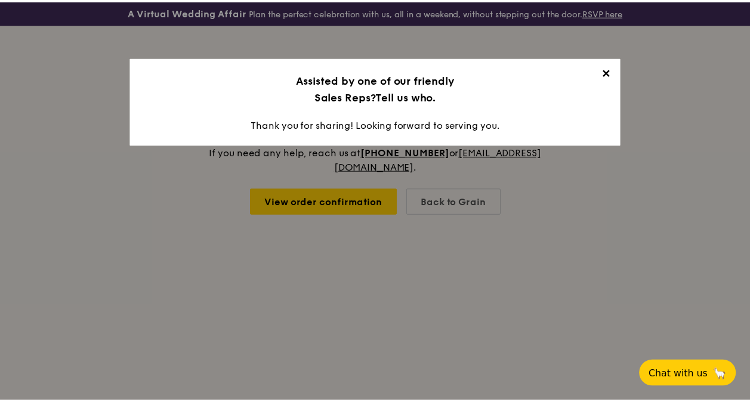
scroll to position [0, 0]
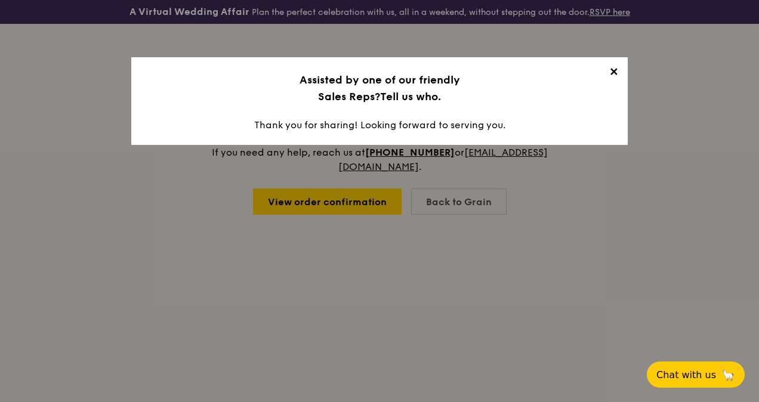
click at [616, 79] on span "✕" at bounding box center [613, 74] width 17 height 17
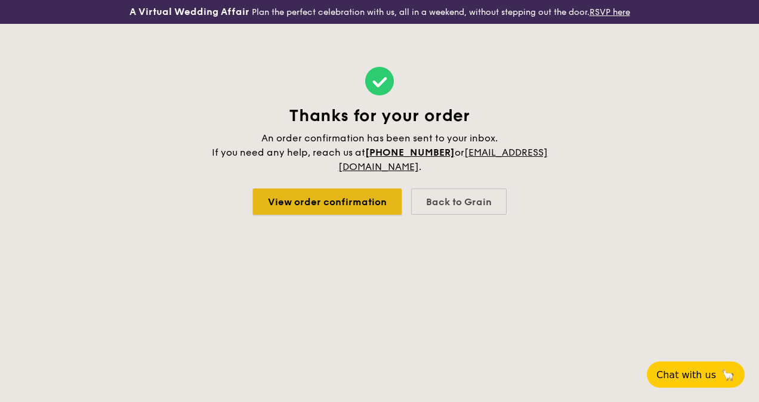
click at [354, 206] on link "View order confirmation" at bounding box center [327, 201] width 149 height 26
click at [322, 209] on link "View order confirmation" at bounding box center [327, 201] width 149 height 26
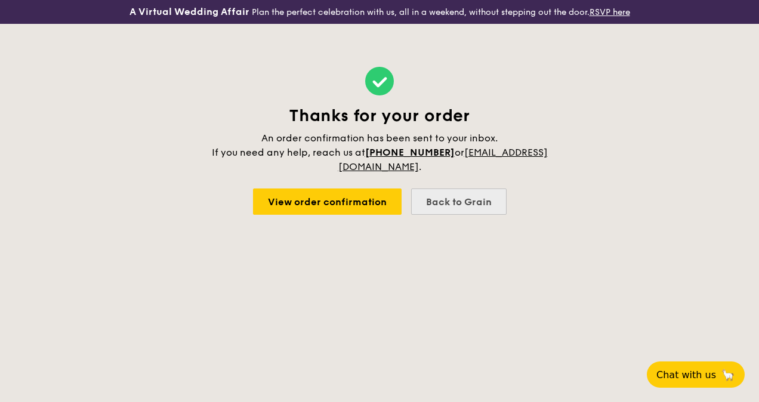
click at [453, 215] on div "Back to Grain" at bounding box center [458, 201] width 95 height 26
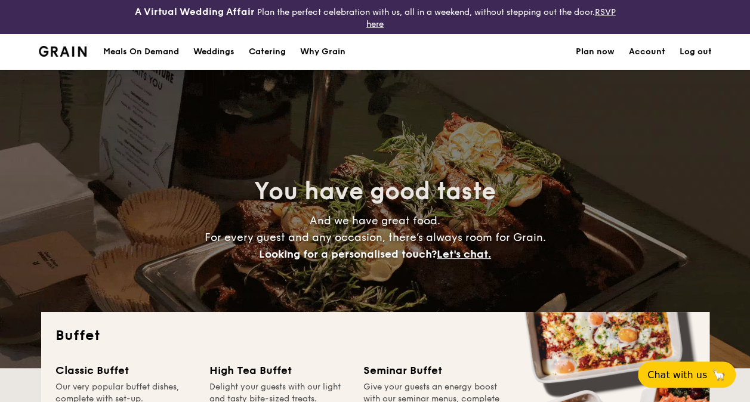
click at [639, 52] on link "Account" at bounding box center [647, 52] width 36 height 36
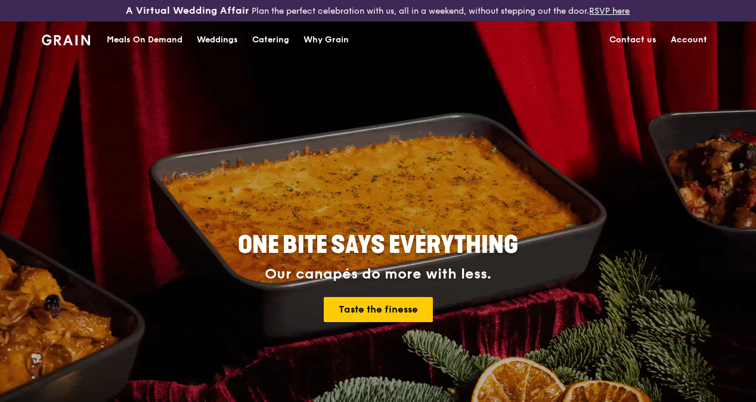
click at [155, 45] on div "Meals On Demand" at bounding box center [145, 40] width 76 height 36
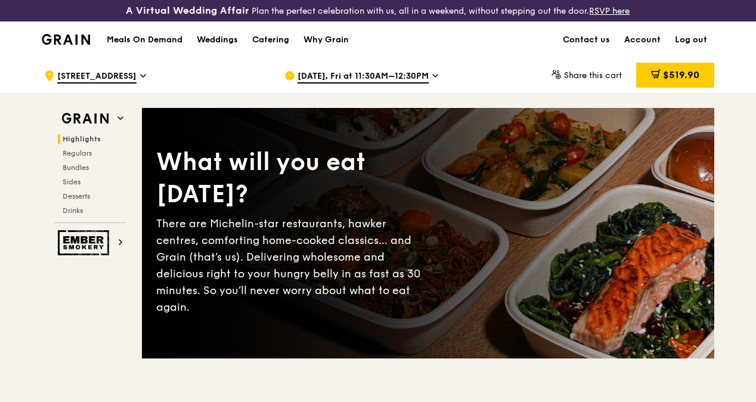
drag, startPoint x: 491, startPoint y: 371, endPoint x: 476, endPoint y: 365, distance: 16.1
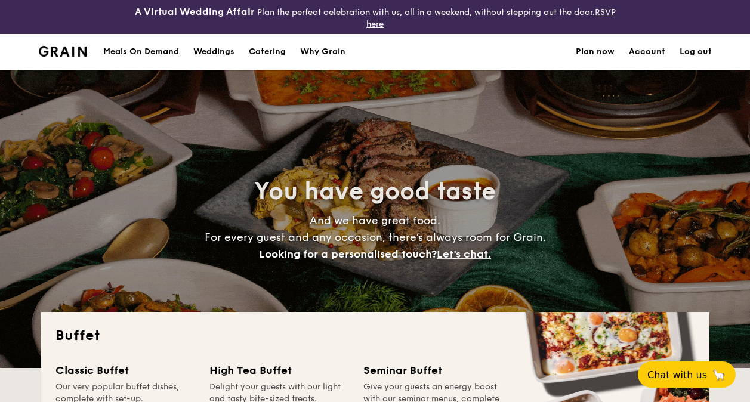
select select
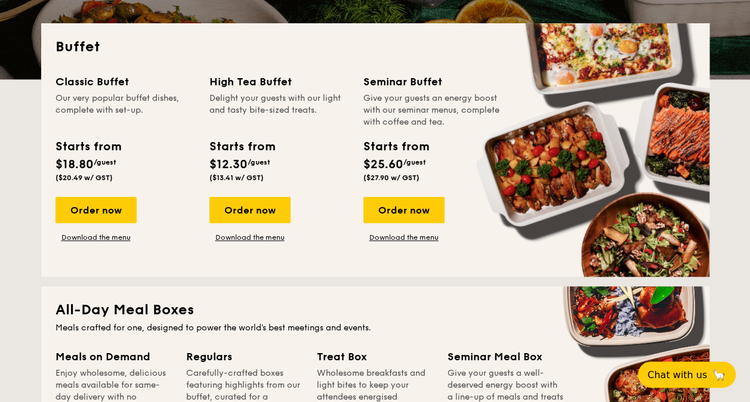
scroll to position [179, 0]
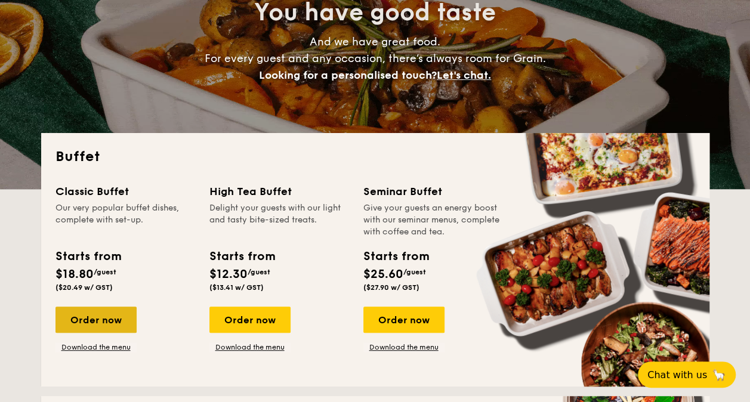
click at [110, 315] on div "Order now" at bounding box center [95, 320] width 81 height 26
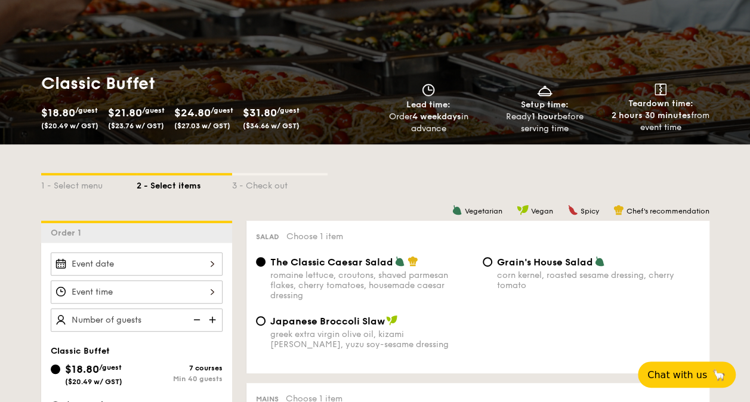
scroll to position [358, 0]
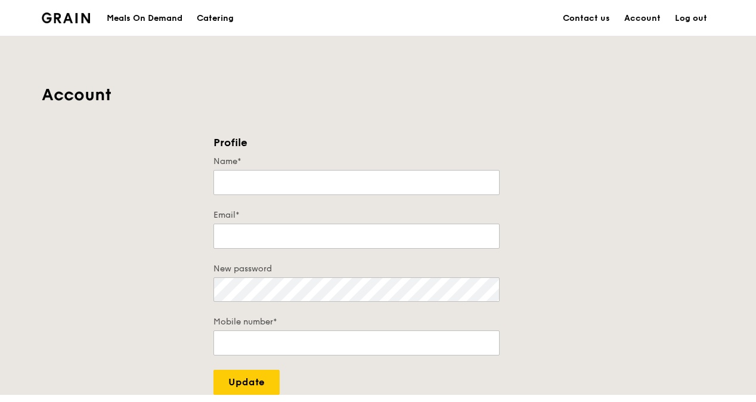
type input "[PERSON_NAME]"
type input "[EMAIL_ADDRESS][DOMAIN_NAME]"
type input "96170586"
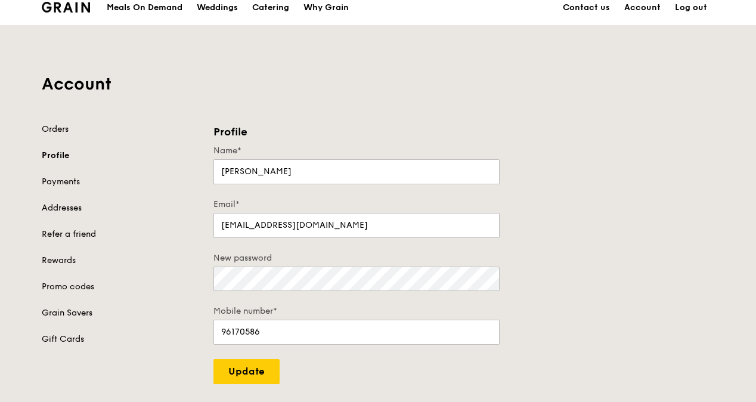
scroll to position [60, 0]
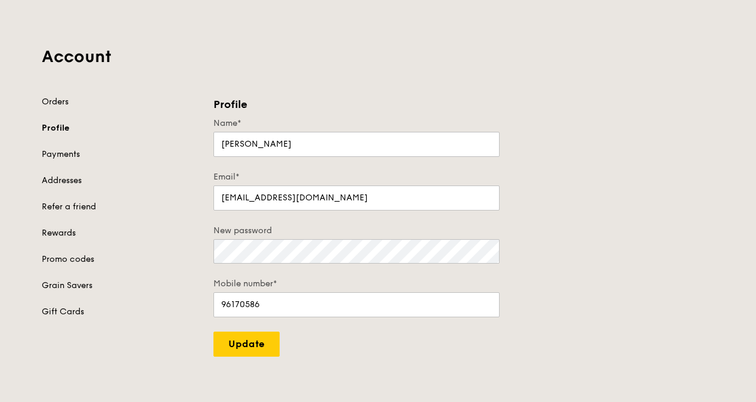
click at [66, 239] on link "Rewards" at bounding box center [120, 233] width 157 height 12
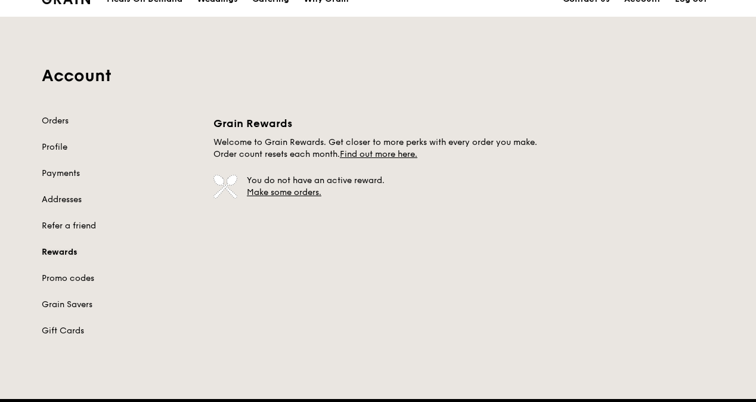
scroll to position [60, 0]
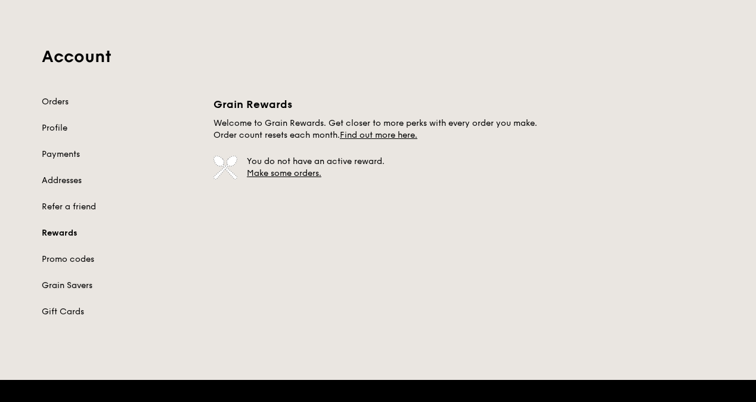
click at [67, 292] on link "Grain Savers" at bounding box center [120, 286] width 157 height 12
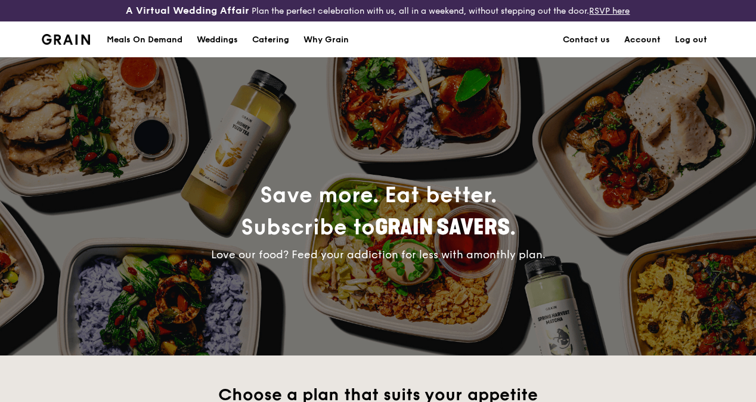
click at [648, 40] on link "Account" at bounding box center [642, 40] width 51 height 36
